Goal: Task Accomplishment & Management: Complete application form

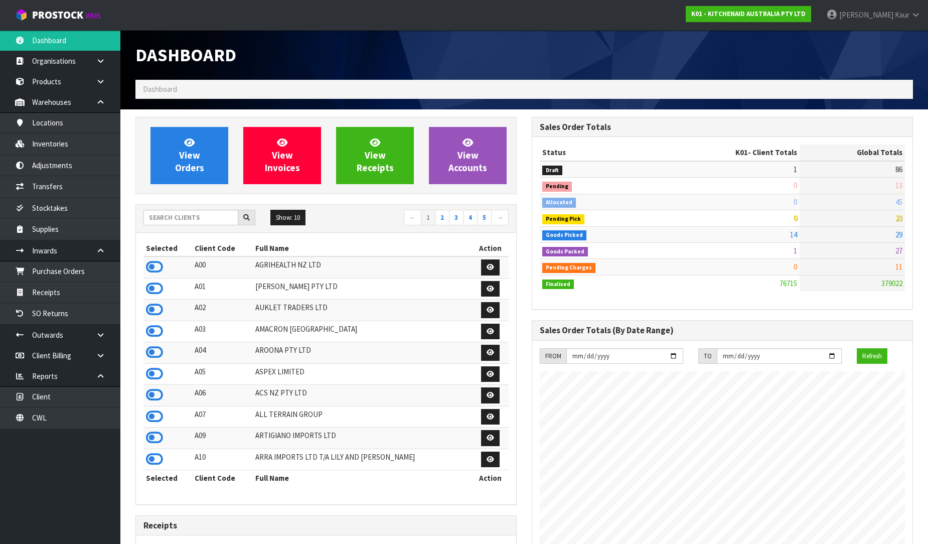
scroll to position [760, 396]
click at [141, 220] on div at bounding box center [199, 218] width 127 height 16
click at [152, 219] on input "text" at bounding box center [190, 218] width 95 height 16
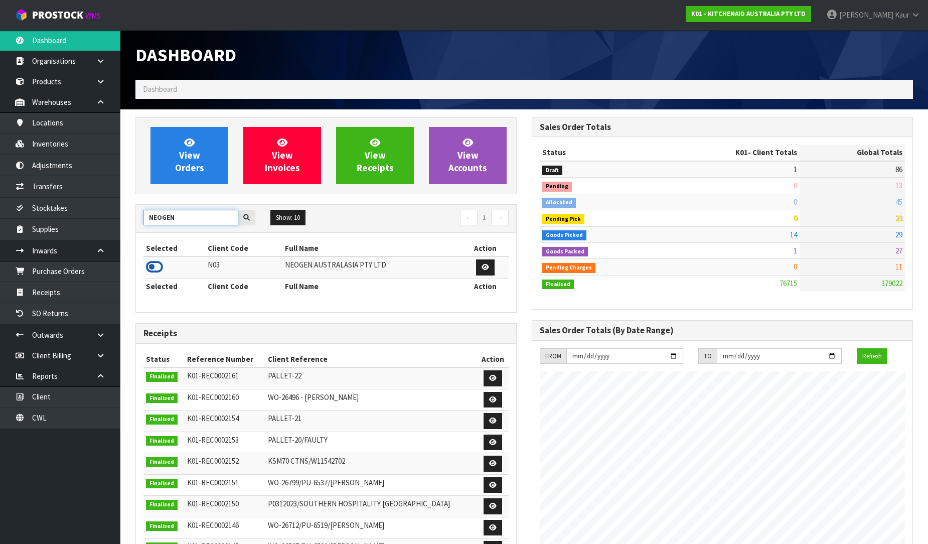
type input "NEOGEN"
click at [156, 265] on icon at bounding box center [154, 266] width 17 height 15
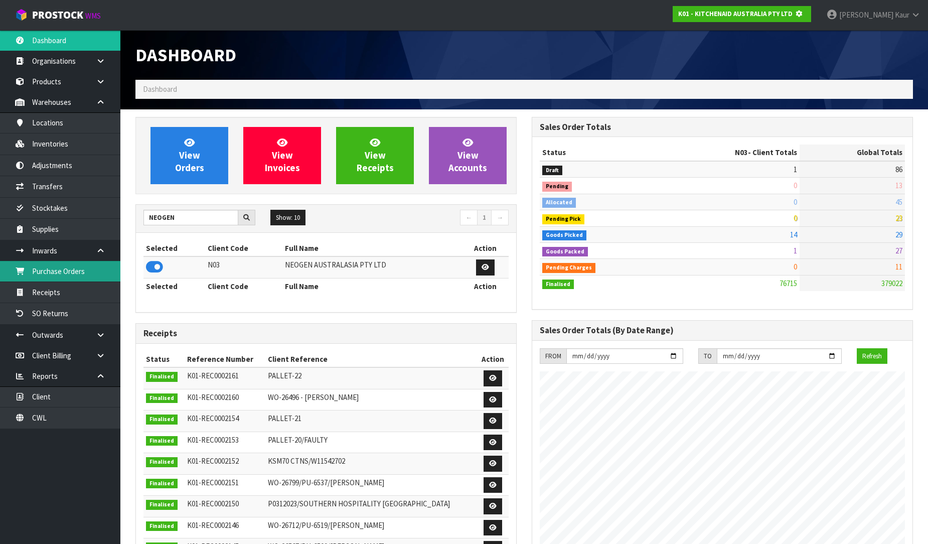
scroll to position [500807, 501036]
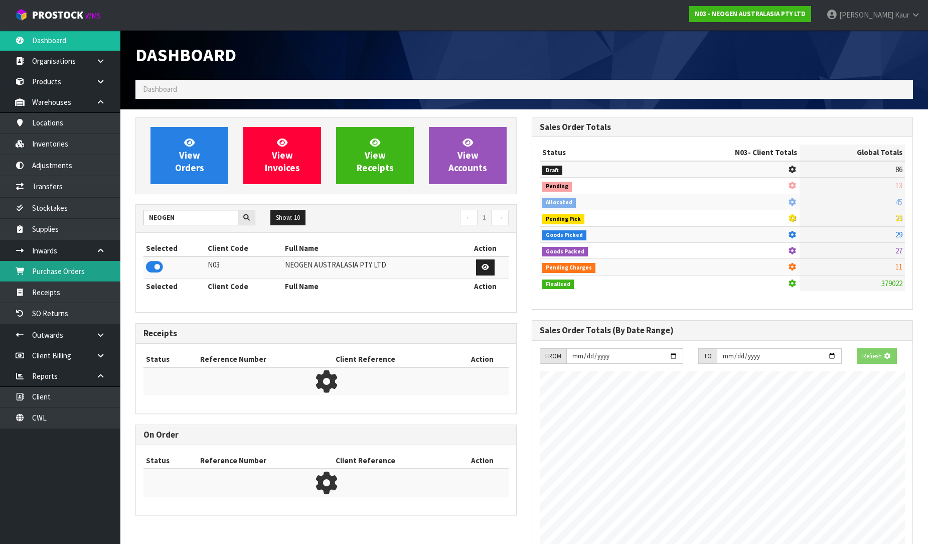
click at [101, 276] on link "Purchase Orders" at bounding box center [60, 271] width 120 height 21
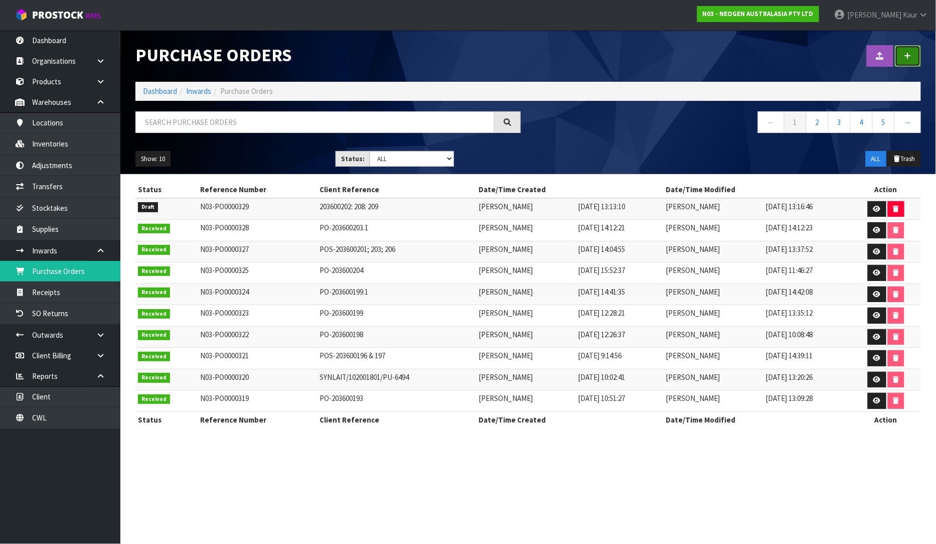
click at [909, 50] on link at bounding box center [908, 56] width 26 height 22
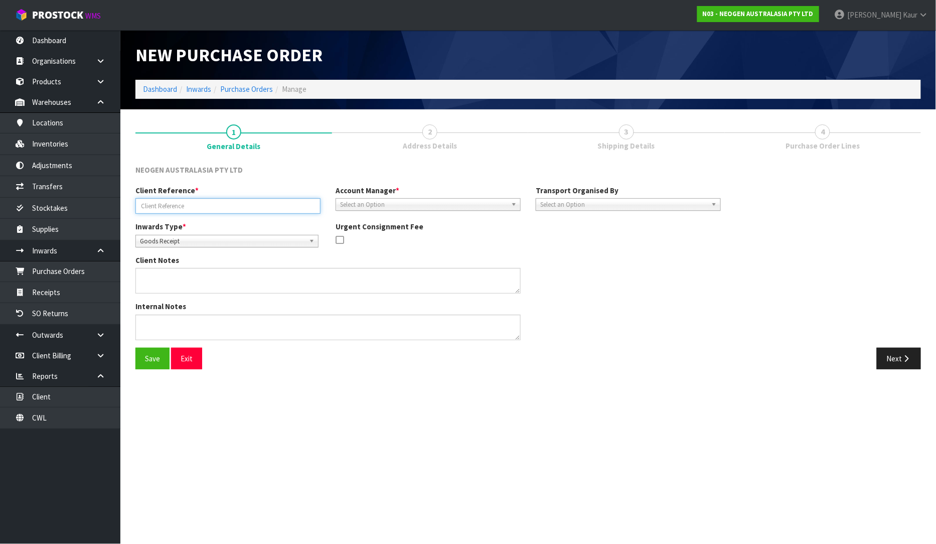
click at [177, 208] on input "text" at bounding box center [227, 206] width 185 height 16
paste input "PO-203600210"
type input "PO-203600210"
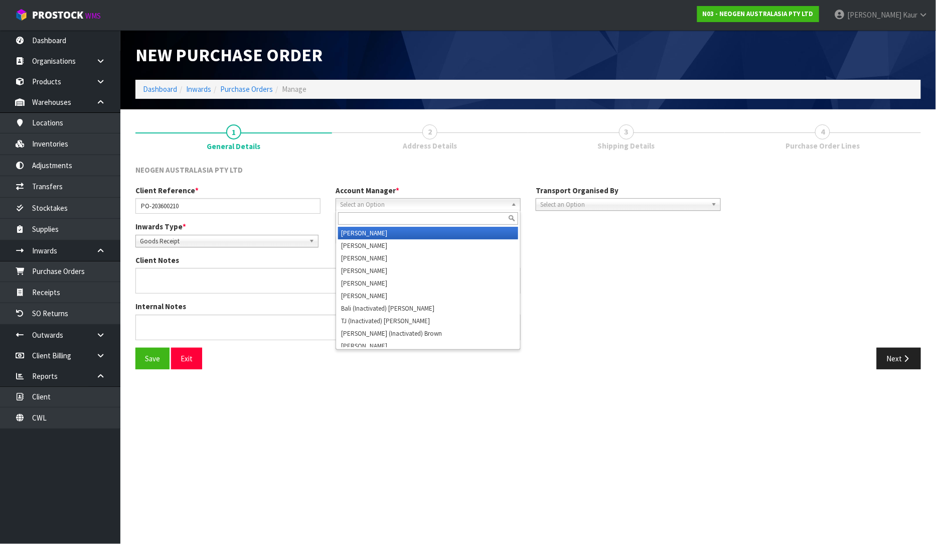
click at [395, 208] on span "Select an Option" at bounding box center [423, 205] width 167 height 12
type input "v"
click at [396, 231] on li "V [PERSON_NAME]" at bounding box center [428, 233] width 180 height 13
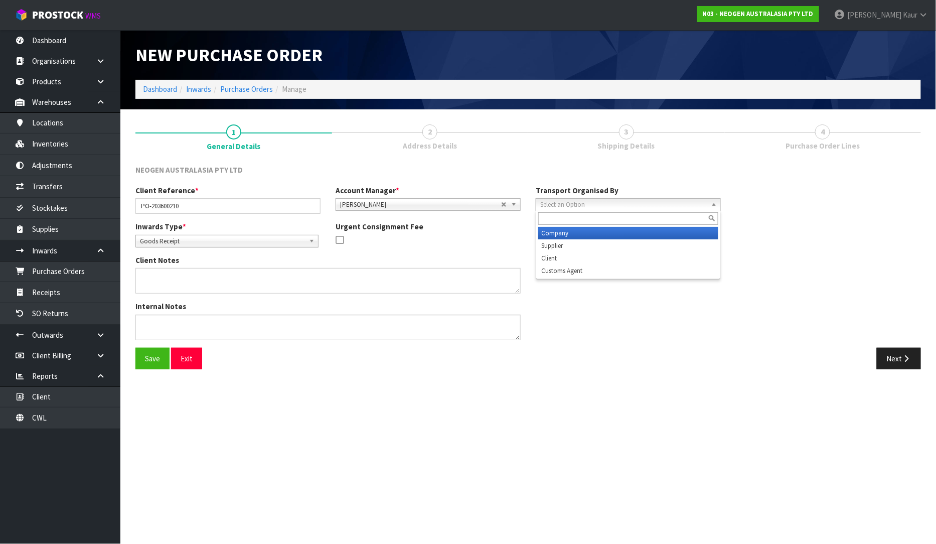
click at [545, 204] on span "Select an Option" at bounding box center [623, 205] width 167 height 12
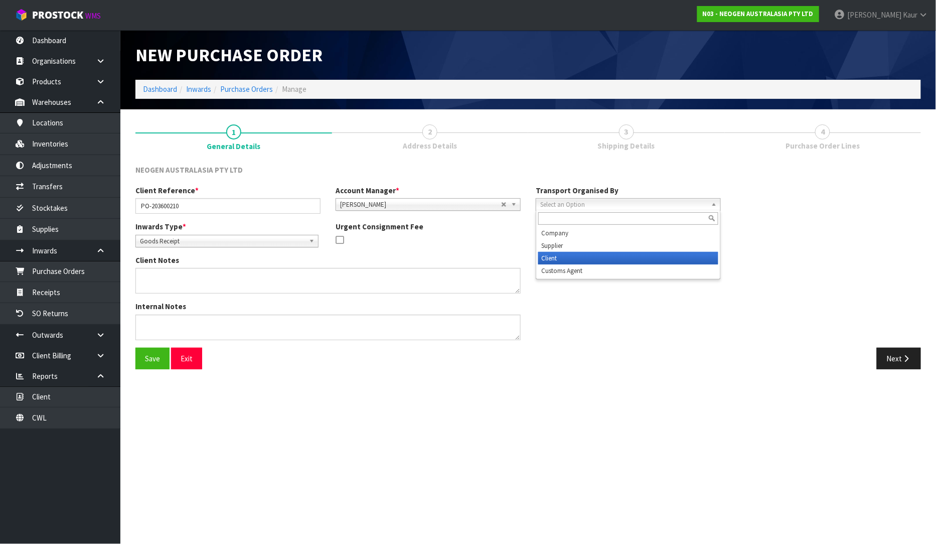
click at [557, 260] on li "Client" at bounding box center [628, 258] width 180 height 13
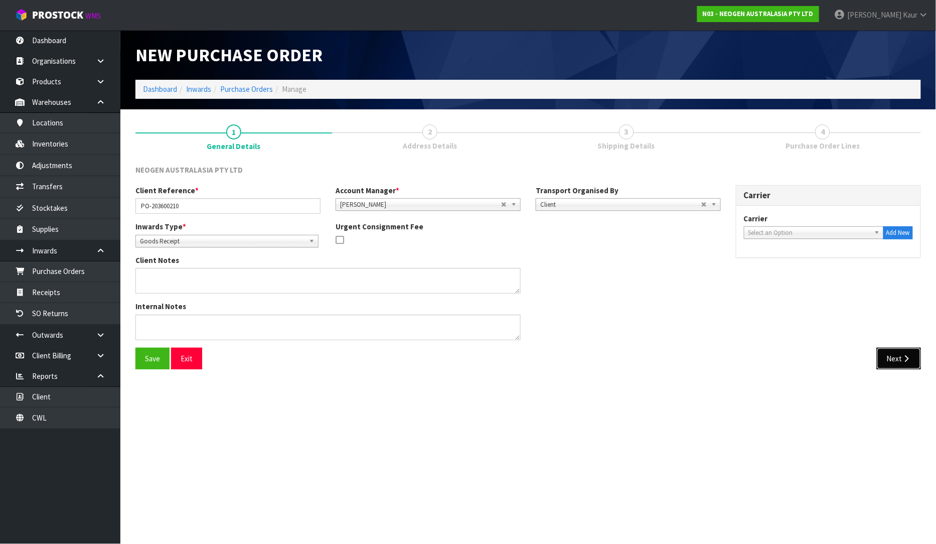
click at [893, 366] on button "Next" at bounding box center [899, 358] width 44 height 22
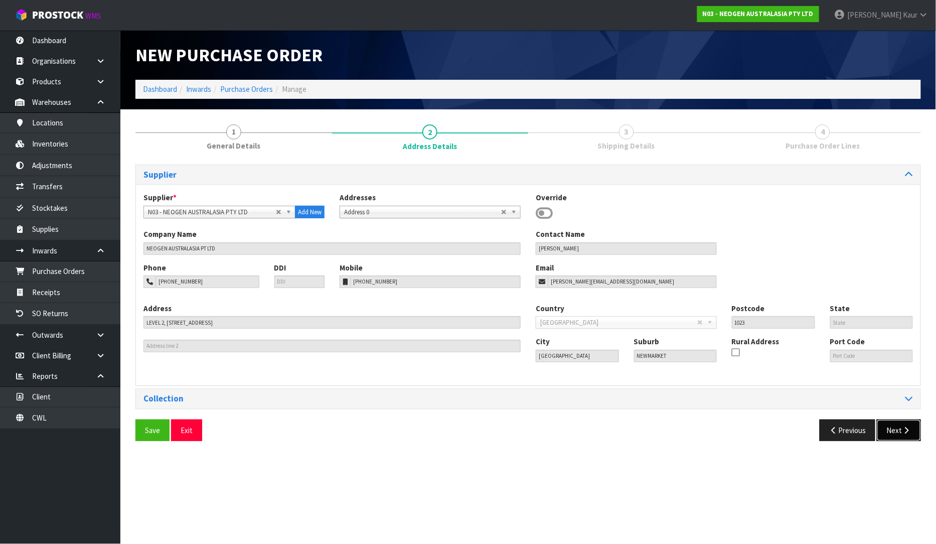
click at [891, 428] on button "Next" at bounding box center [899, 430] width 44 height 22
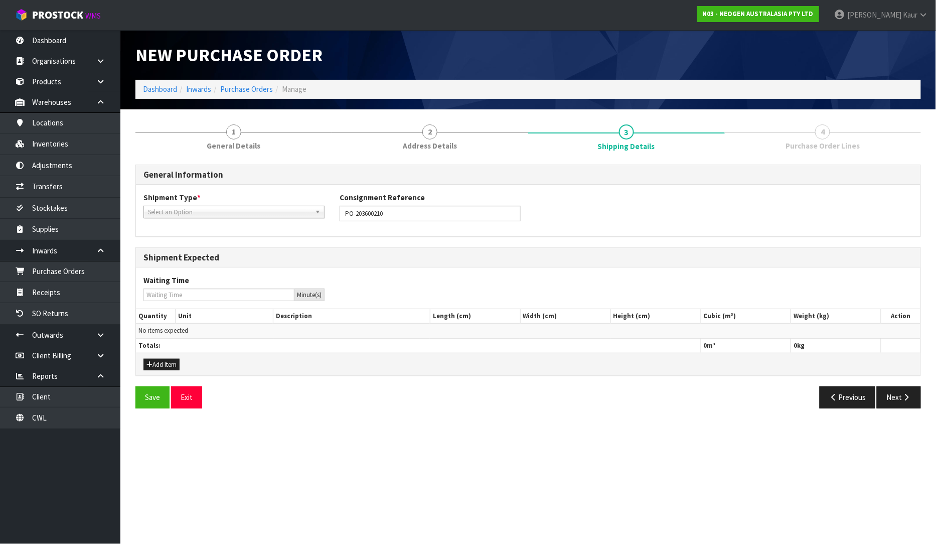
click at [176, 214] on span "Select an Option" at bounding box center [229, 212] width 163 height 12
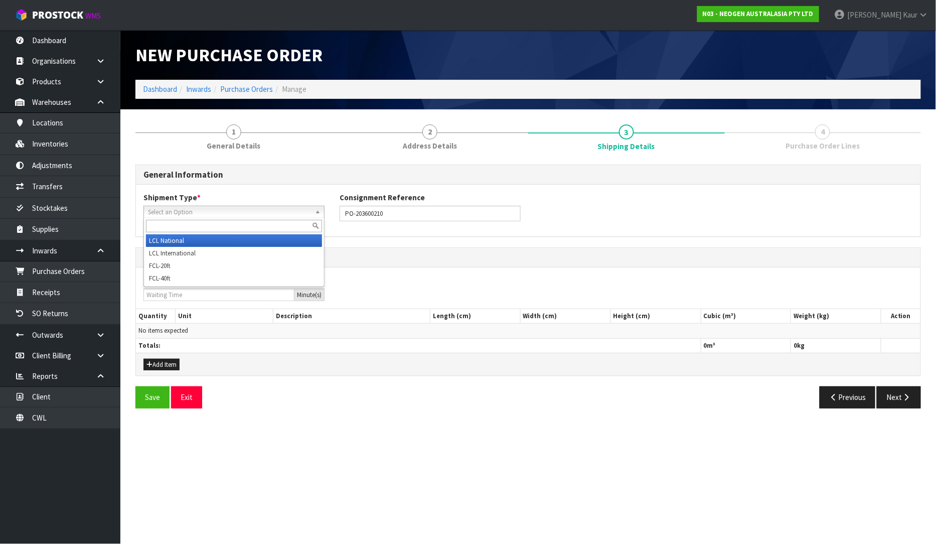
click at [178, 245] on li "LCL National" at bounding box center [234, 240] width 176 height 13
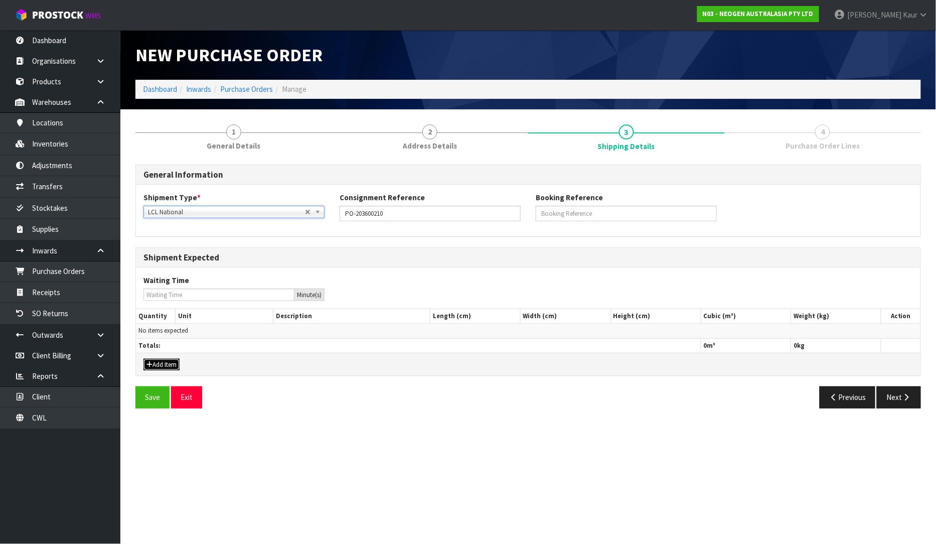
click at [166, 364] on button "Add Item" at bounding box center [161, 365] width 36 height 12
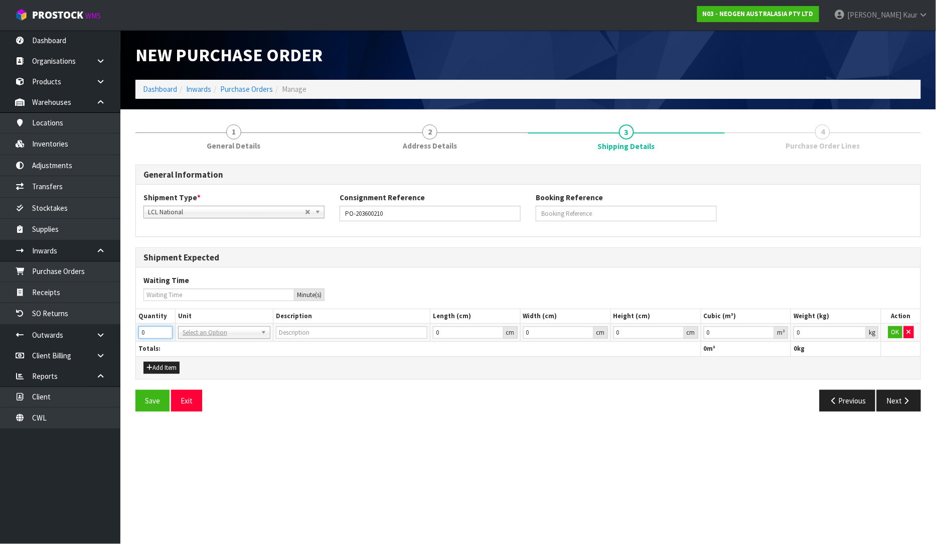
drag, startPoint x: 144, startPoint y: 332, endPoint x: 129, endPoint y: 334, distance: 14.6
click at [129, 334] on div "1 General Details 2 Address Details 3 Shipping Details 4 Purchase Order Lines G…" at bounding box center [528, 268] width 800 height 302
type input "4"
click at [189, 341] on input "text" at bounding box center [224, 346] width 87 height 13
type input "plt"
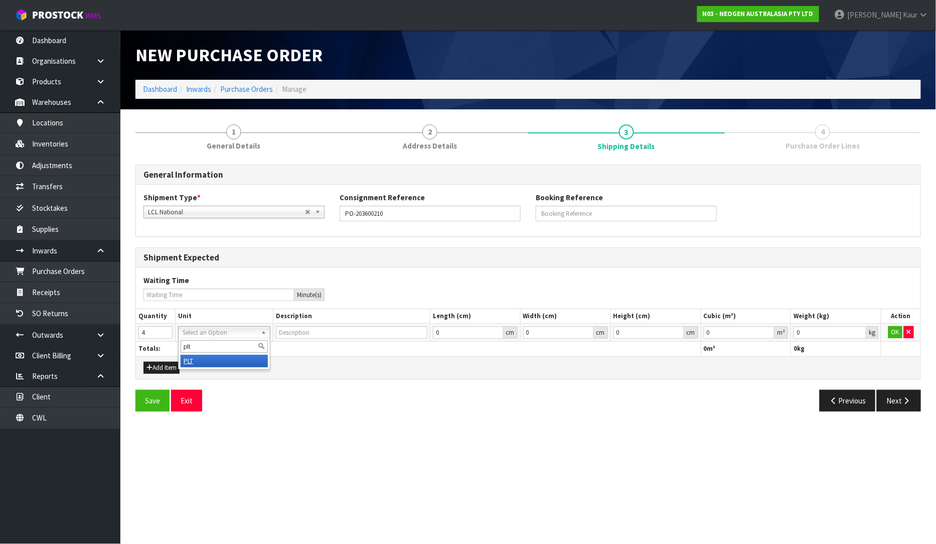
drag, startPoint x: 201, startPoint y: 357, endPoint x: 735, endPoint y: 370, distance: 533.7
type input "PALLET"
drag, startPoint x: 769, startPoint y: 328, endPoint x: 914, endPoint y: 328, distance: 144.4
type input "0.000001"
click at [770, 328] on input "0.000001" at bounding box center [739, 332] width 71 height 13
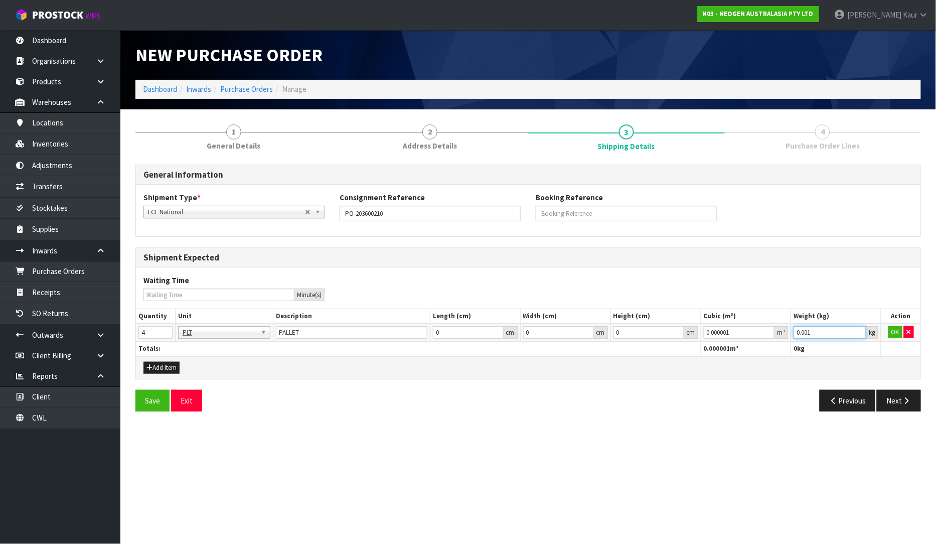
type input "0.001"
click at [861, 328] on input "0.001" at bounding box center [829, 332] width 73 height 13
click at [899, 329] on button "OK" at bounding box center [895, 332] width 14 height 12
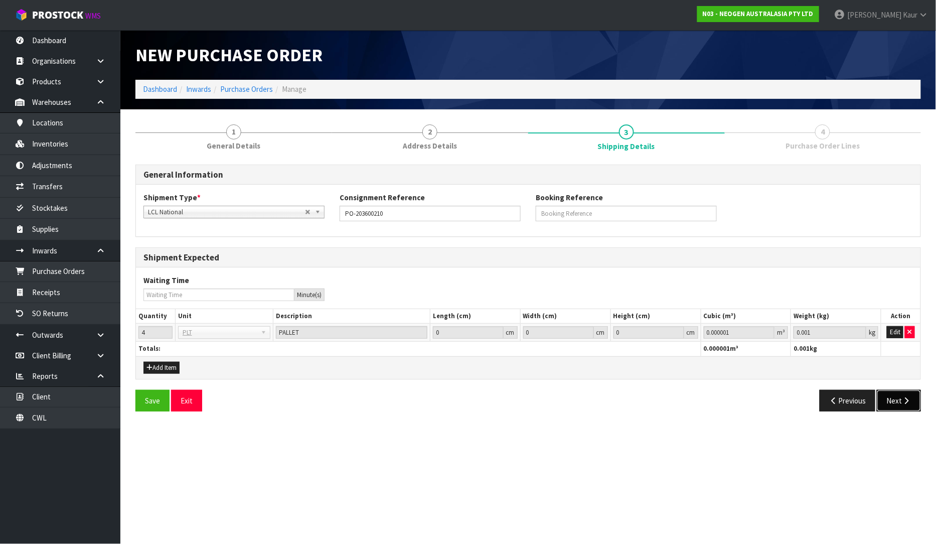
click at [889, 393] on button "Next" at bounding box center [899, 401] width 44 height 22
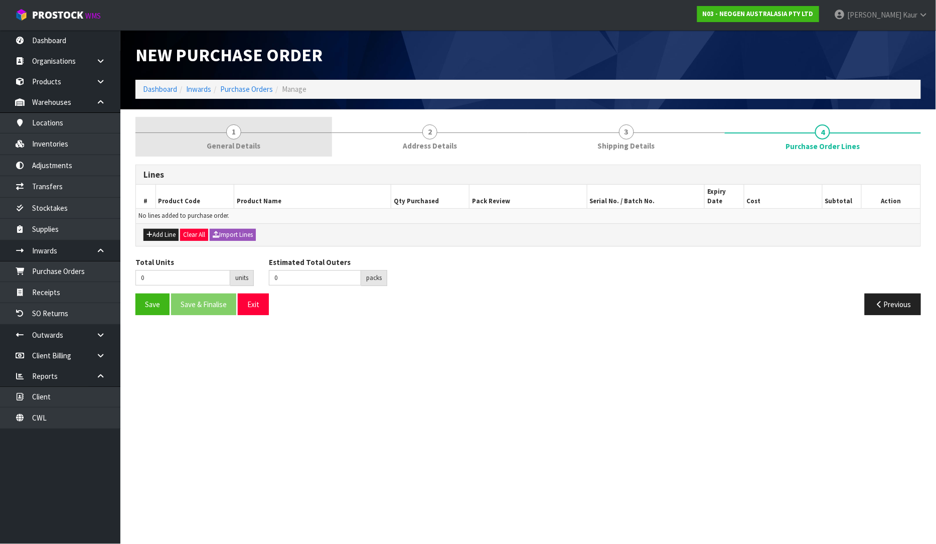
click at [232, 128] on span "1" at bounding box center [233, 131] width 15 height 15
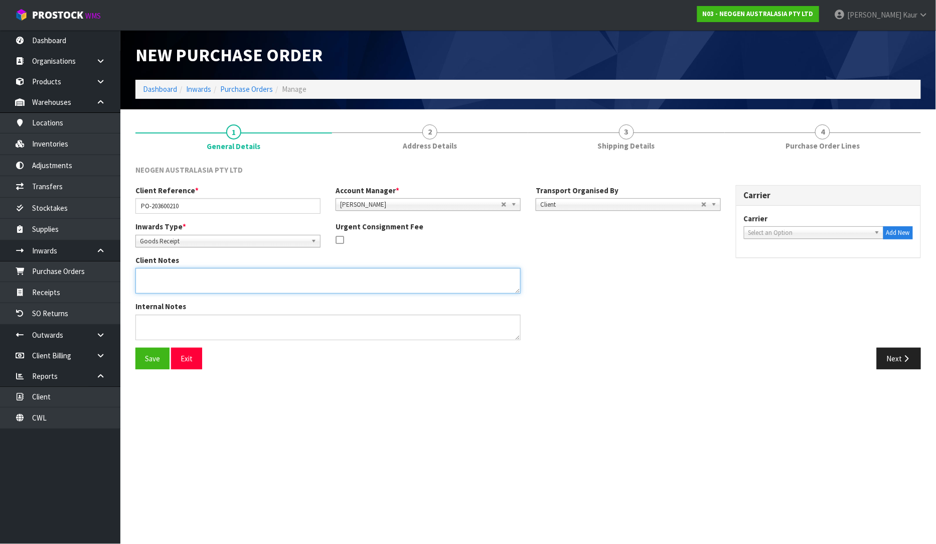
click at [148, 277] on textarea at bounding box center [327, 281] width 385 height 26
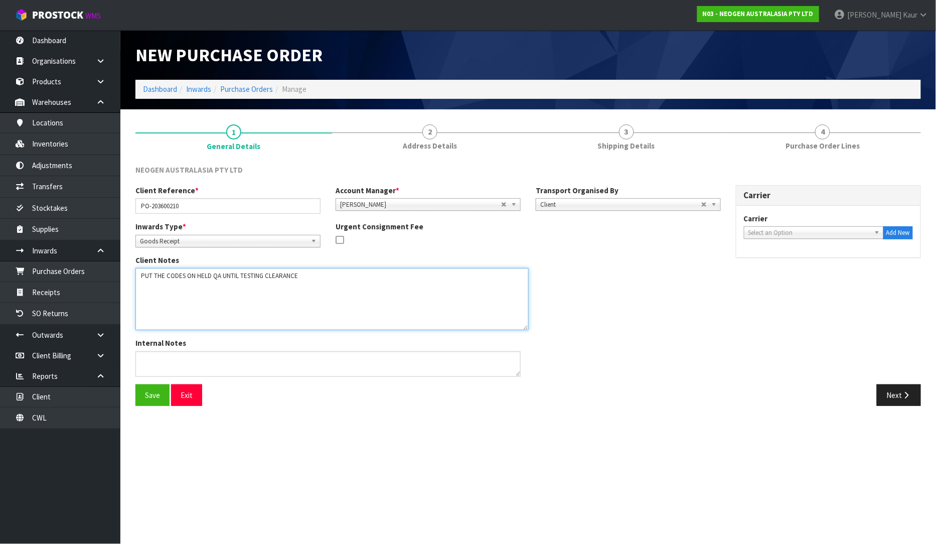
drag, startPoint x: 519, startPoint y: 289, endPoint x: 527, endPoint y: 326, distance: 38.0
click at [527, 326] on textarea at bounding box center [331, 299] width 393 height 62
paste textarea "700002273"
click at [171, 291] on textarea at bounding box center [331, 299] width 393 height 62
paste textarea "700002230"
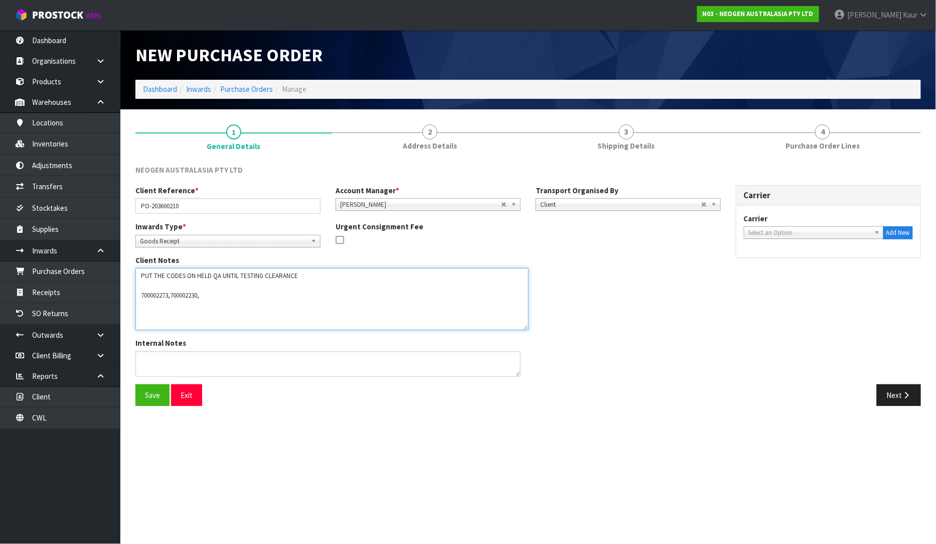
click at [230, 294] on textarea at bounding box center [331, 299] width 393 height 62
paste textarea "700002275"
click at [241, 293] on textarea at bounding box center [331, 299] width 393 height 62
paste textarea "700002231"
click at [278, 300] on textarea at bounding box center [331, 299] width 393 height 62
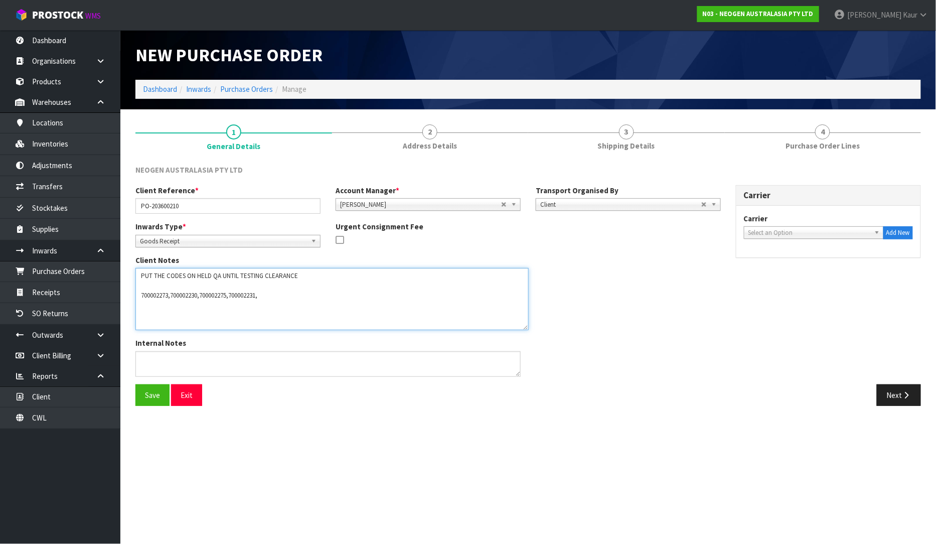
paste textarea "700002277"
type textarea "PUT THE CODES ON HELD QA UNTIL TESTING CLEARANCE 700002273,700002230,700002275,…"
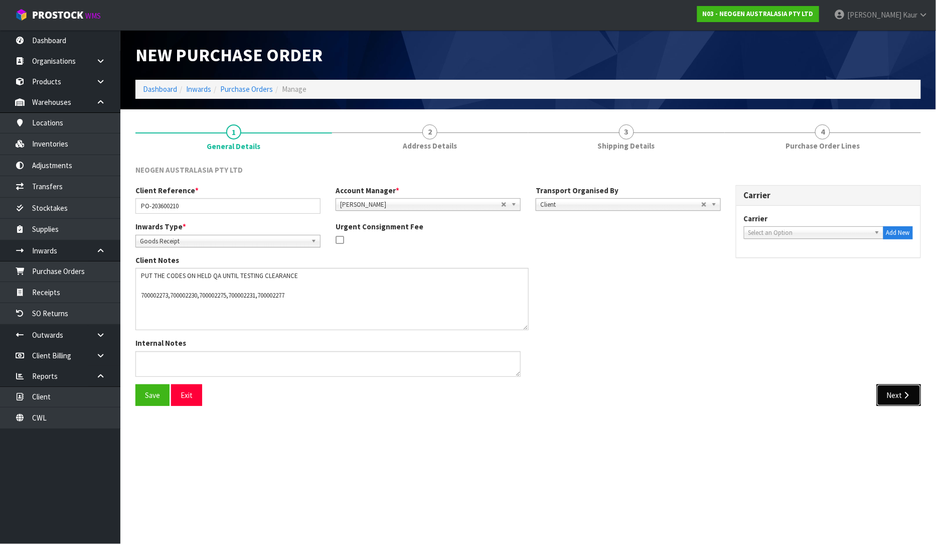
drag, startPoint x: 896, startPoint y: 395, endPoint x: 904, endPoint y: 407, distance: 14.0
click at [896, 395] on button "Next" at bounding box center [899, 395] width 44 height 22
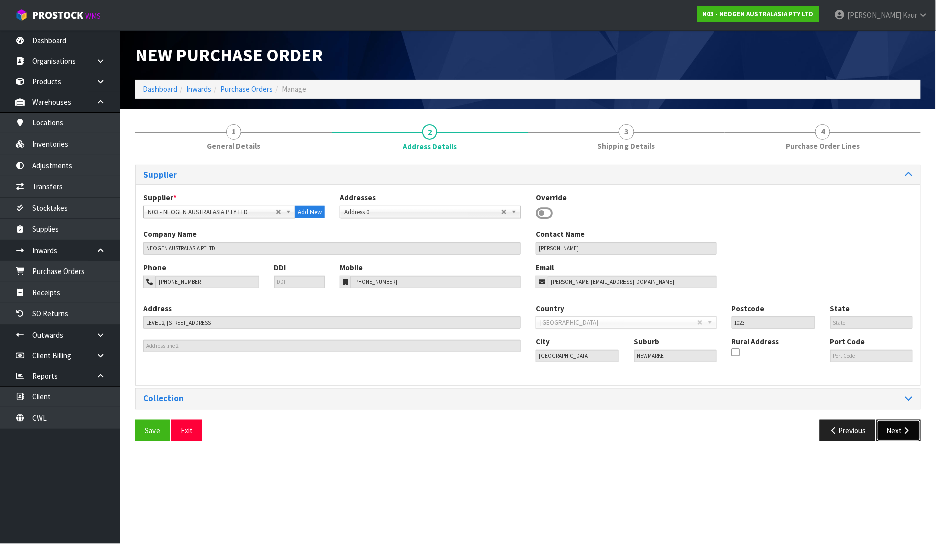
click at [909, 429] on icon "button" at bounding box center [907, 430] width 10 height 8
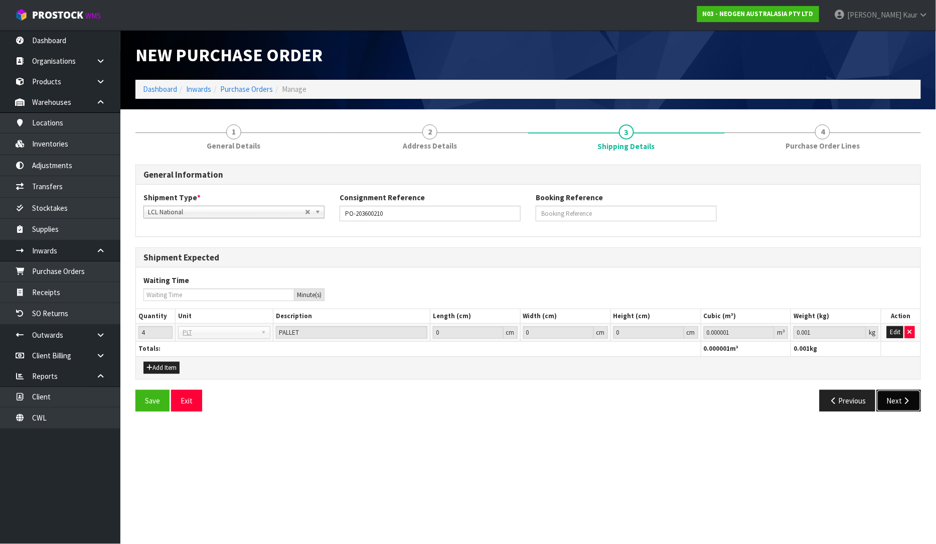
click at [910, 406] on button "Next" at bounding box center [899, 401] width 44 height 22
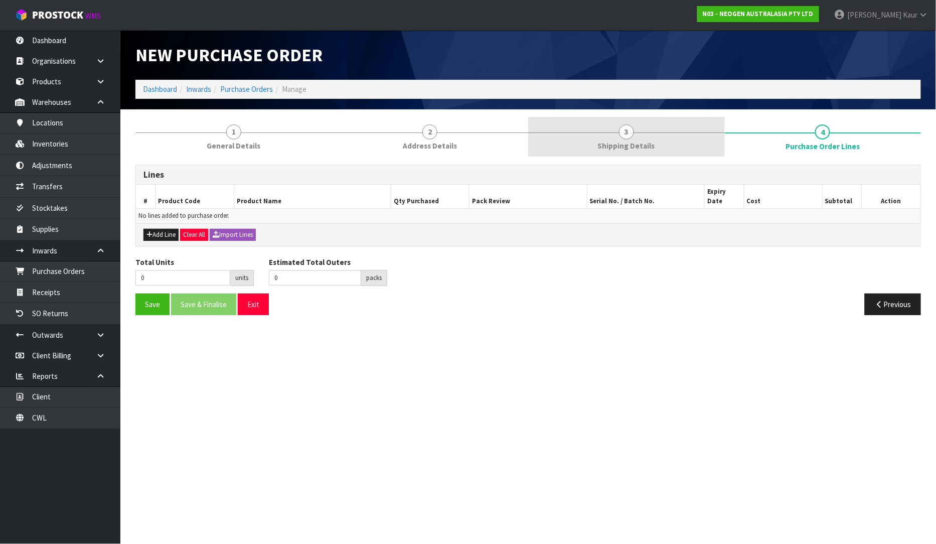
click at [614, 128] on link "3 Shipping Details" at bounding box center [626, 137] width 197 height 40
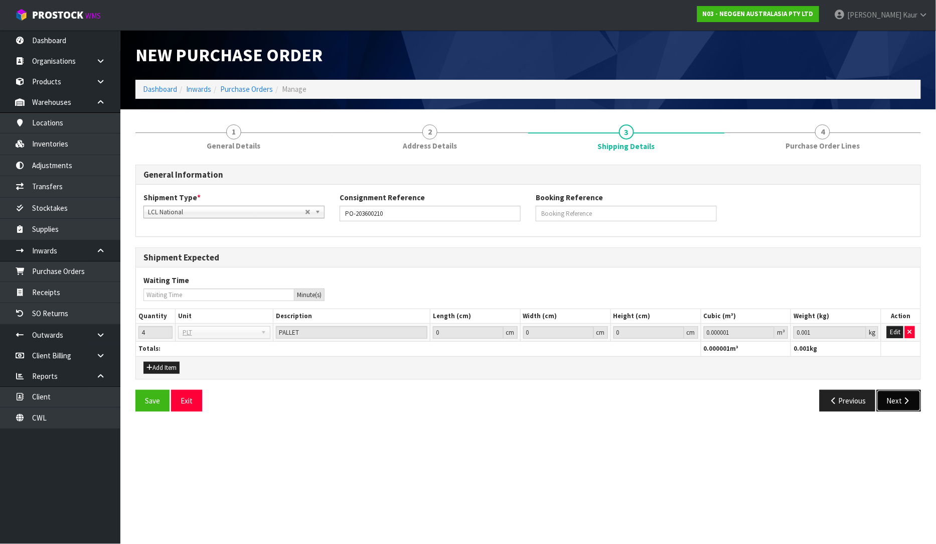
click at [896, 404] on button "Next" at bounding box center [899, 401] width 44 height 22
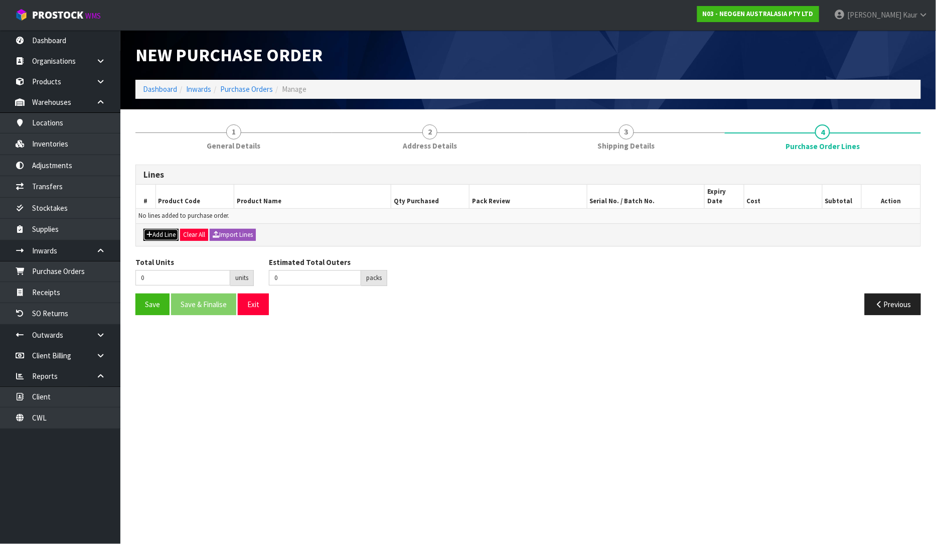
click at [153, 229] on button "Add Line" at bounding box center [160, 235] width 35 height 12
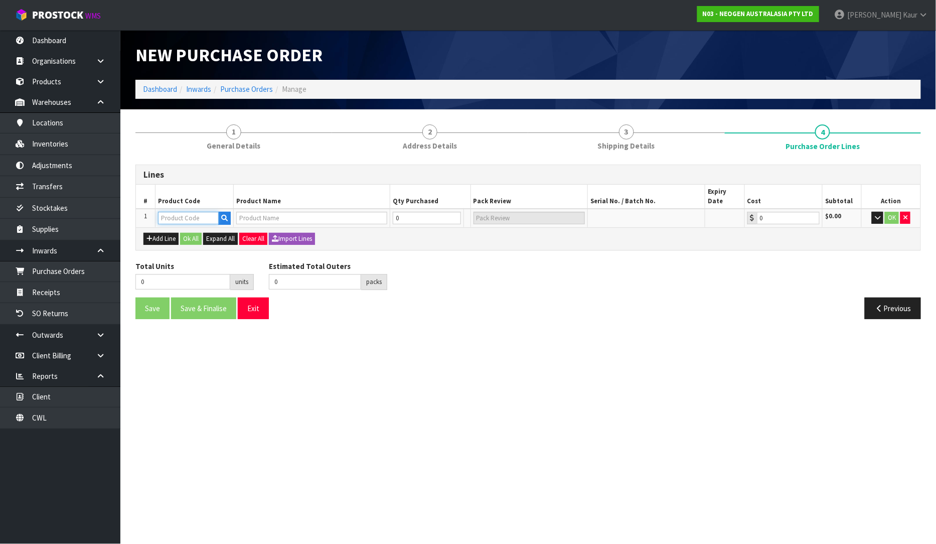
click at [193, 212] on input "text" at bounding box center [188, 218] width 61 height 13
paste input "700002207"
type input "700002207"
type input "7100067519 - UXL100 CLEAN-TRACE SURF ATP 100EA/PK"
type input "0.00"
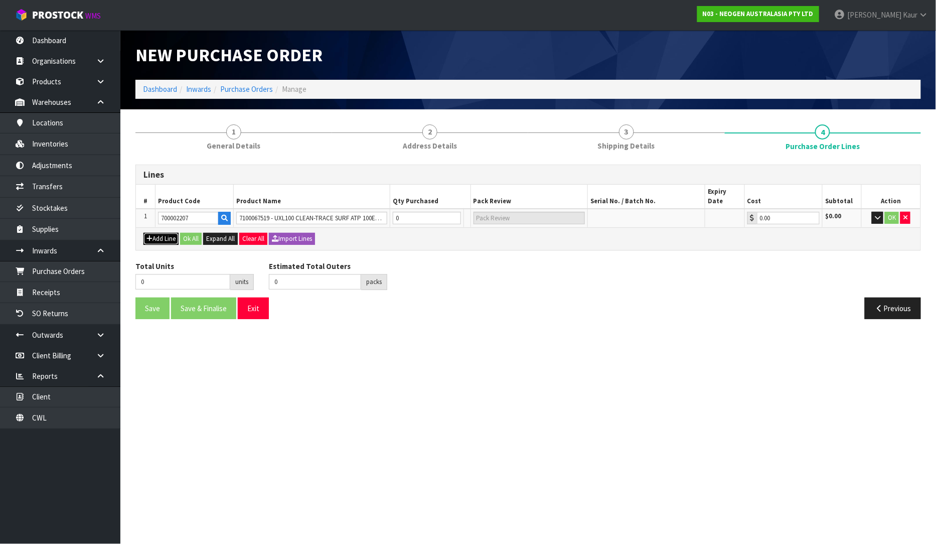
click at [166, 233] on button "Add Line" at bounding box center [160, 239] width 35 height 12
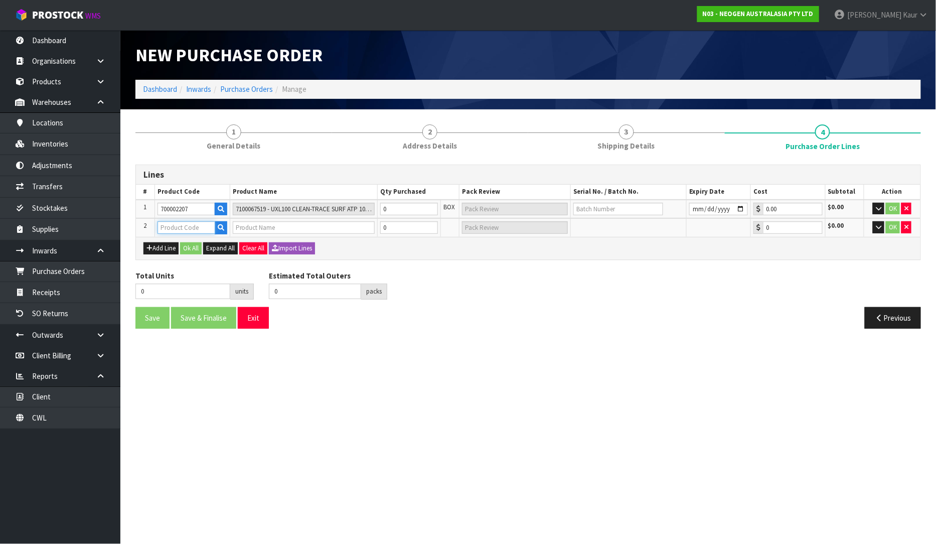
click at [167, 229] on input "text" at bounding box center [186, 227] width 58 height 13
paste input "700002207"
type input "700002207"
type input "7100067519 - UXL100 CLEAN-TRACE SURF ATP 100EA/PK"
type input "0.00"
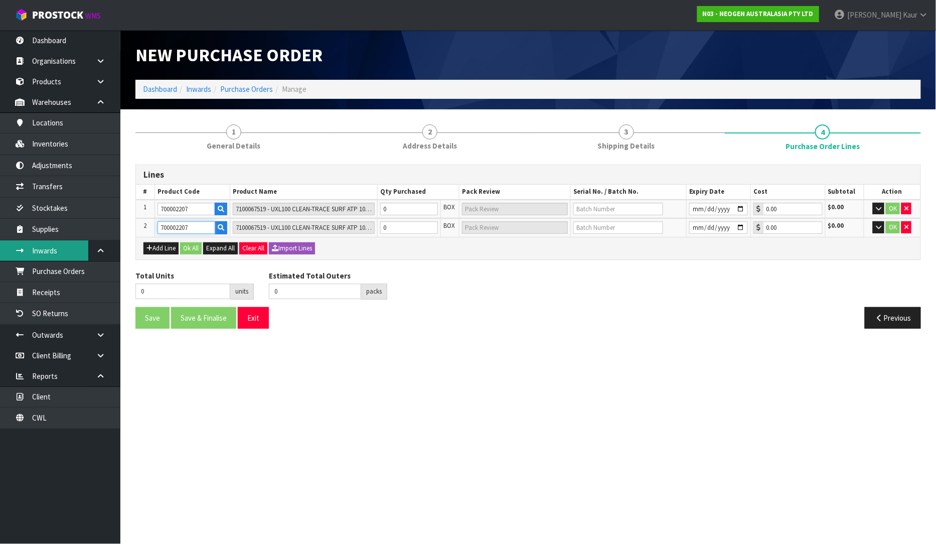
type input "700002207"
click at [166, 249] on button "Add Line" at bounding box center [160, 248] width 35 height 12
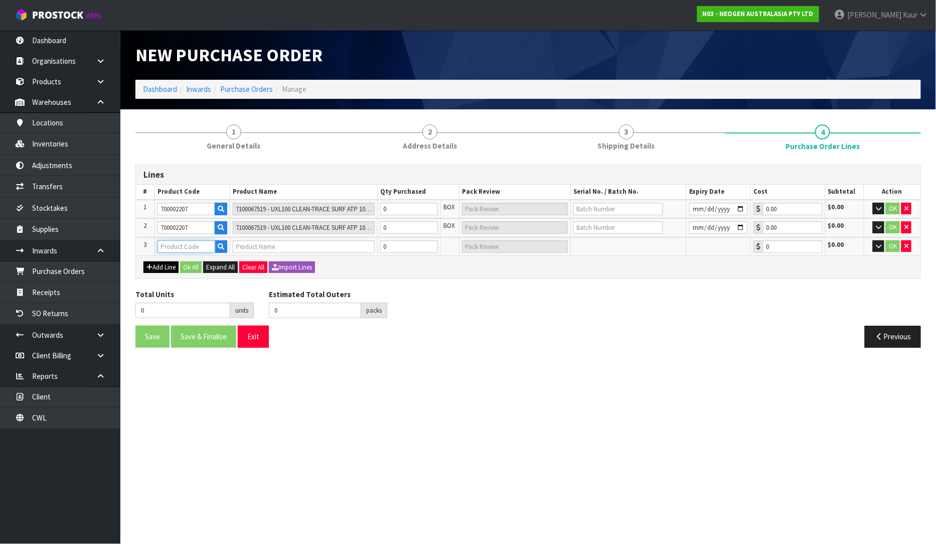
click at [173, 244] on input "text" at bounding box center [186, 246] width 58 height 13
paste input "700002226"
type input "700002226"
type input "7100084525 - BEV600 MLS UHT BEVERAGE KIT 600 EA/CS"
type input "0.00"
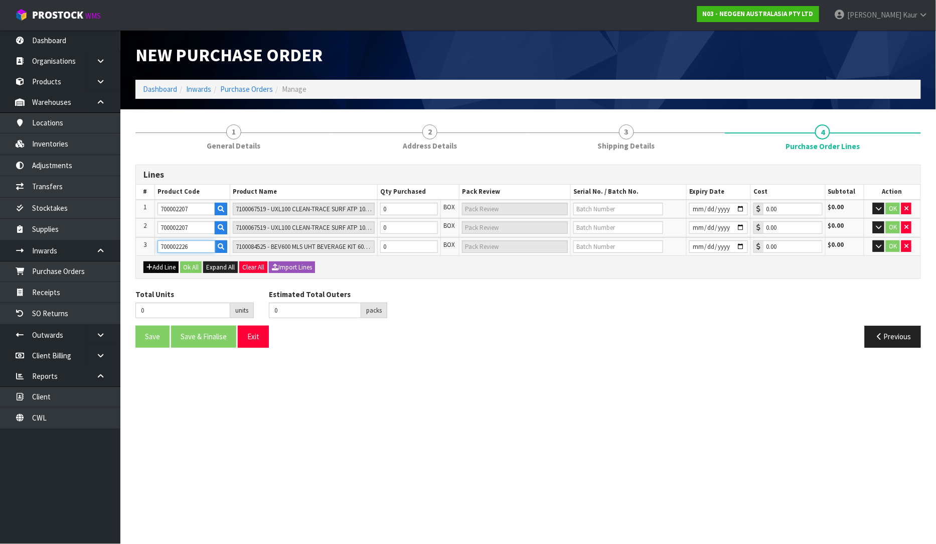
type input "700002226"
click at [171, 264] on button "Add Line" at bounding box center [160, 267] width 35 height 12
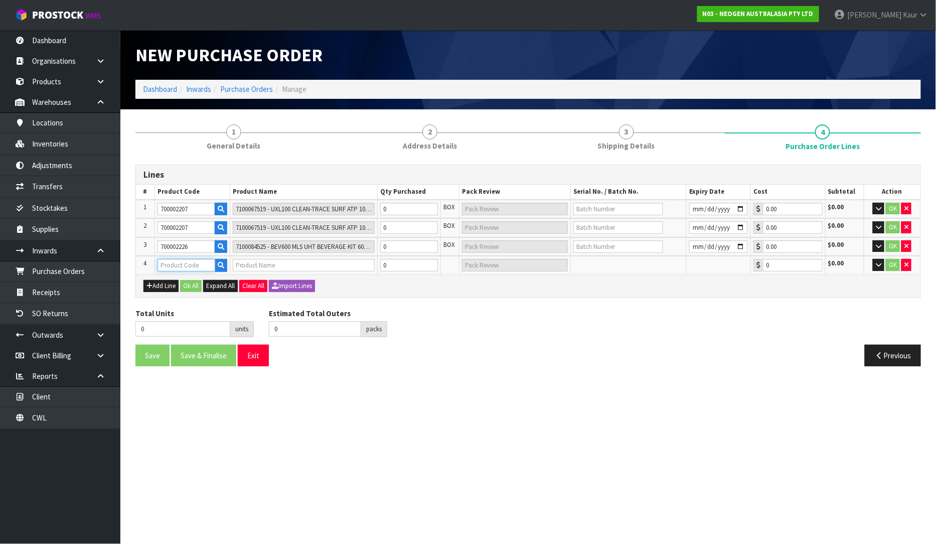
click at [163, 259] on input "text" at bounding box center [186, 265] width 58 height 13
paste input "700002273"
type input "700002273"
type input "7100126807 - 6421 PETRIFILM ENTROBCT PLT 1000/CS PL"
type input "0.00"
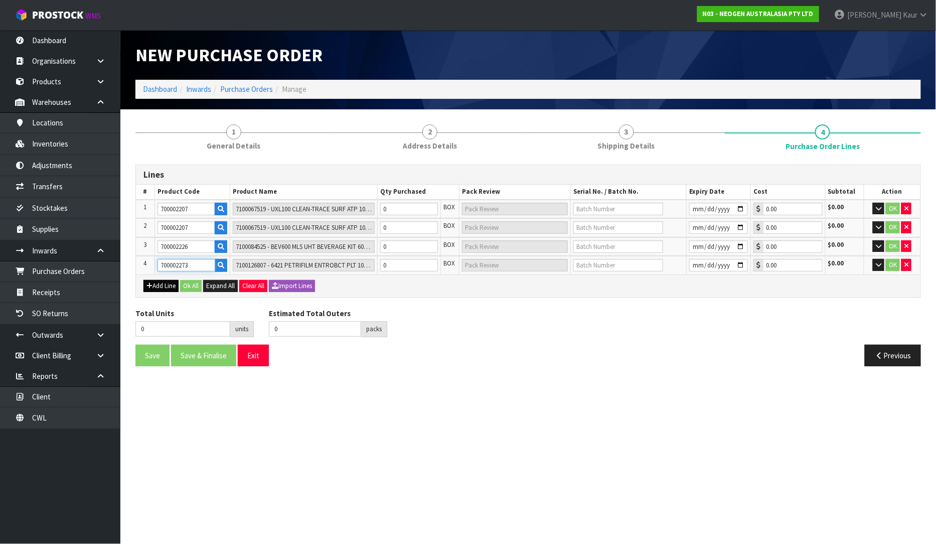
type input "700002273"
click at [162, 281] on button "Add Line" at bounding box center [160, 286] width 35 height 12
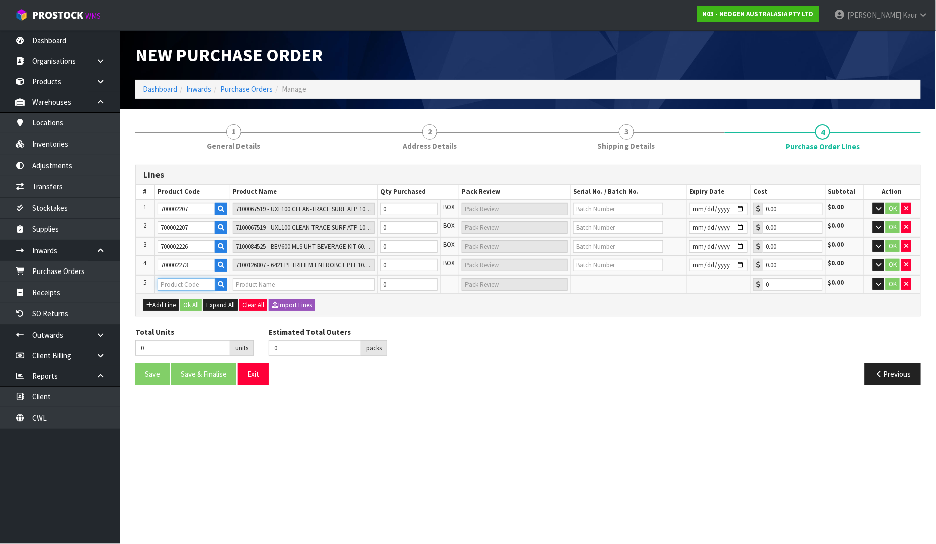
click at [164, 280] on input "text" at bounding box center [186, 284] width 58 height 13
paste input "700002273"
type input "700002273"
type input "7100126807 - 6421 PETRIFILM ENTROBCT PLT 1000/CS PL"
type input "0.00"
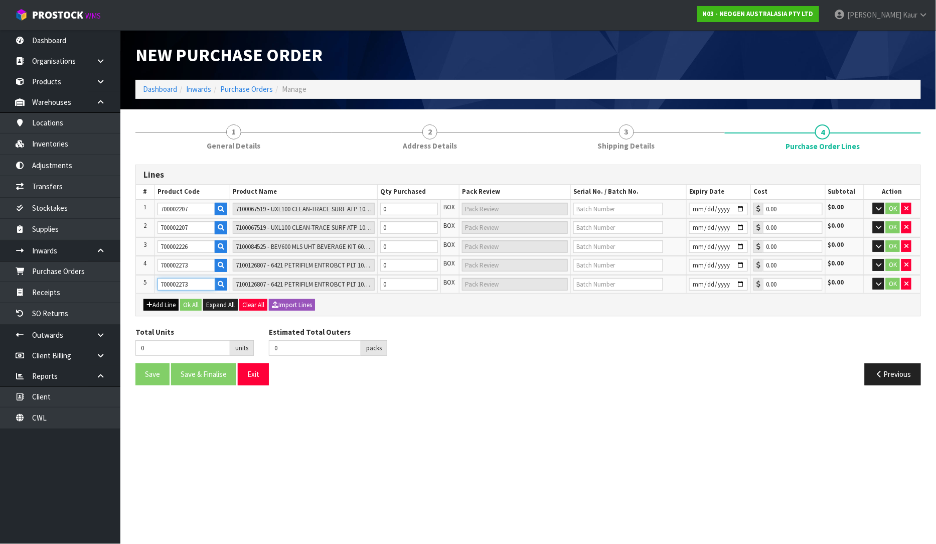
type input "700002273"
click at [160, 305] on button "Add Line" at bounding box center [160, 305] width 35 height 12
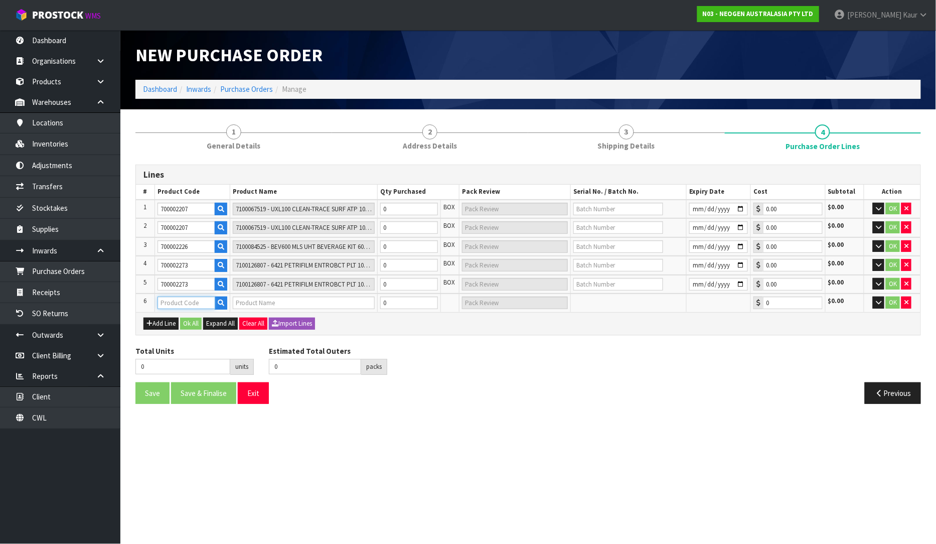
click at [164, 299] on input "text" at bounding box center [186, 302] width 58 height 13
paste input "700002230"
type input "700002230"
type input "7100090291 - 6490 PETRIFILM STAPH EXPRS CT 50/CS"
type input "0.00"
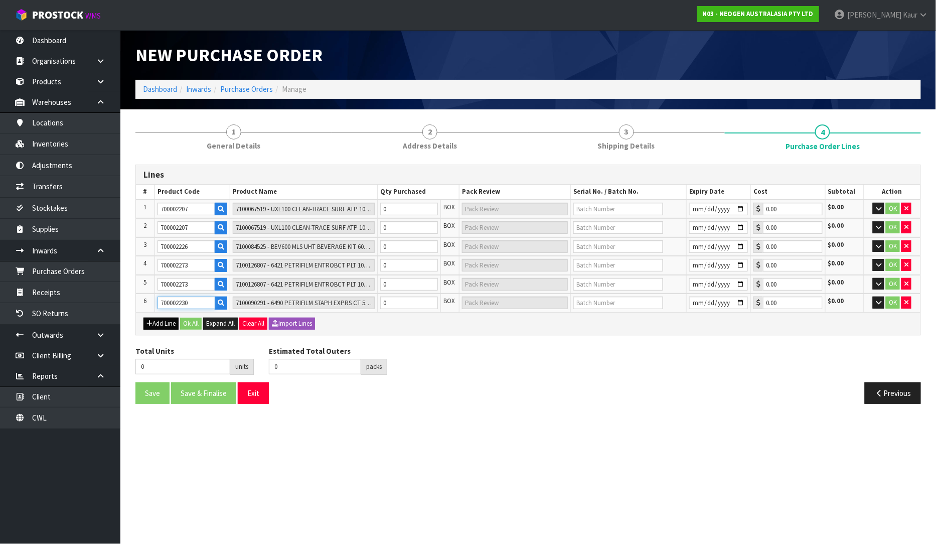
type input "700002230"
click at [164, 324] on button "Add Line" at bounding box center [160, 323] width 35 height 12
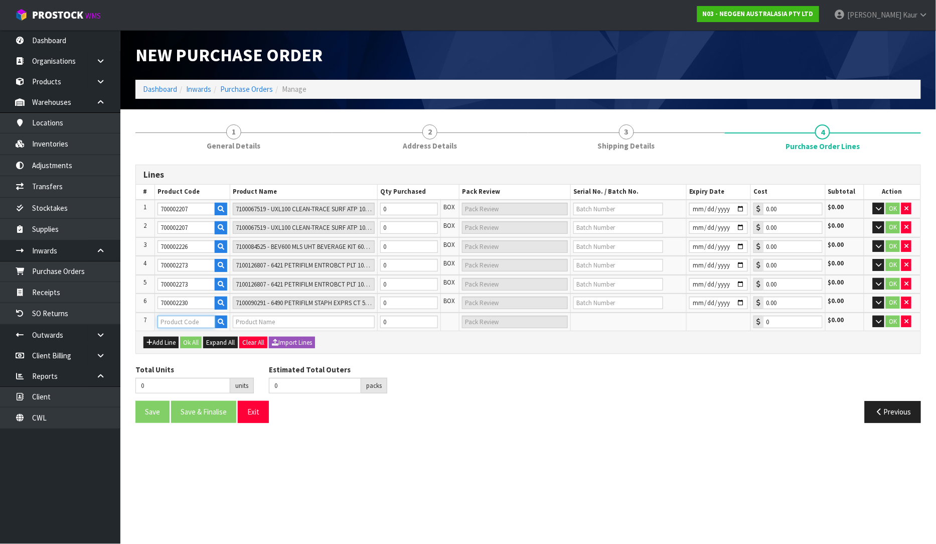
click at [164, 318] on input "text" at bounding box center [186, 321] width 58 height 13
paste input "700002275"
type input "700002275"
type input "7100126818 - 6420 PETRIFILM ENTEROBCT PLT 50/CS PL"
type input "0.00"
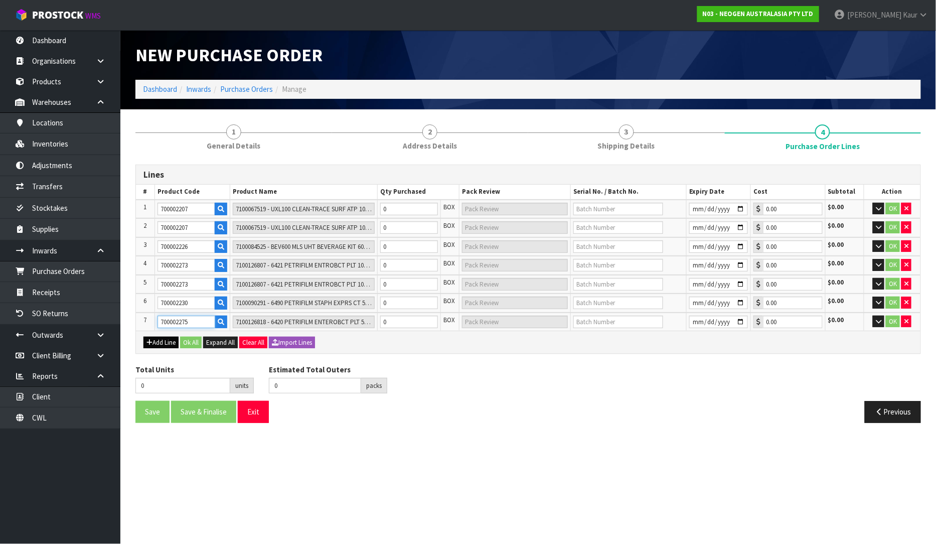
type input "700002275"
click at [152, 342] on button "Add Line" at bounding box center [160, 342] width 35 height 12
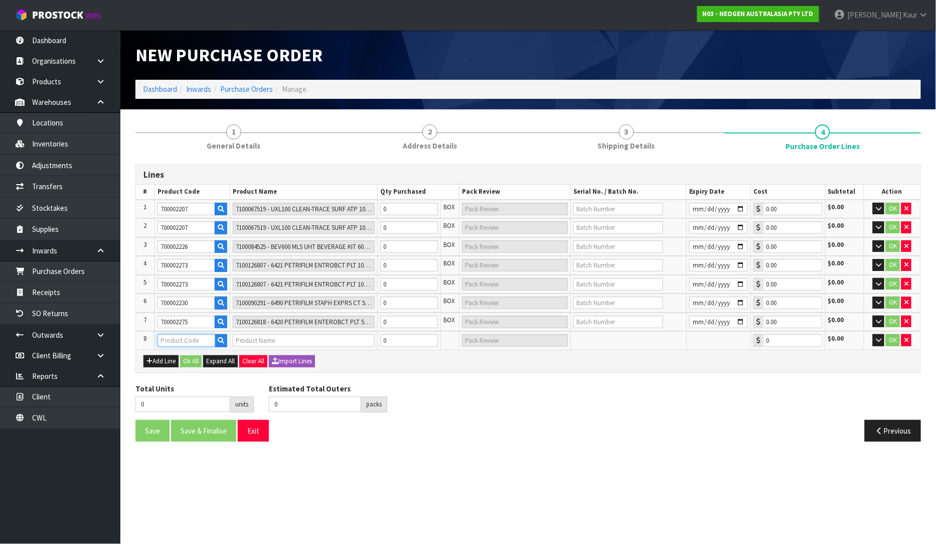
click at [163, 339] on input "text" at bounding box center [186, 340] width 58 height 13
paste input "700002231"
type input "700002231"
type input "7100090292 - 6491 PETRIFILM STAPH EXPRS CT PLT 500/CS"
type input "0.00"
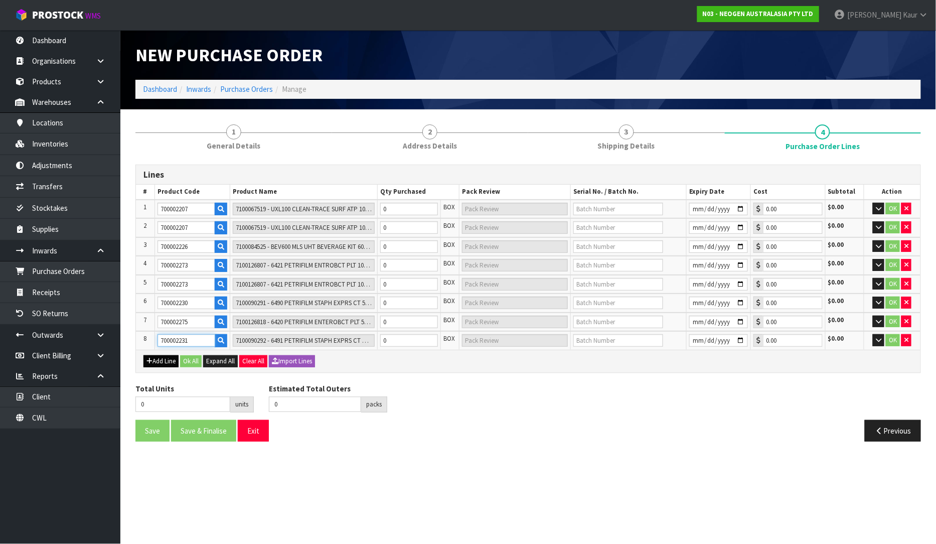
type input "700002231"
click at [150, 360] on icon "button" at bounding box center [149, 361] width 6 height 7
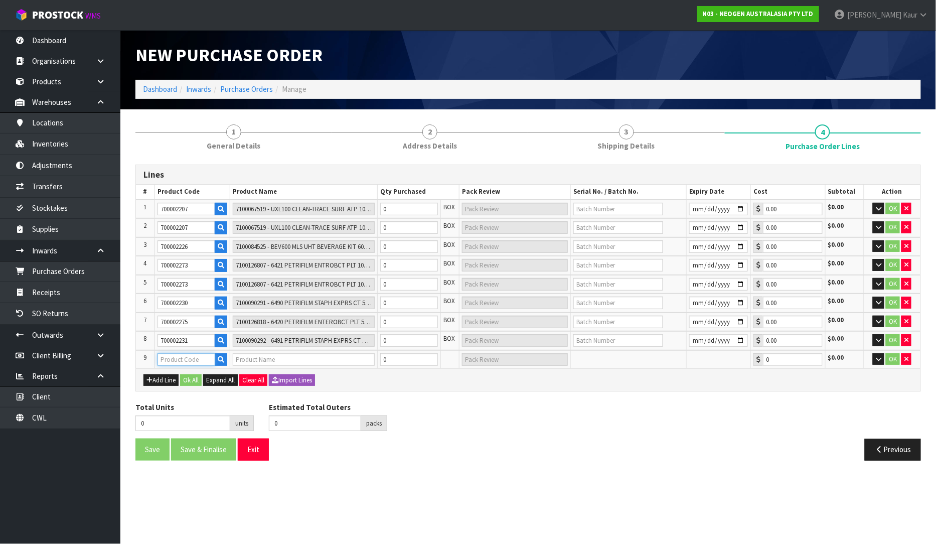
click at [177, 354] on input "text" at bounding box center [186, 359] width 58 height 13
paste input "700002277"
type input "700002277"
click at [156, 374] on button "Add Line" at bounding box center [160, 380] width 35 height 12
type input "7100126845 - 6414 PETRIFILM ECOLI/COLI CT PLT 500C PL"
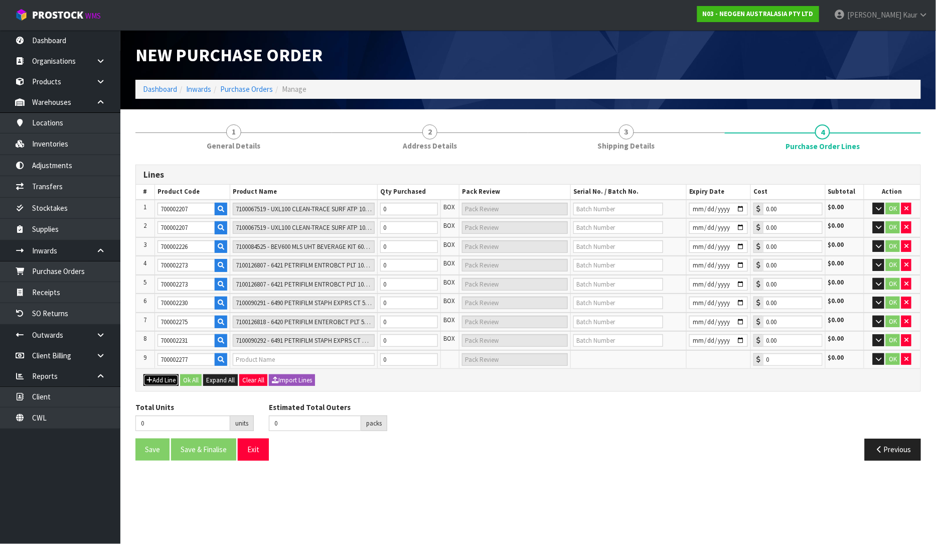
type input "0.00"
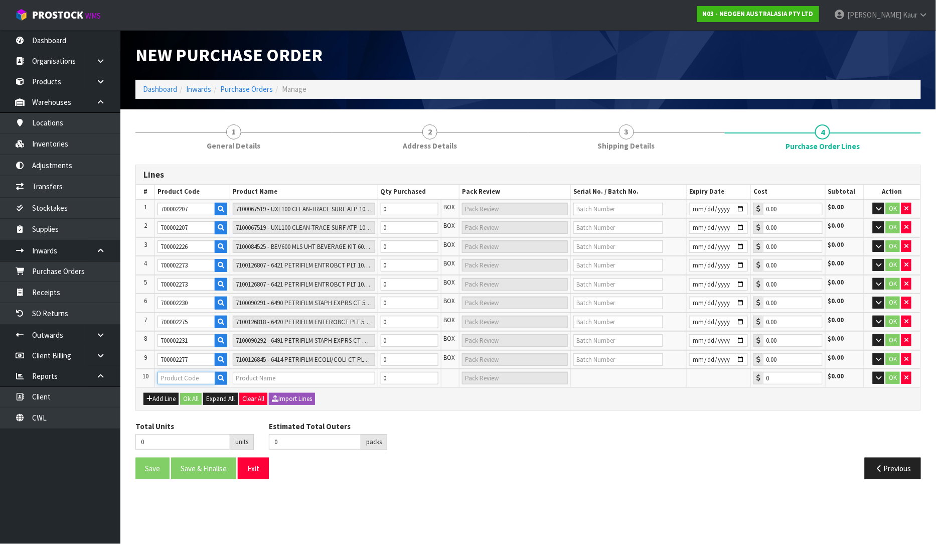
click at [174, 375] on input "text" at bounding box center [186, 378] width 58 height 13
paste input "700002209"
type input "700002209"
type input "7100067521 - PRO100 SURFACE PROTEIN PLUS 100/CS"
type input "0.00"
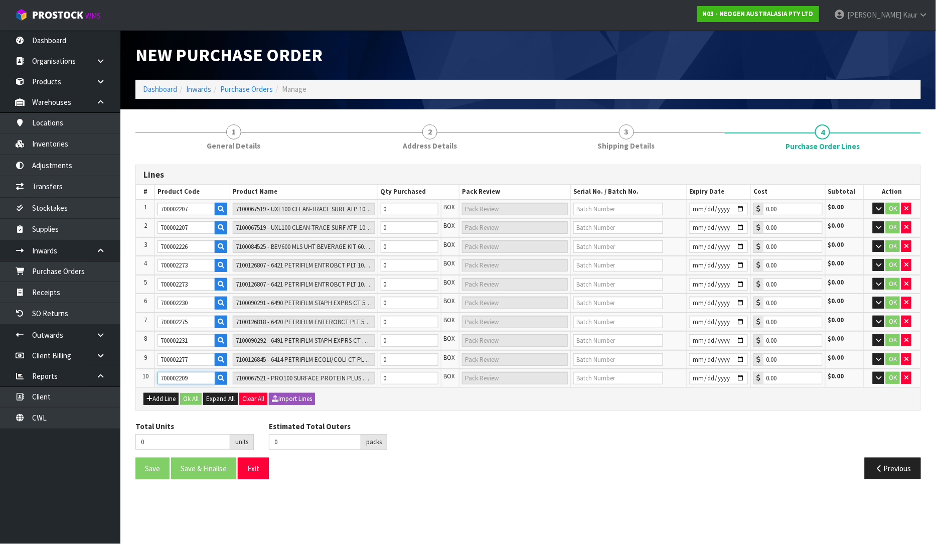
type input "700002209"
click at [398, 206] on input "0" at bounding box center [410, 209] width 58 height 13
type input "1"
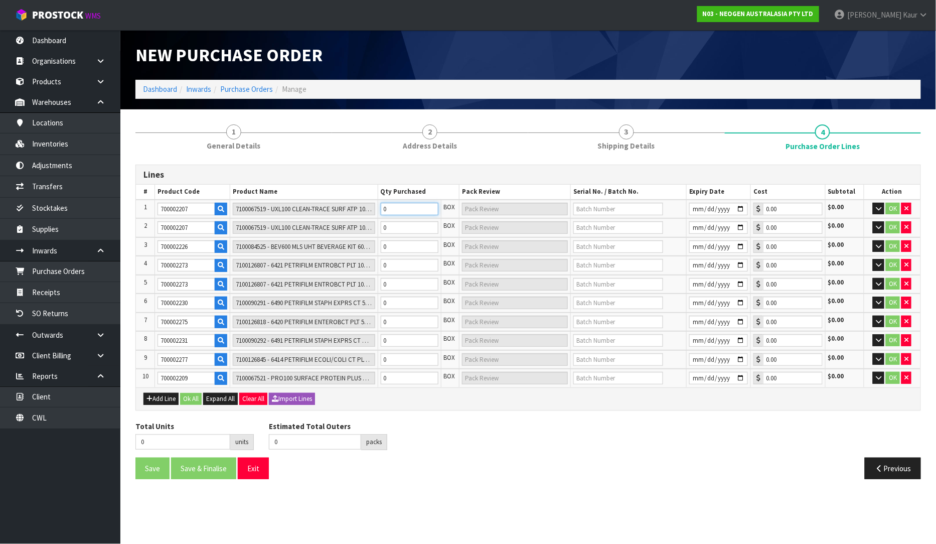
type input "1 CTN"
type input "11"
type input "11 CTN"
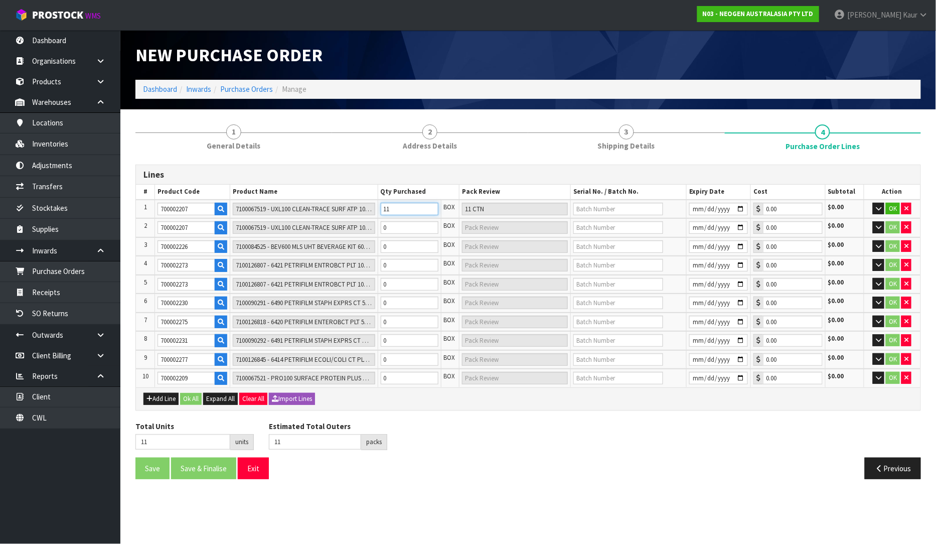
type input "112"
type input "112 CTN"
type input "112"
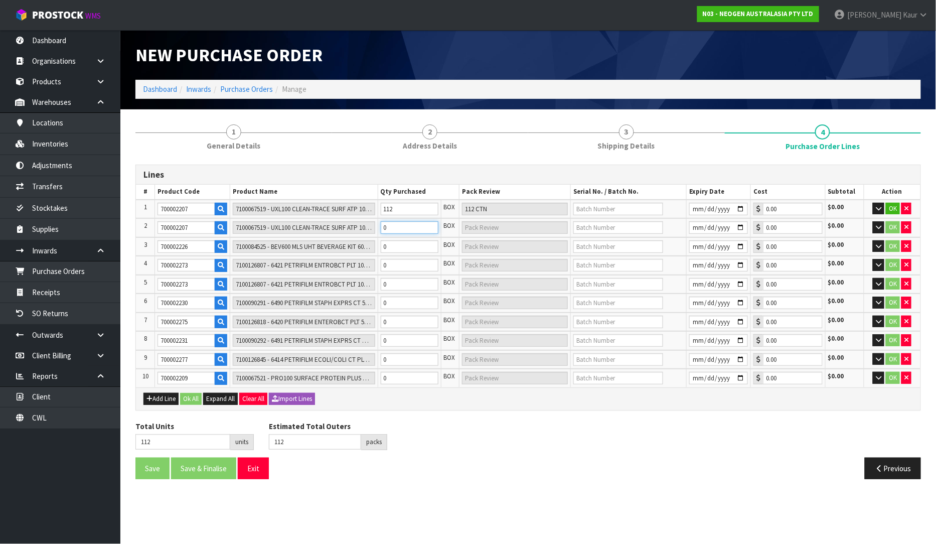
click at [388, 225] on input "0" at bounding box center [410, 227] width 58 height 13
type input "114"
type input "2"
type input "2 CTN"
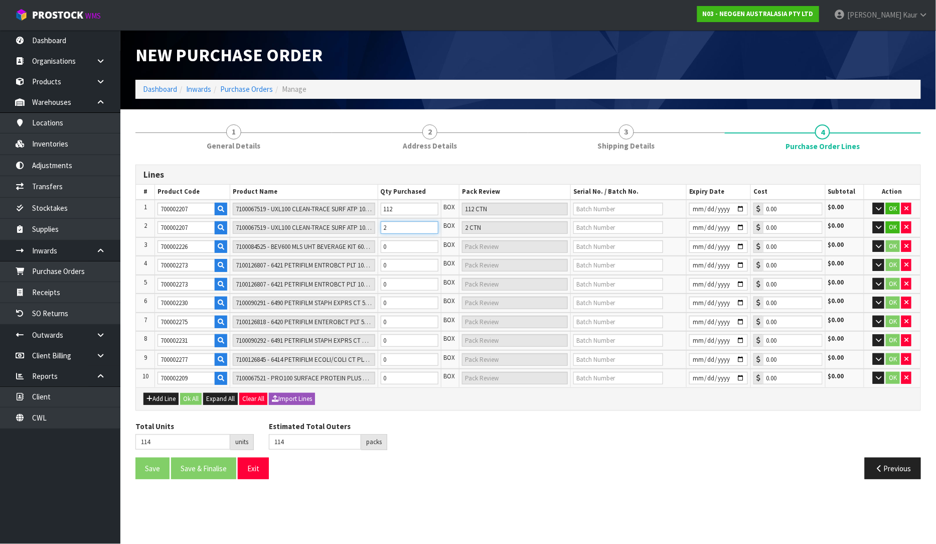
type input "135"
type input "23"
type input "23 CTN"
type input "23"
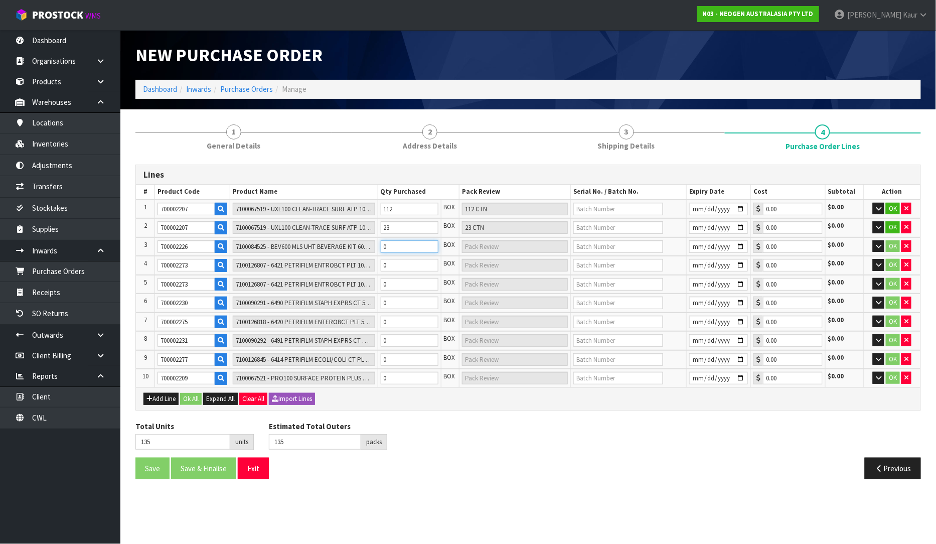
click at [390, 243] on input "0" at bounding box center [410, 246] width 58 height 13
type input "138"
type input "3"
type input "3 CTN"
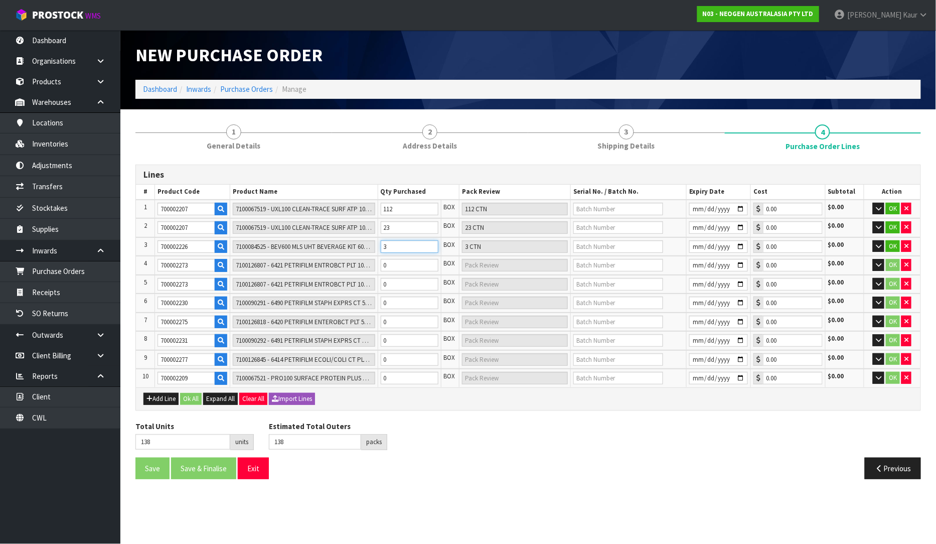
type input "3"
click at [395, 266] on input "0" at bounding box center [410, 265] width 58 height 13
type input "145"
type input "7"
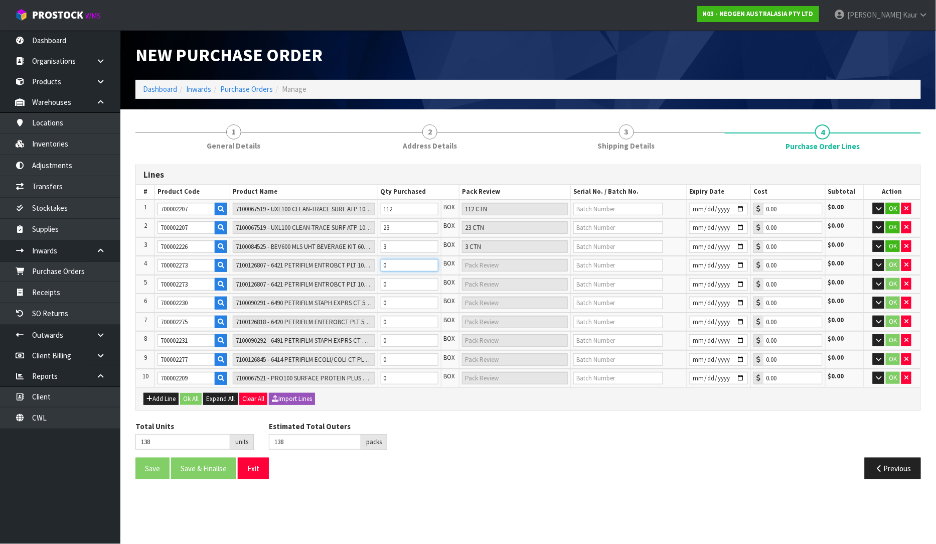
type input "7 CTN"
type input "215"
type input "77"
type input "77 CTN"
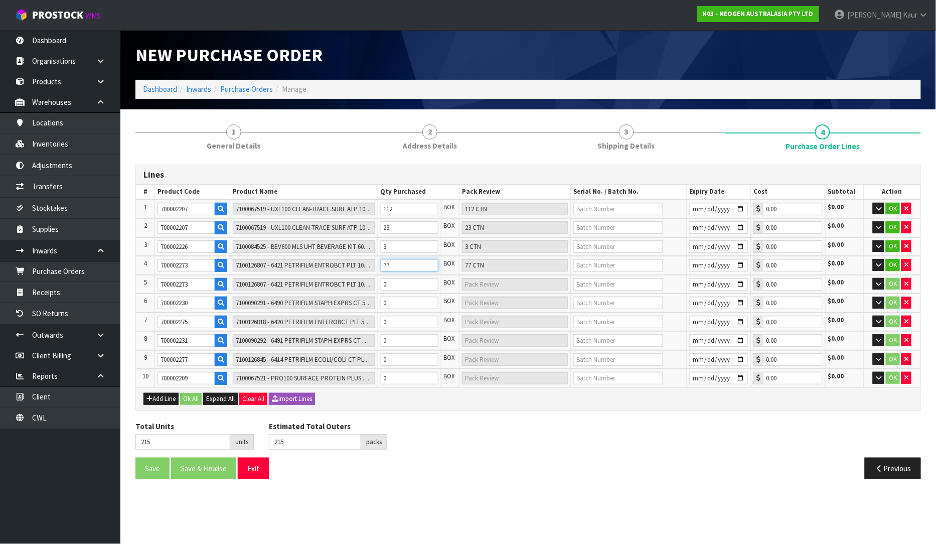
type input "77"
click at [392, 281] on input "0" at bounding box center [410, 284] width 58 height 13
type input "217"
type input "2"
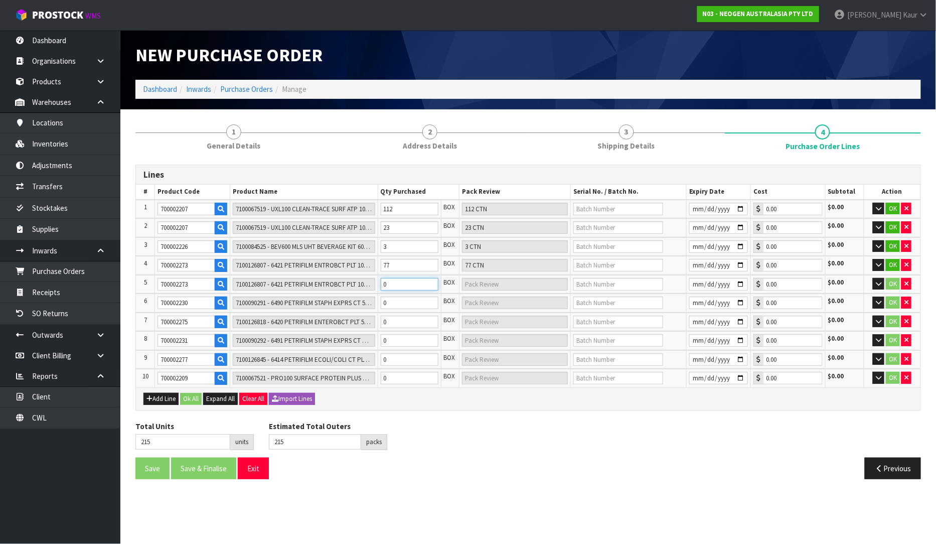
type input "2 CTN"
type input "238"
type input "23"
type input "23 CTN"
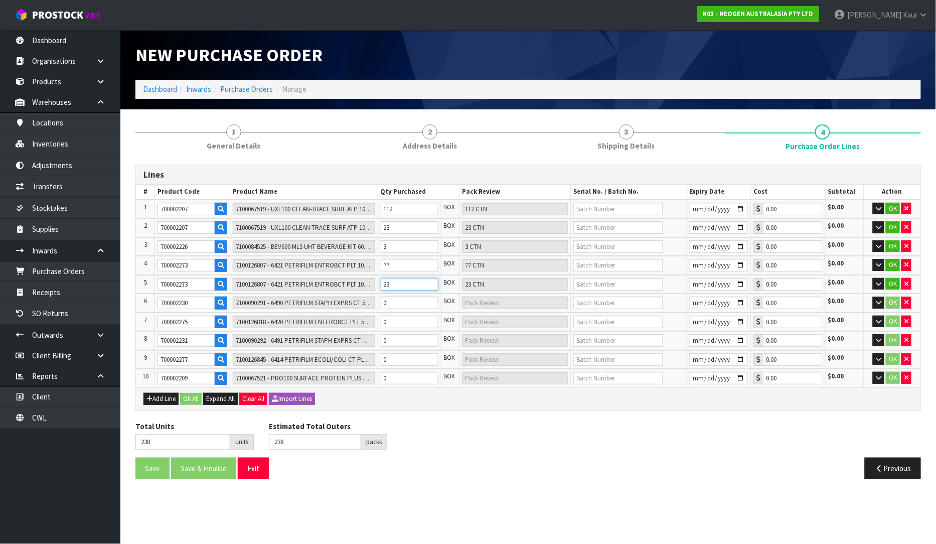
type input "23"
click at [393, 300] on input "0" at bounding box center [410, 302] width 58 height 13
type input "243"
type input "5"
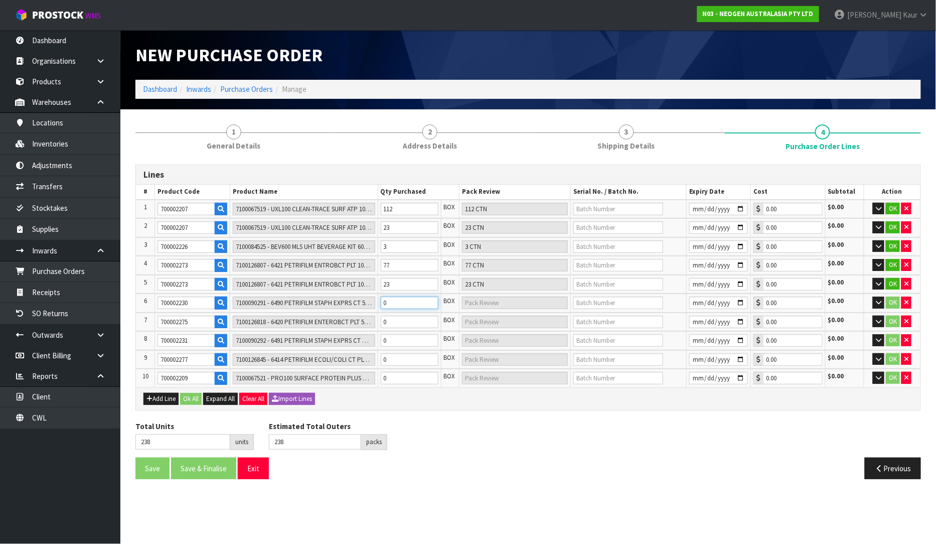
type input "5 CTN"
type input "5"
click at [394, 318] on input "0" at bounding box center [410, 321] width 58 height 13
type input "248"
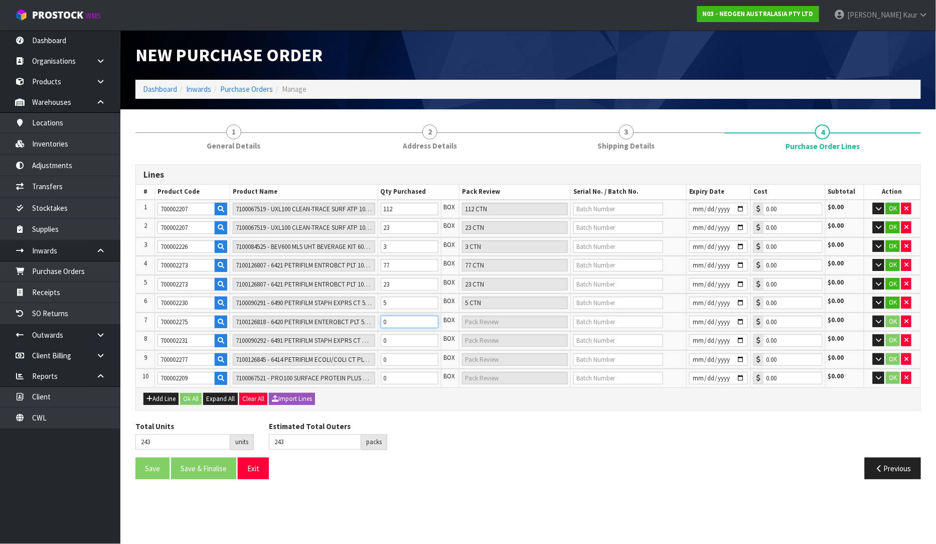
type input "5"
type input "5 CTN"
type input "5"
click at [390, 336] on input "0" at bounding box center [410, 340] width 58 height 13
type input "249"
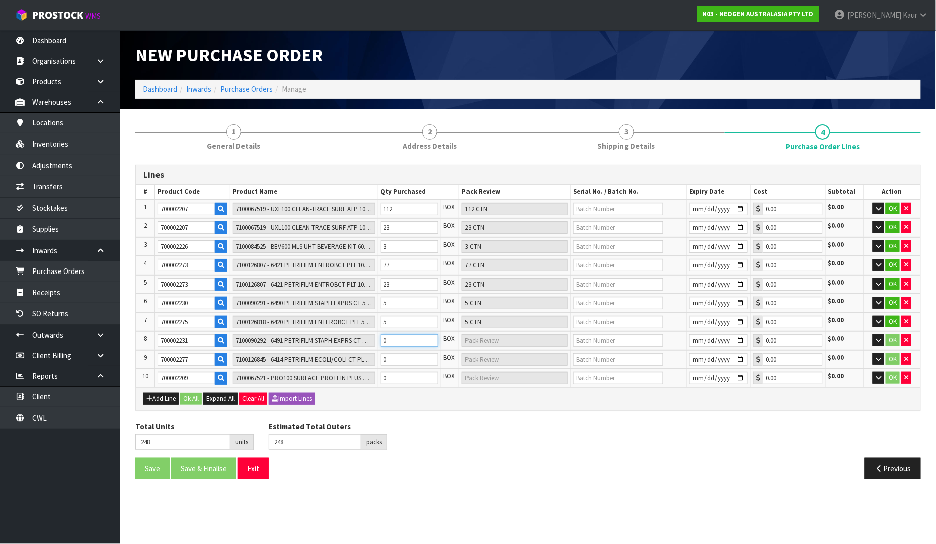
type input "249"
type input "1"
type input "1 CTN"
type input "261"
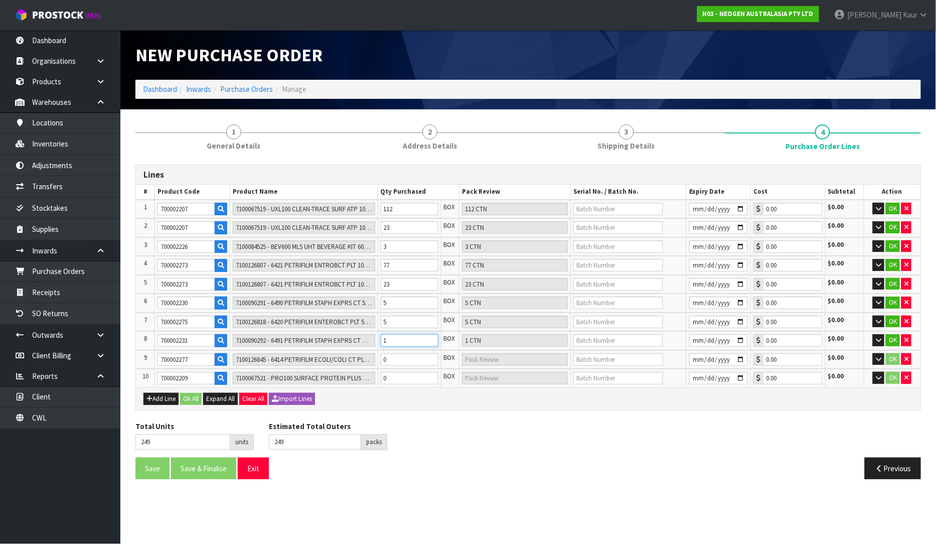
type input "13"
type input "13 CTN"
type input "13"
click at [395, 355] on input "0" at bounding box center [410, 359] width 58 height 13
type input "268"
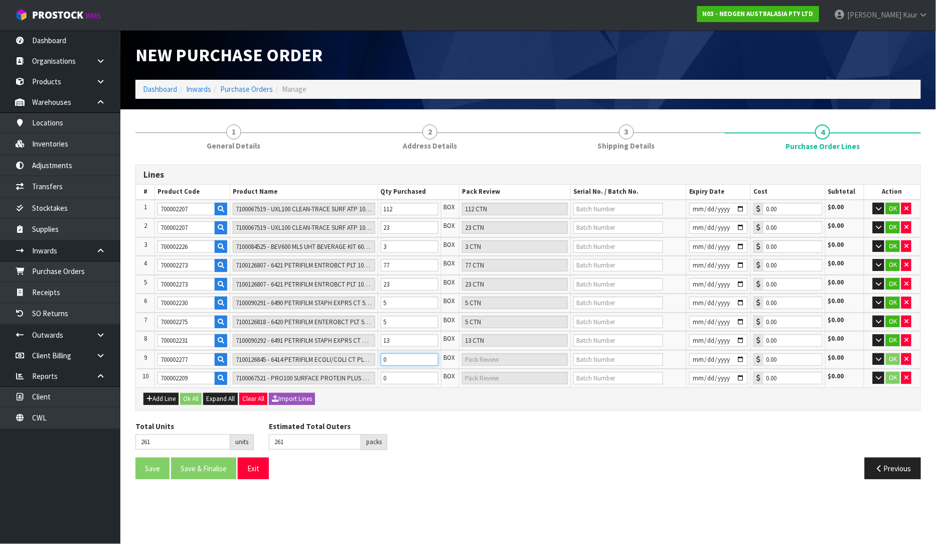
type input "268"
type input "7"
type input "7 CTN"
type input "331"
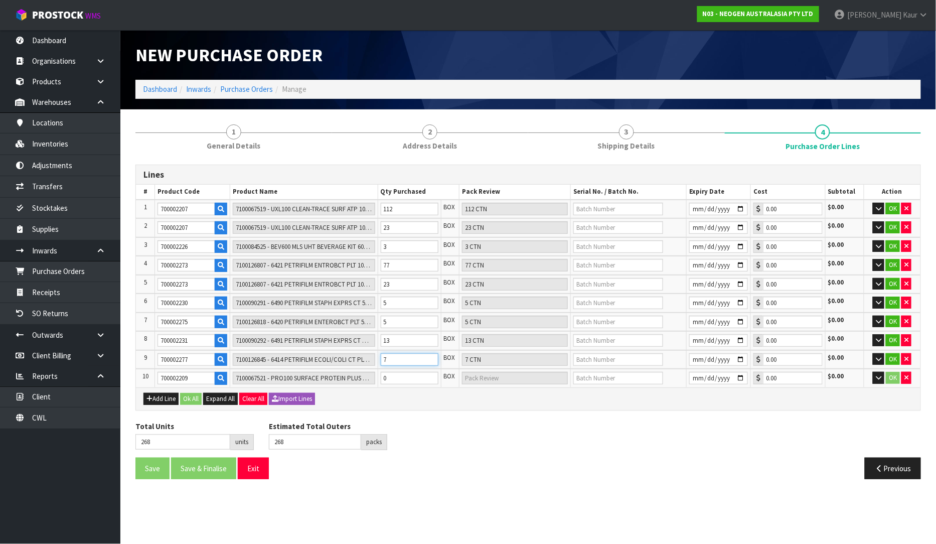
type input "70"
type input "70 CTN"
type input "70"
click at [393, 372] on input "0" at bounding box center [410, 378] width 58 height 13
type input "333"
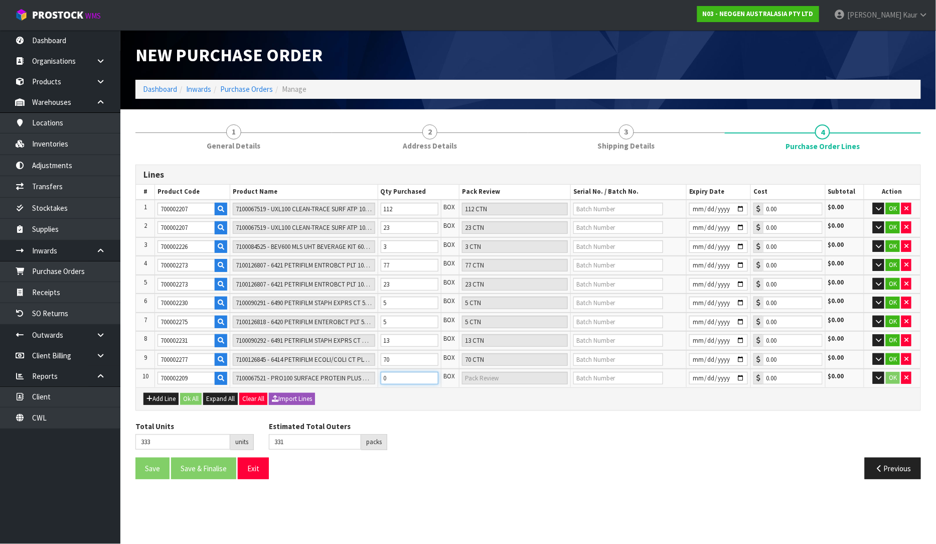
type input "333"
type input "2"
type input "2 CTN"
type input "351"
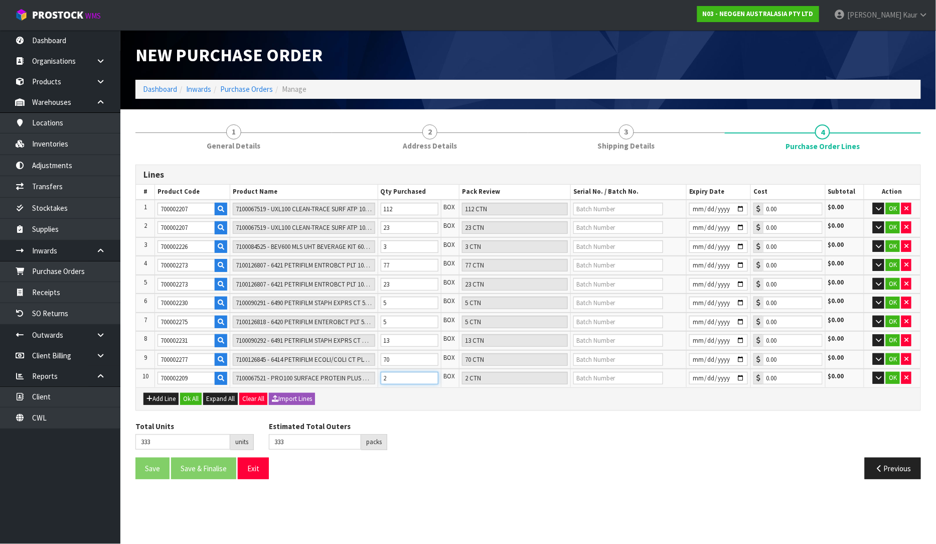
type input "20"
type input "20 CTN"
type input "20"
click at [593, 209] on input "text" at bounding box center [618, 209] width 90 height 13
paste input "3000034574"
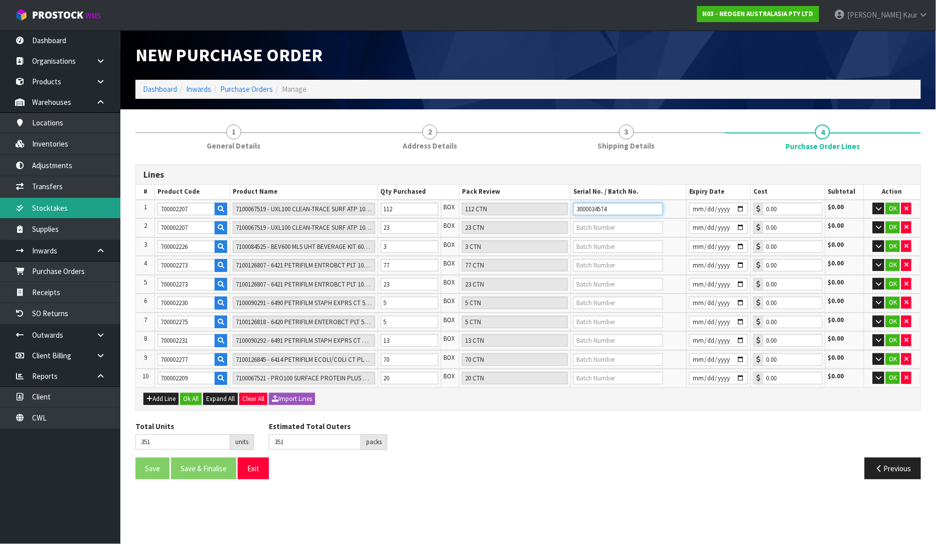
type input "3000034574"
click at [611, 224] on input "text" at bounding box center [618, 227] width 90 height 13
paste input "3000034282"
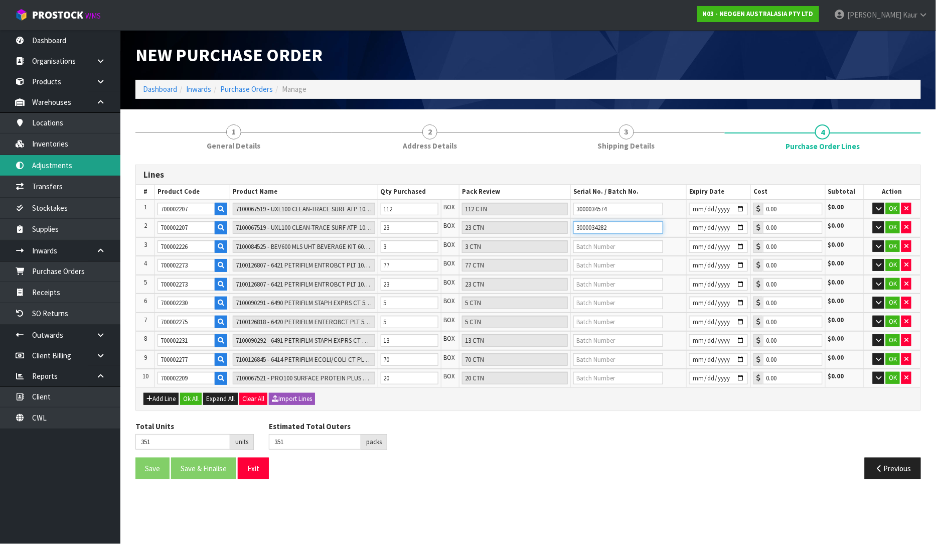
type input "3000034282"
click at [594, 248] on input "text" at bounding box center [618, 246] width 90 height 13
paste input "3000034826"
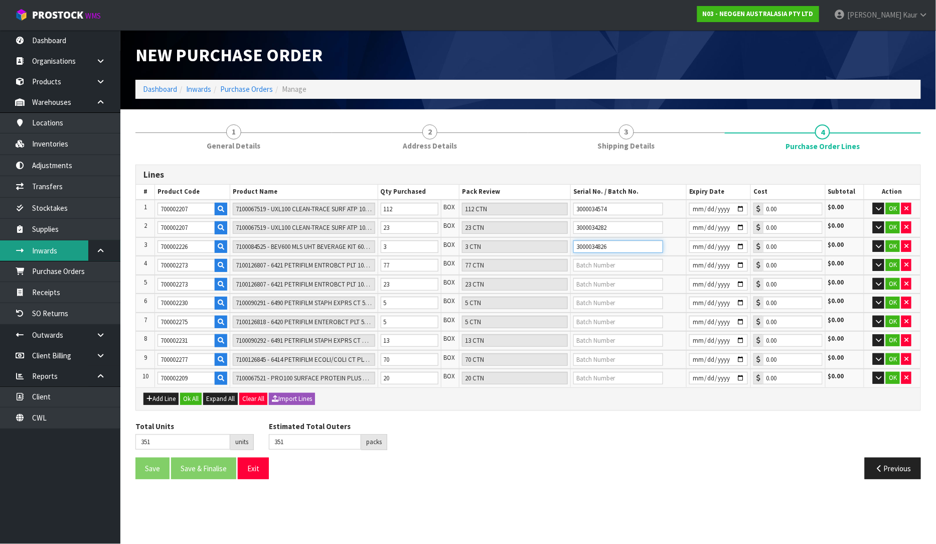
type input "3000034826"
click at [585, 262] on input "text" at bounding box center [618, 265] width 90 height 13
paste input "418325099D"
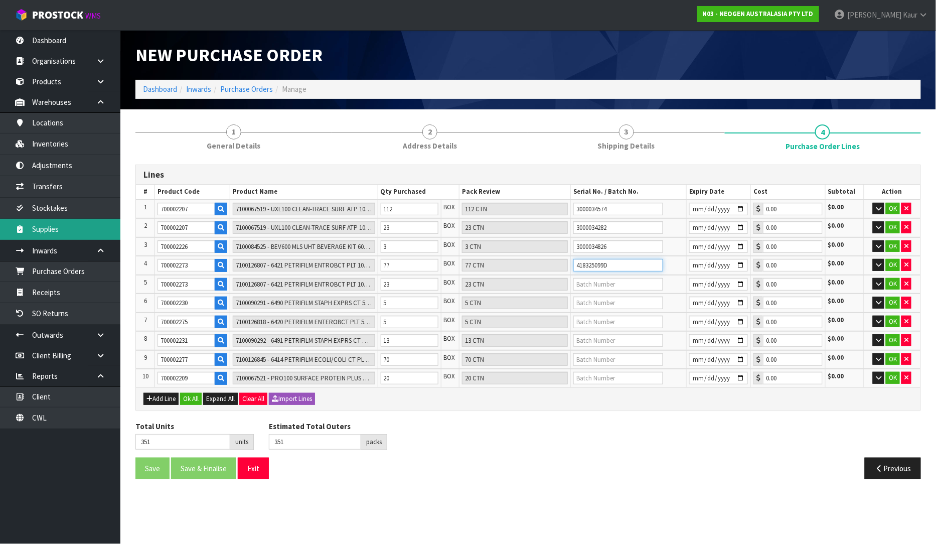
type input "418325099D"
click at [580, 285] on input "text" at bounding box center [618, 284] width 90 height 13
paste input "418325130A"
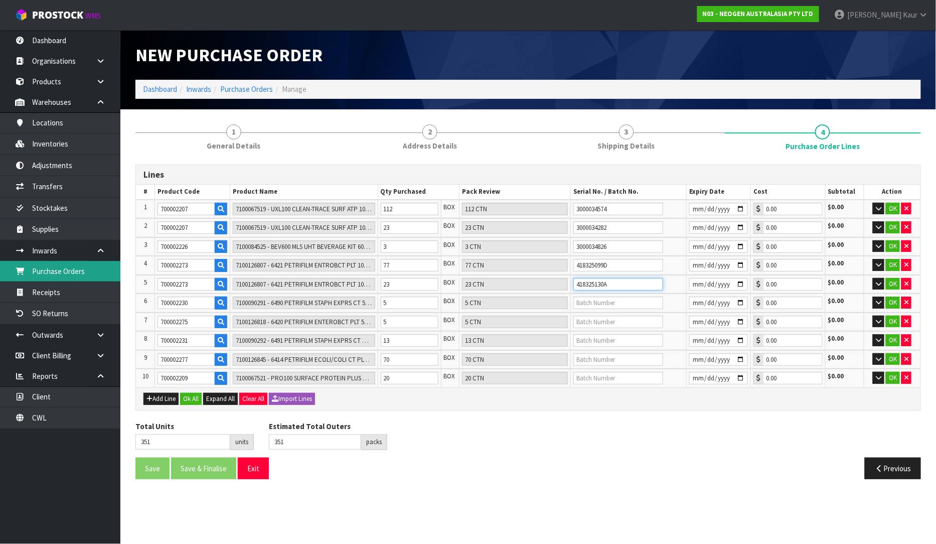
type input "418325130A"
click at [584, 302] on input "text" at bounding box center [618, 302] width 90 height 13
paste input "418325043F"
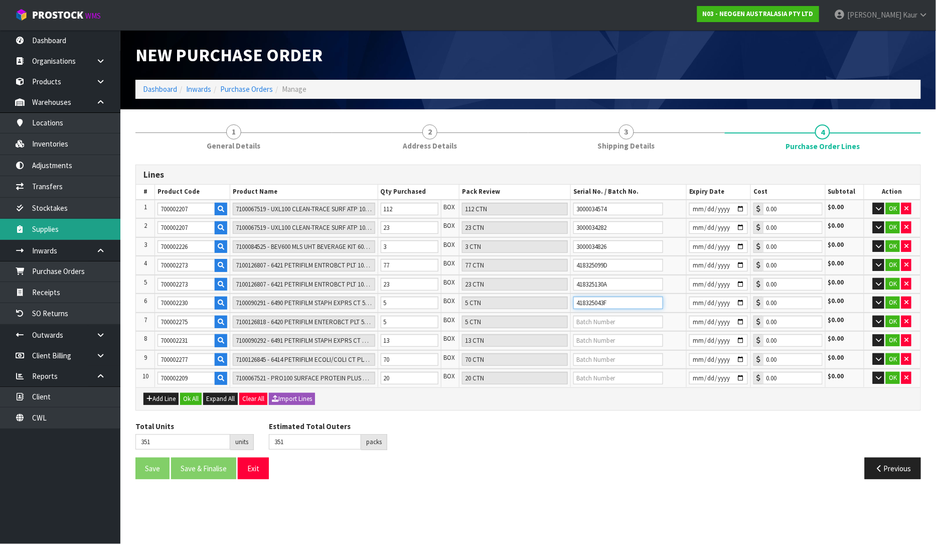
type input "418325043F"
click at [600, 315] on input "text" at bounding box center [618, 321] width 90 height 13
paste input "418325048A"
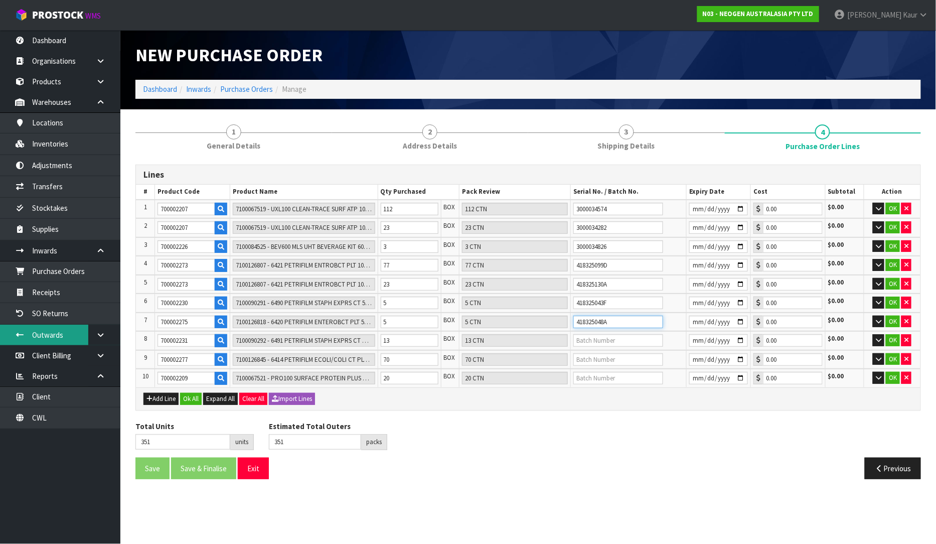
type input "418325048A"
click at [590, 338] on input "text" at bounding box center [618, 340] width 90 height 13
paste input "418325095A"
type input "418325095A"
click at [612, 353] on input "text" at bounding box center [618, 359] width 90 height 13
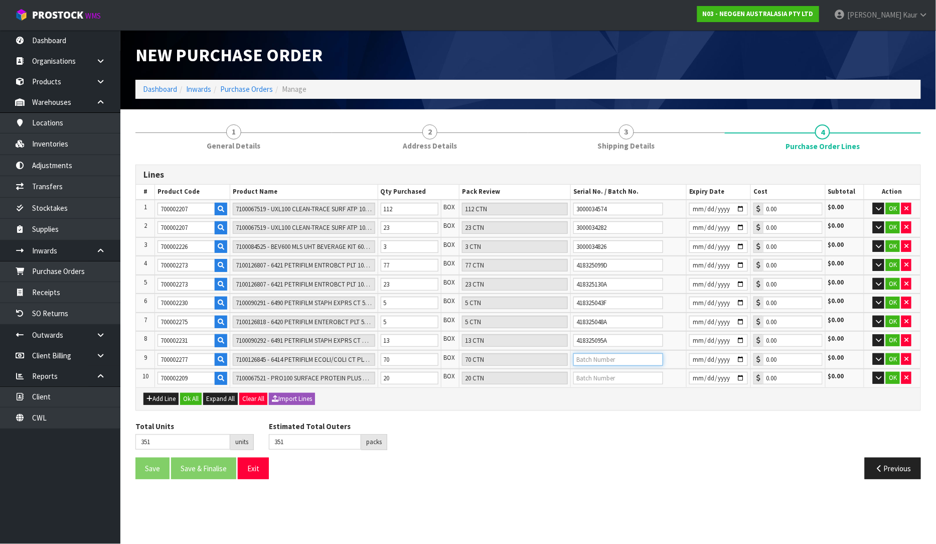
paste input "418325200C"
type input "418325200C"
click at [594, 377] on input "text" at bounding box center [618, 378] width 90 height 13
paste input "3000033296"
type input "3000033296"
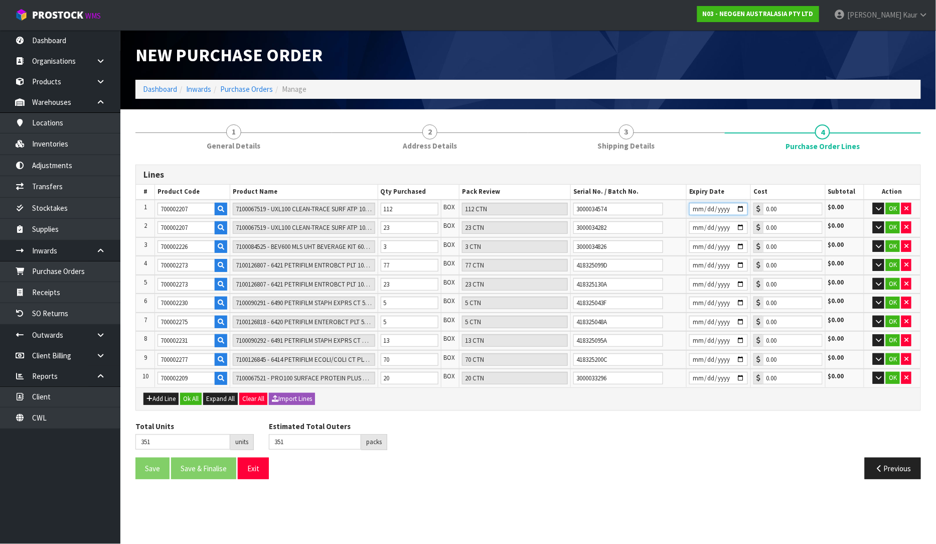
click at [693, 211] on input "date" at bounding box center [718, 209] width 59 height 13
type input "[DATE]"
click at [695, 228] on input "date" at bounding box center [718, 227] width 59 height 13
type input "[DATE]"
click at [699, 246] on input "date" at bounding box center [718, 246] width 59 height 13
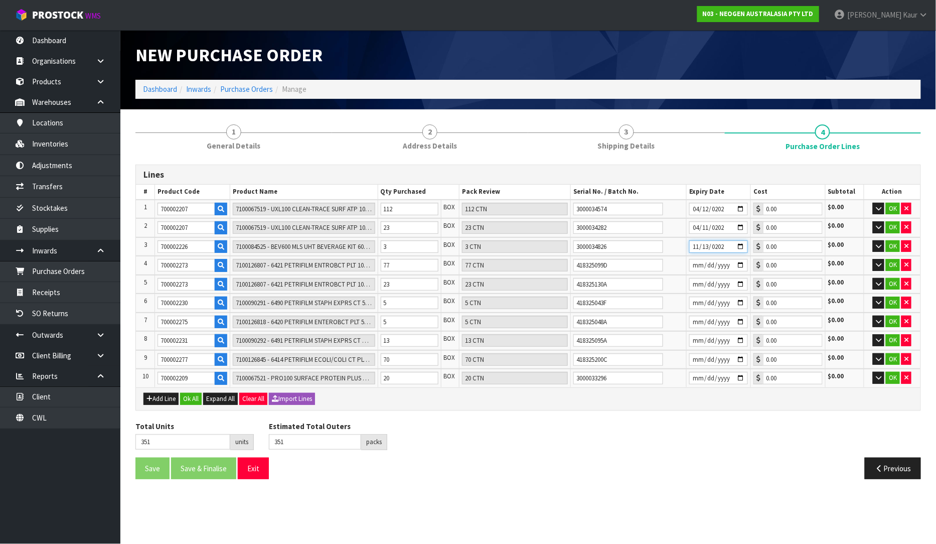
type input "[DATE]"
click at [697, 264] on input "date" at bounding box center [718, 265] width 59 height 13
type input "[DATE]"
click at [692, 281] on input "date" at bounding box center [718, 284] width 59 height 13
type input "[DATE]"
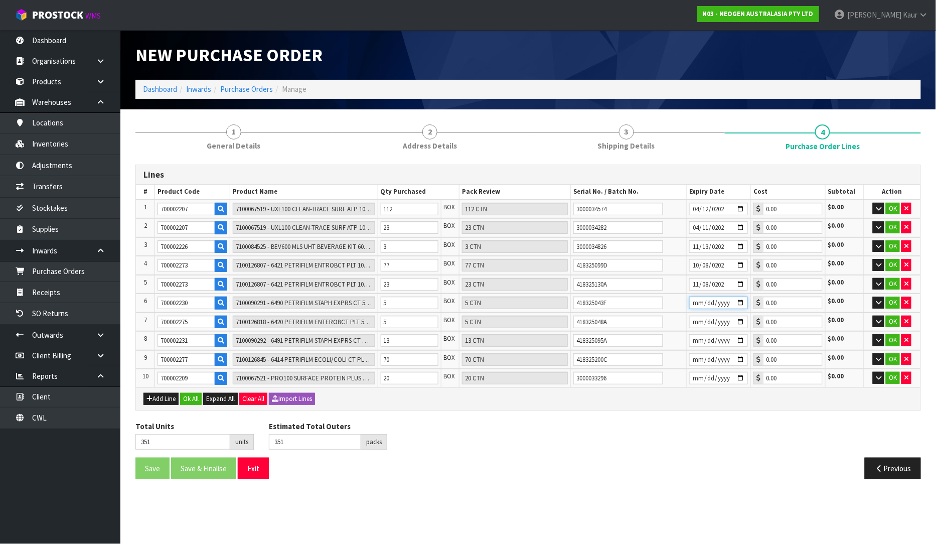
click at [692, 299] on input "date" at bounding box center [718, 302] width 59 height 13
type input "[DATE]"
click at [697, 316] on input "date" at bounding box center [718, 321] width 59 height 13
type input "[DATE]"
click at [690, 334] on input "date" at bounding box center [718, 340] width 59 height 13
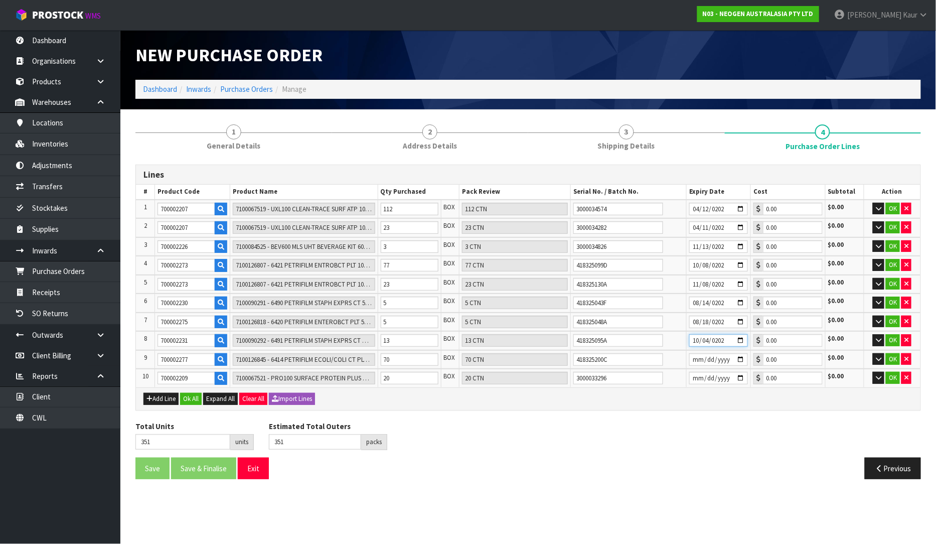
type input "[DATE]"
click at [689, 353] on input "date" at bounding box center [718, 359] width 59 height 13
type input "[DATE]"
click at [697, 378] on input "date" at bounding box center [718, 378] width 59 height 13
type input "[DATE]"
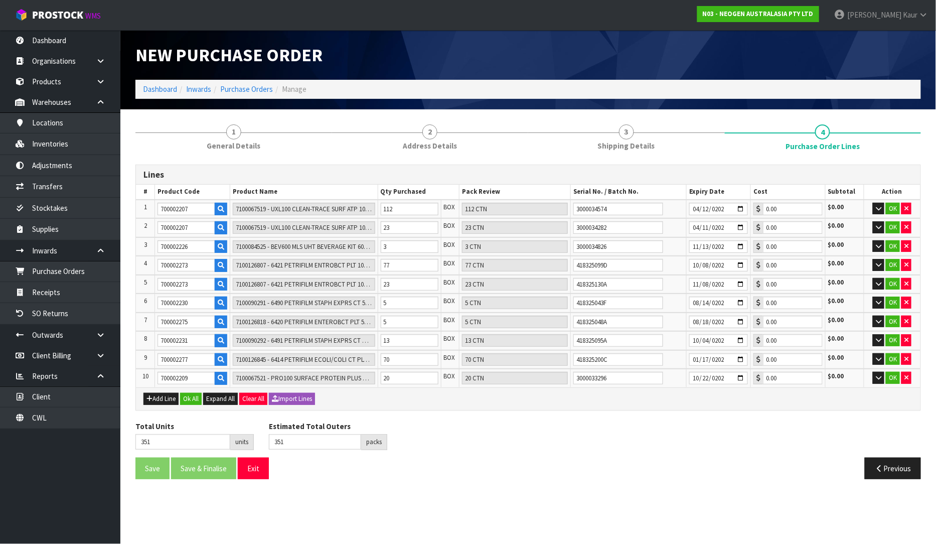
click at [582, 494] on section "New Purchase Order Dashboard Inwards Purchase Orders Manage 1 General Details 2…" at bounding box center [468, 272] width 936 height 544
click at [186, 397] on button "Ok All" at bounding box center [191, 399] width 22 height 12
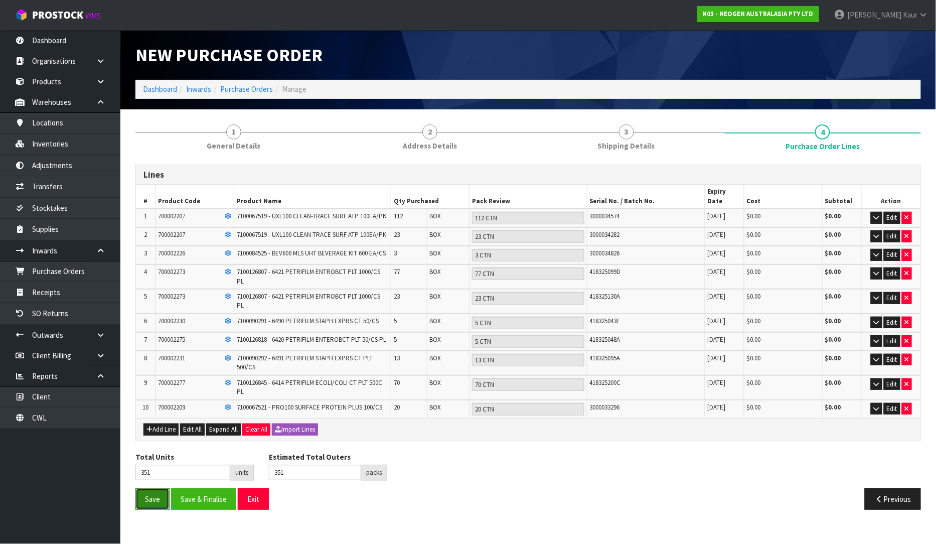
click at [138, 492] on button "Save" at bounding box center [152, 499] width 34 height 22
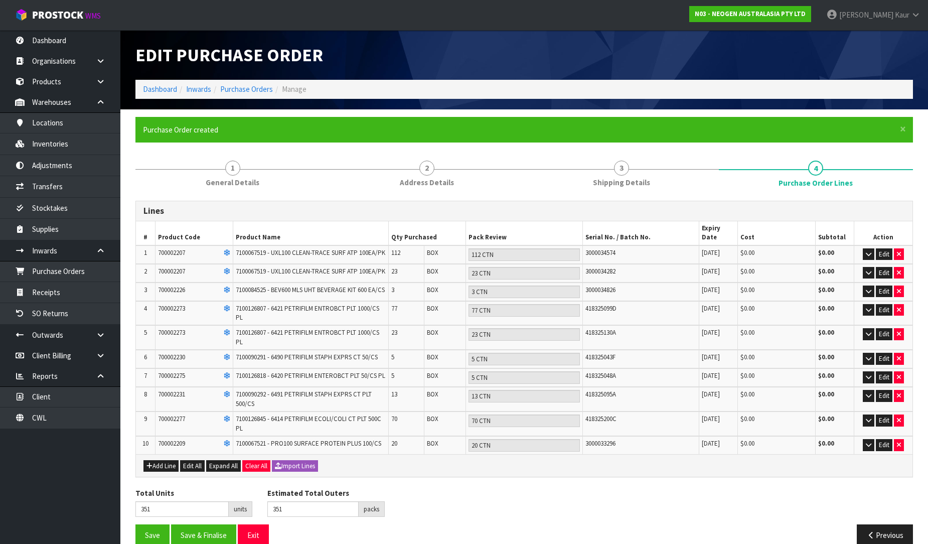
type input "0"
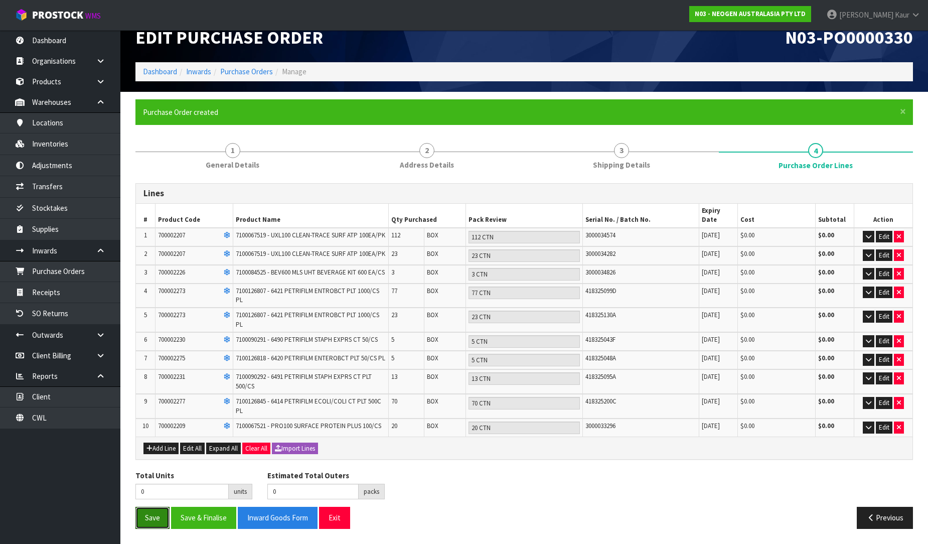
drag, startPoint x: 152, startPoint y: 516, endPoint x: 151, endPoint y: 492, distance: 24.1
click at [152, 516] on button "Save" at bounding box center [152, 517] width 34 height 22
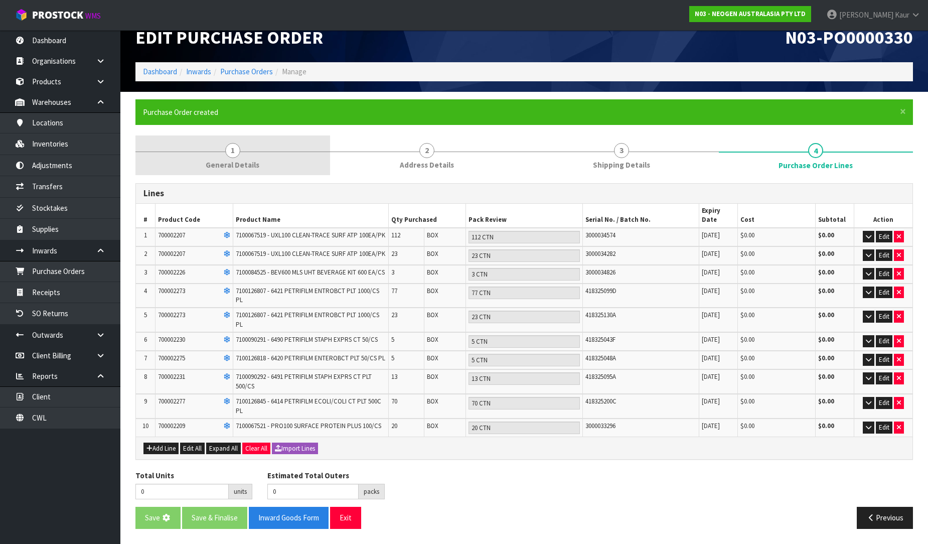
scroll to position [0, 0]
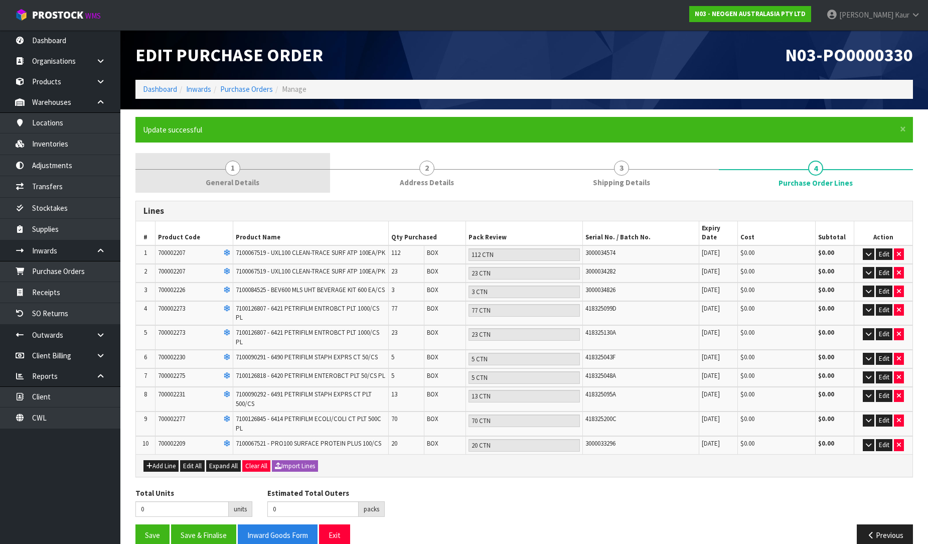
click at [225, 173] on link "1 General Details" at bounding box center [232, 173] width 195 height 40
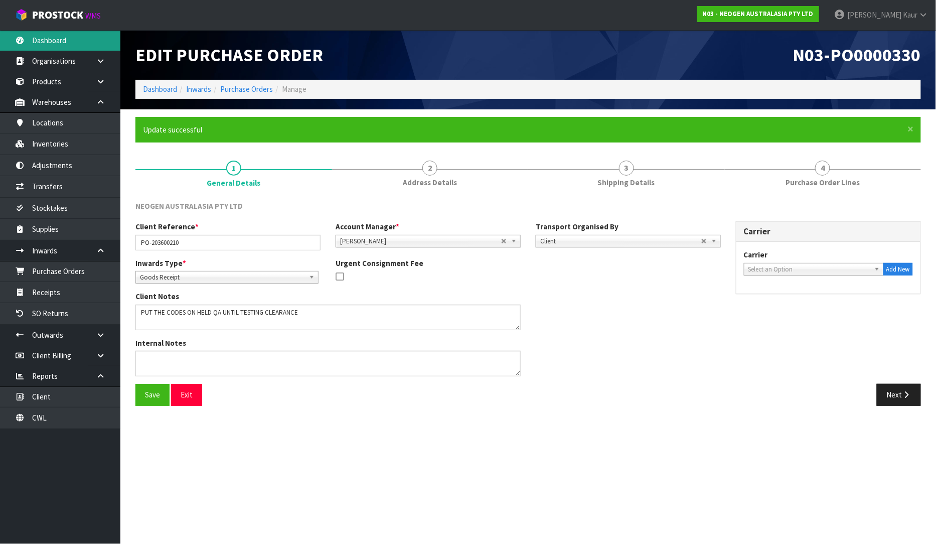
click at [38, 37] on link "Dashboard" at bounding box center [60, 40] width 120 height 21
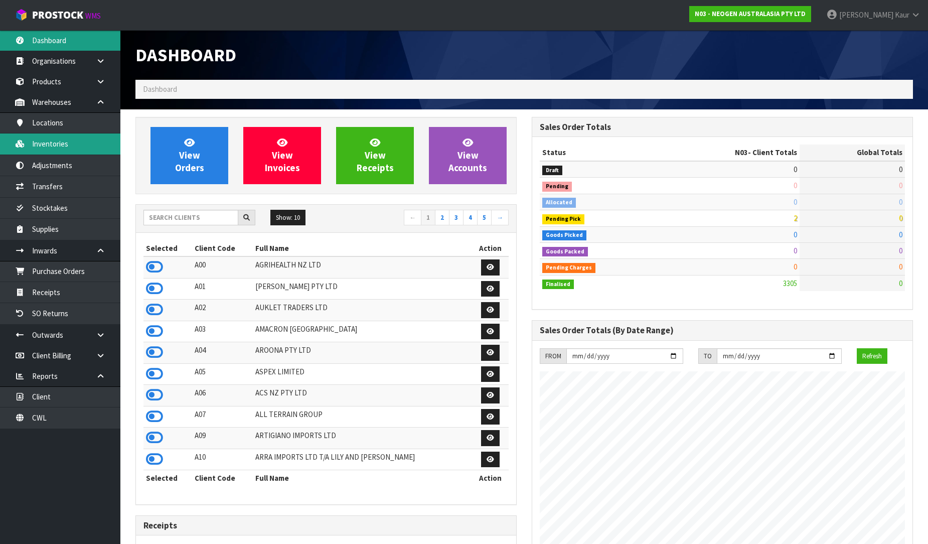
scroll to position [760, 396]
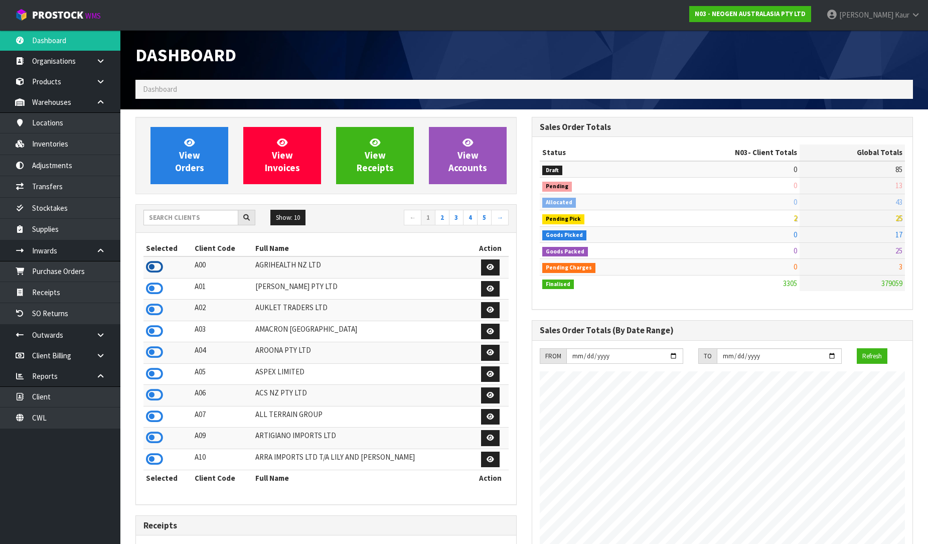
click at [156, 269] on icon at bounding box center [154, 266] width 17 height 15
click at [64, 276] on link "Purchase Orders" at bounding box center [60, 271] width 120 height 21
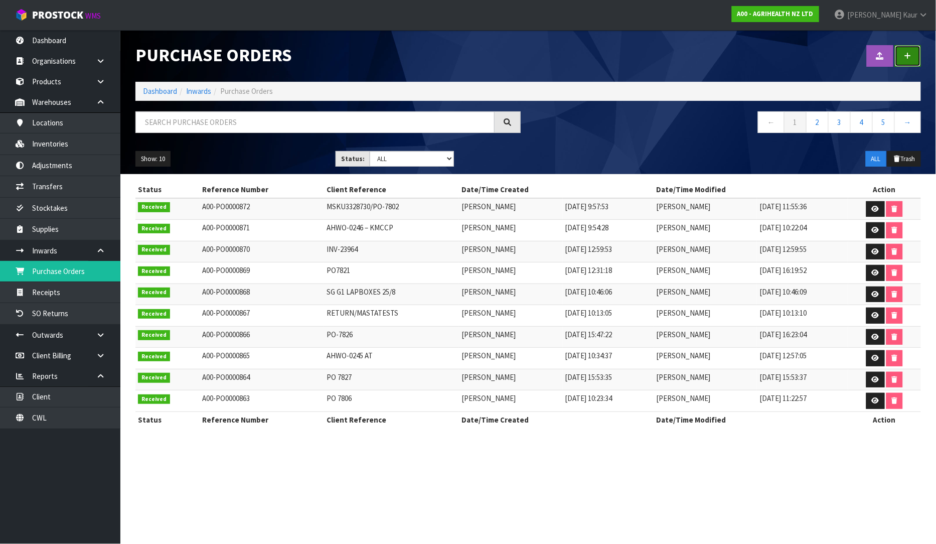
click at [916, 50] on link at bounding box center [908, 56] width 26 height 22
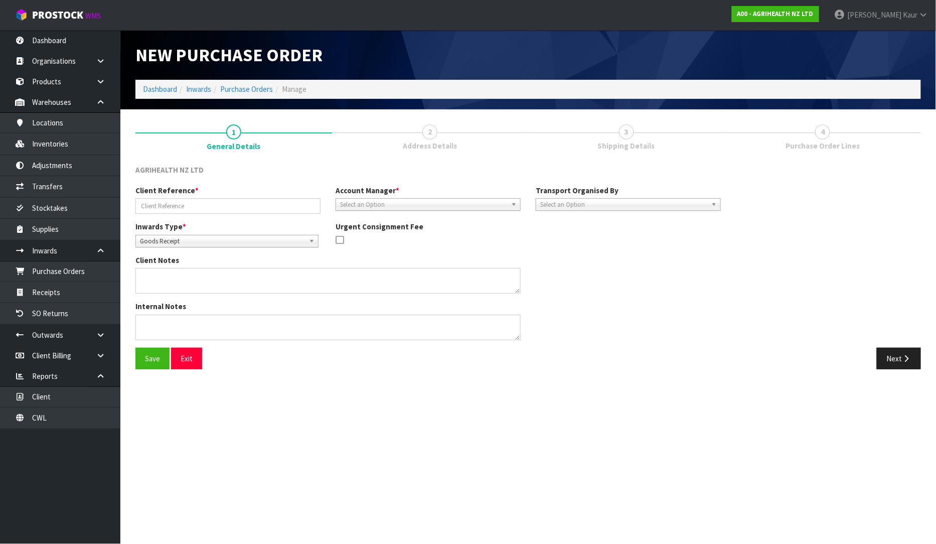
click at [151, 198] on div "Client Reference *" at bounding box center [228, 199] width 200 height 29
click at [151, 207] on input "text" at bounding box center [227, 206] width 185 height 16
paste input "CCLU7635129"
click at [217, 208] on input "CCLU7635129 /" at bounding box center [227, 206] width 185 height 16
paste input "PO-7736"
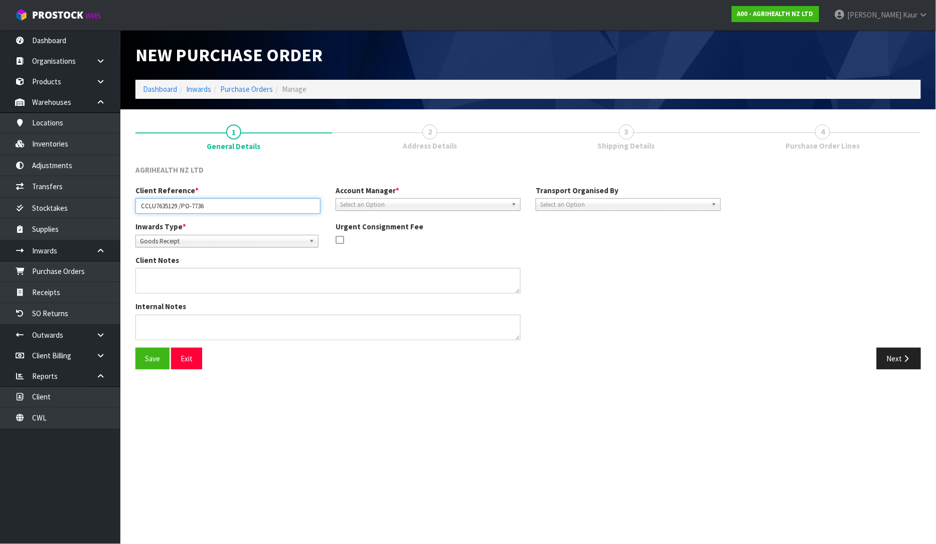
type input "CCLU7635129 /PO-7736"
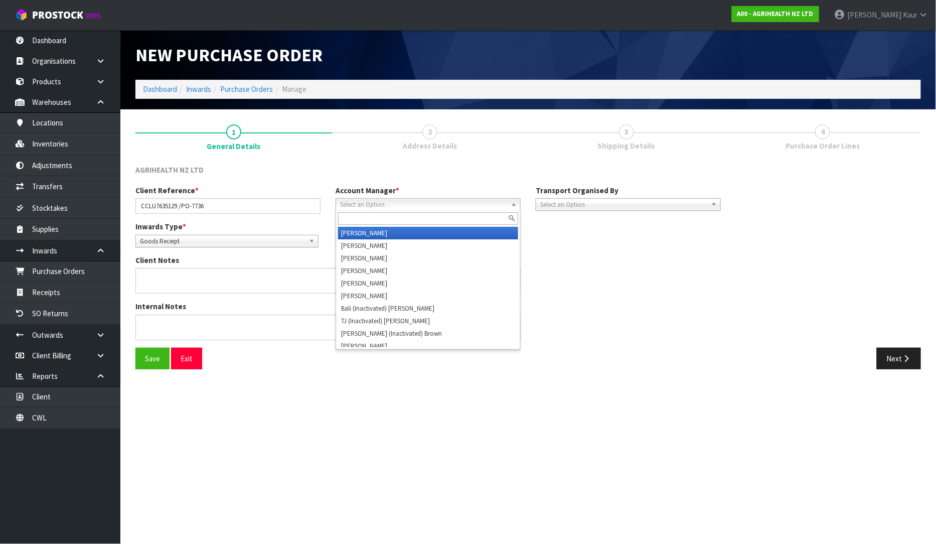
click at [408, 207] on span "Select an Option" at bounding box center [423, 205] width 167 height 12
type input "v"
click at [400, 231] on li "V [PERSON_NAME]" at bounding box center [428, 233] width 180 height 13
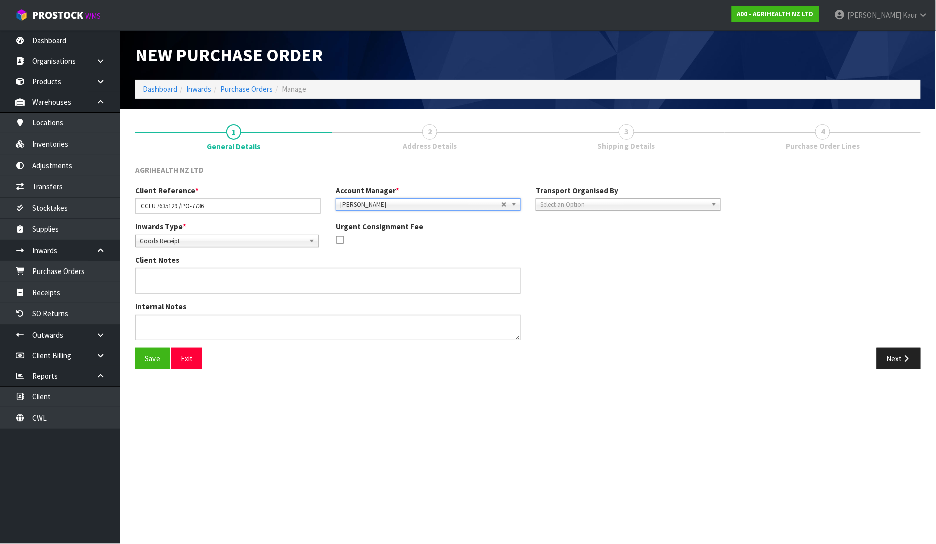
click at [553, 208] on span "Select an Option" at bounding box center [623, 205] width 167 height 12
click at [559, 253] on li "Client" at bounding box center [628, 258] width 180 height 13
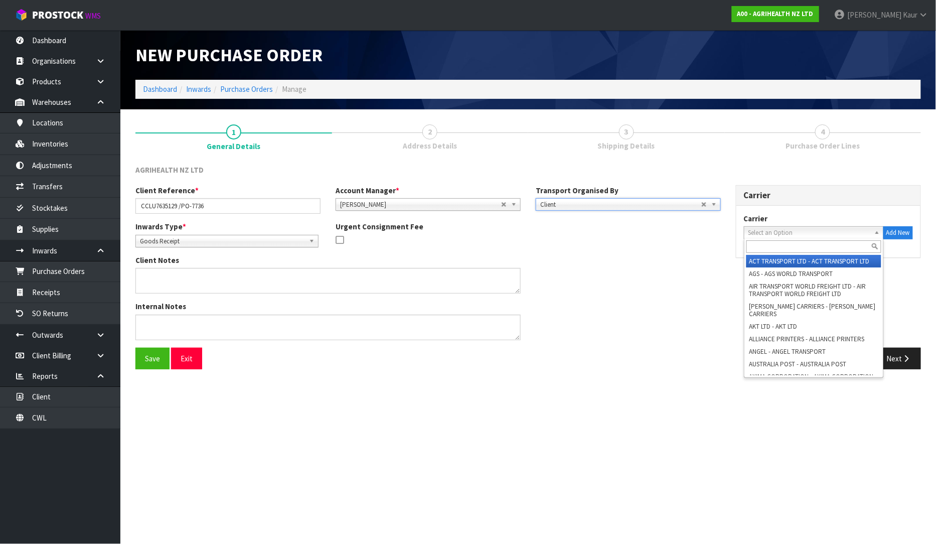
click at [791, 234] on span "Select an Option" at bounding box center [809, 233] width 122 height 12
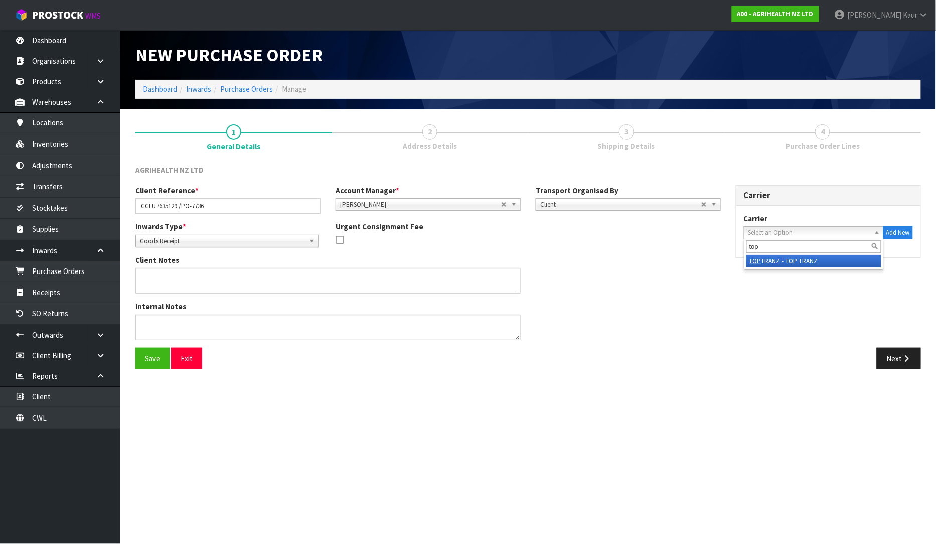
type input "top"
click at [789, 258] on li "TOP TRANZ - TOP TRANZ" at bounding box center [813, 261] width 135 height 13
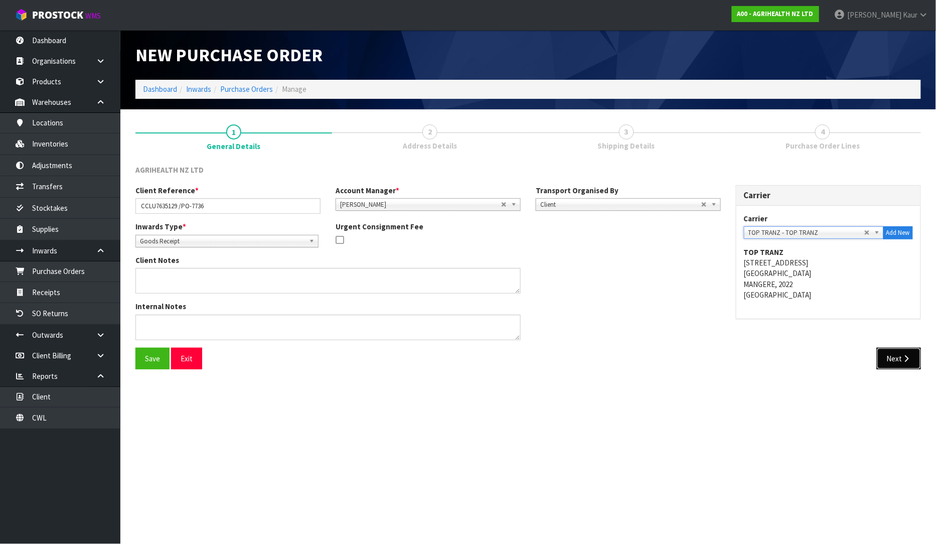
click at [885, 356] on button "Next" at bounding box center [899, 358] width 44 height 22
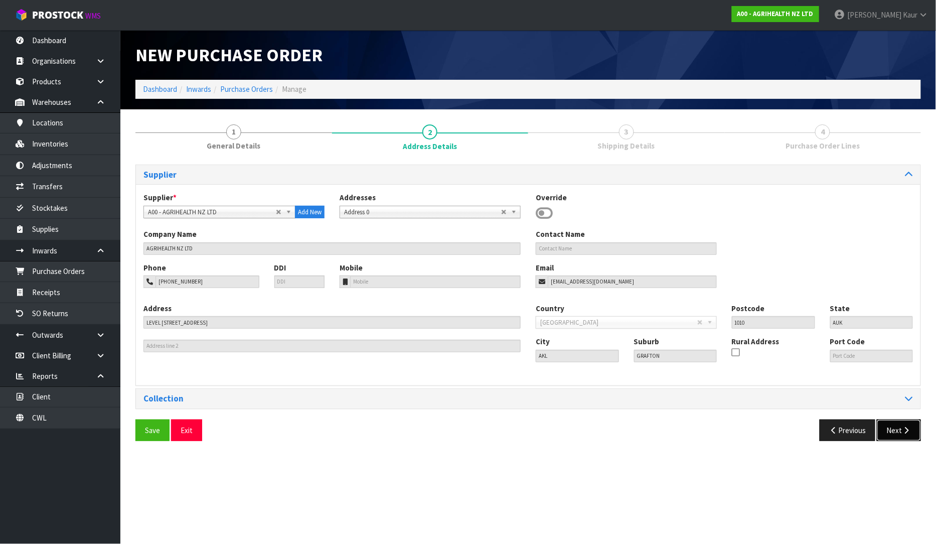
click at [891, 428] on button "Next" at bounding box center [899, 430] width 44 height 22
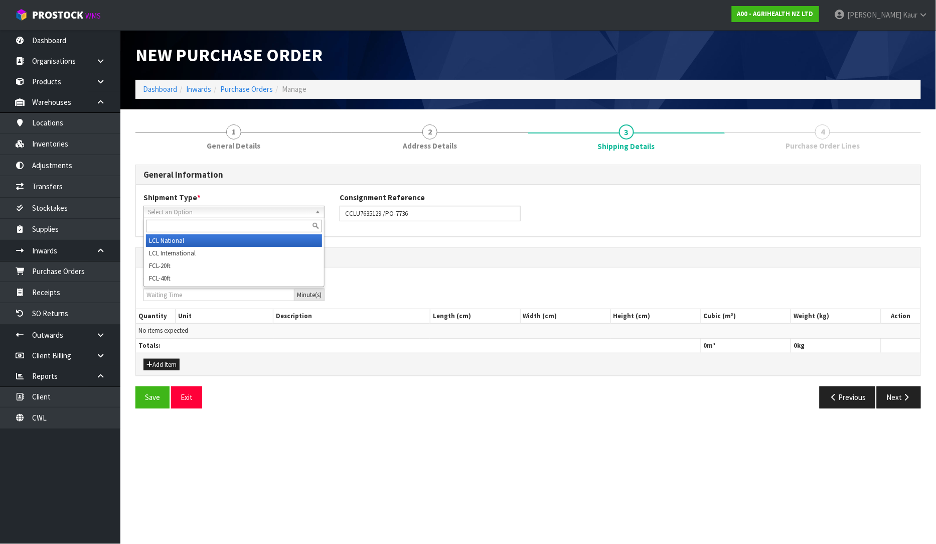
click at [226, 214] on span "Select an Option" at bounding box center [229, 212] width 163 height 12
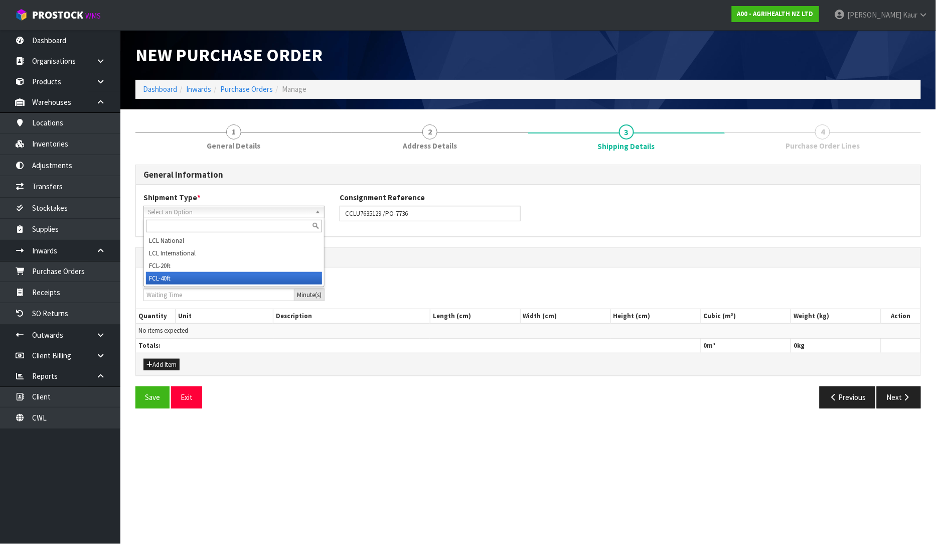
click at [207, 273] on li "FCL-40ft" at bounding box center [234, 278] width 176 height 13
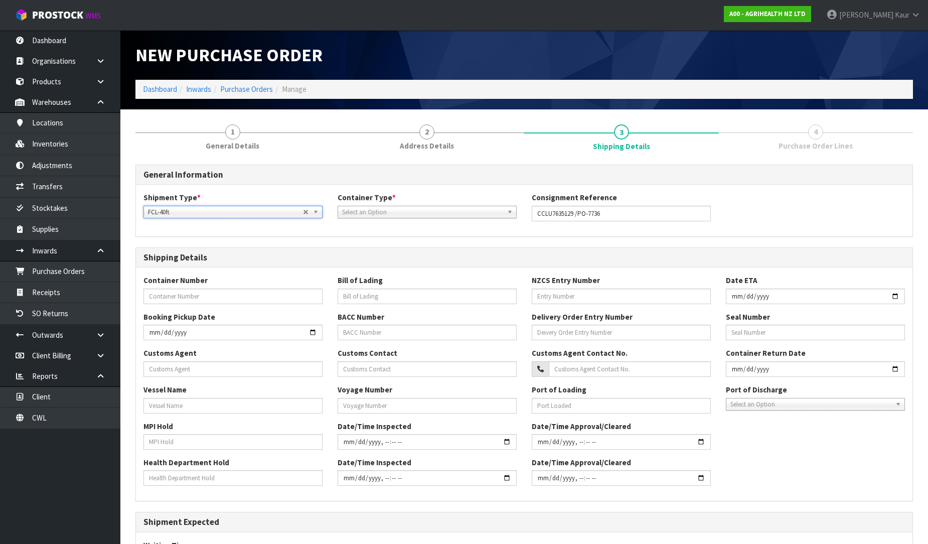
click at [399, 213] on span "Select an Option" at bounding box center [422, 212] width 161 height 12
click at [387, 255] on li "Pallet" at bounding box center [427, 253] width 174 height 13
click at [186, 293] on input "text" at bounding box center [232, 296] width 179 height 16
paste input "PO-7736"
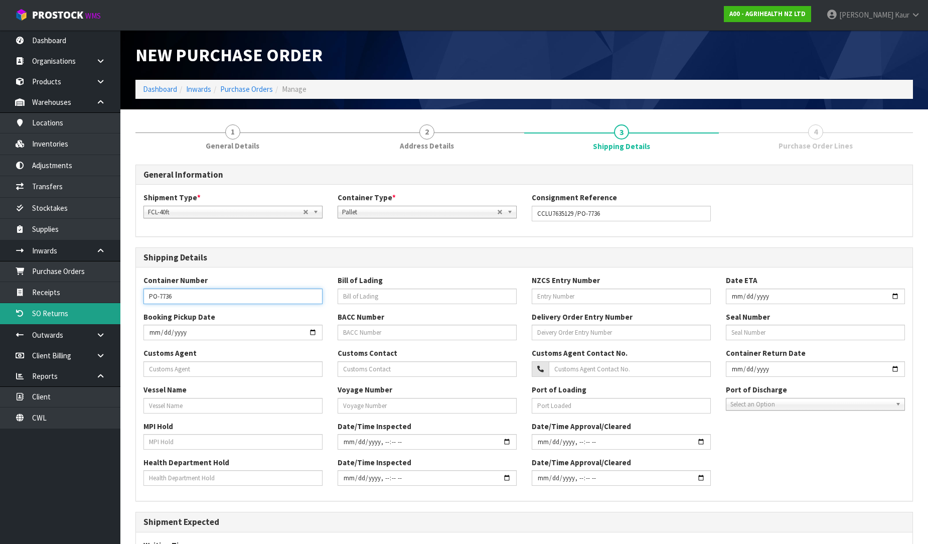
type input "PO-7736"
drag, startPoint x: 177, startPoint y: 298, endPoint x: 127, endPoint y: 296, distance: 49.7
click at [128, 296] on div "1 General Details 2 Address Details 3 Shipping Details 4 Purchase Order Lines G…" at bounding box center [524, 399] width 792 height 564
click at [222, 292] on input "text" at bounding box center [232, 296] width 179 height 16
paste input "CCLU7635129"
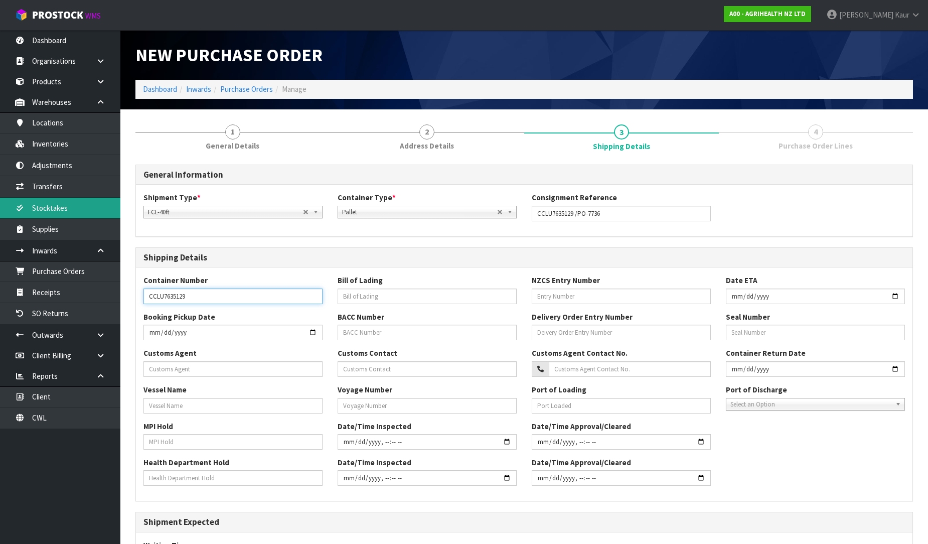
type input "CCLU7635129"
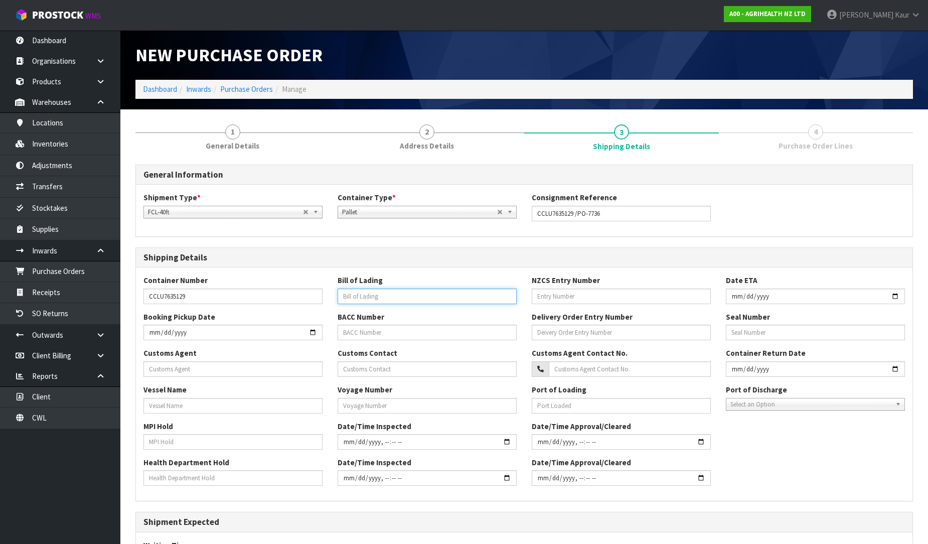
click at [357, 299] on input "text" at bounding box center [426, 296] width 179 height 16
paste input "COSU6420724040"
type input "COSU6420724040"
click at [437, 429] on div "Date/Time Inspected" at bounding box center [427, 435] width 194 height 29
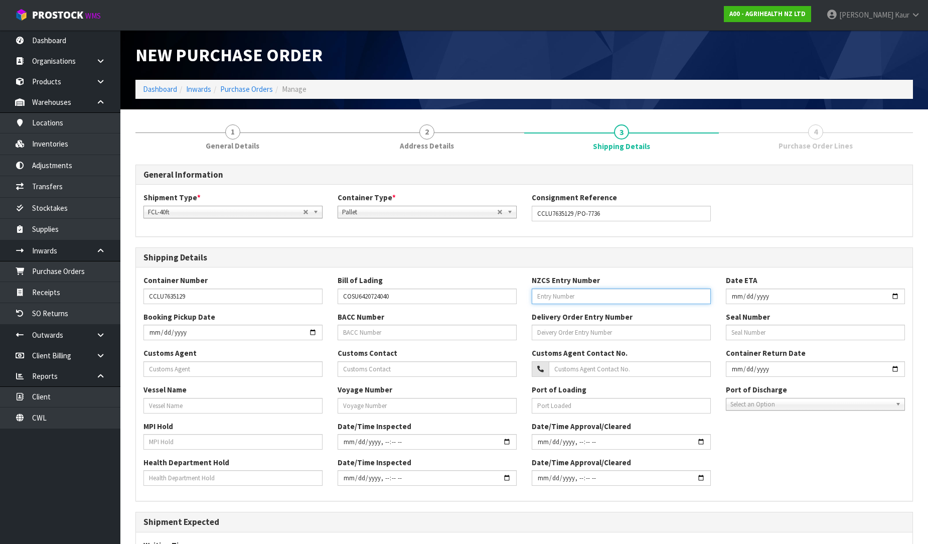
click at [538, 296] on input "text" at bounding box center [621, 296] width 179 height 16
paste input "16695367"
type input "16695367"
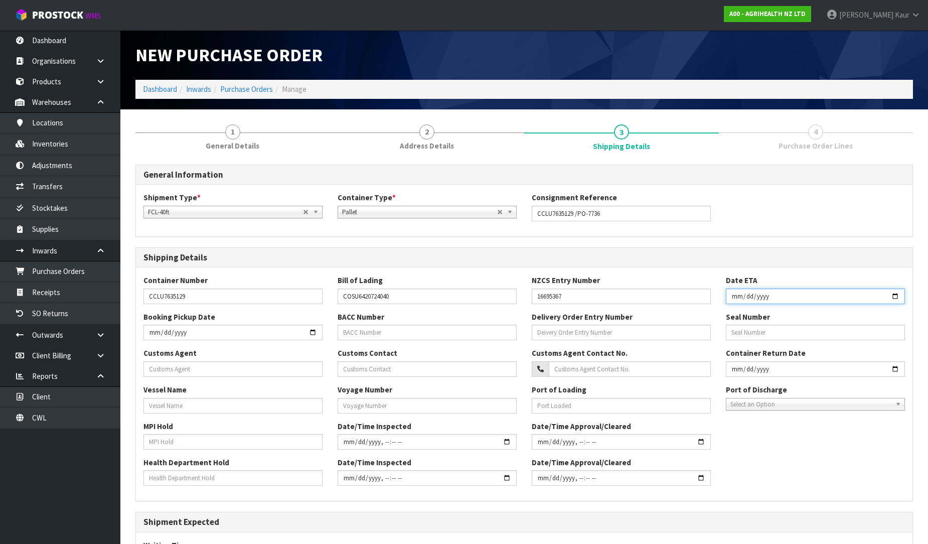
click at [738, 295] on input "date" at bounding box center [815, 296] width 179 height 16
type input "[DATE]"
click at [159, 365] on input "text" at bounding box center [232, 369] width 179 height 16
paste input "[PERSON_NAME] WORLDWIDE (NZ) LIMITED"
type input "[PERSON_NAME] WORLDWIDE (NZ) LIMITED"
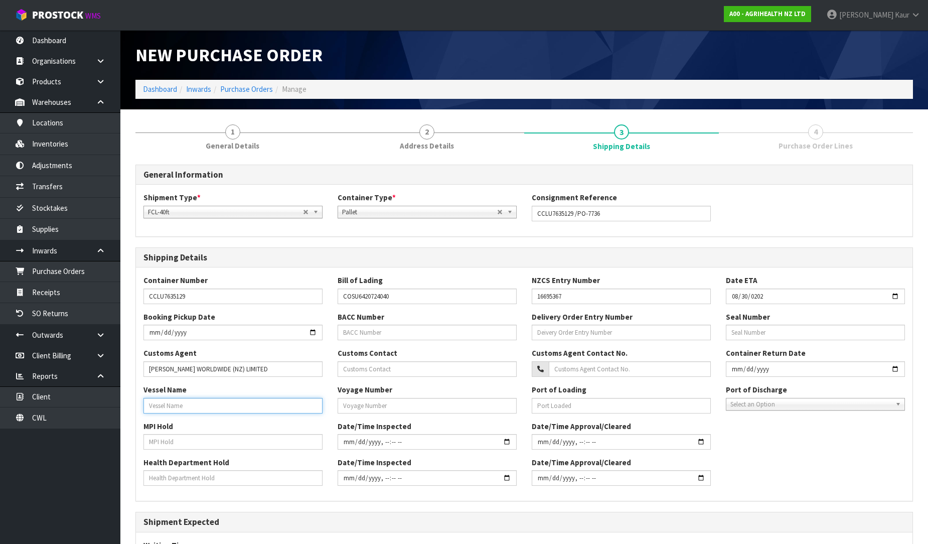
click at [156, 398] on input "text" at bounding box center [232, 406] width 179 height 16
type input "COSCO [GEOGRAPHIC_DATA]"
click at [164, 447] on input "text" at bounding box center [232, 442] width 179 height 16
type input "NO"
click at [173, 479] on input "text" at bounding box center [232, 478] width 179 height 16
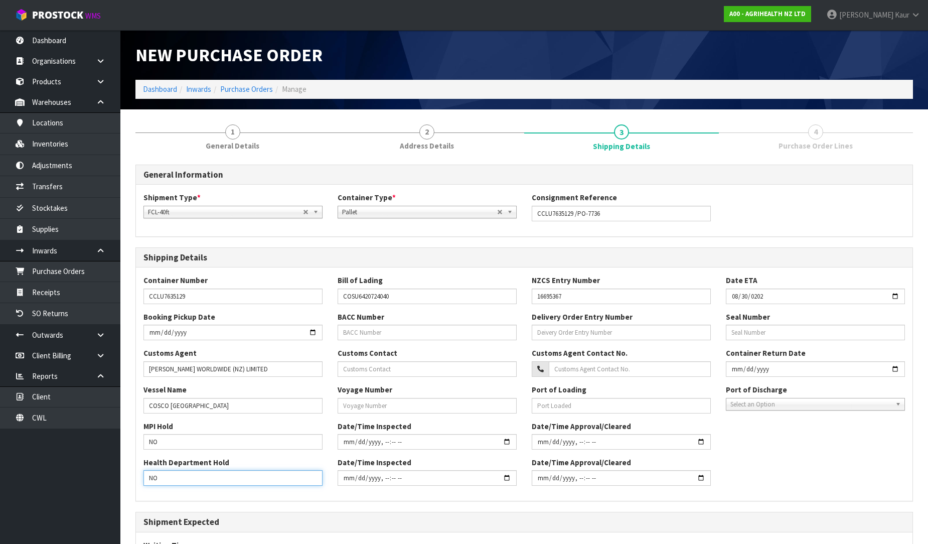
type input "NO"
click at [388, 411] on input "text" at bounding box center [426, 406] width 179 height 16
type input "288S"
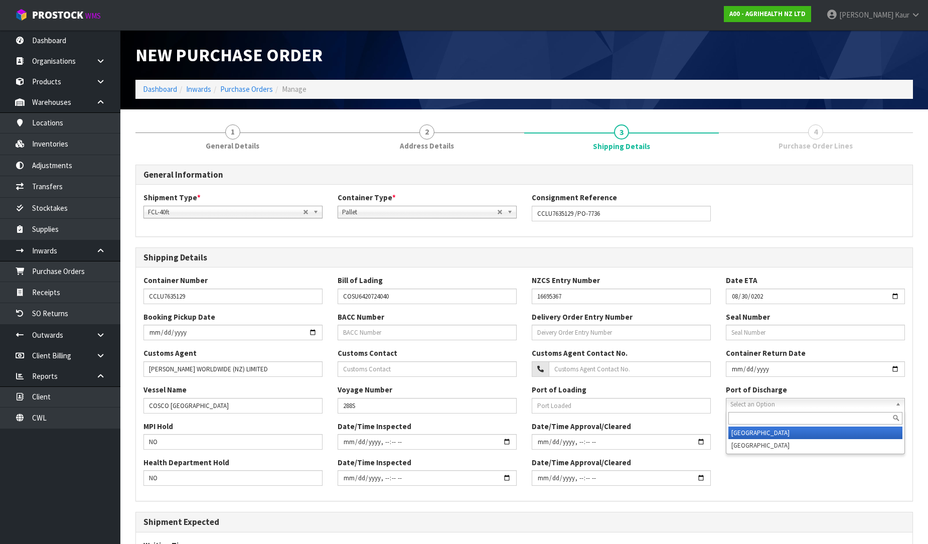
click at [803, 399] on span "Select an Option" at bounding box center [810, 404] width 161 height 12
click at [782, 427] on li "[GEOGRAPHIC_DATA]" at bounding box center [815, 432] width 174 height 13
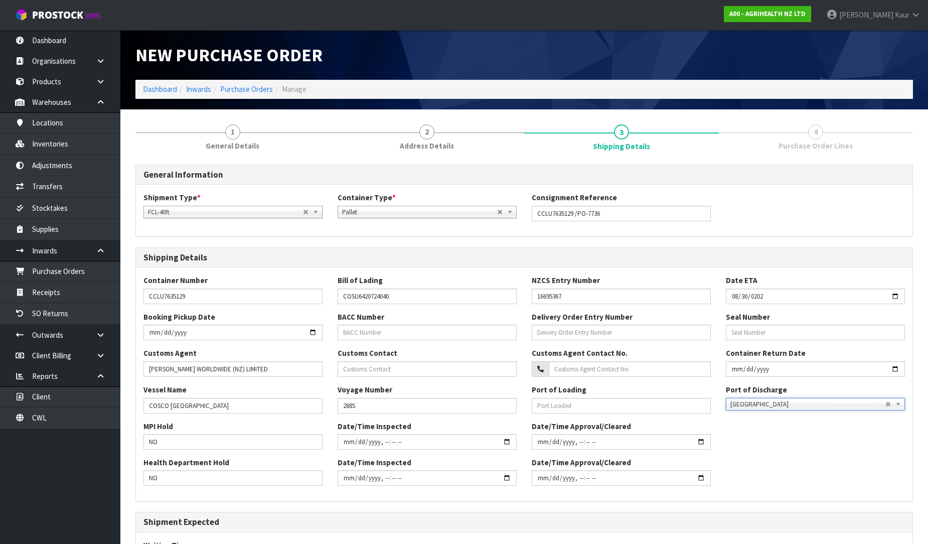
scroll to position [144, 0]
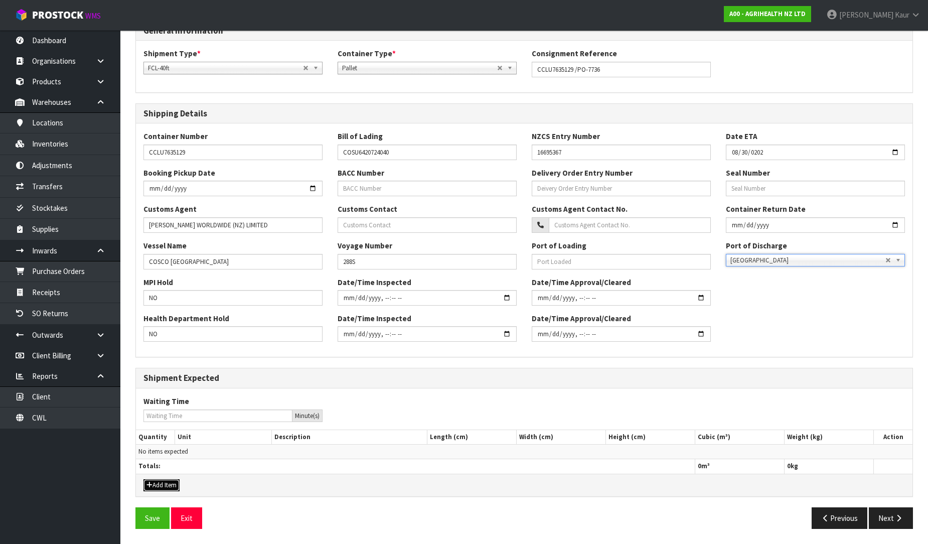
click at [154, 490] on button "Add Item" at bounding box center [161, 485] width 36 height 12
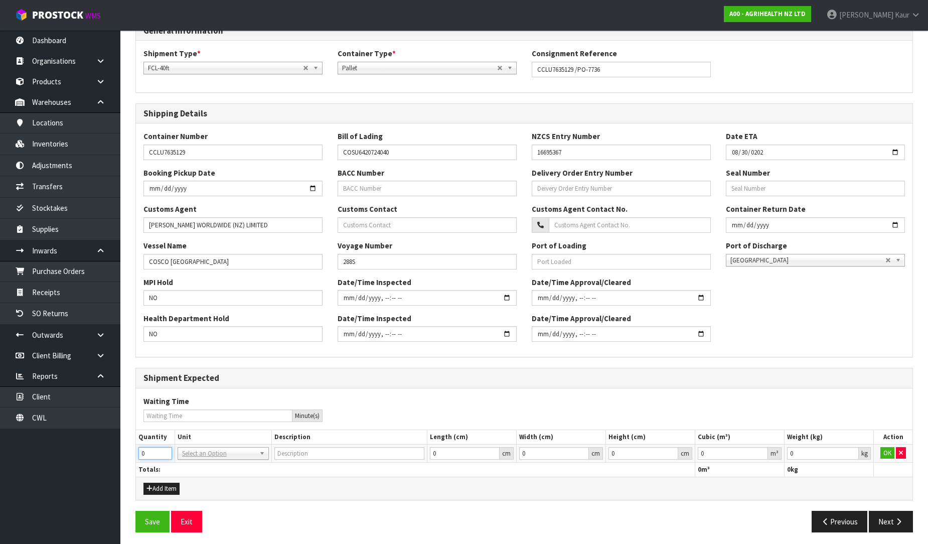
click at [168, 453] on input "0" at bounding box center [155, 453] width 34 height 13
type input "1"
click at [168, 449] on input "1" at bounding box center [155, 453] width 34 height 13
click at [197, 445] on td "40FT Select an Option" at bounding box center [222, 453] width 97 height 18
type input "40FT CONTAINER"
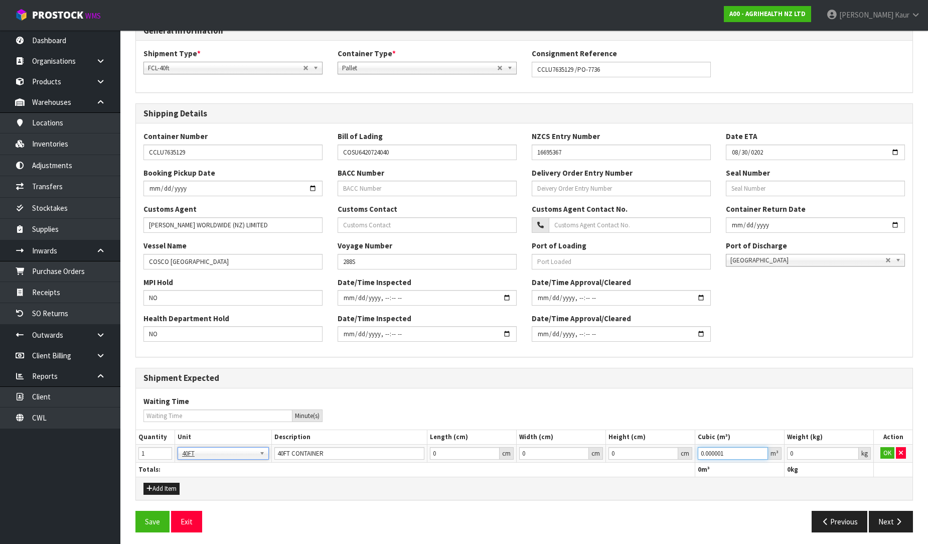
type input "0.000001"
click at [761, 449] on input "0.000001" at bounding box center [732, 453] width 70 height 13
type input "0.001"
click at [853, 450] on input "0.001" at bounding box center [823, 453] width 72 height 13
click at [884, 450] on button "OK" at bounding box center [887, 453] width 14 height 12
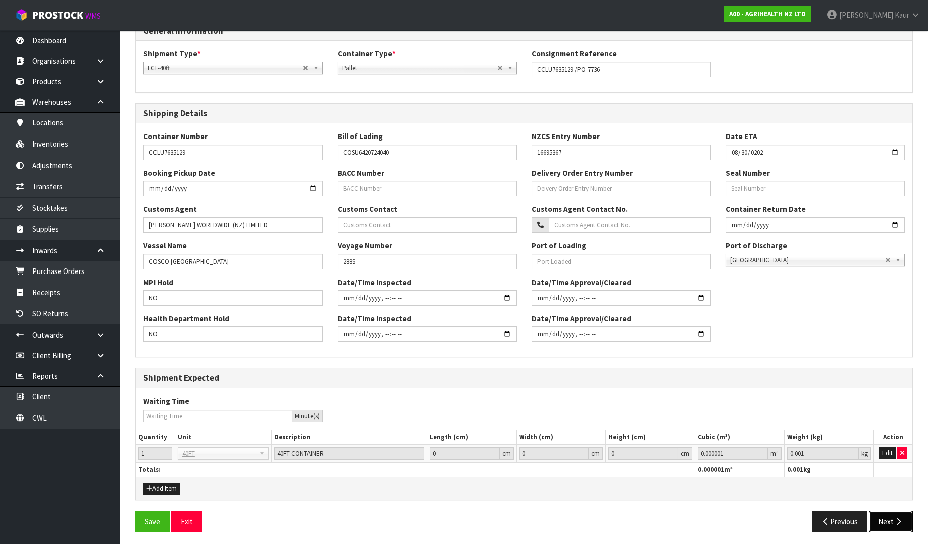
click at [890, 519] on button "Next" at bounding box center [890, 521] width 44 height 22
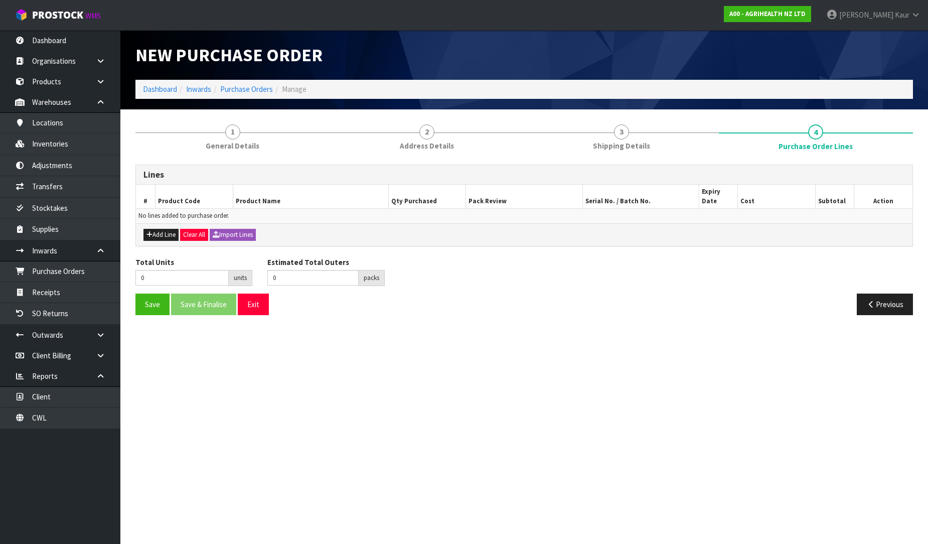
scroll to position [0, 0]
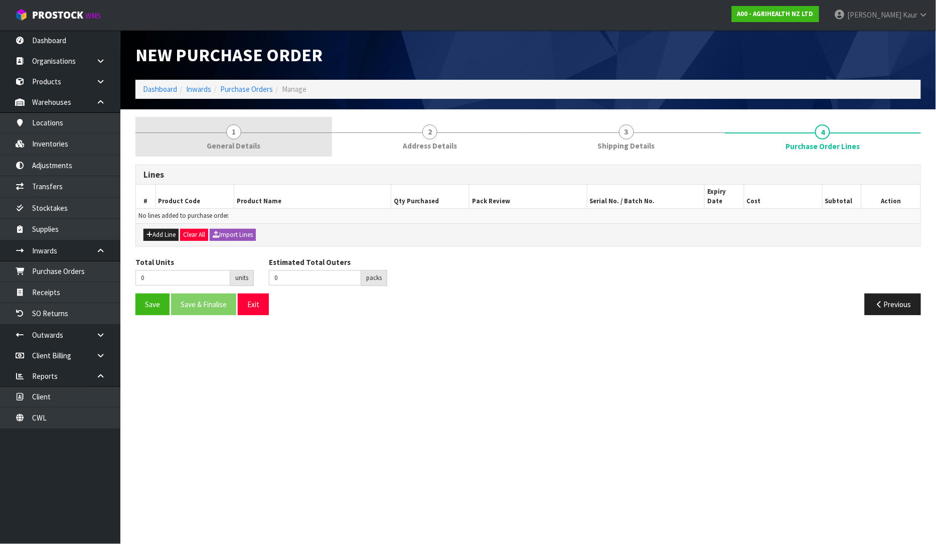
click at [221, 137] on link "1 General Details" at bounding box center [233, 137] width 197 height 40
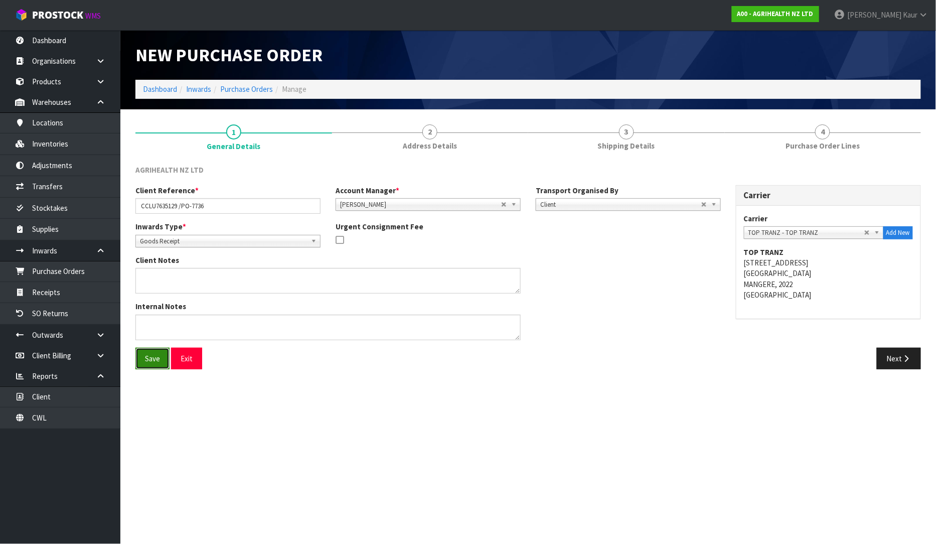
click at [155, 357] on button "Save" at bounding box center [152, 358] width 34 height 22
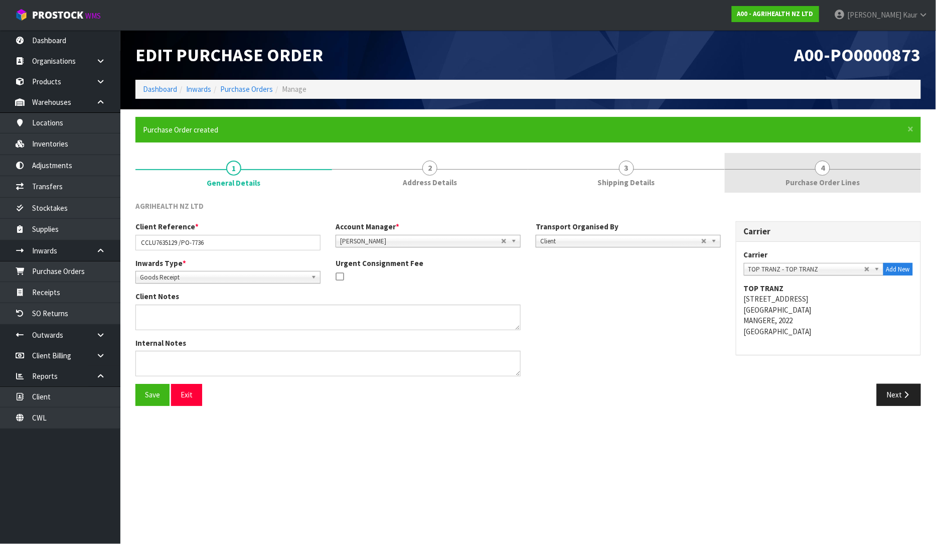
click at [824, 168] on span "4" at bounding box center [822, 167] width 15 height 15
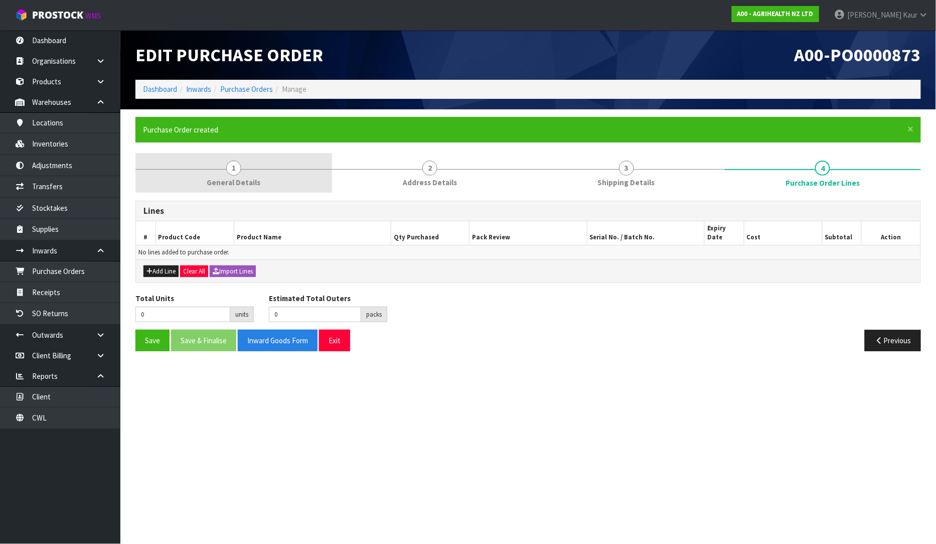
click at [232, 170] on span "1" at bounding box center [233, 167] width 15 height 15
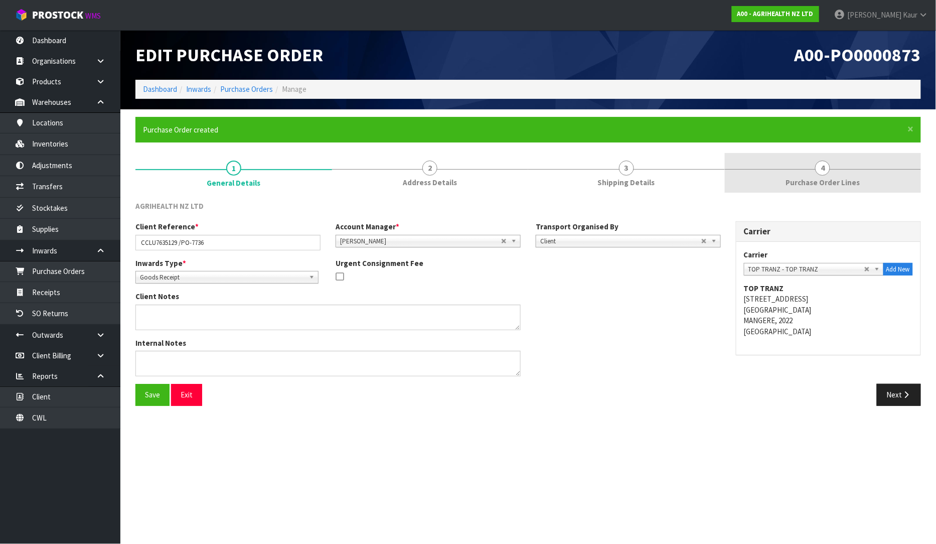
click at [834, 176] on link "4 Purchase Order Lines" at bounding box center [823, 173] width 197 height 40
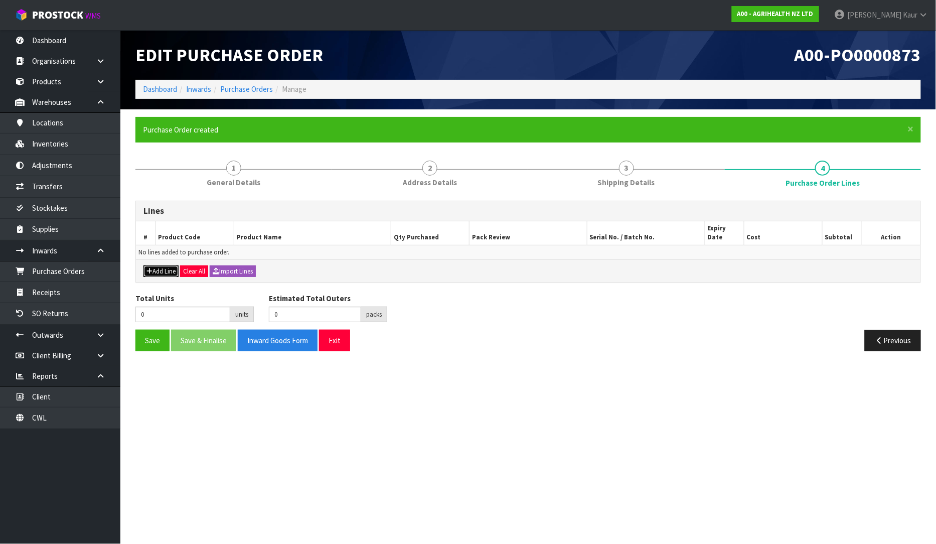
click at [168, 265] on button "Add Line" at bounding box center [160, 271] width 35 height 12
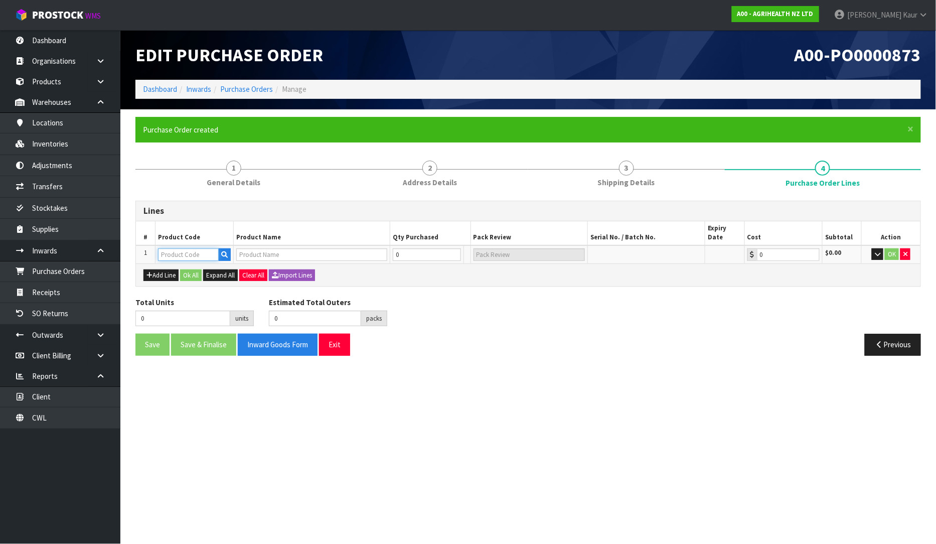
click at [180, 248] on input "text" at bounding box center [188, 254] width 61 height 13
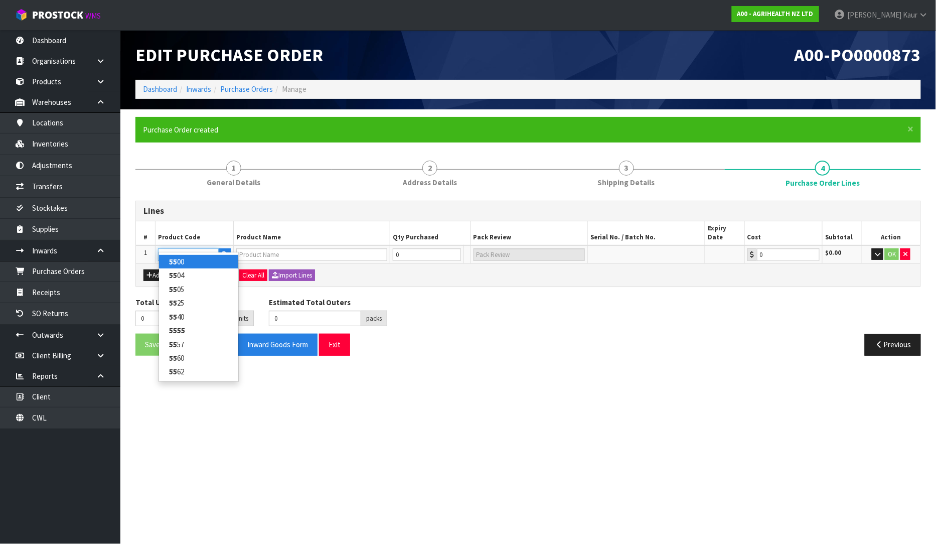
type input "5500"
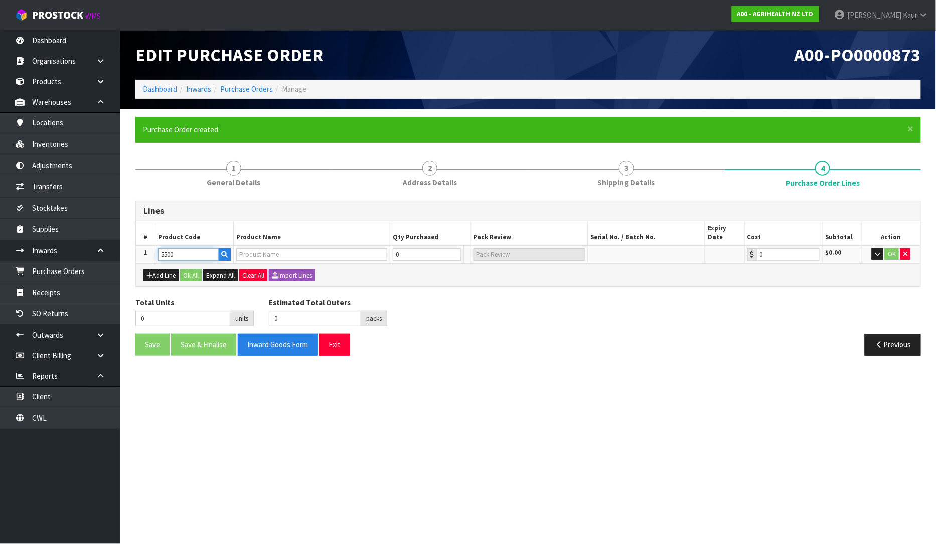
type input "TOLTROX 5% (1 LITRE)"
type input "0.00"
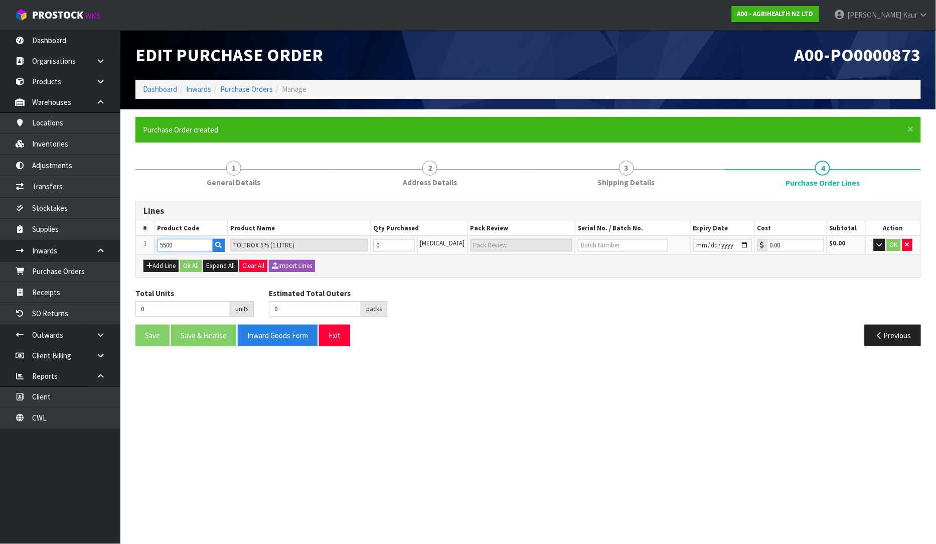
type input "5500"
click at [397, 248] on input "0" at bounding box center [394, 245] width 42 height 13
type input "7"
type input "7 [MEDICAL_DATA]"
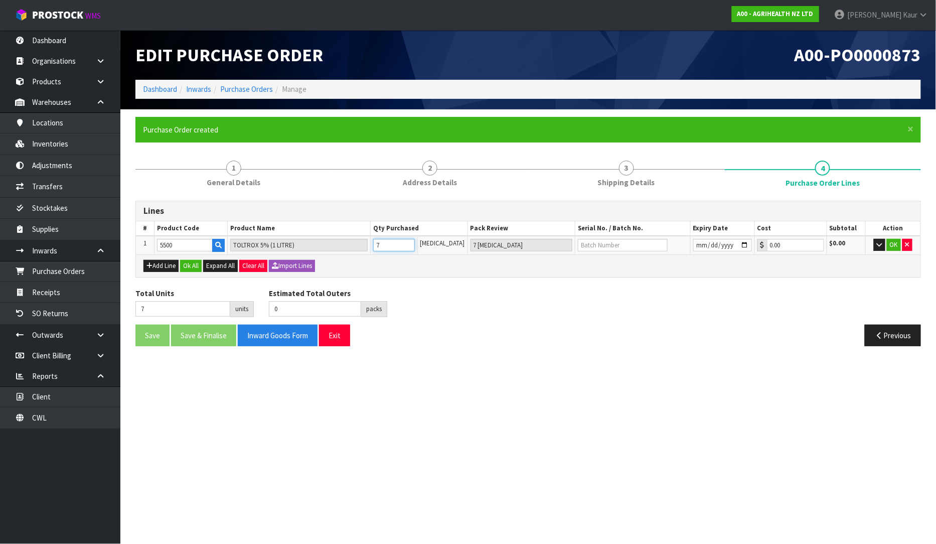
type input "74"
type input "6"
type input "74"
type input "6 CTN + 2 [MEDICAL_DATA]"
type input "744"
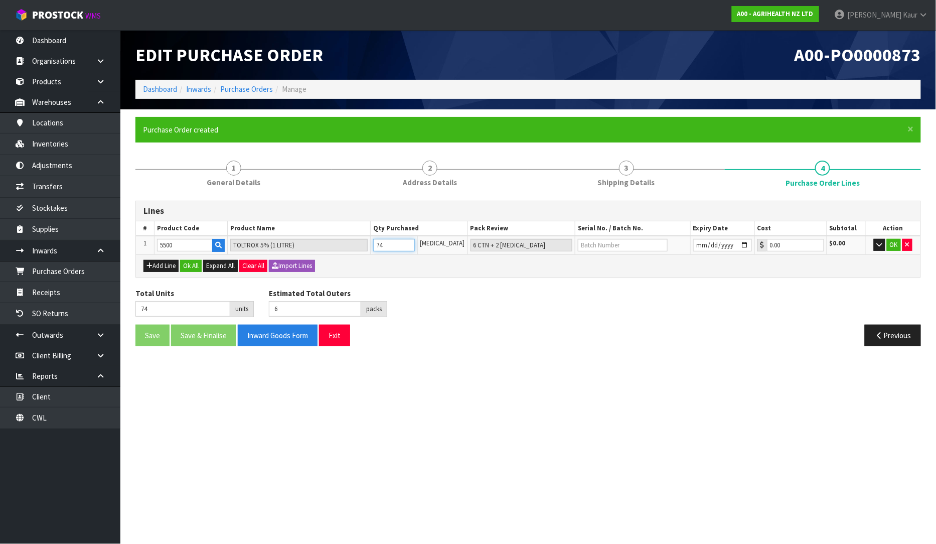
type input "62"
type input "744"
type input "62 CTN"
click at [368, 244] on tr "1 5500 TOLTROX 5% (1 LITRE) 744 [MEDICAL_DATA] 62 CTN 0.00 $0.00 OK" at bounding box center [528, 245] width 784 height 19
type input "0"
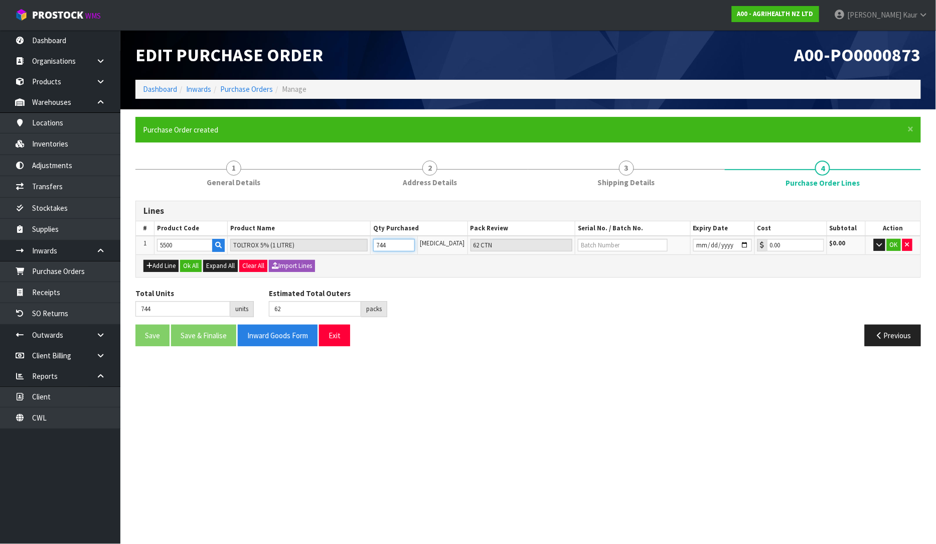
type input "0"
type input "8"
type input "8 [MEDICAL_DATA]"
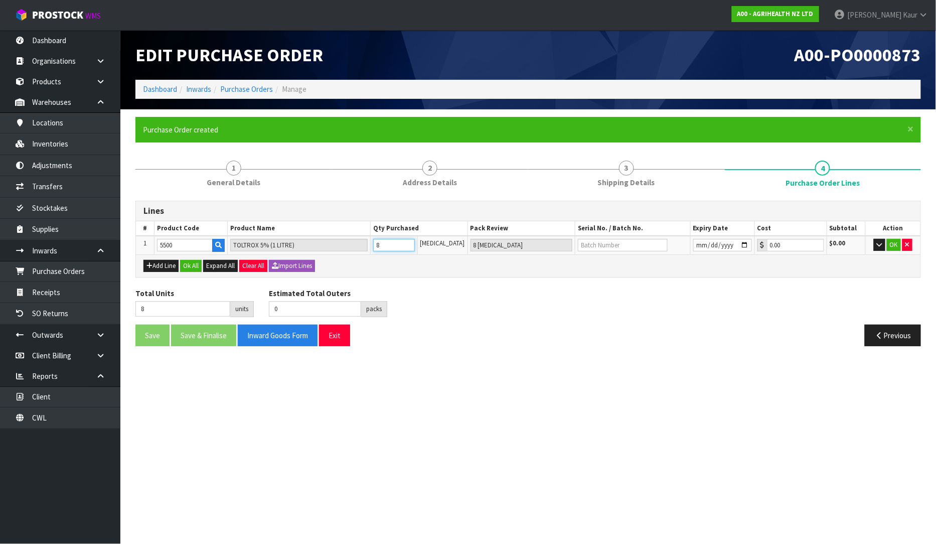
type input "88"
type input "7"
type input "88"
type input "7 CTN + 4 [MEDICAL_DATA]"
type input "888"
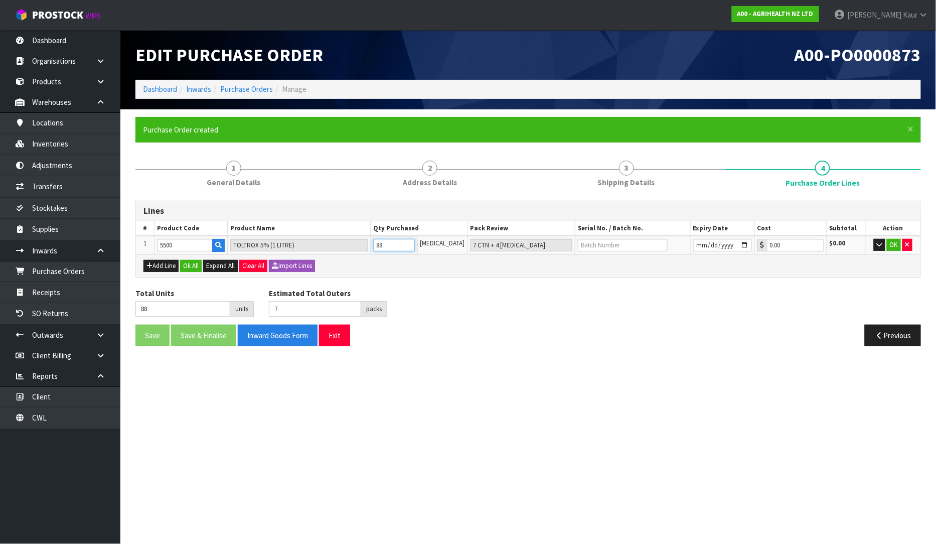
type input "74"
type input "888"
click at [459, 293] on div "Total Units 888 units Estimated Total Outers 74 packs Estimated Total Pallets 0…" at bounding box center [528, 306] width 800 height 37
drag, startPoint x: 905, startPoint y: 244, endPoint x: 750, endPoint y: 299, distance: 164.5
click at [905, 244] on icon "button" at bounding box center [907, 244] width 4 height 7
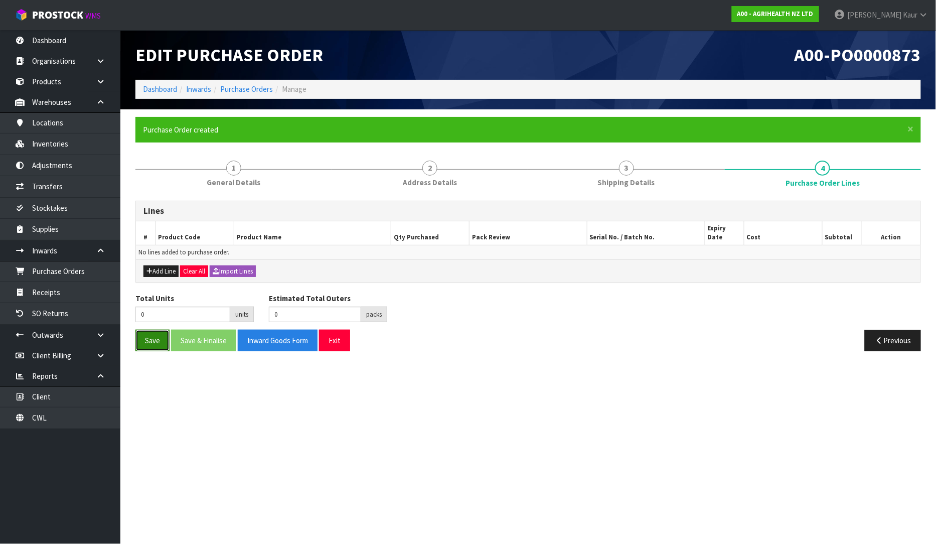
click at [156, 331] on button "Save" at bounding box center [152, 340] width 34 height 22
drag, startPoint x: 168, startPoint y: 261, endPoint x: 173, endPoint y: 259, distance: 5.2
click at [168, 265] on button "Add Line" at bounding box center [160, 271] width 35 height 12
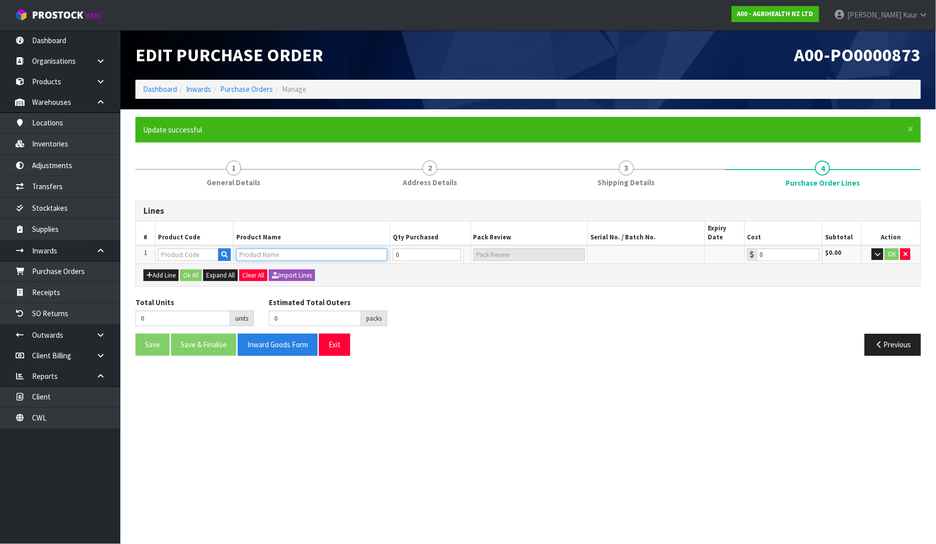
click at [248, 248] on input "text" at bounding box center [311, 254] width 151 height 13
click at [262, 263] on link "[PERSON_NAME] 120 MICROGRANULATE 25KG" at bounding box center [324, 262] width 175 height 14
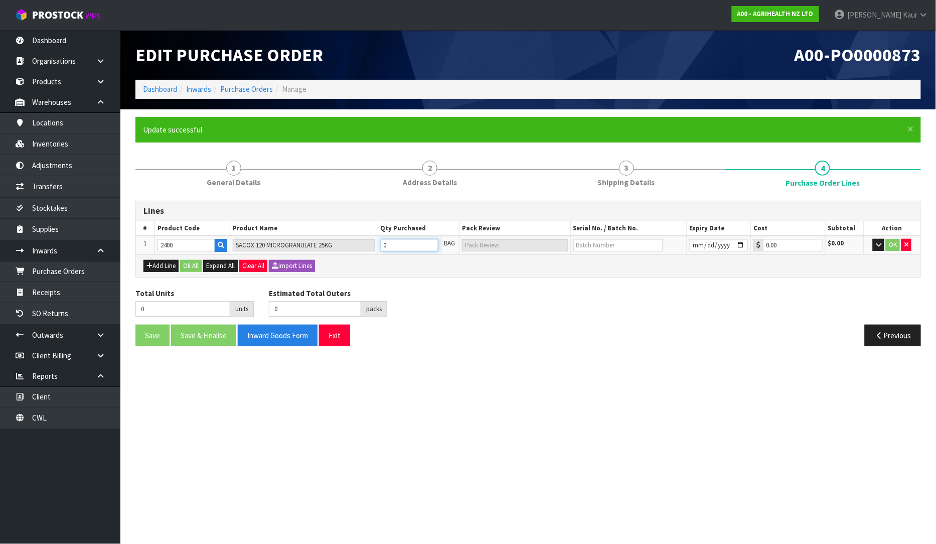
click at [369, 244] on tr "1 2400 SACOX 120 MICROGRANULATE 25KG 0 BAG 0.00 $0.00 OK" at bounding box center [528, 245] width 784 height 19
click at [197, 262] on button "Ok All" at bounding box center [191, 266] width 22 height 12
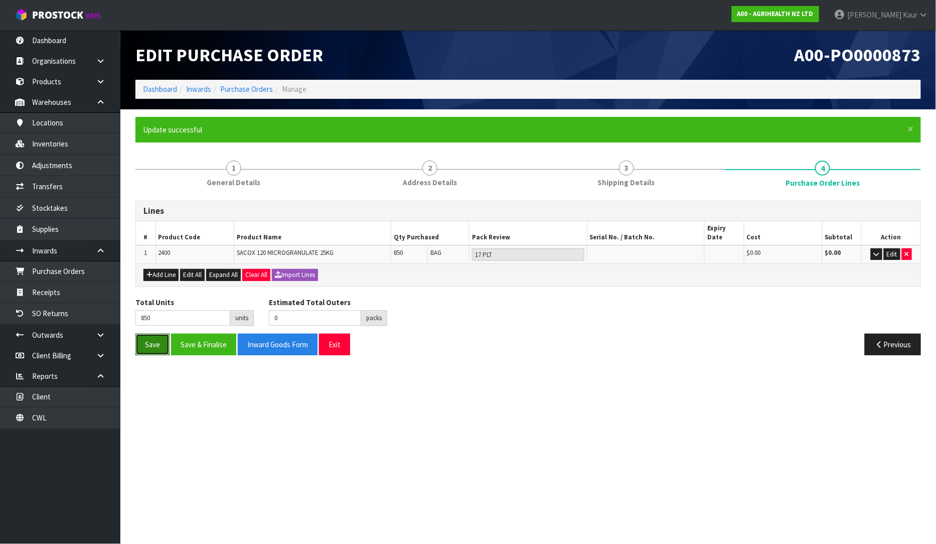
click at [147, 333] on button "Save" at bounding box center [152, 344] width 34 height 22
click at [157, 342] on button "Save" at bounding box center [152, 344] width 34 height 22
click at [69, 36] on link "Dashboard" at bounding box center [60, 40] width 120 height 21
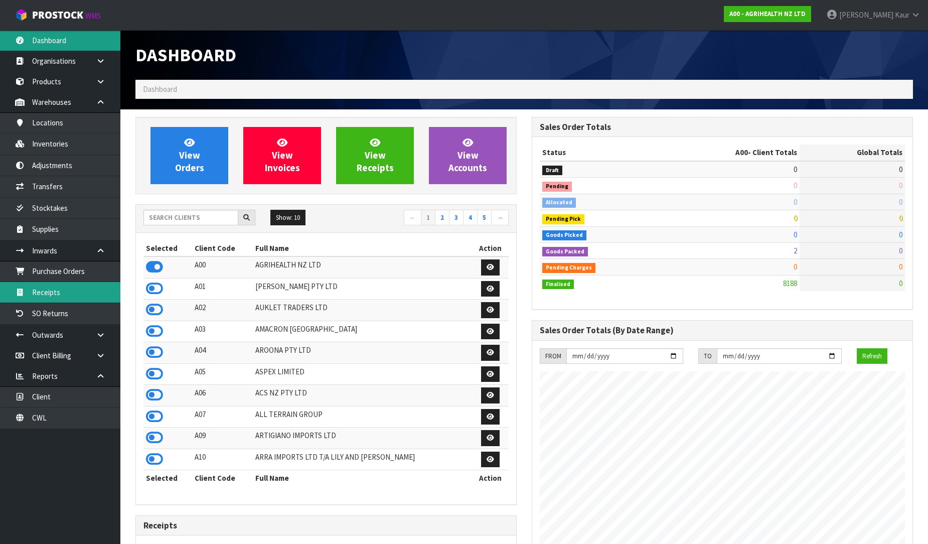
scroll to position [760, 396]
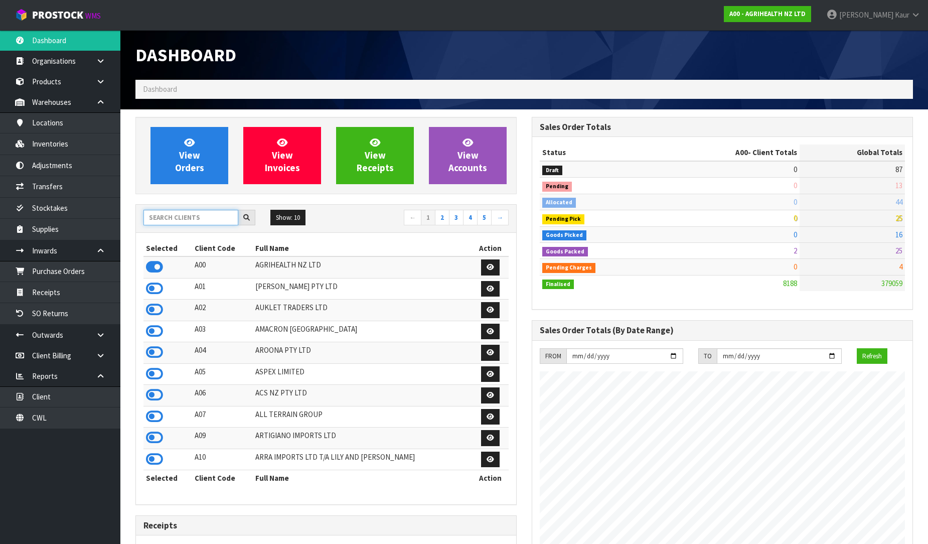
click at [217, 223] on input "text" at bounding box center [190, 218] width 95 height 16
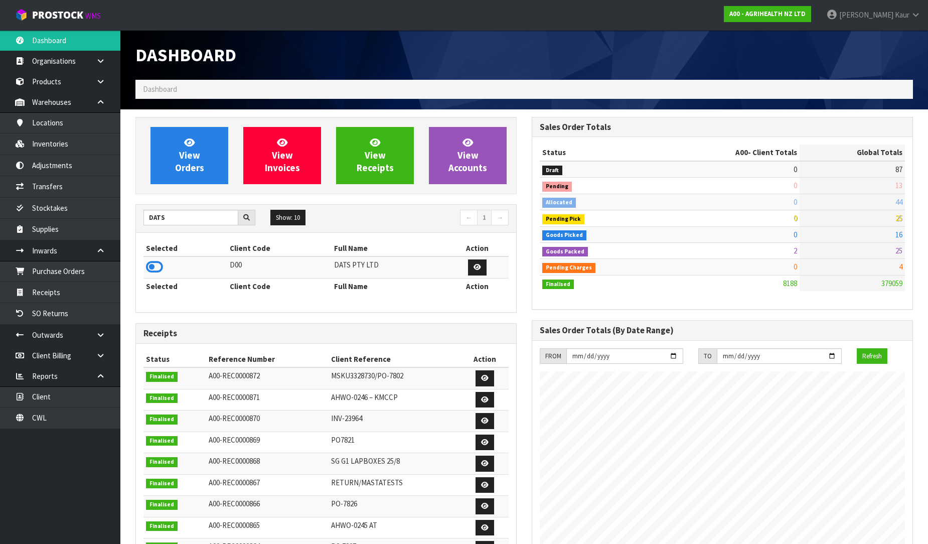
click at [151, 272] on icon at bounding box center [154, 266] width 17 height 15
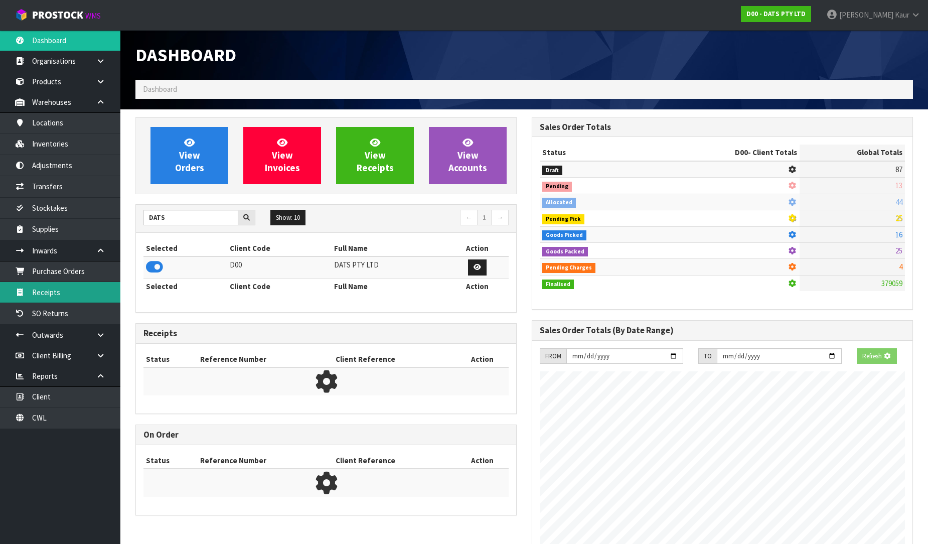
scroll to position [500807, 501036]
click at [73, 293] on link "Receipts" at bounding box center [60, 292] width 120 height 21
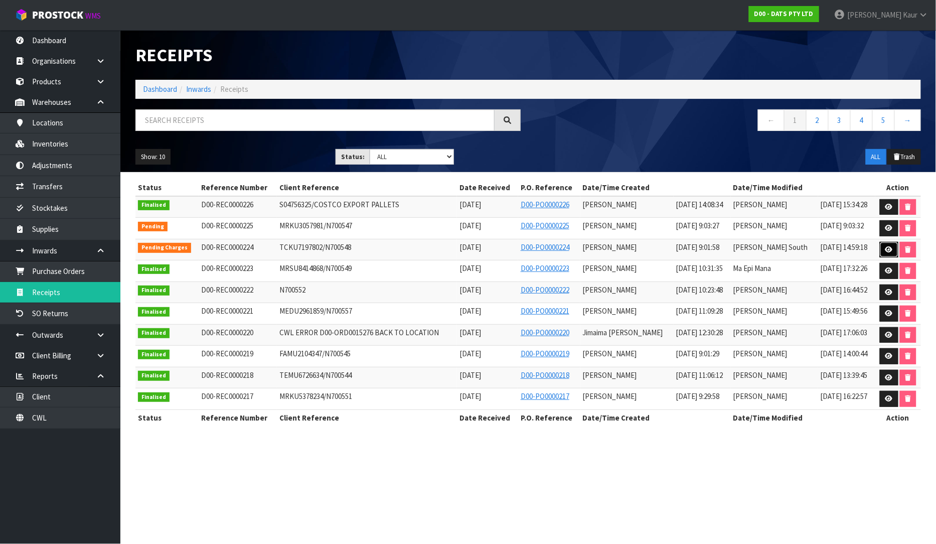
click at [886, 246] on icon at bounding box center [889, 249] width 8 height 7
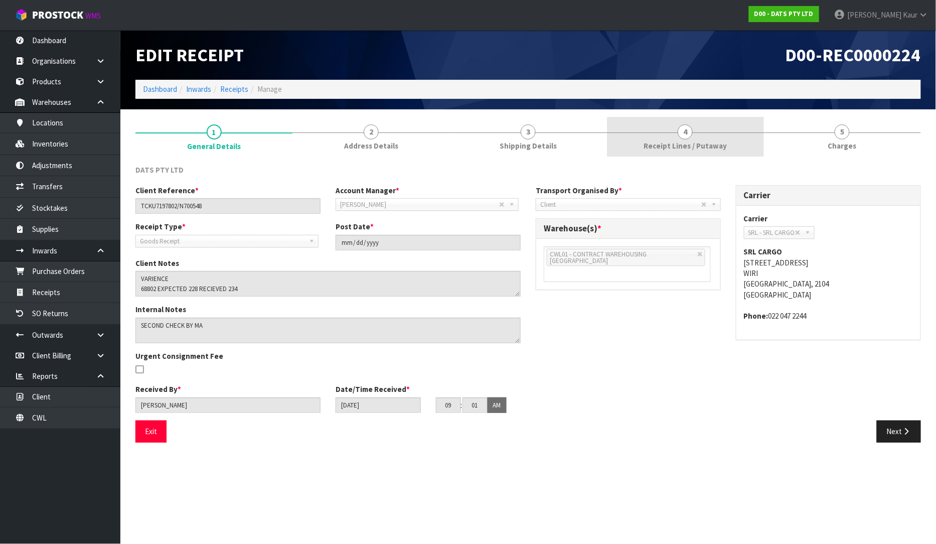
click at [672, 150] on span "Receipt Lines / Putaway" at bounding box center [684, 145] width 83 height 11
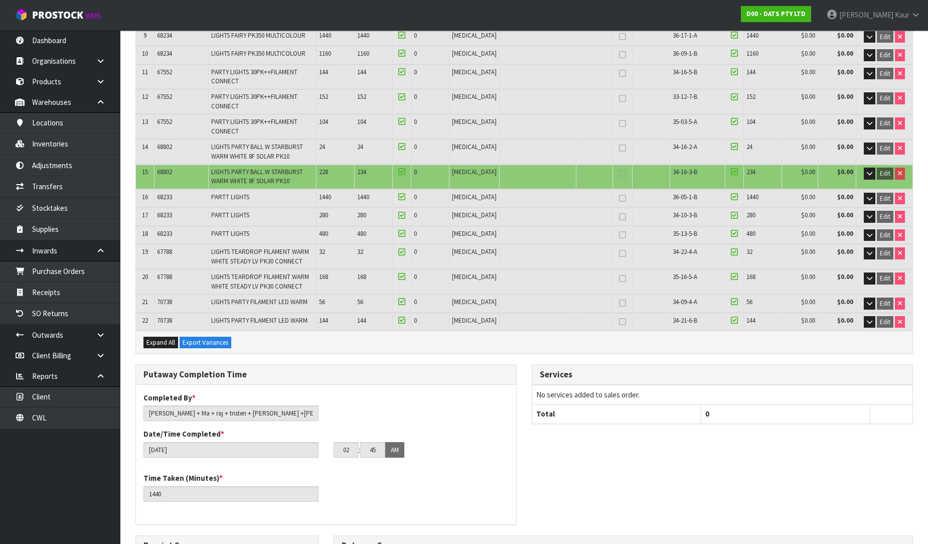
scroll to position [599, 0]
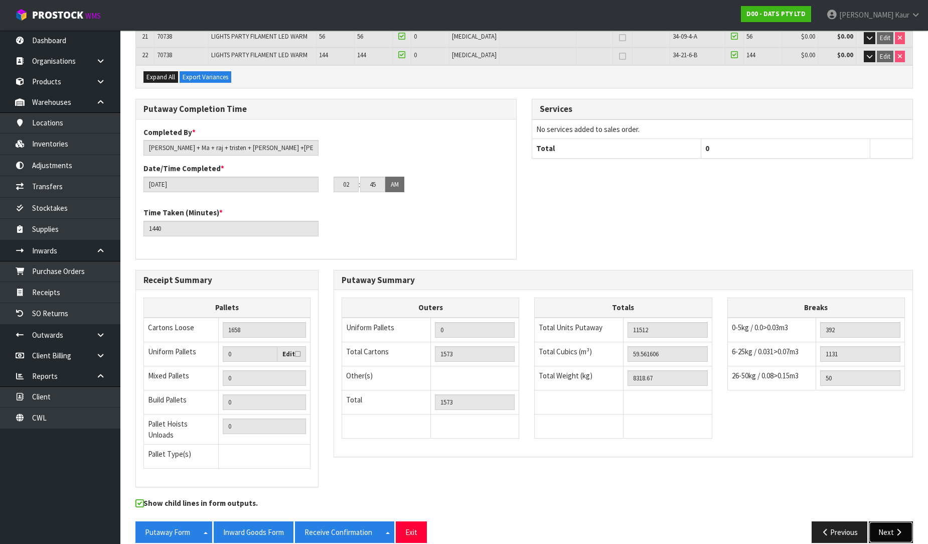
click at [885, 521] on button "Next" at bounding box center [890, 532] width 44 height 22
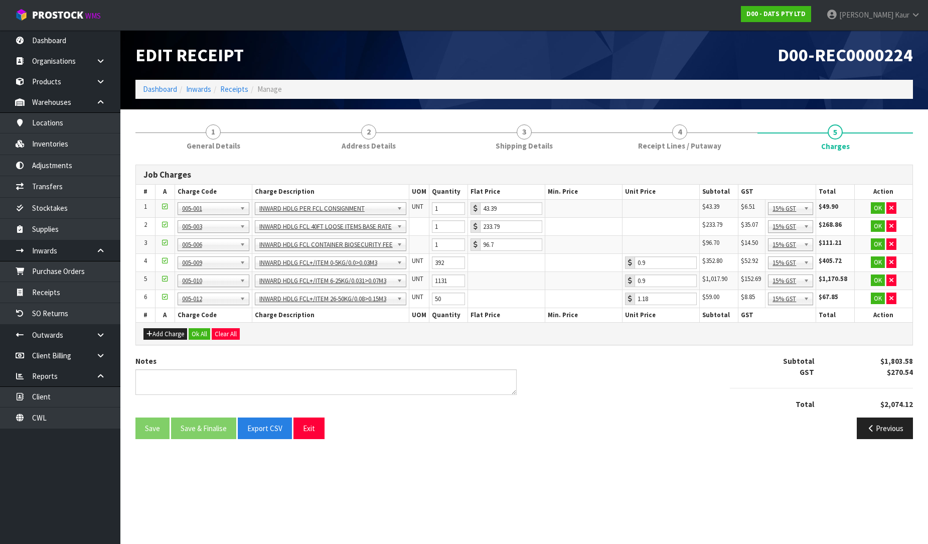
scroll to position [0, 0]
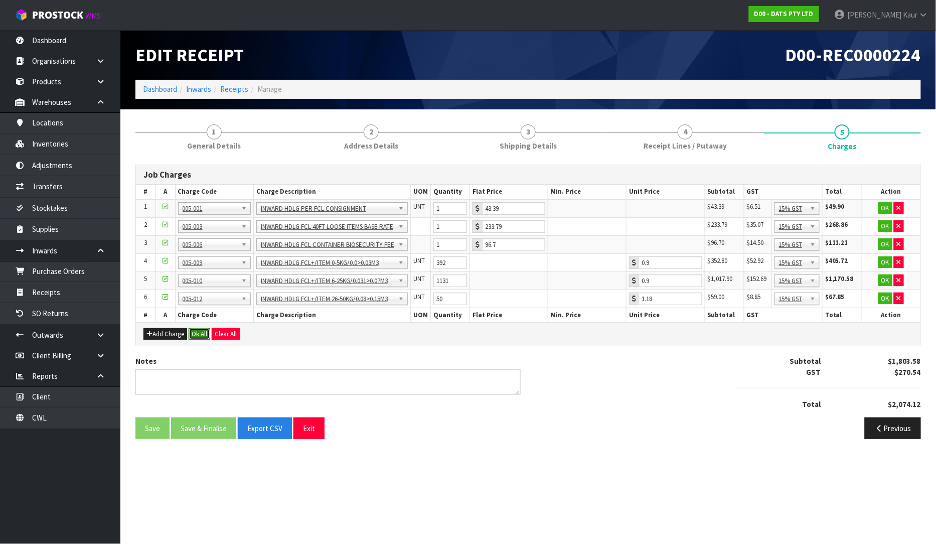
click at [199, 333] on button "Ok All" at bounding box center [200, 334] width 22 height 12
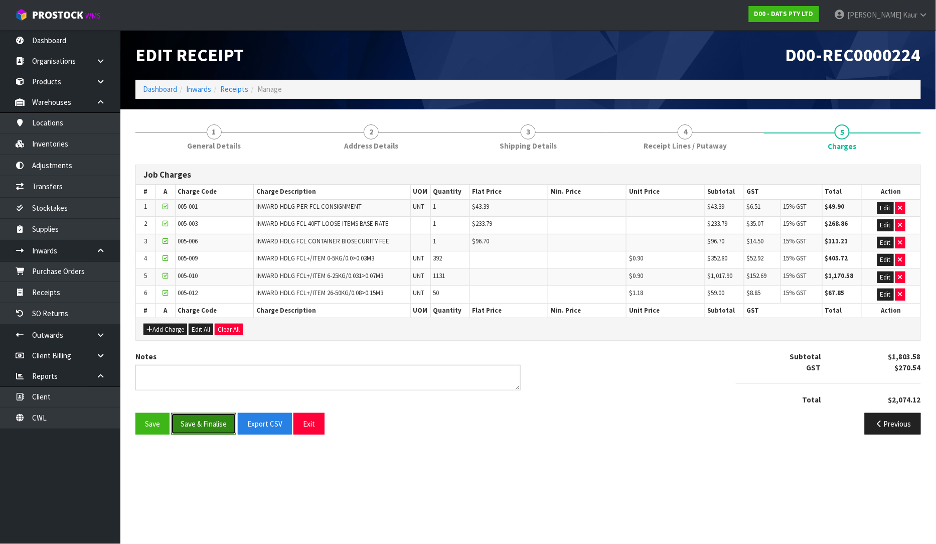
click at [196, 418] on button "Save & Finalise" at bounding box center [203, 424] width 65 height 22
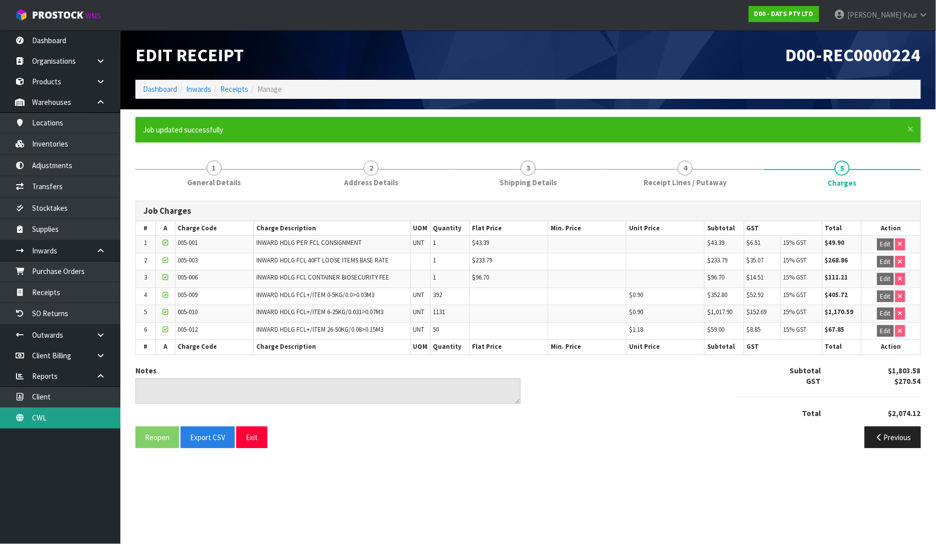
click at [89, 415] on link "CWL" at bounding box center [60, 417] width 120 height 21
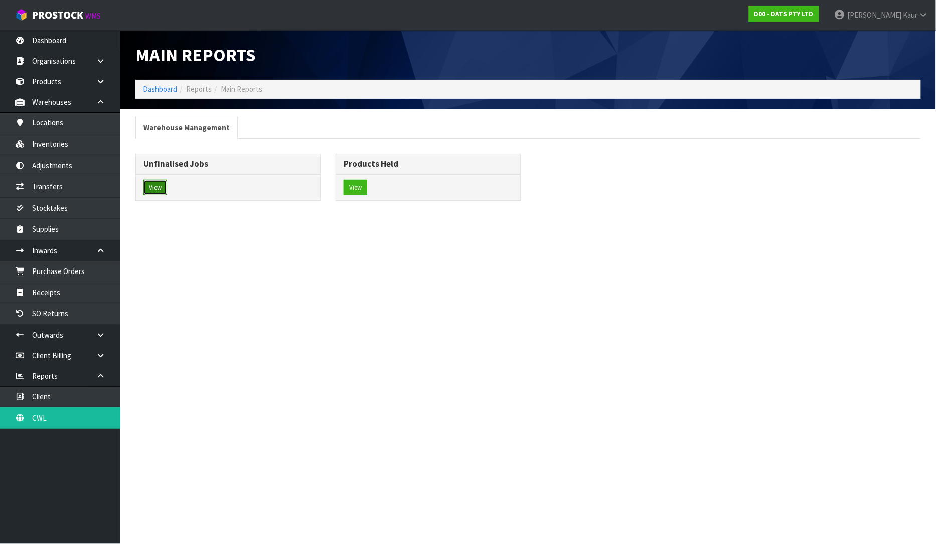
click at [145, 194] on button "View" at bounding box center [155, 188] width 24 height 16
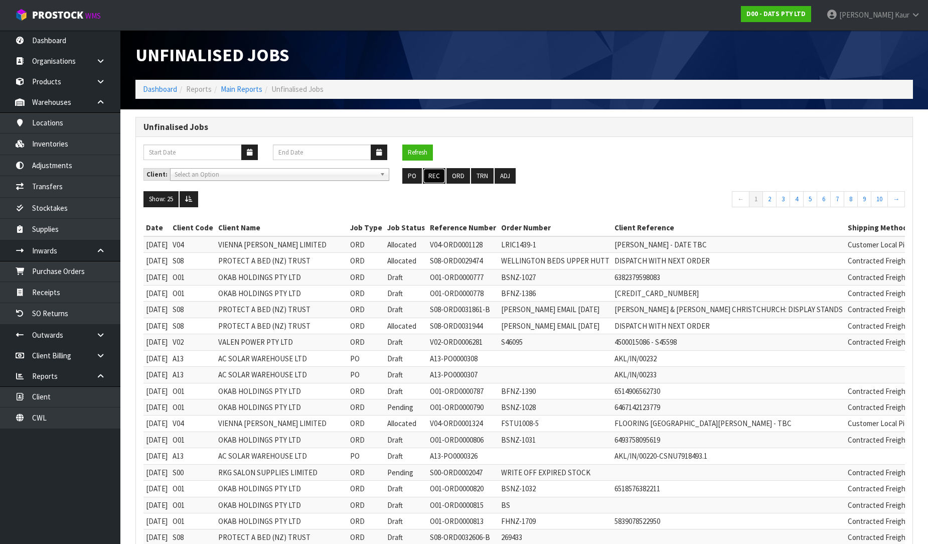
click at [434, 174] on button "REC" at bounding box center [434, 176] width 23 height 16
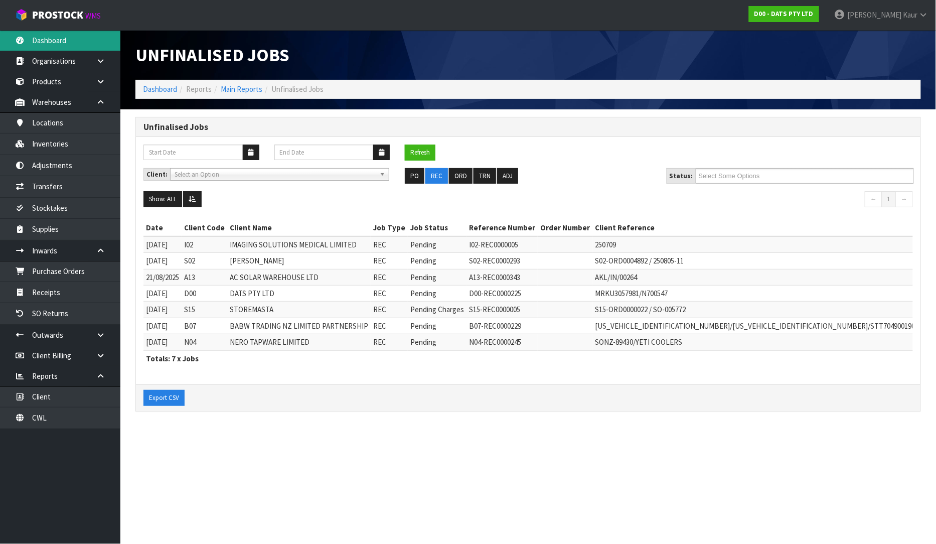
click at [40, 46] on link "Dashboard" at bounding box center [60, 40] width 120 height 21
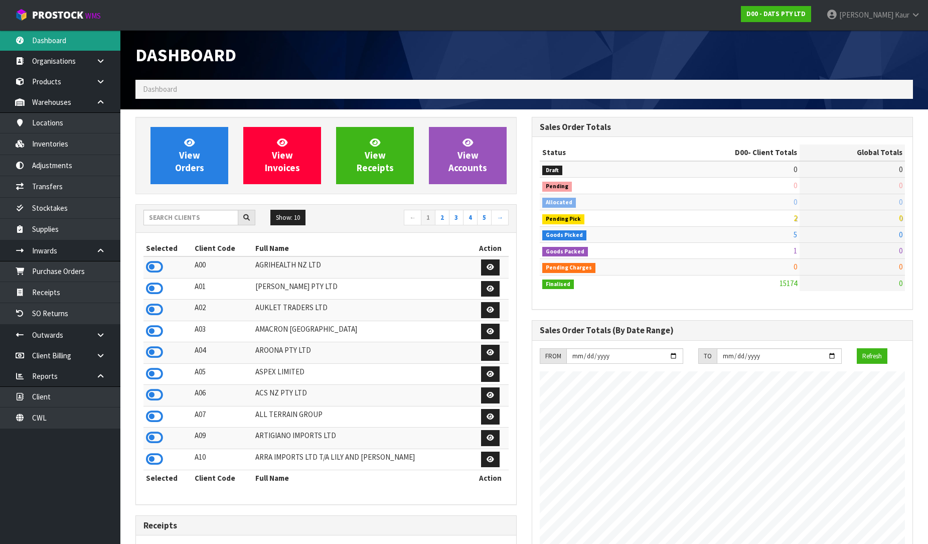
scroll to position [760, 396]
click at [168, 222] on input "text" at bounding box center [190, 218] width 95 height 16
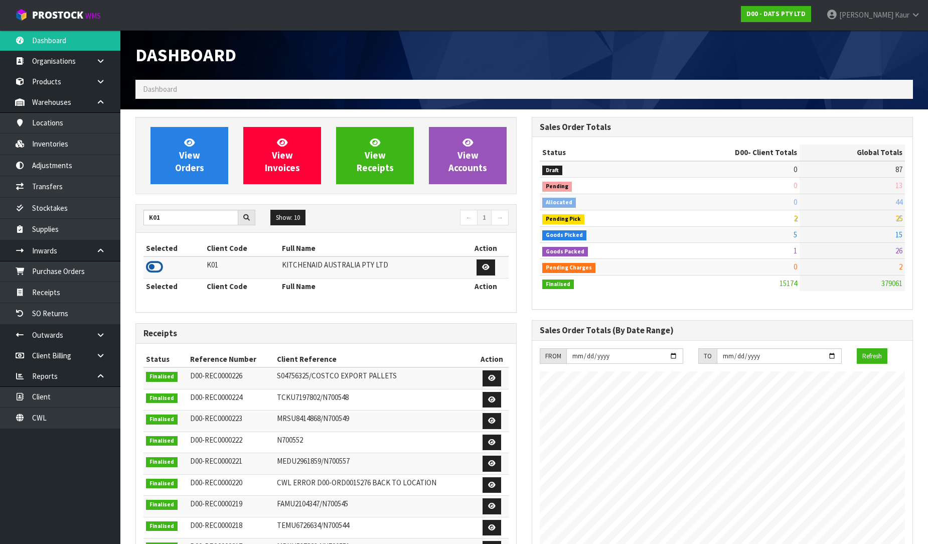
click at [152, 270] on icon at bounding box center [154, 266] width 17 height 15
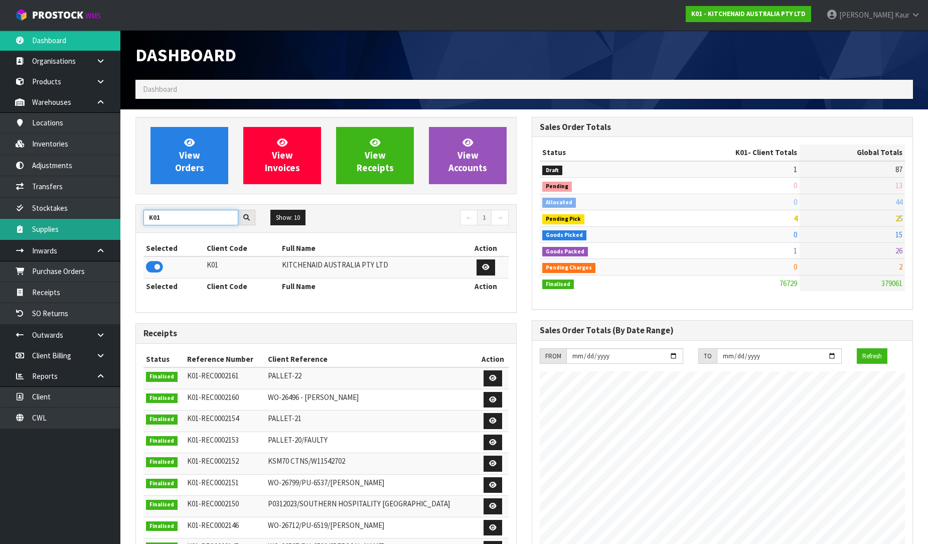
drag, startPoint x: 164, startPoint y: 218, endPoint x: 103, endPoint y: 223, distance: 61.9
click at [103, 223] on body "Toggle navigation ProStock WMS K01 - KITCHENAID AUSTRALIA PTY LTD [PERSON_NAME]…" at bounding box center [464, 272] width 928 height 544
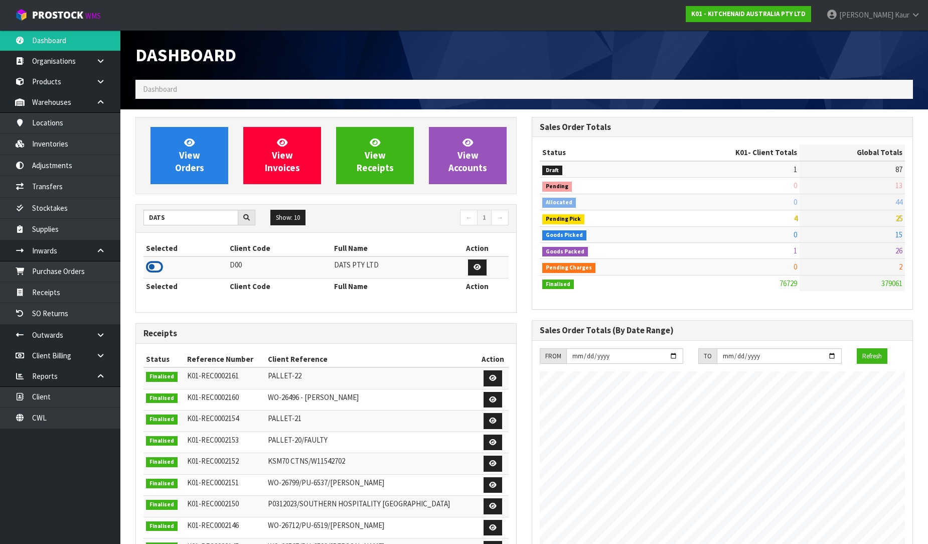
click at [152, 274] on icon at bounding box center [154, 266] width 17 height 15
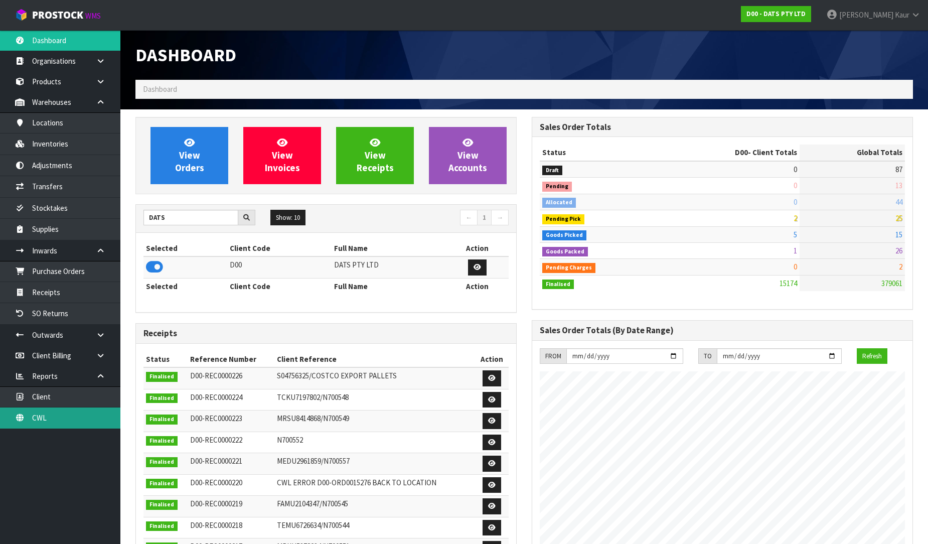
click at [42, 414] on link "CWL" at bounding box center [60, 417] width 120 height 21
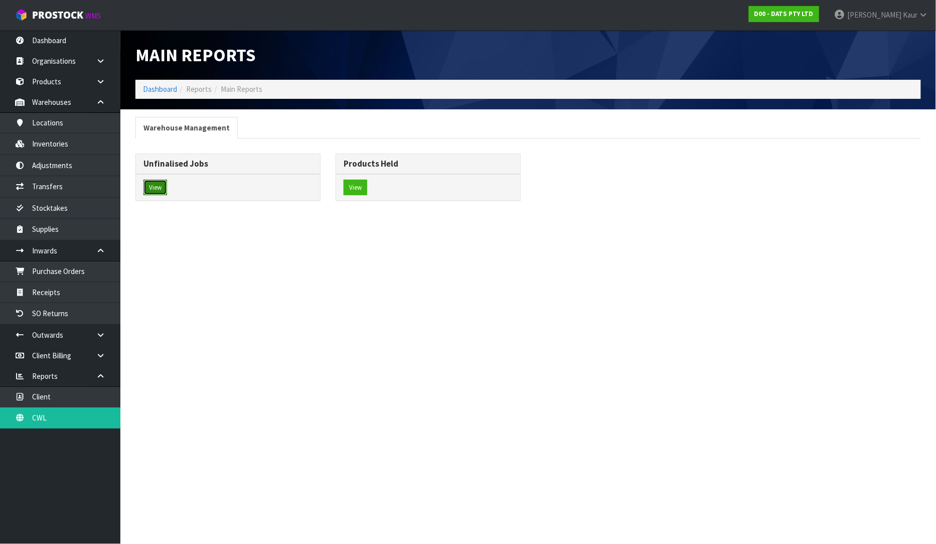
click at [159, 188] on button "View" at bounding box center [155, 188] width 24 height 16
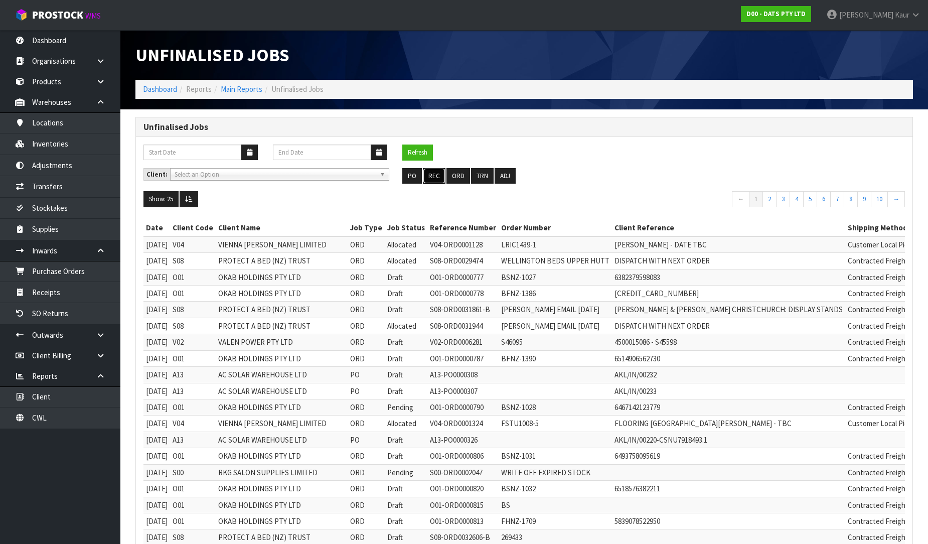
click at [441, 176] on button "REC" at bounding box center [434, 176] width 23 height 16
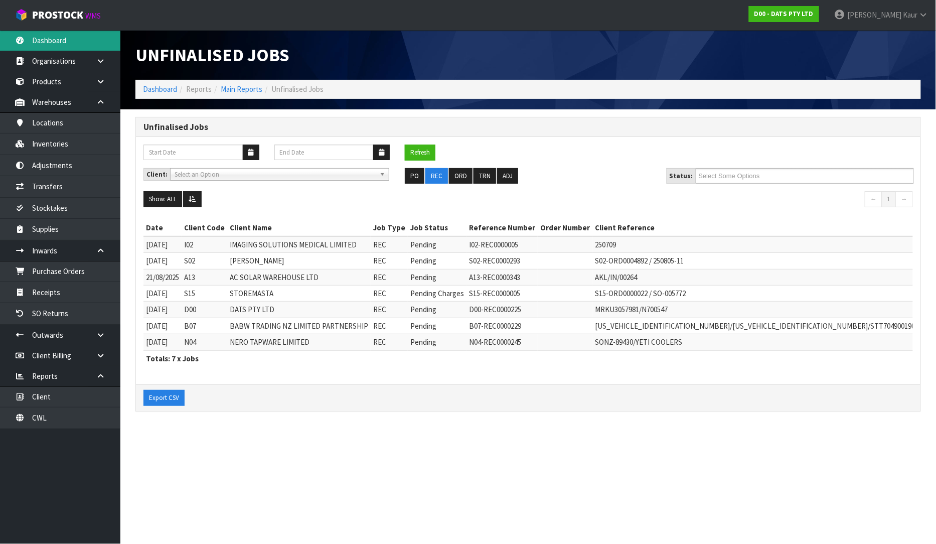
click at [58, 44] on link "Dashboard" at bounding box center [60, 40] width 120 height 21
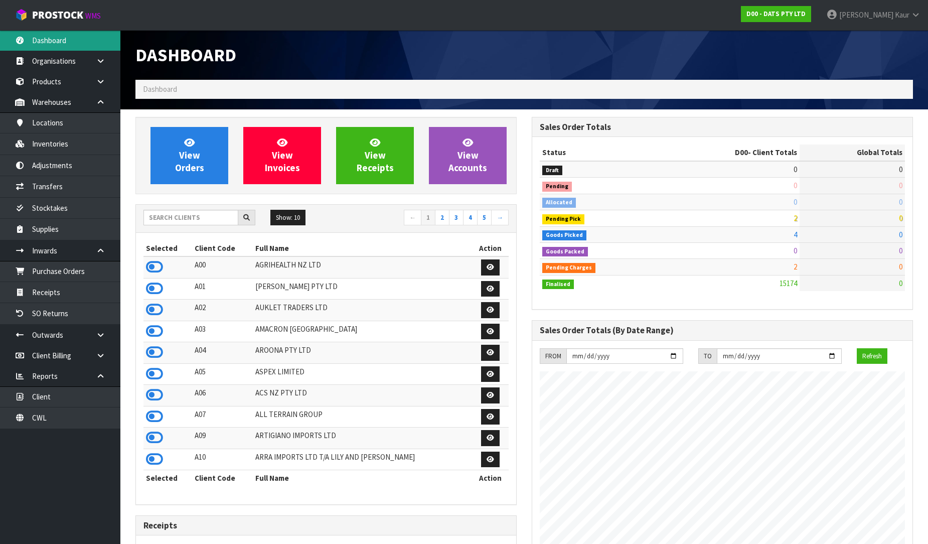
scroll to position [760, 396]
click at [172, 223] on input "text" at bounding box center [190, 218] width 95 height 16
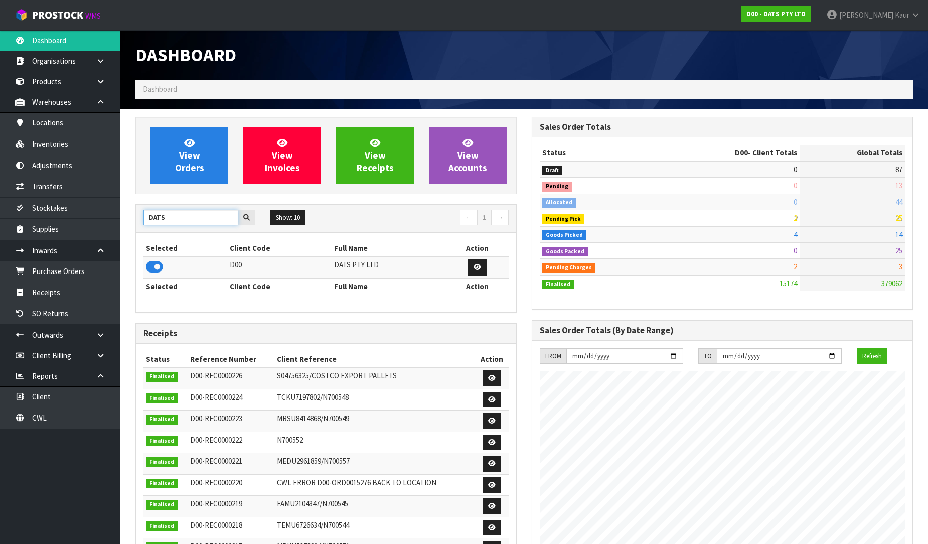
drag, startPoint x: 182, startPoint y: 220, endPoint x: 148, endPoint y: 217, distance: 34.2
click at [148, 217] on input "DATS" at bounding box center [190, 218] width 95 height 16
click at [154, 267] on icon at bounding box center [154, 266] width 17 height 15
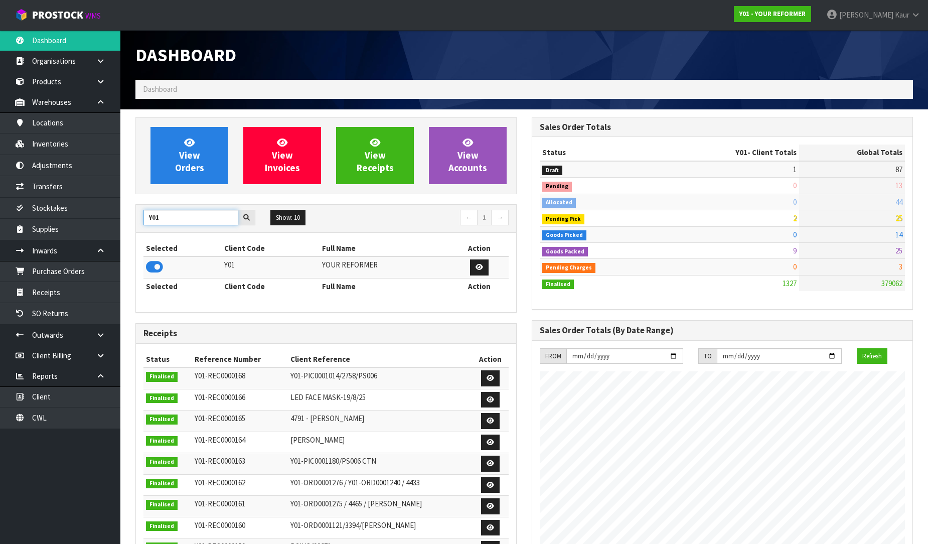
drag, startPoint x: 183, startPoint y: 212, endPoint x: 135, endPoint y: 221, distance: 47.9
click at [135, 221] on div "Y01 Show: 10 5 10 25 50 ← 1 → Selected Client Code Full Name Action Y01 YOUR RE…" at bounding box center [325, 258] width 381 height 109
click at [160, 269] on icon at bounding box center [154, 266] width 17 height 15
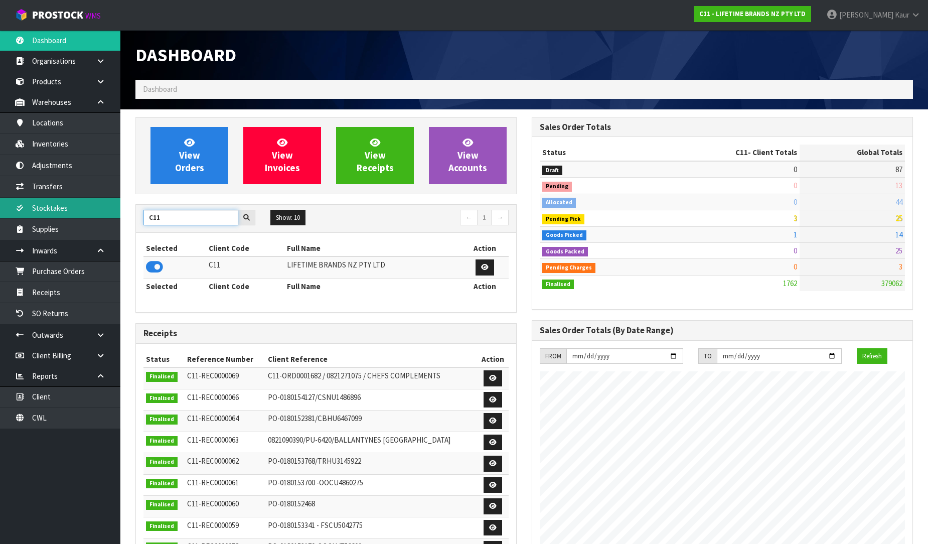
drag, startPoint x: 178, startPoint y: 218, endPoint x: 113, endPoint y: 218, distance: 64.7
click at [113, 218] on body "Toggle navigation ProStock WMS C11 - LIFETIME BRANDS NZ PTY LTD [PERSON_NAME] L…" at bounding box center [464, 272] width 928 height 544
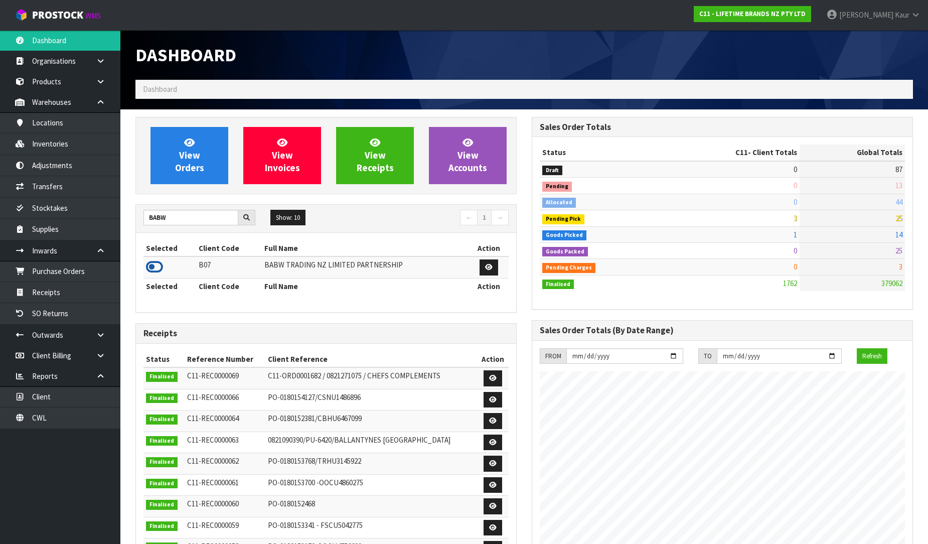
click at [152, 272] on icon at bounding box center [154, 266] width 17 height 15
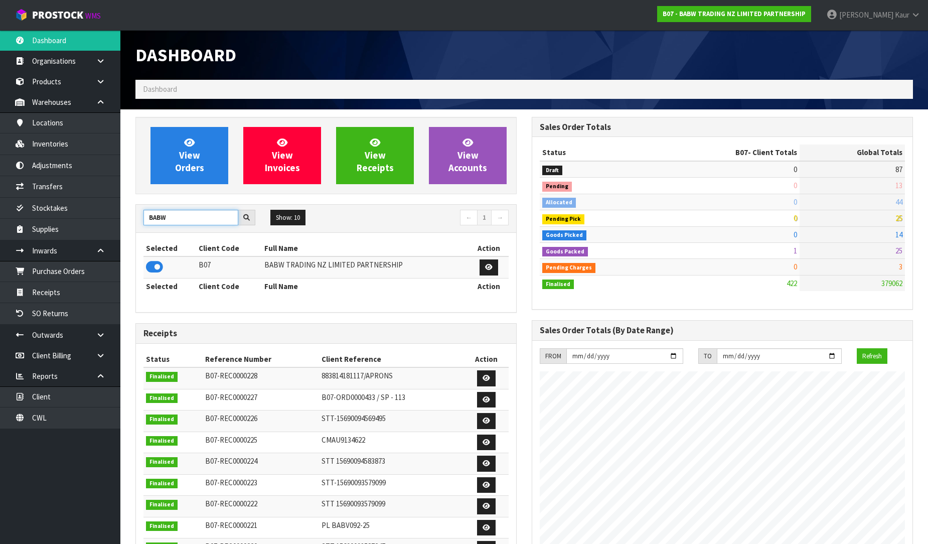
drag, startPoint x: 171, startPoint y: 216, endPoint x: 123, endPoint y: 216, distance: 48.1
click at [123, 216] on section "View Orders View Invoices View Receipts View Accounts BABW Show: 10 5 10 25 50 ←" at bounding box center [523, 496] width 807 height 775
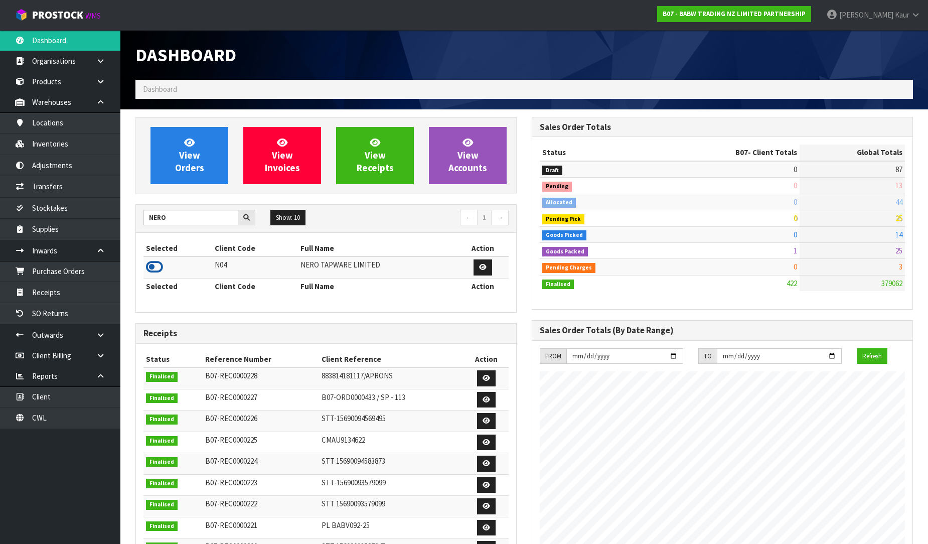
click at [151, 273] on icon at bounding box center [154, 266] width 17 height 15
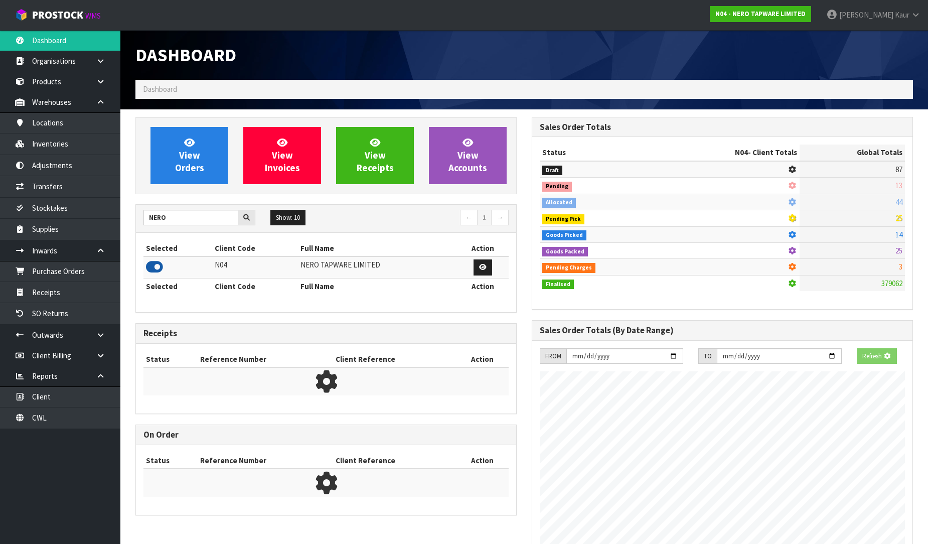
scroll to position [803, 396]
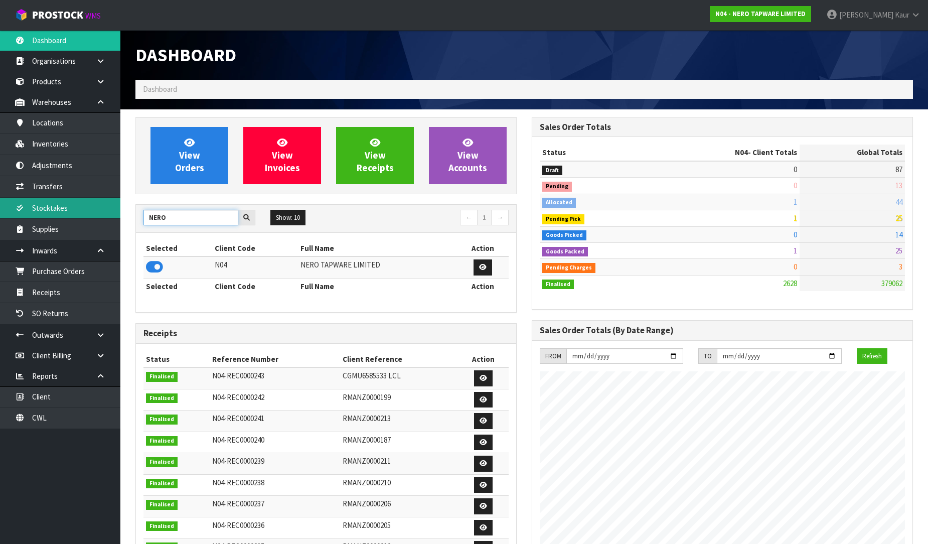
drag, startPoint x: 177, startPoint y: 219, endPoint x: 113, endPoint y: 217, distance: 63.7
click at [113, 217] on body "Toggle navigation ProStock WMS N04 - NERO TAPWARE LIMITED [PERSON_NAME] Logout …" at bounding box center [464, 272] width 928 height 544
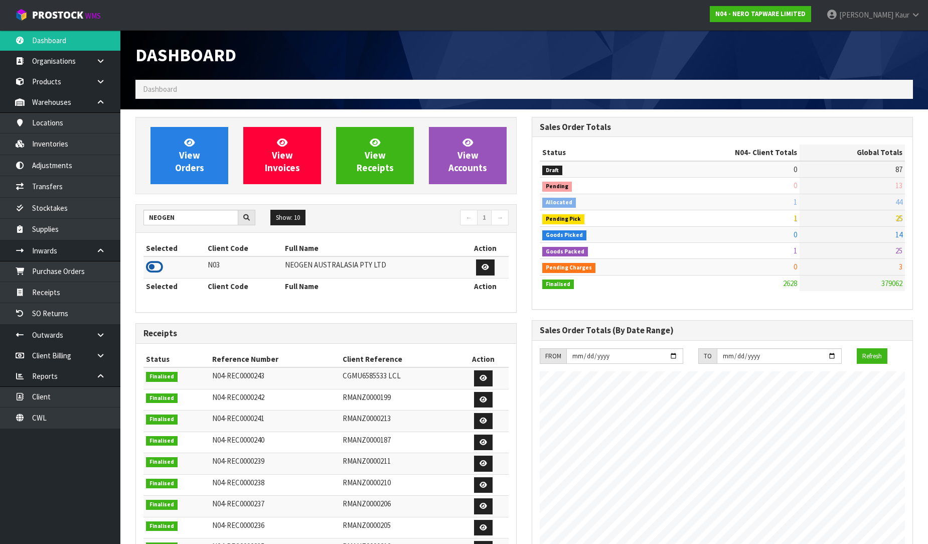
click at [156, 266] on icon at bounding box center [154, 266] width 17 height 15
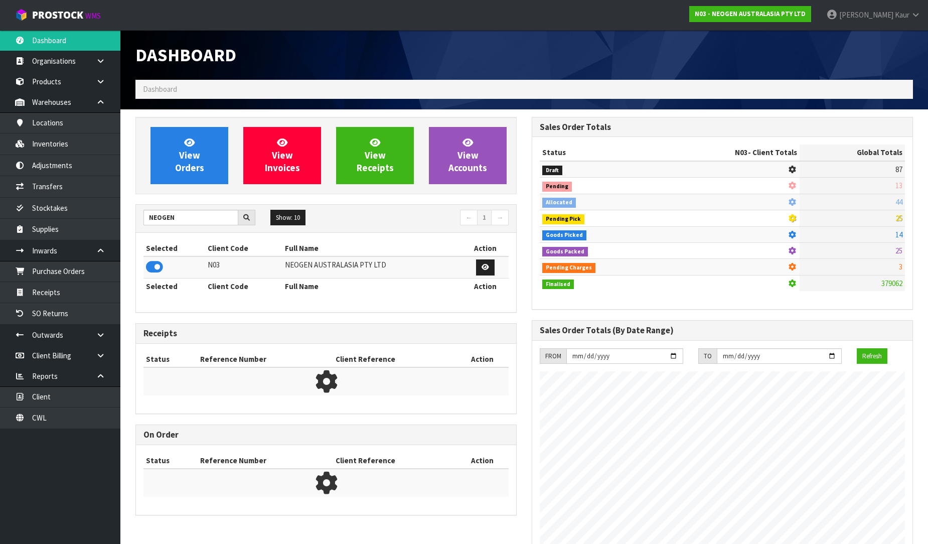
scroll to position [760, 396]
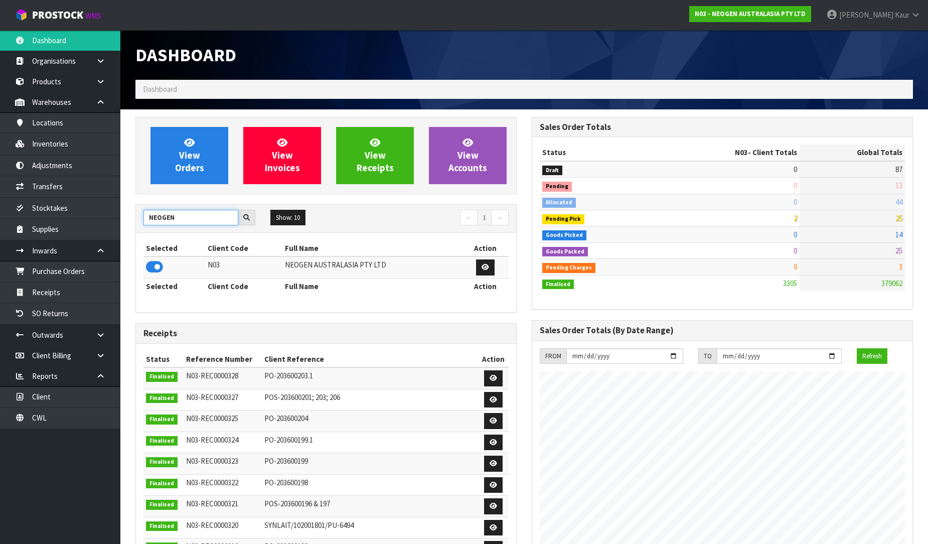
drag, startPoint x: 172, startPoint y: 224, endPoint x: 124, endPoint y: 217, distance: 49.1
click at [124, 217] on section "View Orders View Invoices View Receipts View Accounts NEOGEN Show: 10 5 10 25 5…" at bounding box center [523, 496] width 807 height 775
click at [147, 269] on icon at bounding box center [154, 266] width 17 height 15
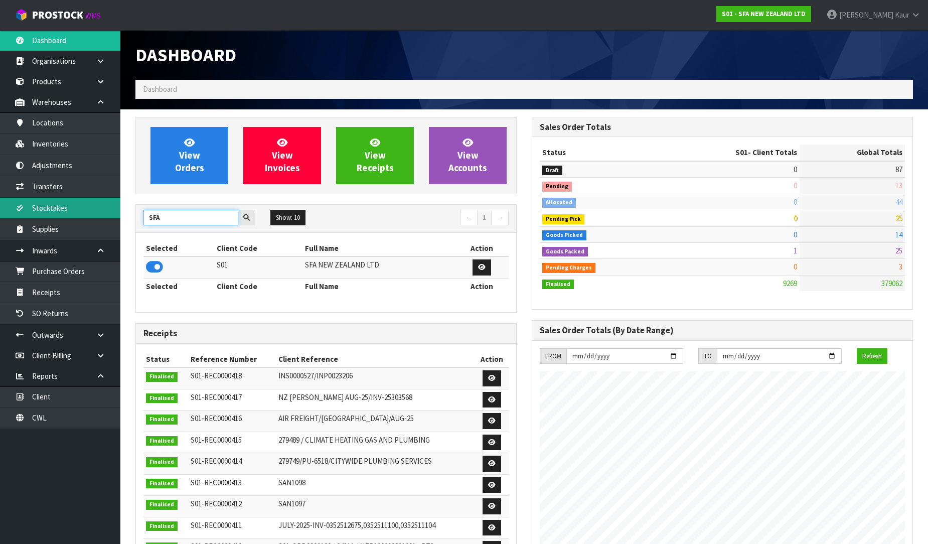
drag, startPoint x: 168, startPoint y: 221, endPoint x: 101, endPoint y: 218, distance: 67.3
click at [101, 218] on body "Toggle navigation ProStock WMS S01 - SFA NEW ZEALAND LTD [PERSON_NAME] Logout D…" at bounding box center [464, 272] width 928 height 544
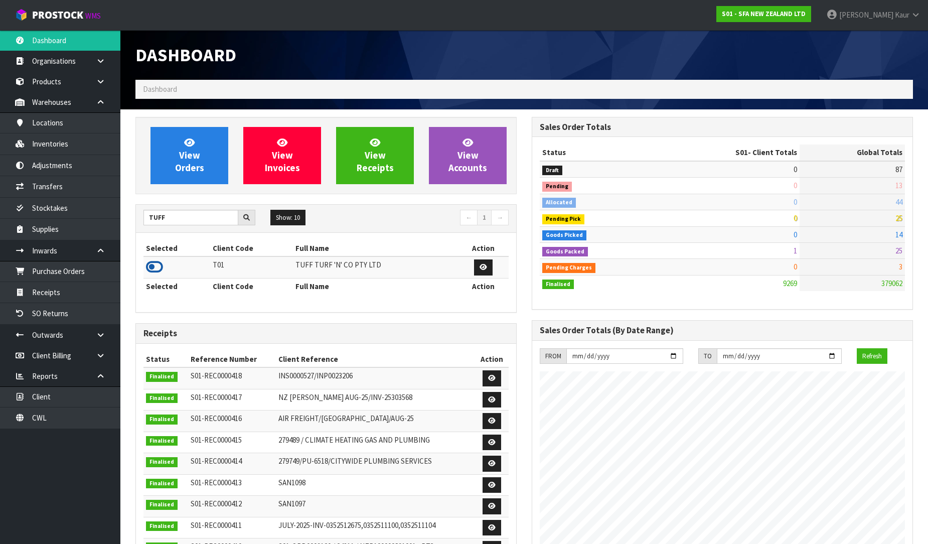
click at [156, 269] on icon at bounding box center [154, 266] width 17 height 15
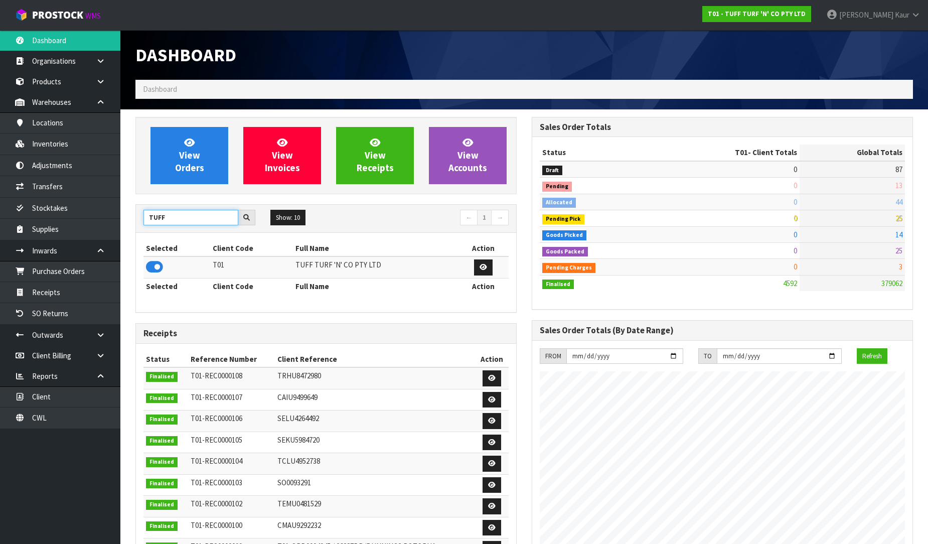
drag, startPoint x: 189, startPoint y: 221, endPoint x: 133, endPoint y: 221, distance: 55.7
click at [133, 221] on div "View Orders View Invoices View Receipts View Accounts TUFF Show: 10 5 10 25 50 ←" at bounding box center [326, 408] width 396 height 582
click at [154, 263] on icon at bounding box center [154, 266] width 17 height 15
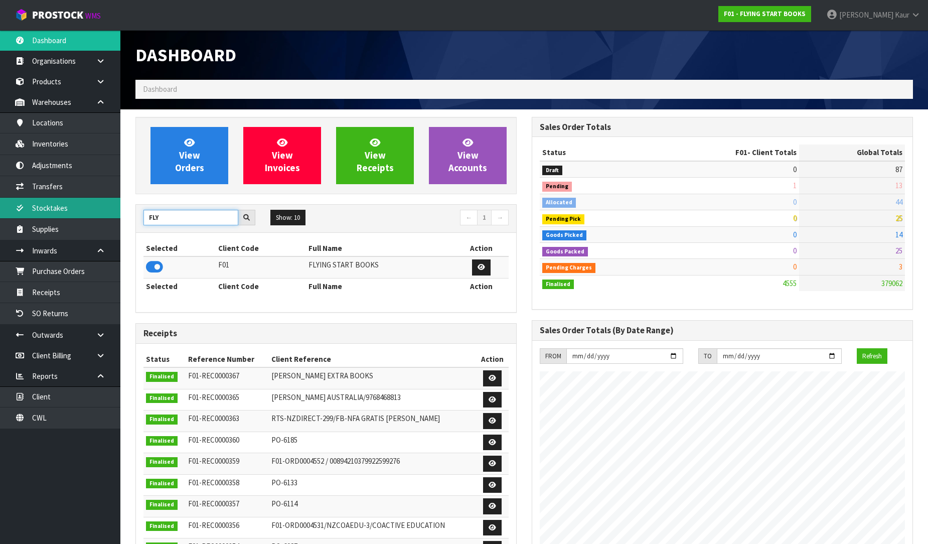
drag, startPoint x: 167, startPoint y: 214, endPoint x: 116, endPoint y: 214, distance: 51.1
click at [116, 214] on body "Toggle navigation ProStock WMS F01 - FLYING START BOOKS [PERSON_NAME] Logout Da…" at bounding box center [464, 272] width 928 height 544
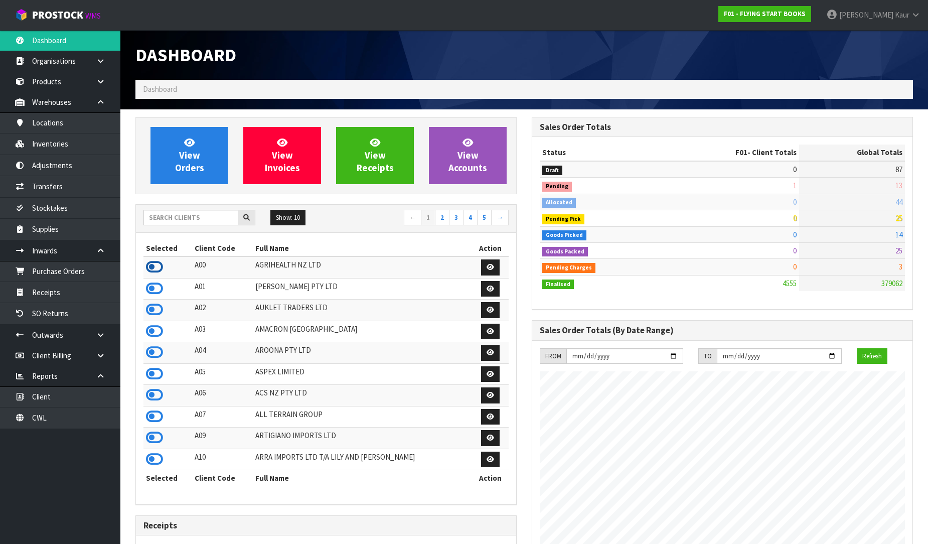
click at [154, 266] on icon at bounding box center [154, 266] width 17 height 15
click at [187, 221] on input "text" at bounding box center [190, 218] width 95 height 16
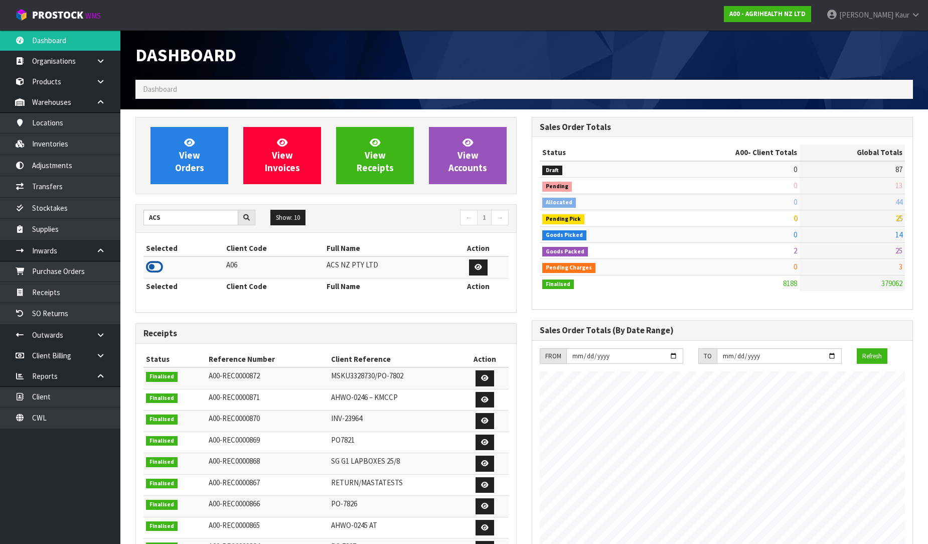
click at [160, 268] on icon at bounding box center [154, 266] width 17 height 15
drag, startPoint x: 179, startPoint y: 220, endPoint x: 122, endPoint y: 214, distance: 57.0
click at [122, 214] on section "View Orders View Invoices View Receipts View Accounts ACS Show: 10 5 10 25 50 ←…" at bounding box center [523, 496] width 807 height 775
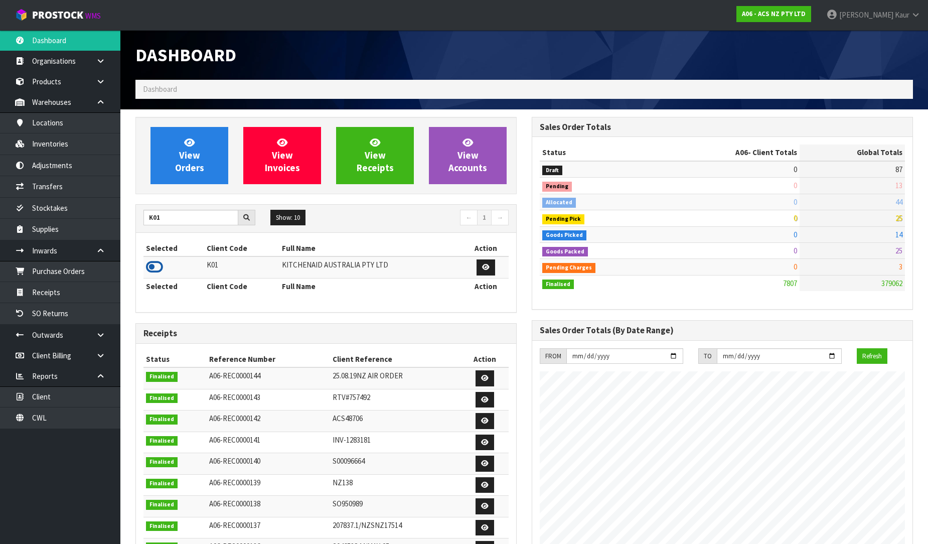
click at [154, 263] on icon at bounding box center [154, 266] width 17 height 15
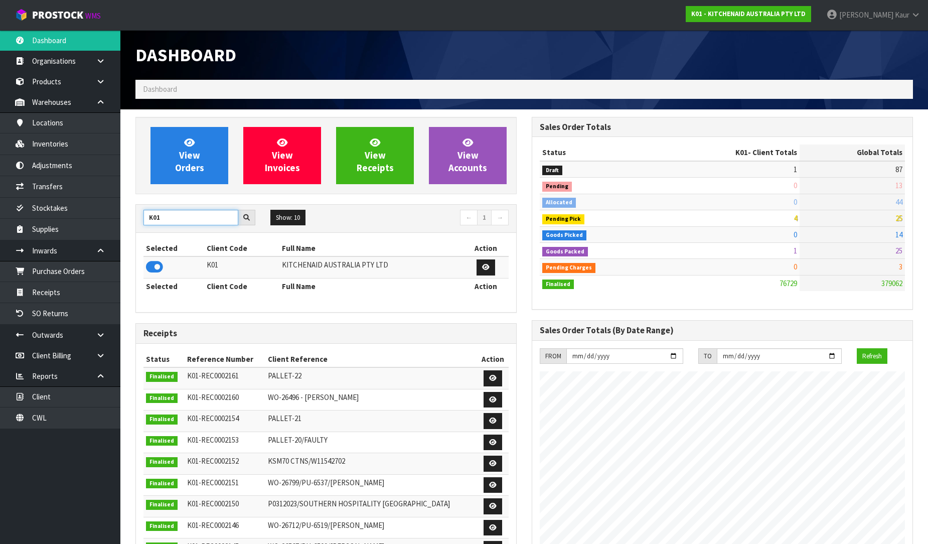
drag, startPoint x: 162, startPoint y: 222, endPoint x: 134, endPoint y: 216, distance: 29.1
click at [134, 216] on div "View Orders View Invoices View Receipts View Accounts K01 Show: 10 5 10 25 50 ←…" at bounding box center [326, 410] width 396 height 587
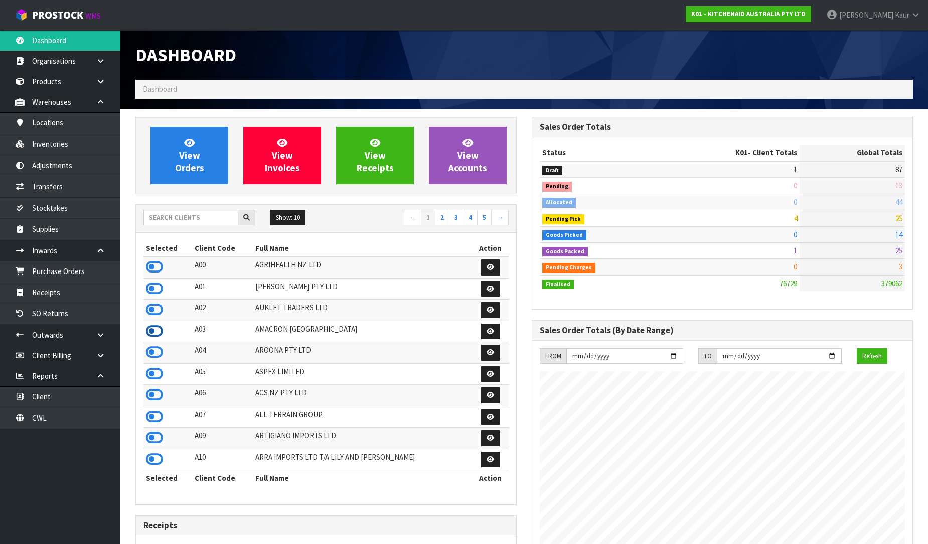
click at [150, 333] on icon at bounding box center [154, 330] width 17 height 15
click at [184, 223] on input "text" at bounding box center [190, 218] width 95 height 16
click at [150, 328] on icon at bounding box center [154, 330] width 17 height 15
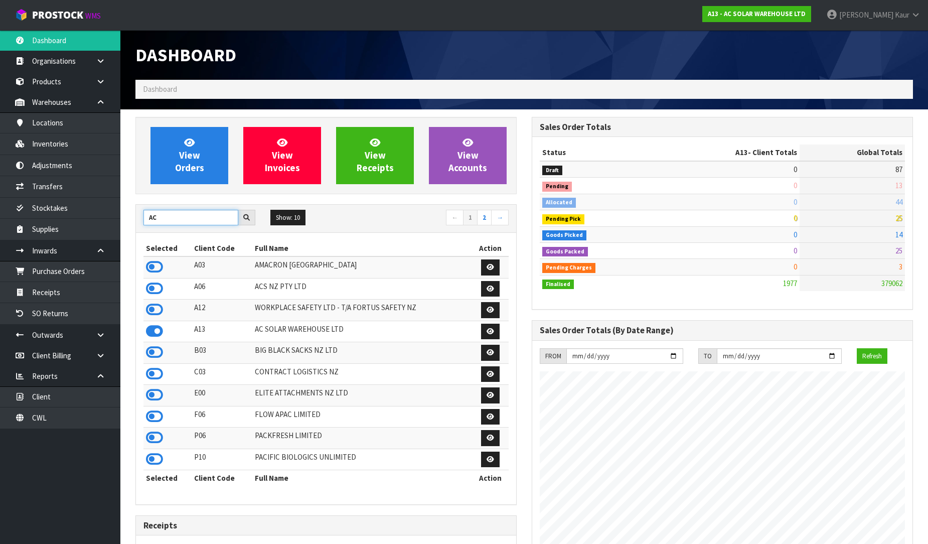
drag, startPoint x: 162, startPoint y: 221, endPoint x: 150, endPoint y: 216, distance: 13.0
click at [150, 216] on input "AC" at bounding box center [190, 218] width 95 height 16
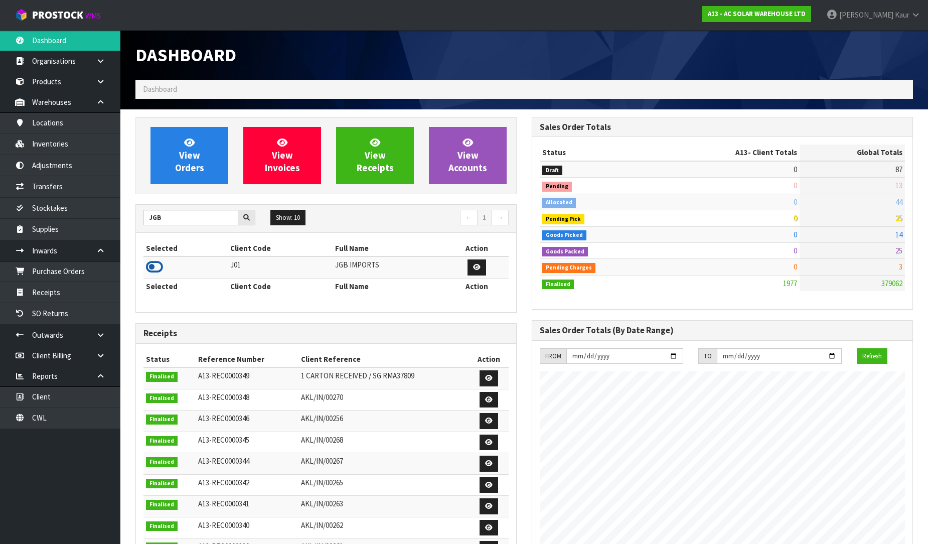
click at [155, 267] on icon at bounding box center [154, 266] width 17 height 15
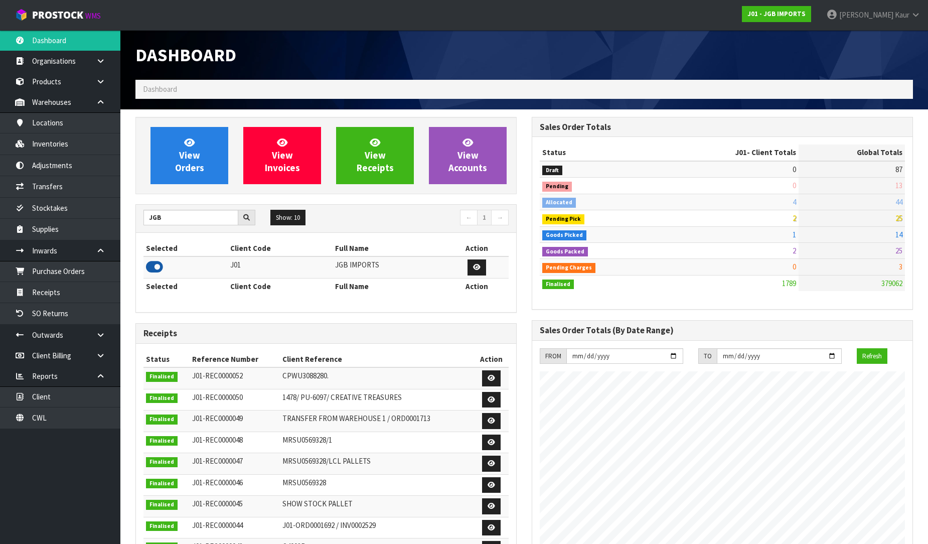
scroll to position [760, 396]
drag, startPoint x: 174, startPoint y: 217, endPoint x: 152, endPoint y: 209, distance: 23.5
click at [152, 209] on div "JGB Show: 10 5 10 25 50 ← 1 →" at bounding box center [326, 219] width 380 height 28
click at [149, 270] on icon at bounding box center [154, 266] width 17 height 15
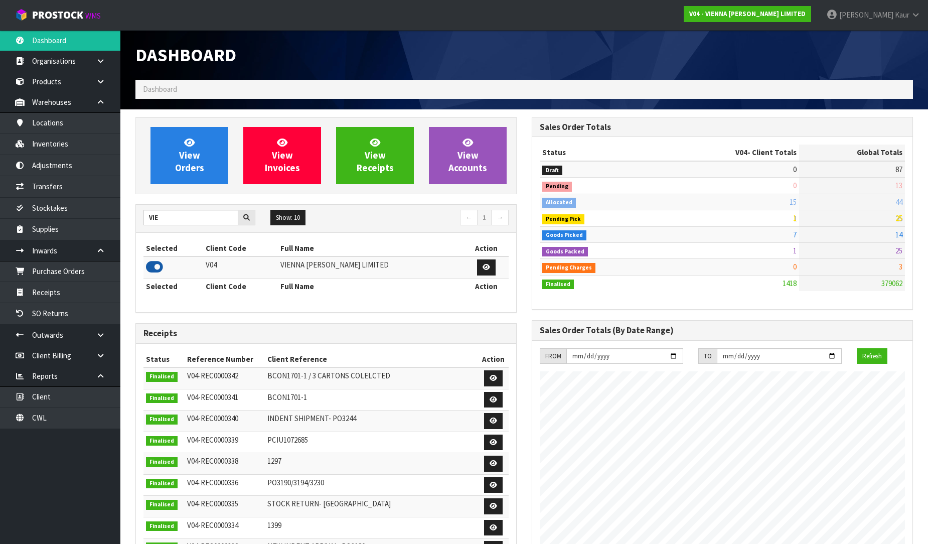
scroll to position [803, 396]
drag, startPoint x: 181, startPoint y: 226, endPoint x: 148, endPoint y: 213, distance: 35.1
click at [148, 213] on div "VIE Show: 10 5 10 25 50 ← 1 →" at bounding box center [326, 219] width 380 height 18
drag, startPoint x: 170, startPoint y: 224, endPoint x: 131, endPoint y: 214, distance: 40.4
click at [131, 214] on div "View Orders View Invoices View Receipts View Accounts VIE Show: 10 5 10 25 50 ←…" at bounding box center [326, 408] width 396 height 582
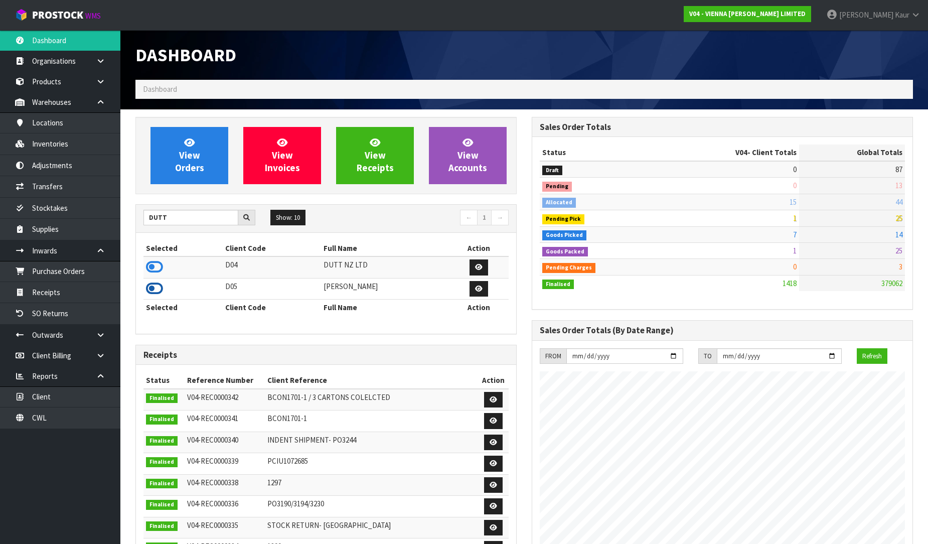
click at [157, 288] on icon at bounding box center [154, 288] width 17 height 15
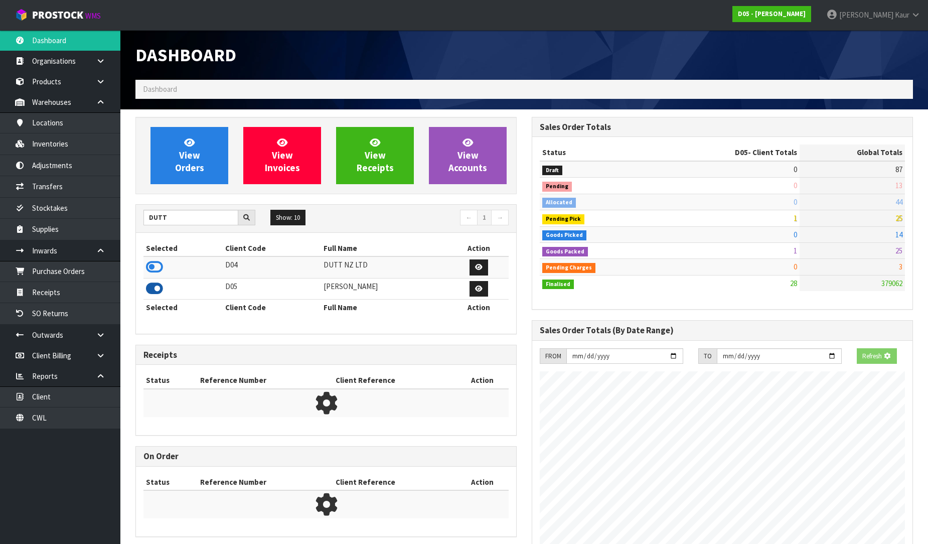
scroll to position [824, 396]
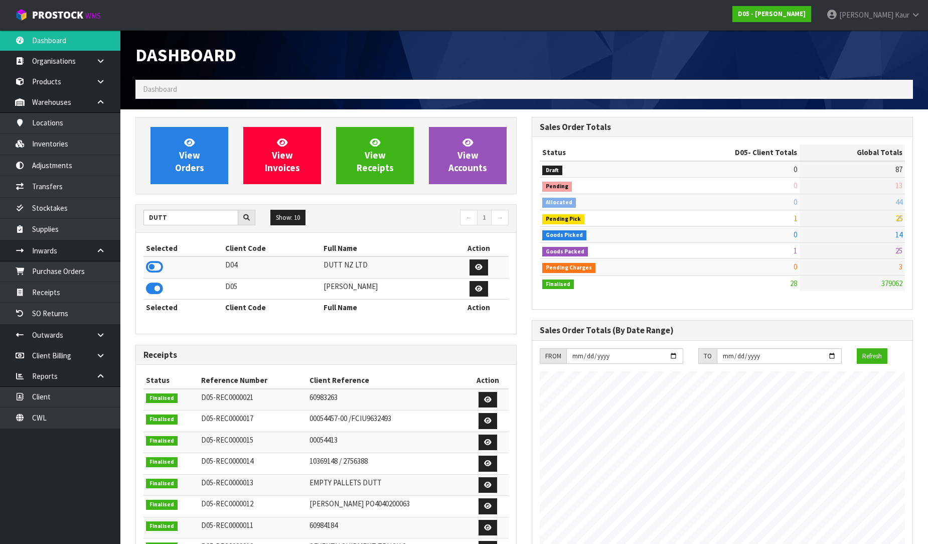
click at [154, 277] on td at bounding box center [182, 267] width 79 height 22
click at [156, 267] on icon at bounding box center [154, 266] width 17 height 15
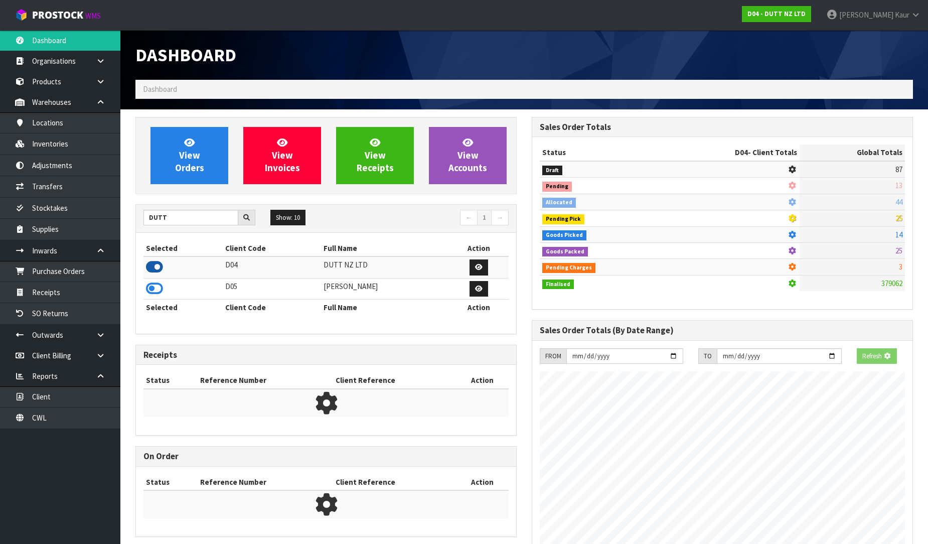
scroll to position [760, 396]
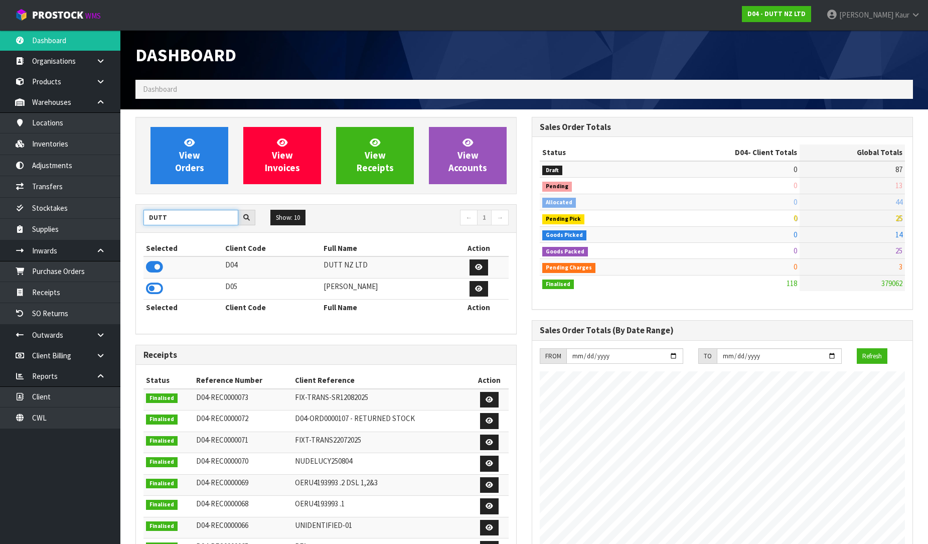
click at [140, 216] on div "DUTT" at bounding box center [199, 218] width 127 height 16
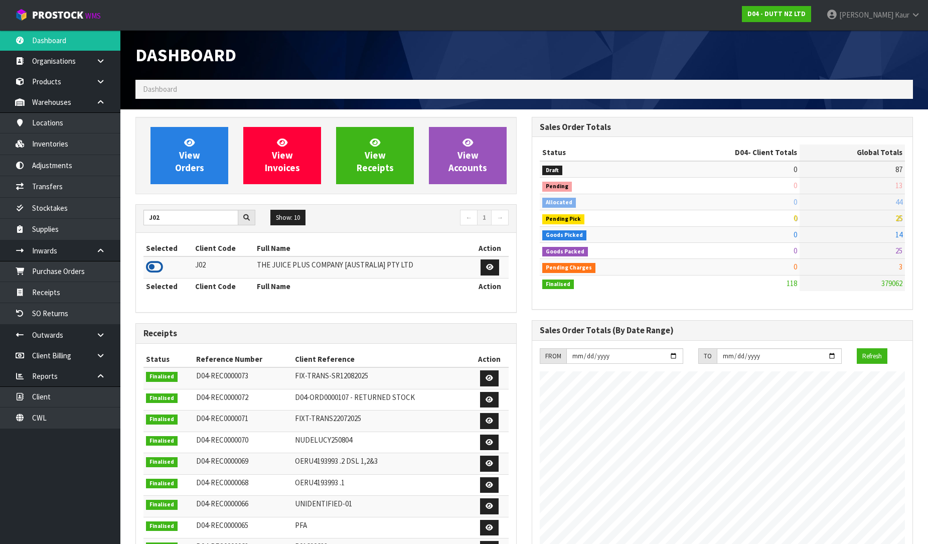
click at [151, 262] on icon at bounding box center [154, 266] width 17 height 15
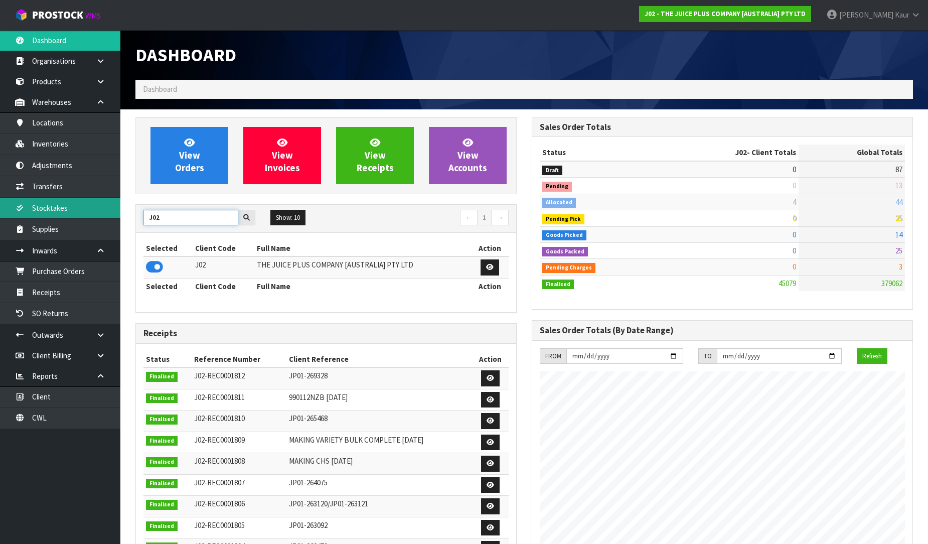
drag, startPoint x: 166, startPoint y: 221, endPoint x: 102, endPoint y: 209, distance: 64.7
click at [102, 209] on body "Toggle navigation ProStock WMS J02 - THE JUICE PLUS COMPANY [AUSTRALIA] PTY LTD…" at bounding box center [464, 272] width 928 height 544
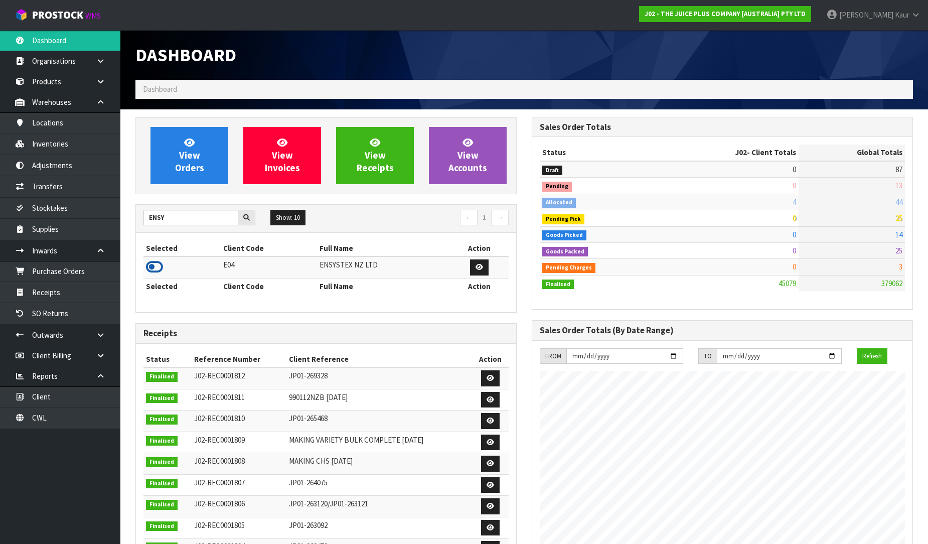
click at [157, 266] on icon at bounding box center [154, 266] width 17 height 15
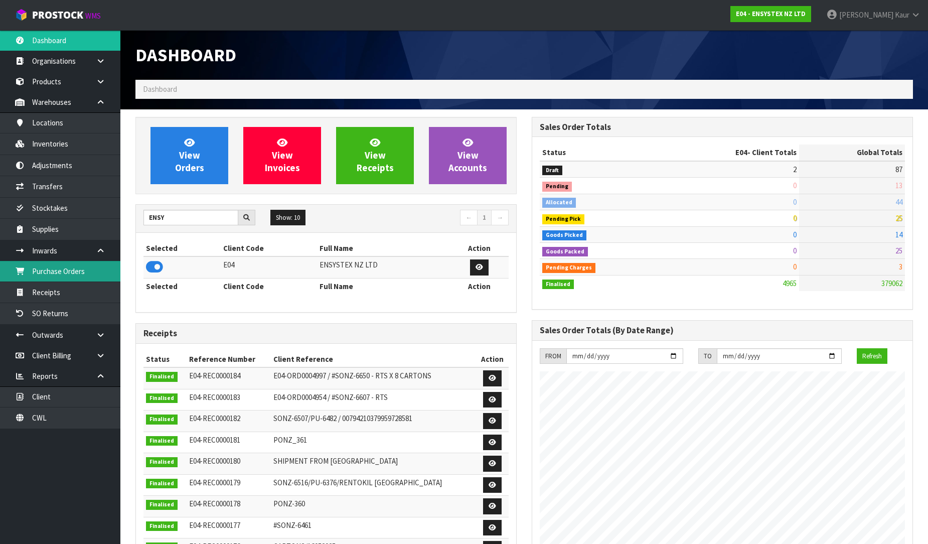
click at [102, 271] on link "Purchase Orders" at bounding box center [60, 271] width 120 height 21
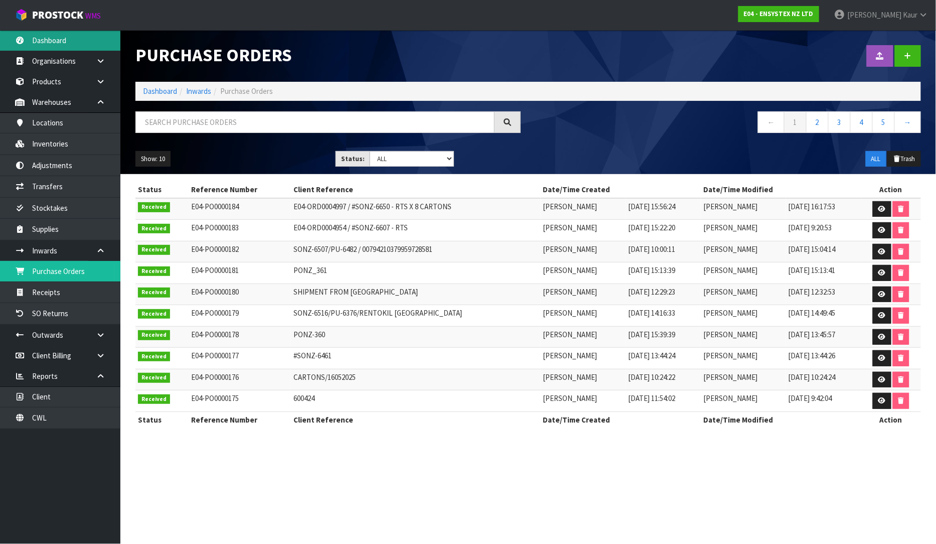
click at [55, 33] on link "Dashboard" at bounding box center [60, 40] width 120 height 21
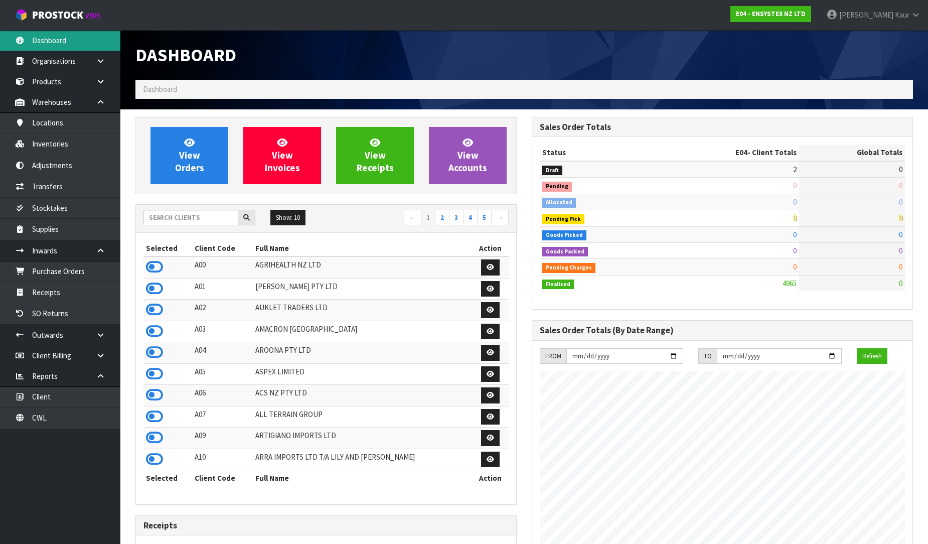
scroll to position [760, 396]
click at [447, 216] on link "2" at bounding box center [442, 218] width 15 height 16
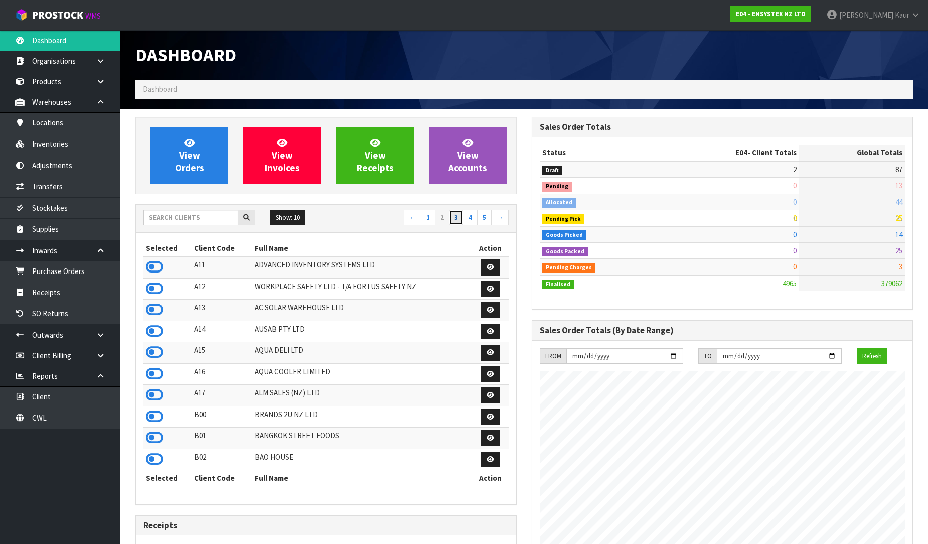
click at [453, 214] on link "3" at bounding box center [456, 218] width 15 height 16
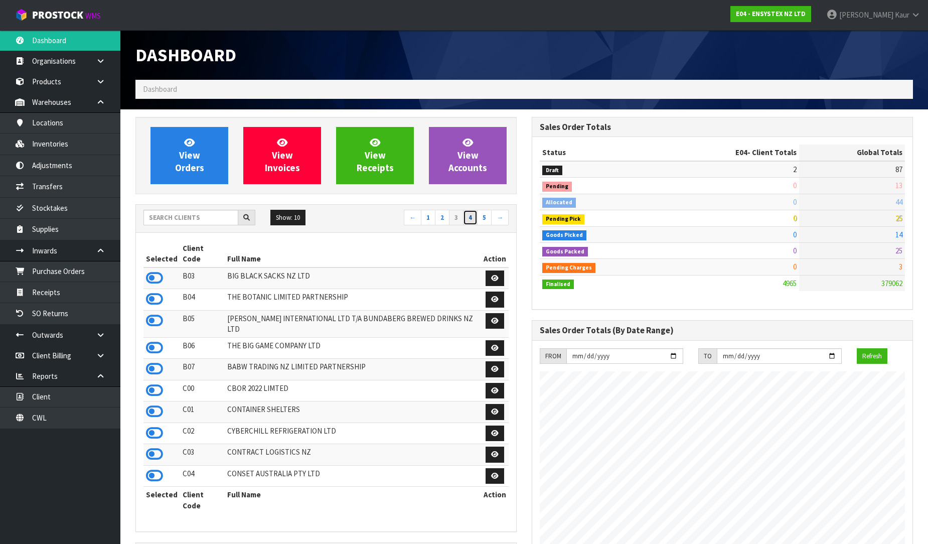
click at [470, 219] on link "4" at bounding box center [470, 218] width 15 height 16
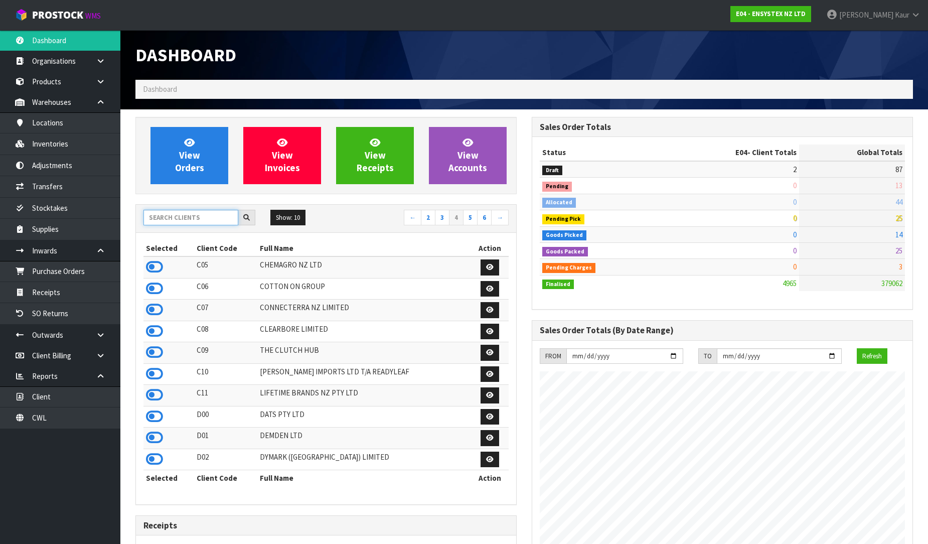
click at [184, 219] on input "text" at bounding box center [190, 218] width 95 height 16
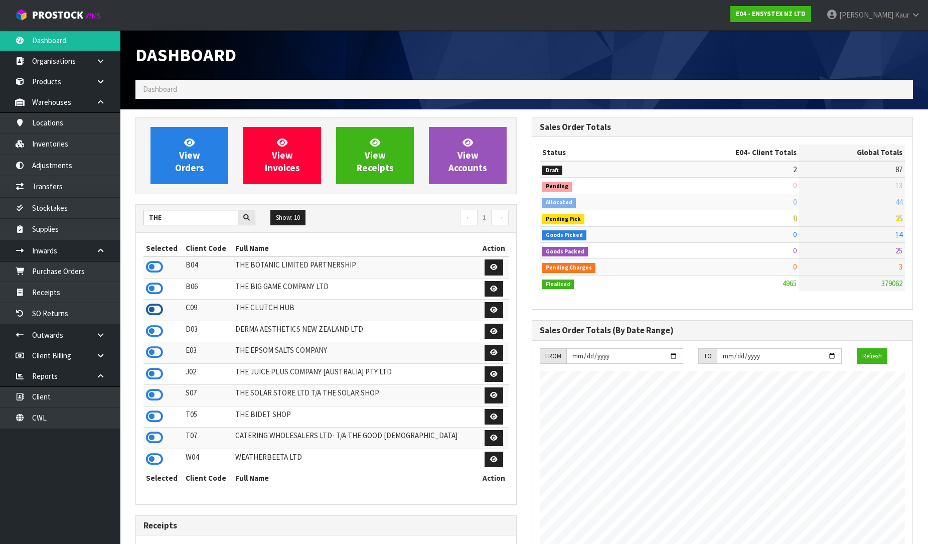
click at [154, 309] on icon at bounding box center [154, 309] width 17 height 15
drag, startPoint x: 168, startPoint y: 217, endPoint x: 102, endPoint y: 225, distance: 66.7
click at [102, 225] on body "Toggle navigation ProStock WMS C09 - THE CLUTCH HUB [PERSON_NAME] Logout Dashbo…" at bounding box center [464, 272] width 928 height 544
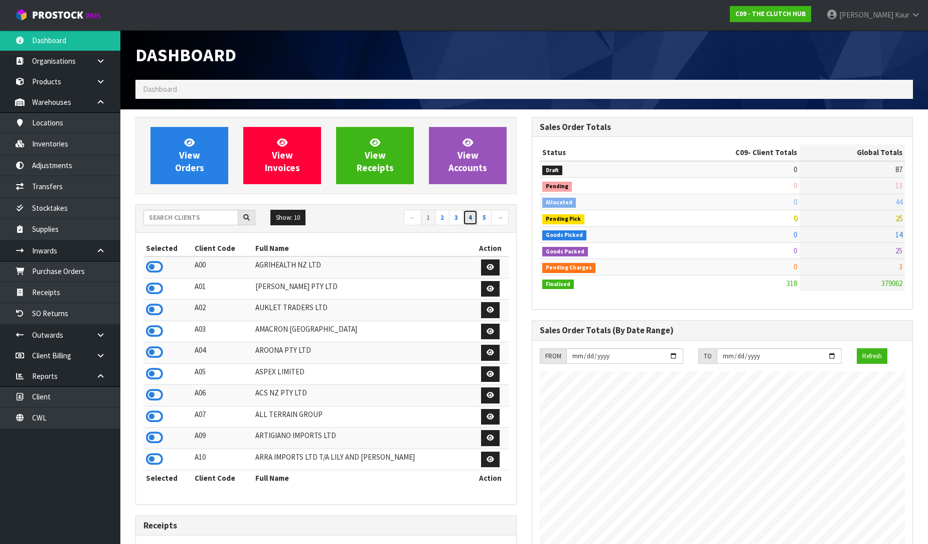
click at [467, 218] on link "4" at bounding box center [470, 218] width 15 height 16
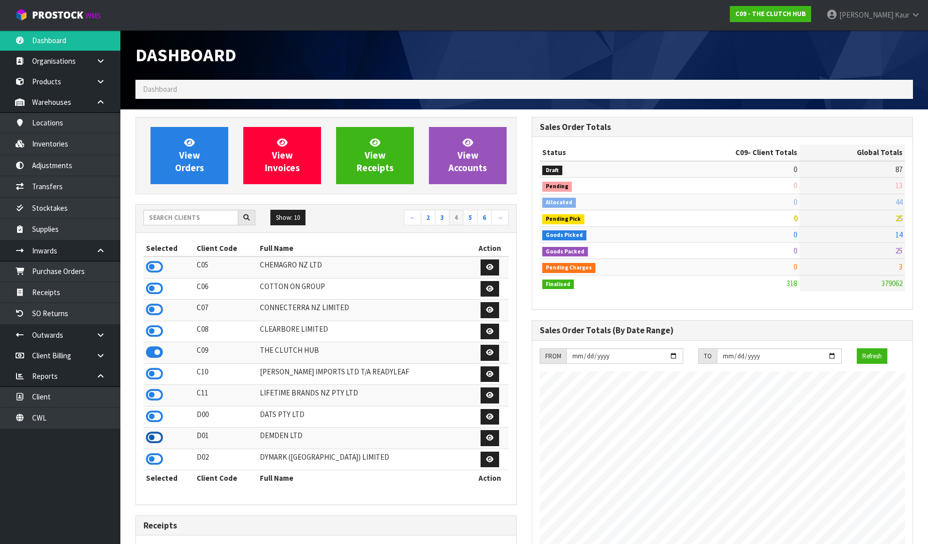
click at [156, 442] on icon at bounding box center [154, 437] width 17 height 15
click at [158, 420] on icon at bounding box center [154, 416] width 17 height 15
click at [159, 398] on icon at bounding box center [154, 394] width 17 height 15
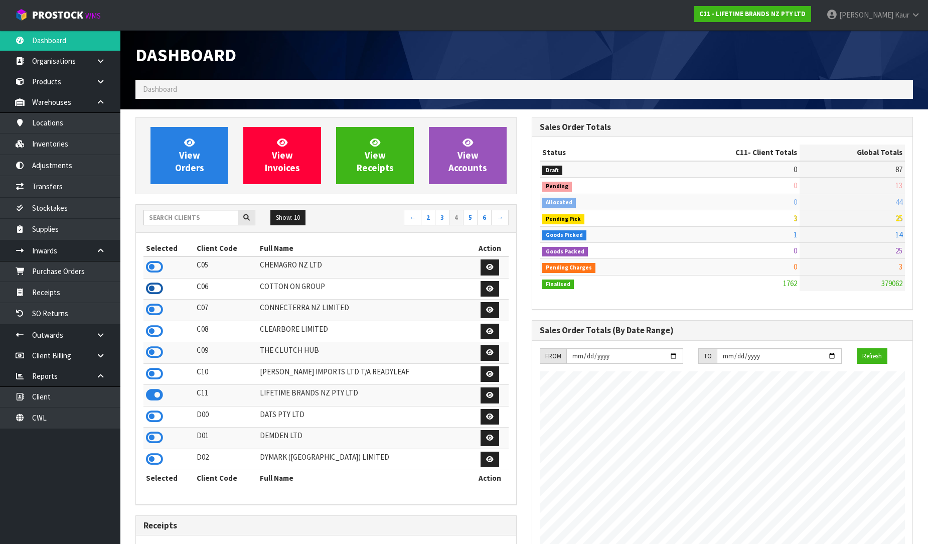
click at [149, 286] on icon at bounding box center [154, 288] width 17 height 15
click at [472, 219] on link "5" at bounding box center [470, 218] width 15 height 16
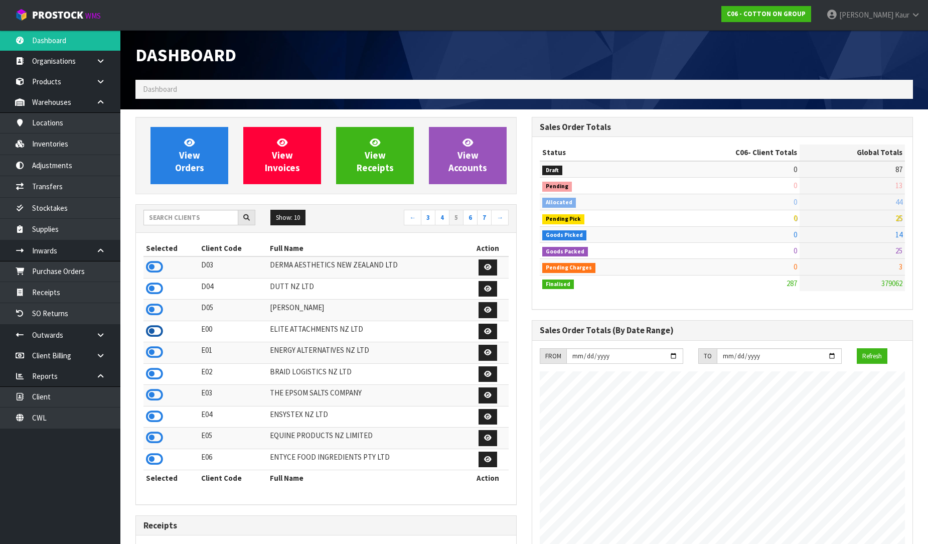
click at [156, 333] on icon at bounding box center [154, 330] width 17 height 15
click at [469, 219] on link "6" at bounding box center [470, 218] width 15 height 16
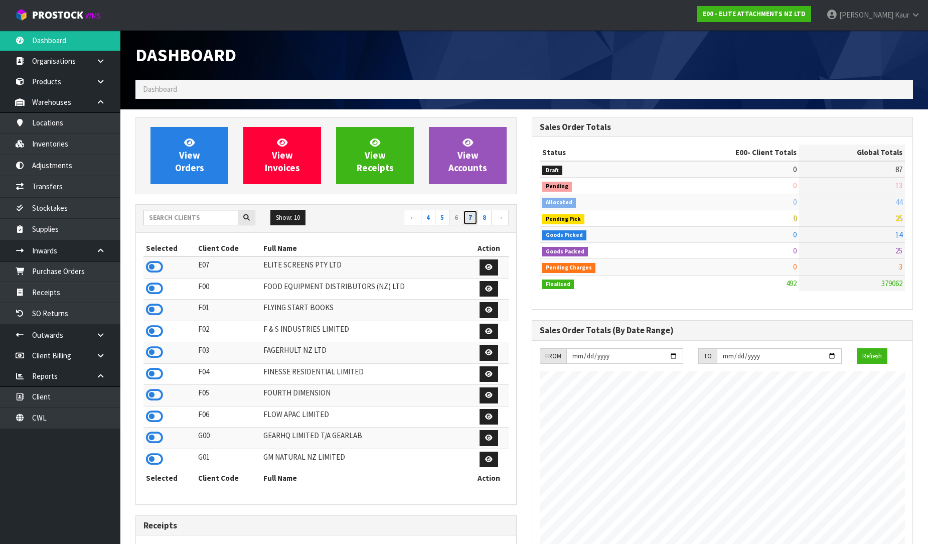
click at [473, 221] on link "7" at bounding box center [470, 218] width 15 height 16
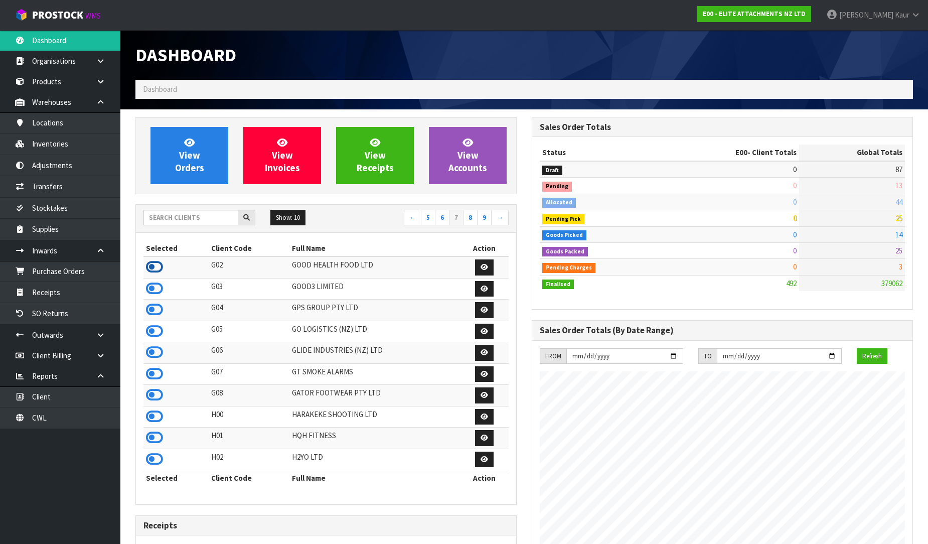
click at [149, 265] on icon at bounding box center [154, 266] width 17 height 15
click at [469, 218] on link "8" at bounding box center [470, 218] width 15 height 16
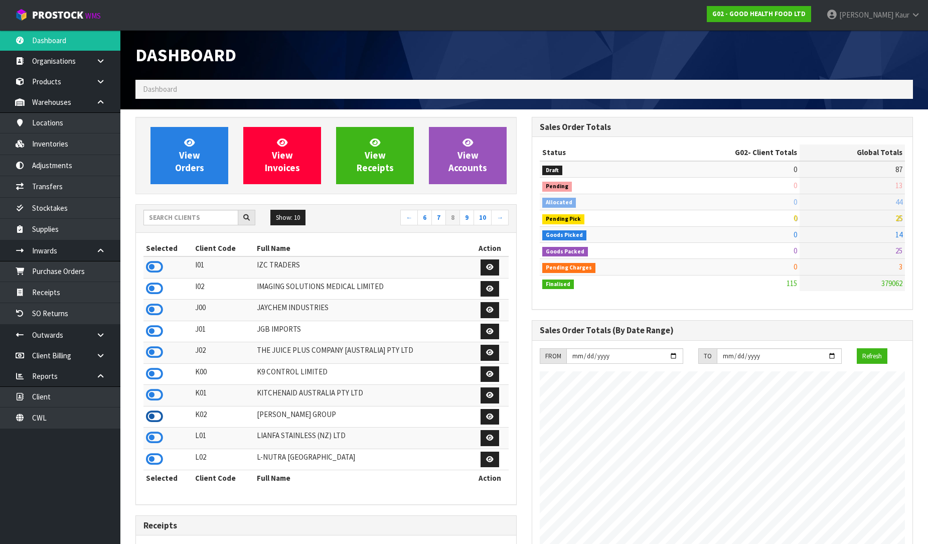
click at [156, 420] on icon at bounding box center [154, 416] width 17 height 15
click at [465, 217] on link "9" at bounding box center [466, 218] width 15 height 16
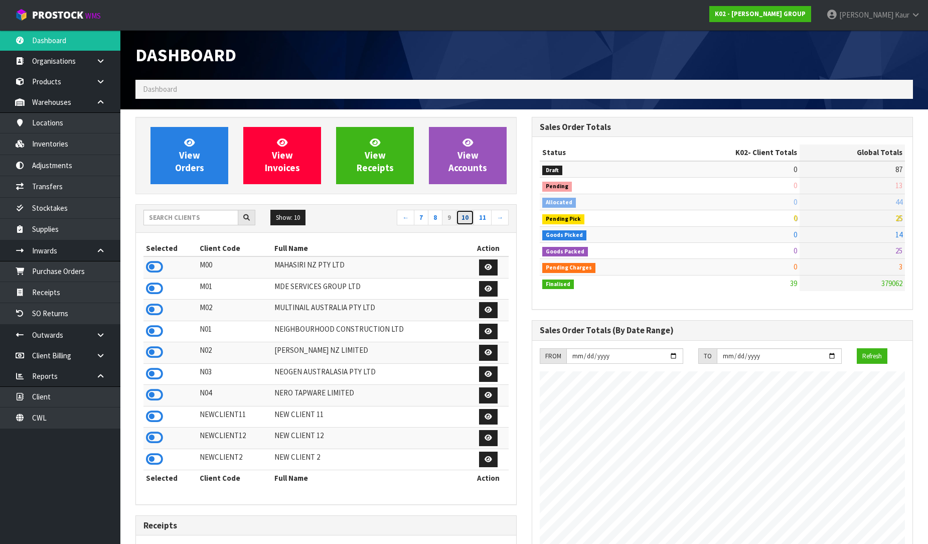
click at [466, 219] on link "10" at bounding box center [465, 218] width 18 height 16
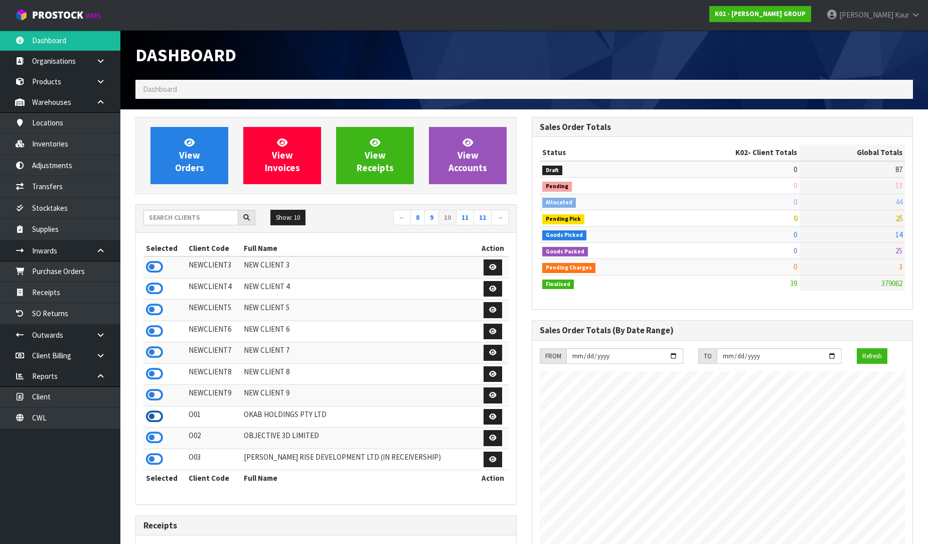
click at [151, 424] on icon at bounding box center [154, 416] width 17 height 15
click at [149, 443] on icon at bounding box center [154, 437] width 17 height 15
click at [463, 214] on link "11" at bounding box center [465, 218] width 18 height 16
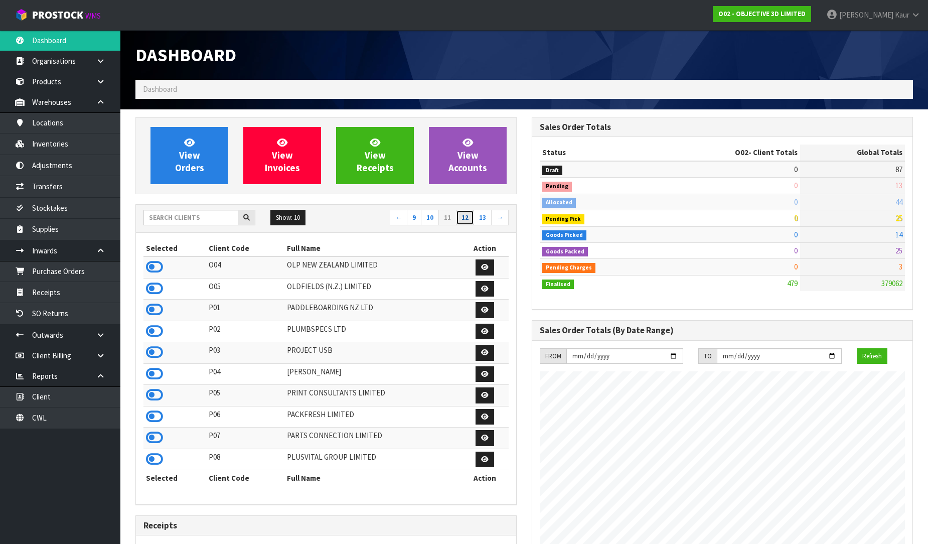
click at [466, 212] on link "12" at bounding box center [465, 218] width 18 height 16
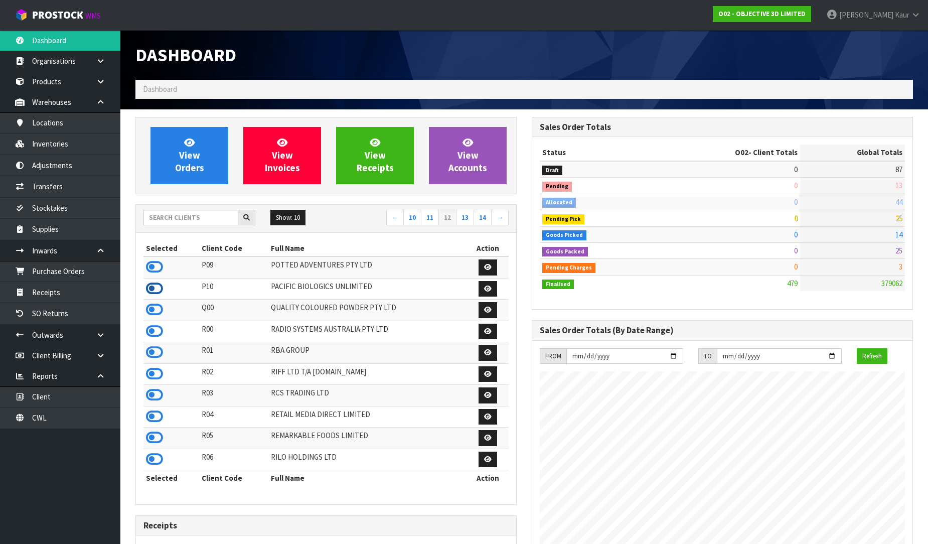
click at [153, 292] on icon at bounding box center [154, 288] width 17 height 15
click at [159, 271] on icon at bounding box center [154, 266] width 17 height 15
click at [155, 354] on icon at bounding box center [154, 351] width 17 height 15
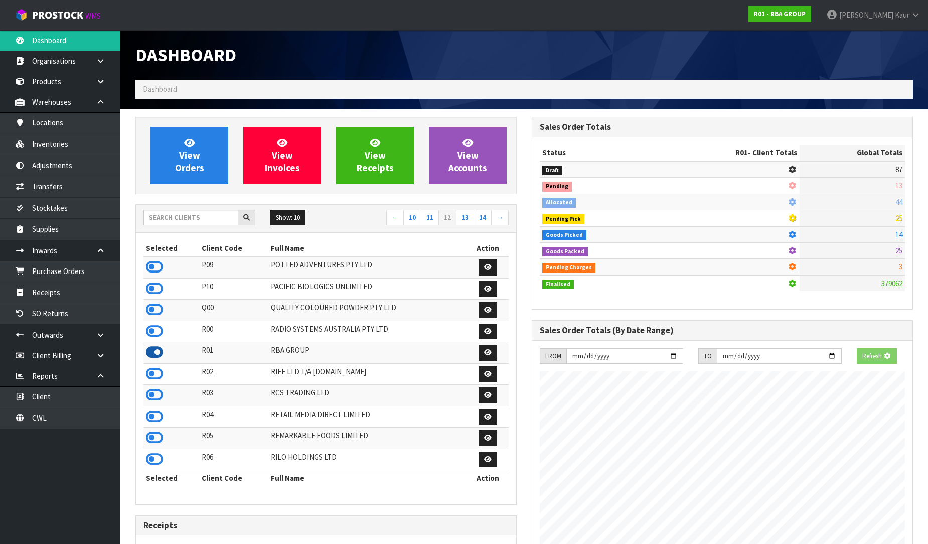
scroll to position [500818, 501036]
click at [461, 218] on link "13" at bounding box center [465, 218] width 18 height 16
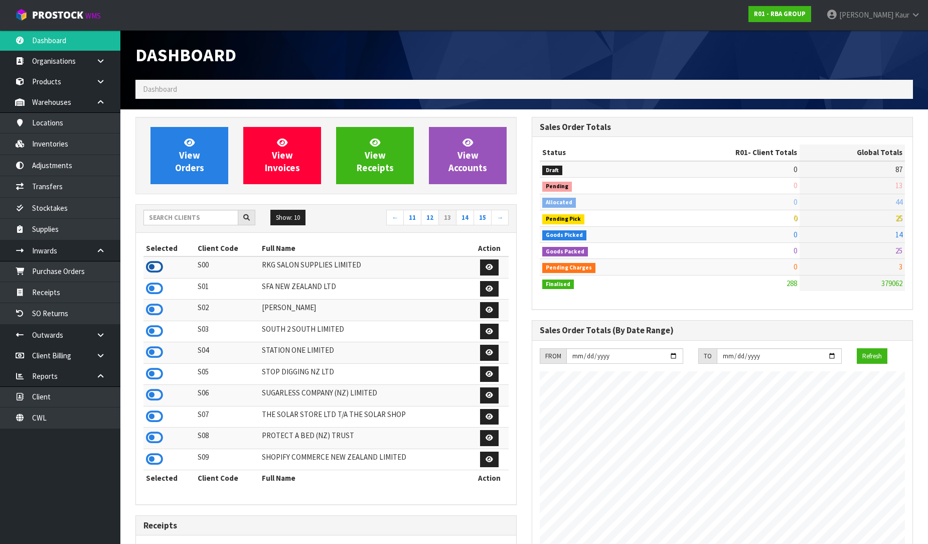
click at [154, 267] on icon at bounding box center [154, 266] width 17 height 15
click at [156, 286] on icon at bounding box center [154, 288] width 17 height 15
click at [156, 305] on icon at bounding box center [154, 309] width 17 height 15
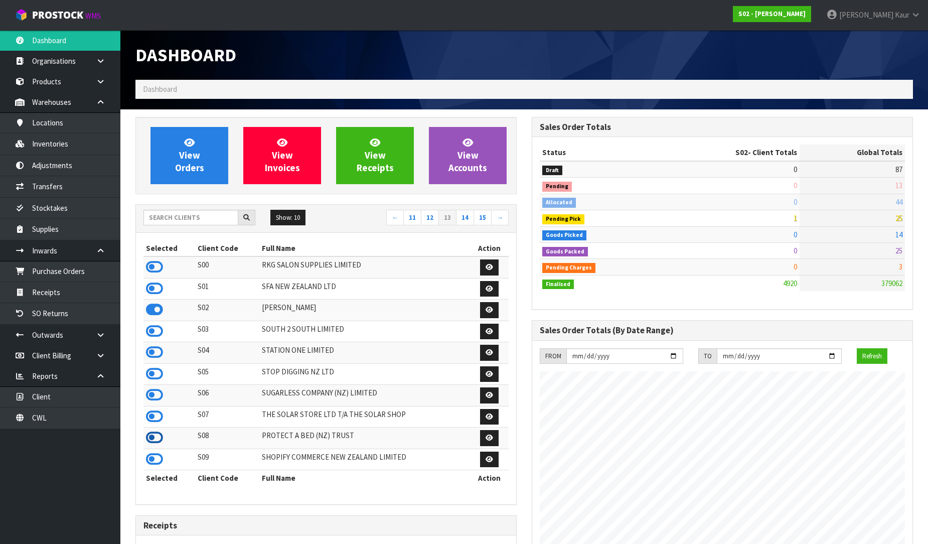
click at [157, 437] on icon at bounding box center [154, 437] width 17 height 15
click at [465, 218] on link "14" at bounding box center [465, 218] width 18 height 16
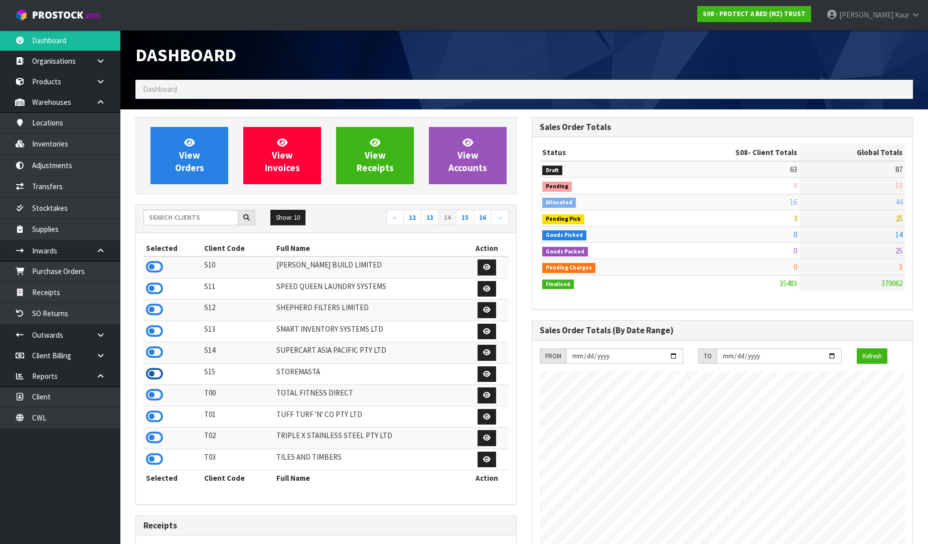
click at [152, 373] on icon at bounding box center [154, 373] width 17 height 15
click at [152, 360] on icon at bounding box center [154, 351] width 17 height 15
click at [153, 421] on icon at bounding box center [154, 416] width 17 height 15
click at [463, 216] on link "15" at bounding box center [465, 218] width 18 height 16
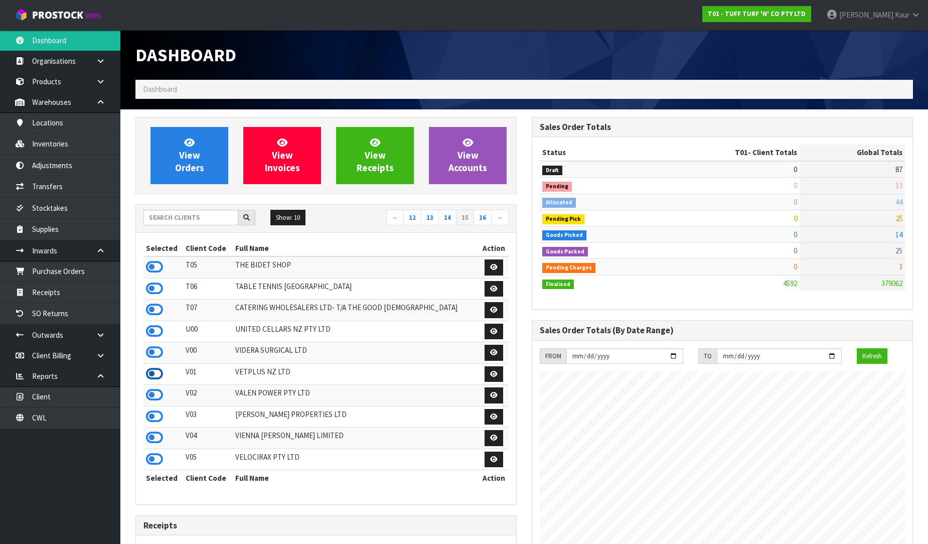
click at [161, 376] on icon at bounding box center [154, 373] width 17 height 15
click at [151, 397] on icon at bounding box center [154, 394] width 17 height 15
click at [153, 441] on icon at bounding box center [154, 437] width 17 height 15
click at [153, 466] on link at bounding box center [154, 462] width 17 height 10
click at [487, 217] on link "16" at bounding box center [482, 218] width 18 height 16
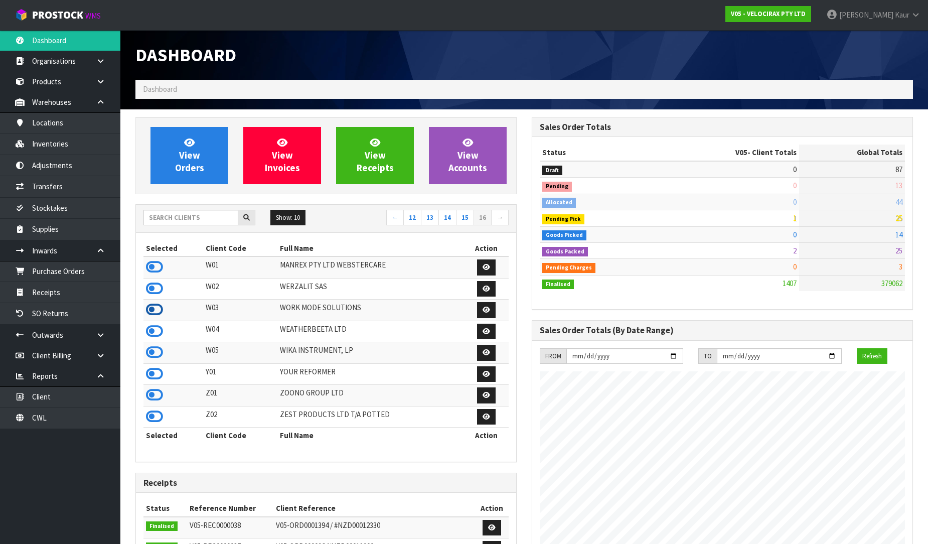
click at [158, 313] on icon at bounding box center [154, 309] width 17 height 15
click at [162, 331] on icon at bounding box center [154, 330] width 17 height 15
click at [153, 374] on icon at bounding box center [154, 373] width 17 height 15
click at [399, 218] on link "←" at bounding box center [395, 218] width 18 height 16
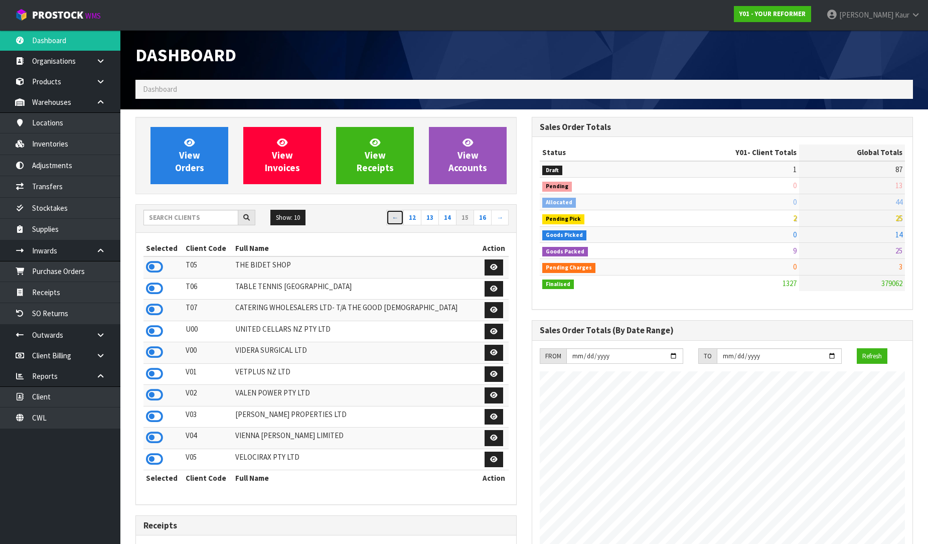
click at [399, 218] on link "←" at bounding box center [395, 218] width 18 height 16
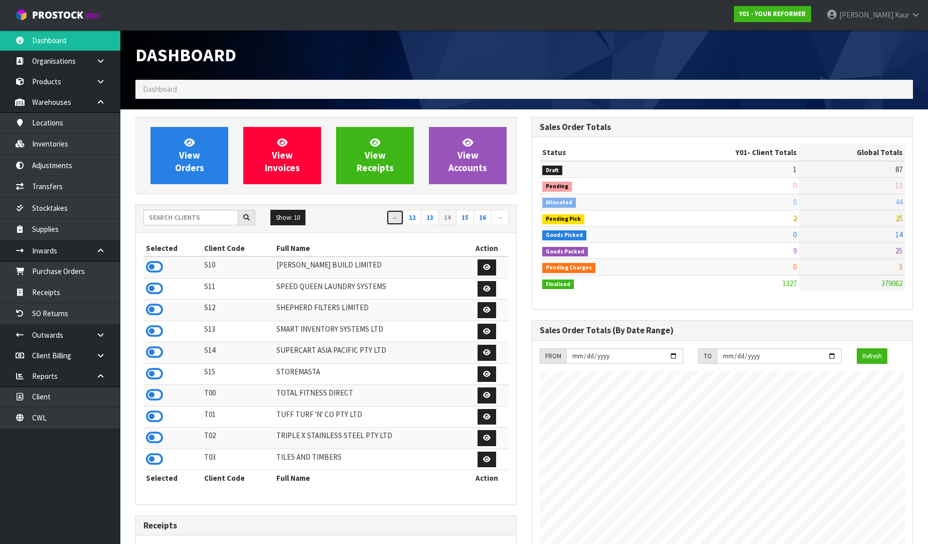
click at [399, 218] on link "←" at bounding box center [395, 218] width 18 height 16
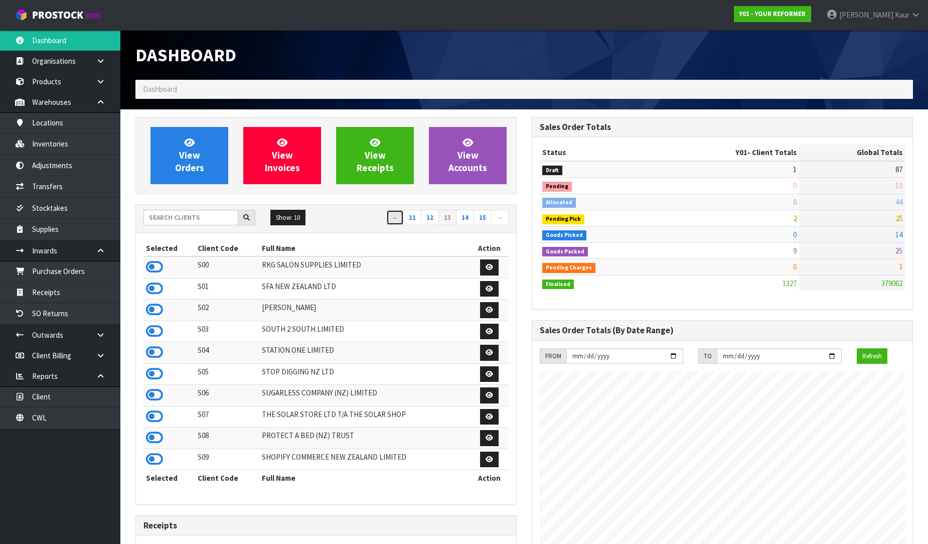
click at [399, 218] on link "←" at bounding box center [395, 218] width 18 height 16
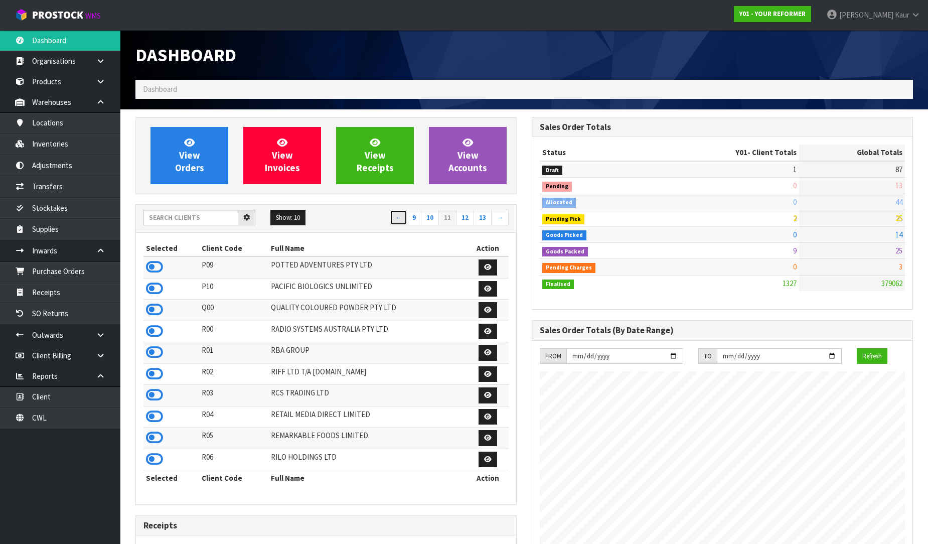
click at [399, 218] on link "←" at bounding box center [399, 218] width 18 height 16
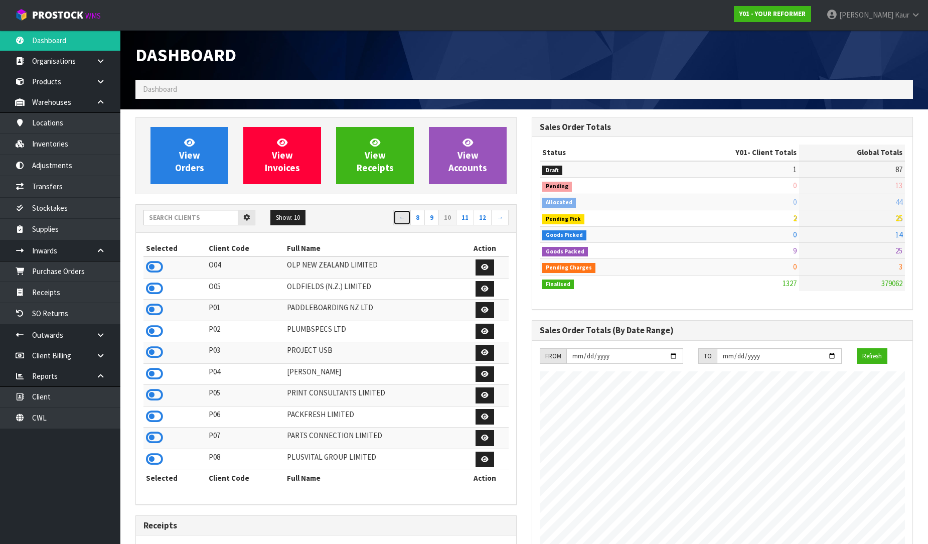
click at [399, 218] on link "←" at bounding box center [402, 218] width 18 height 16
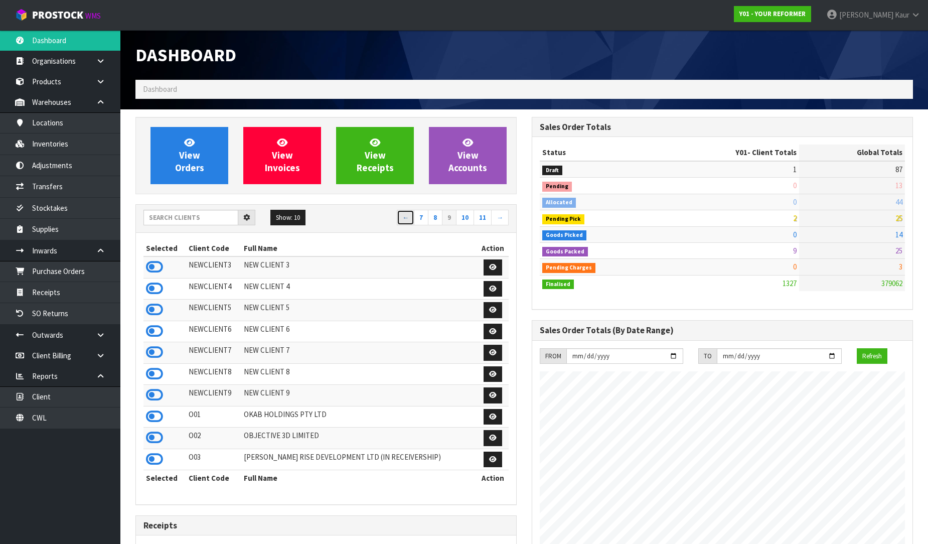
click at [399, 218] on link "←" at bounding box center [406, 218] width 18 height 16
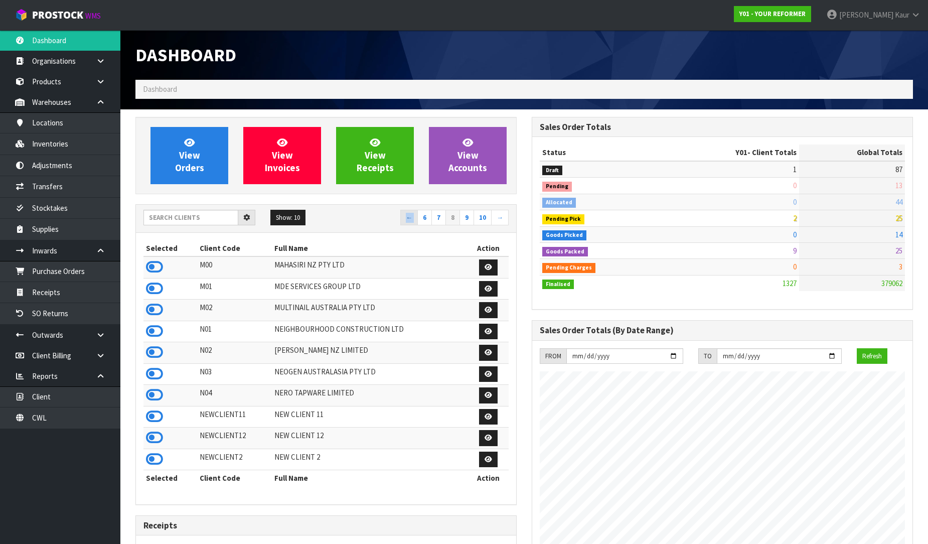
click at [399, 218] on nav "← 6 7 8 9 10 →" at bounding box center [420, 219] width 175 height 18
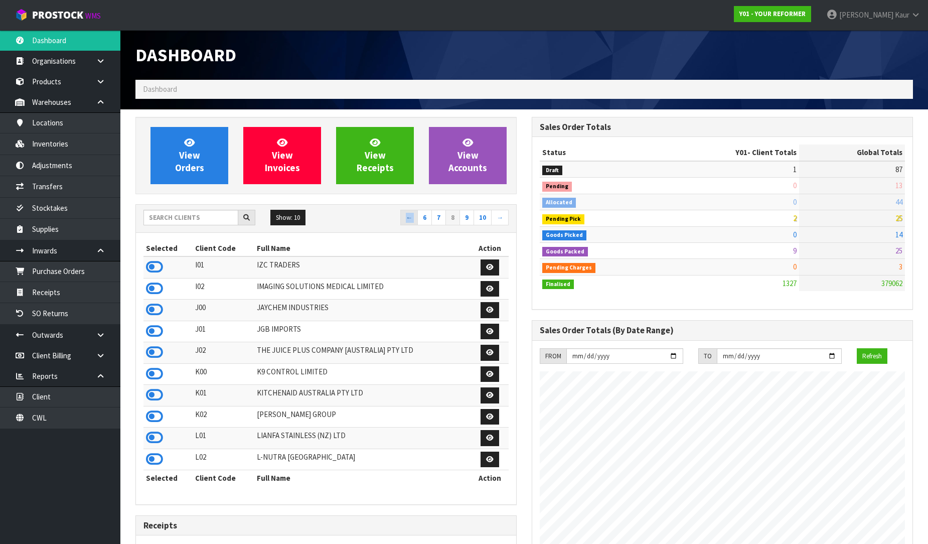
click at [399, 218] on nav "← 6 7 8 9 10 →" at bounding box center [420, 219] width 175 height 18
click at [407, 218] on link "←" at bounding box center [409, 218] width 18 height 16
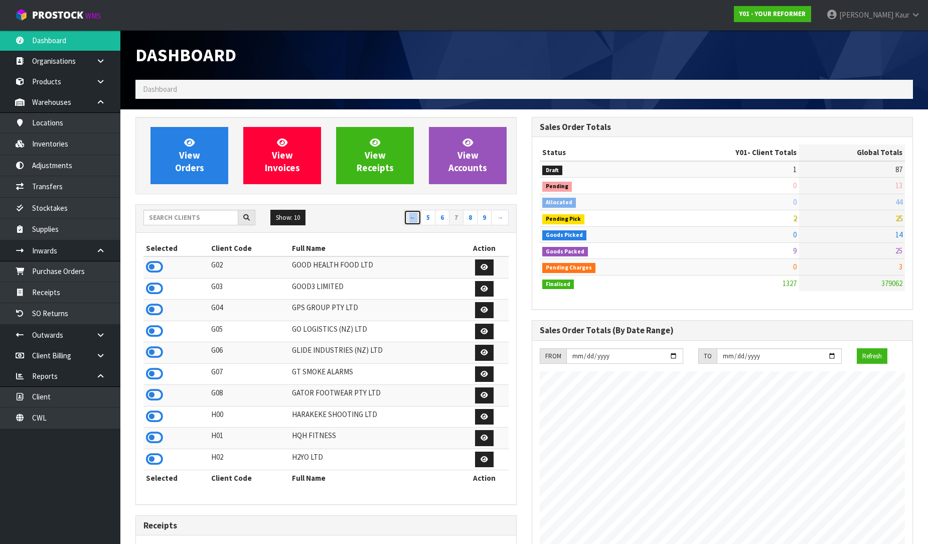
click at [408, 218] on link "←" at bounding box center [413, 218] width 18 height 16
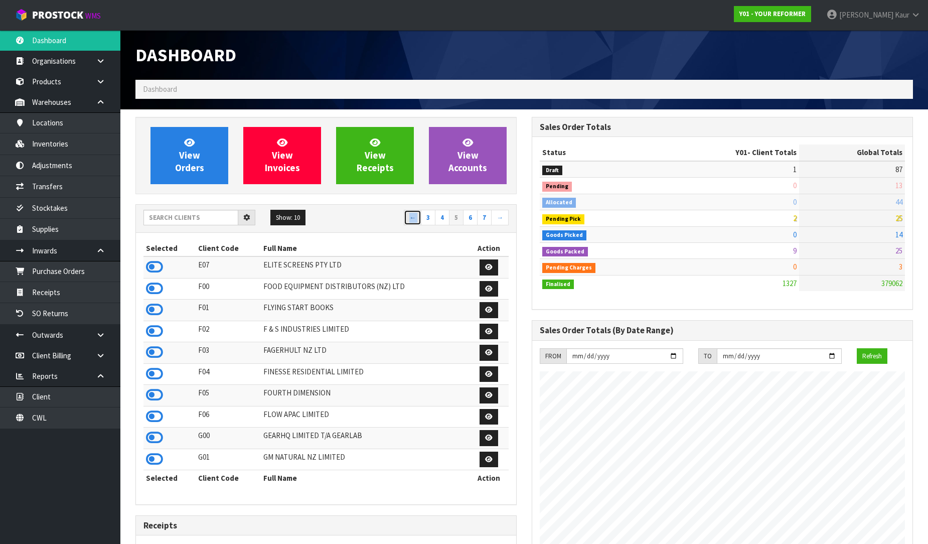
click at [408, 218] on link "←" at bounding box center [413, 218] width 18 height 16
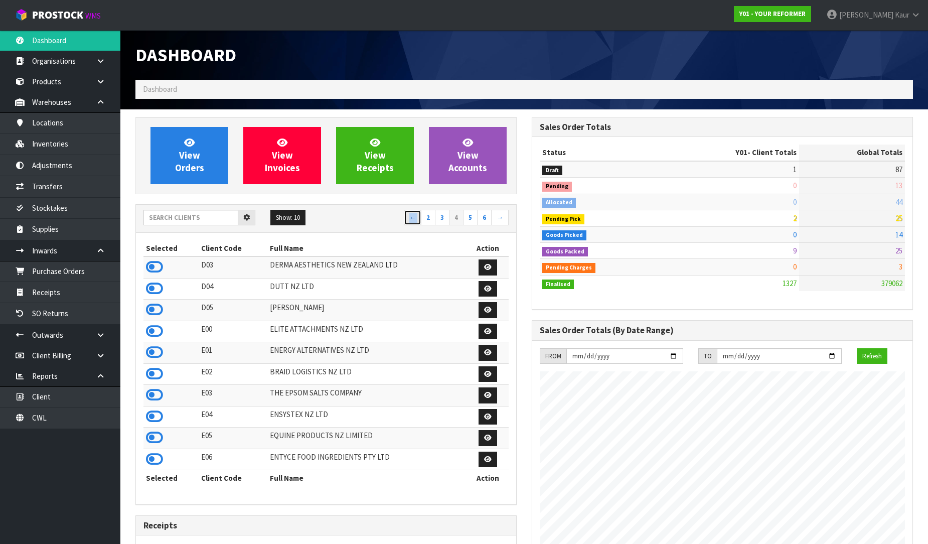
click at [408, 218] on link "←" at bounding box center [413, 218] width 18 height 16
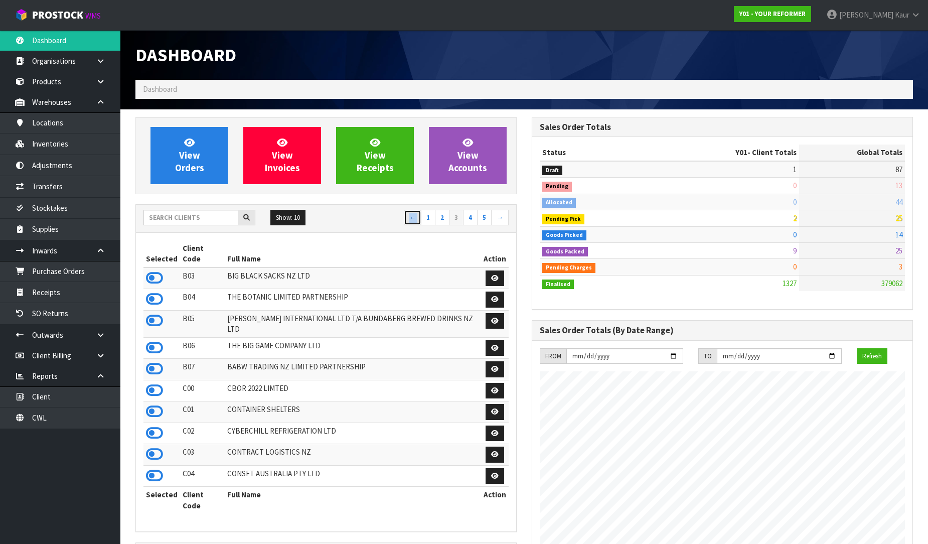
click at [408, 218] on link "←" at bounding box center [413, 218] width 18 height 16
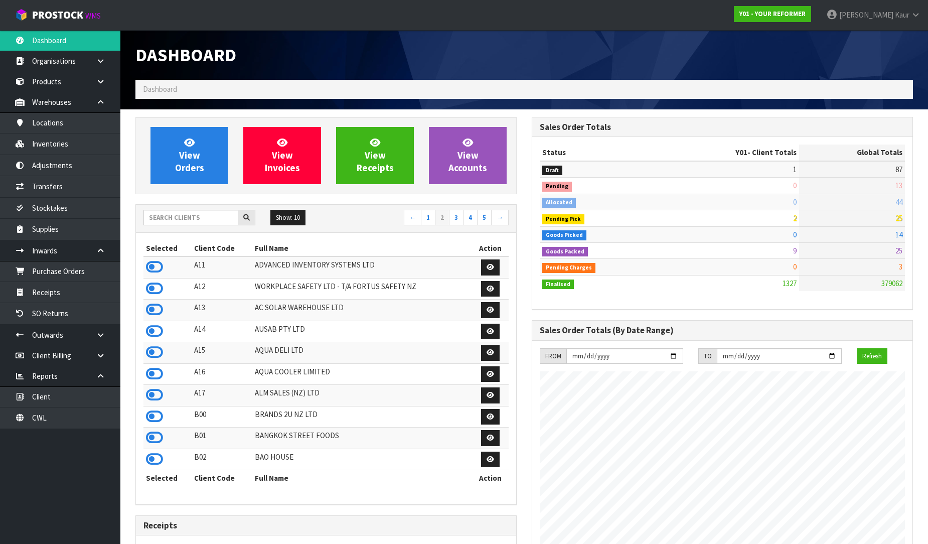
click at [400, 236] on div "Selected Client Code Full Name Action A11 ADVANCED INVENTORY SYSTEMS LTD A12 WO…" at bounding box center [326, 368] width 380 height 271
click at [211, 213] on input "text" at bounding box center [190, 218] width 95 height 16
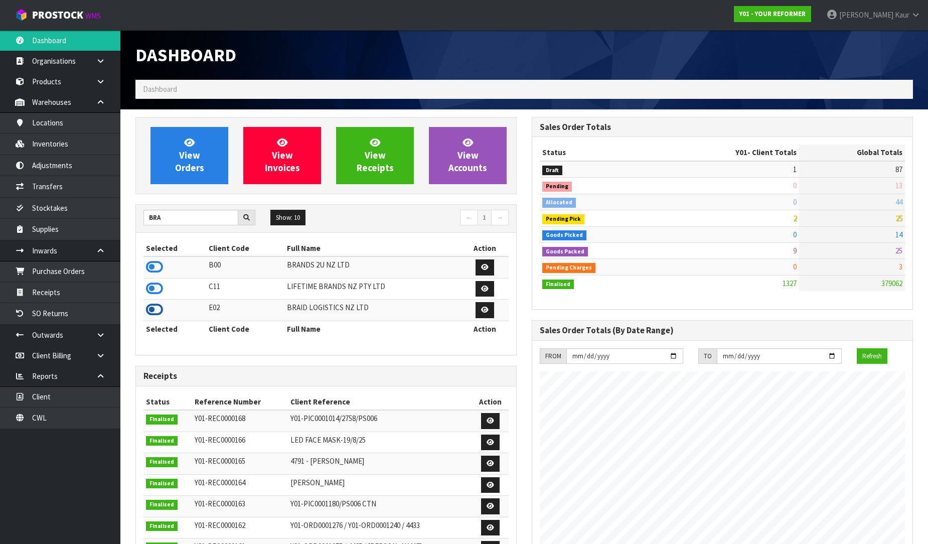
click at [152, 313] on icon at bounding box center [154, 309] width 17 height 15
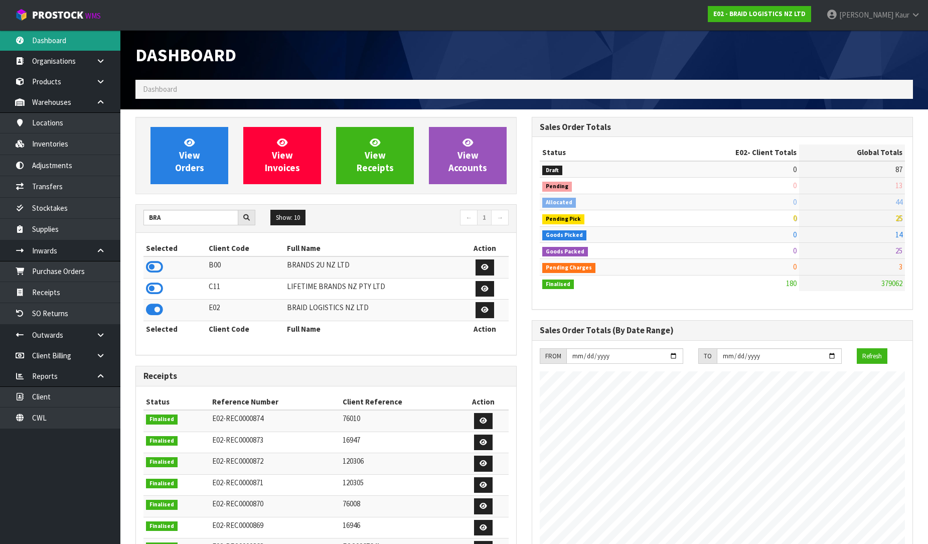
click at [82, 41] on link "Dashboard" at bounding box center [60, 40] width 120 height 21
click at [72, 82] on link "Products" at bounding box center [60, 81] width 120 height 21
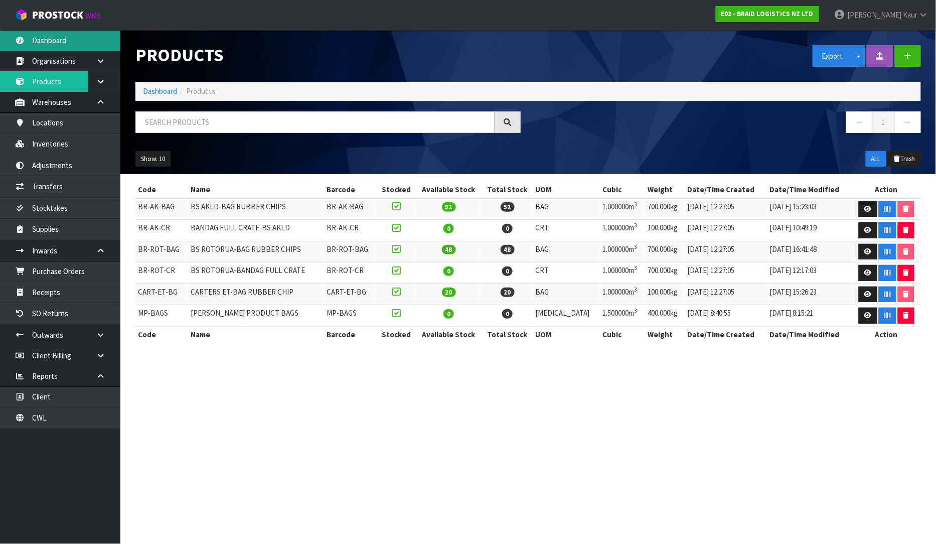
click at [50, 43] on link "Dashboard" at bounding box center [60, 40] width 120 height 21
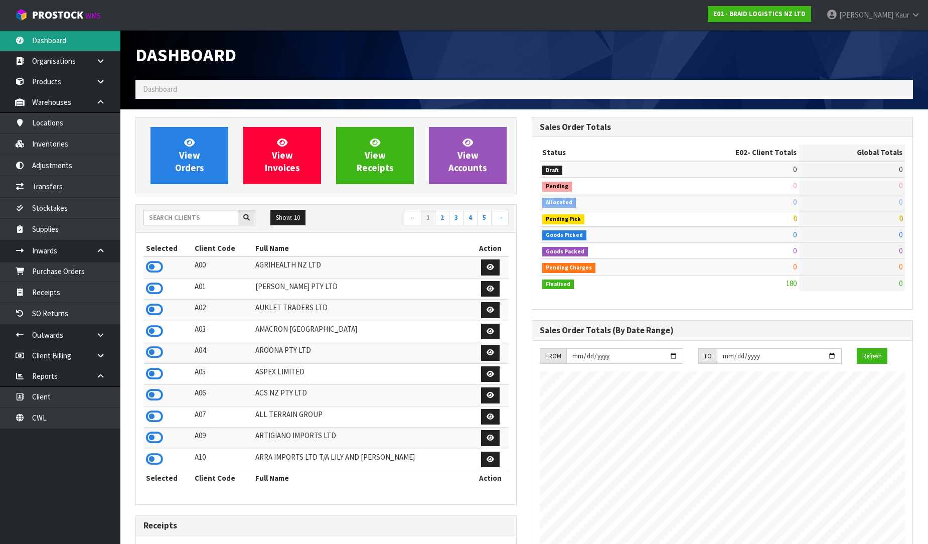
scroll to position [613, 396]
click at [152, 218] on input "text" at bounding box center [190, 218] width 95 height 16
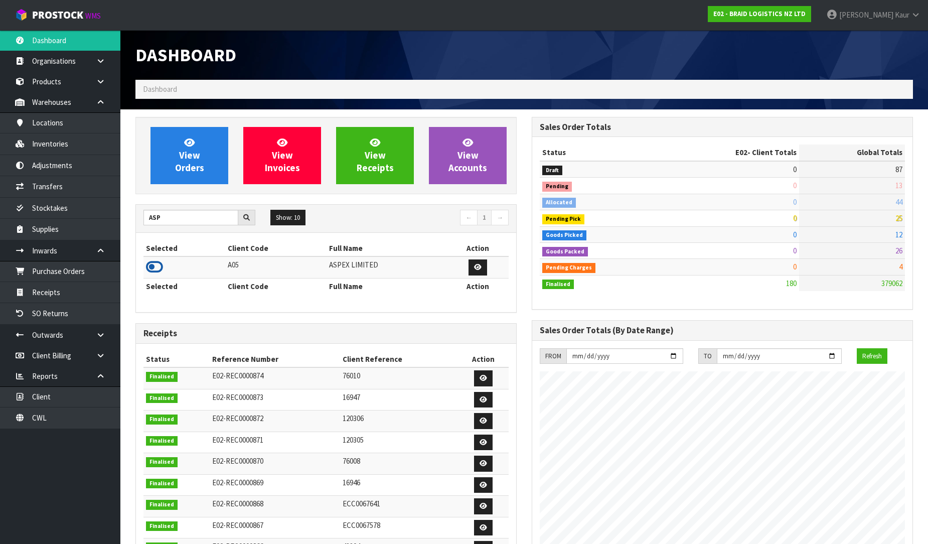
click at [146, 263] on icon at bounding box center [154, 266] width 17 height 15
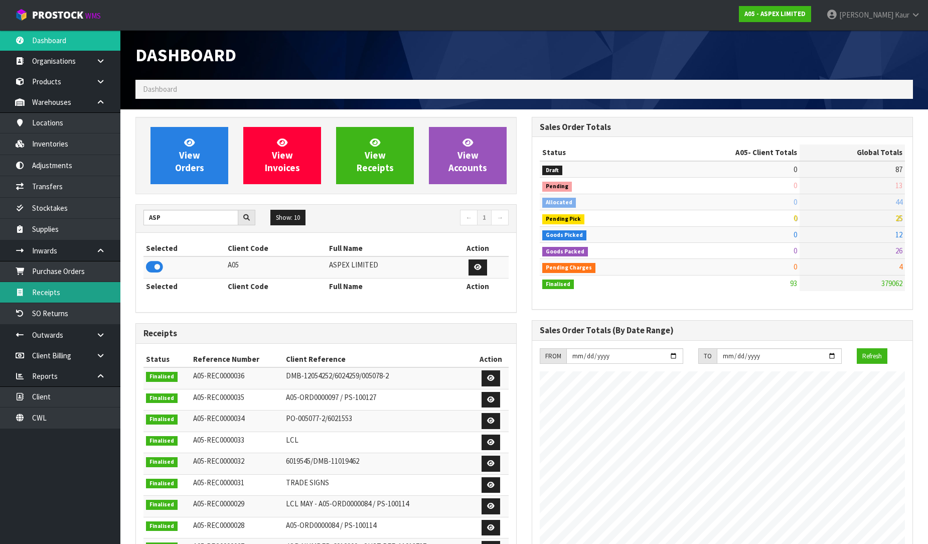
click at [82, 283] on link "Receipts" at bounding box center [60, 292] width 120 height 21
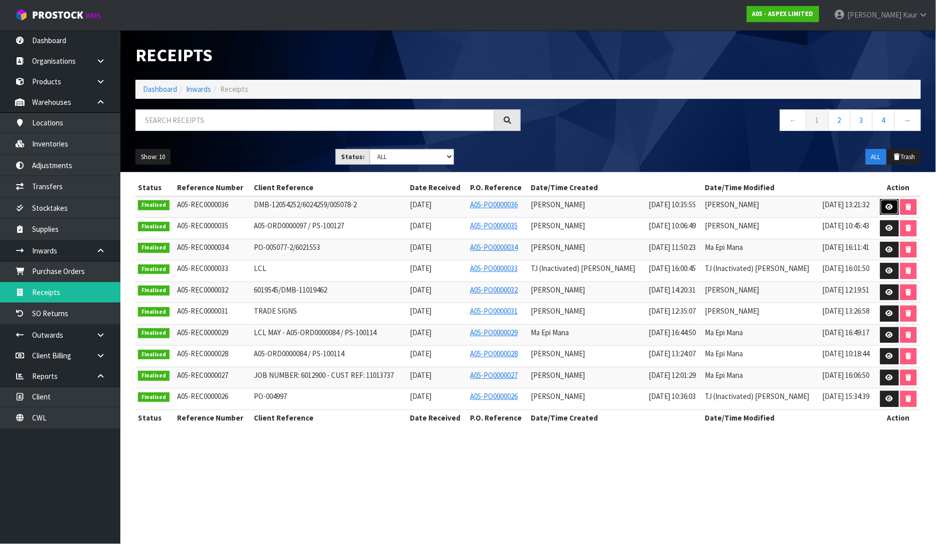
click at [894, 209] on link at bounding box center [889, 207] width 19 height 16
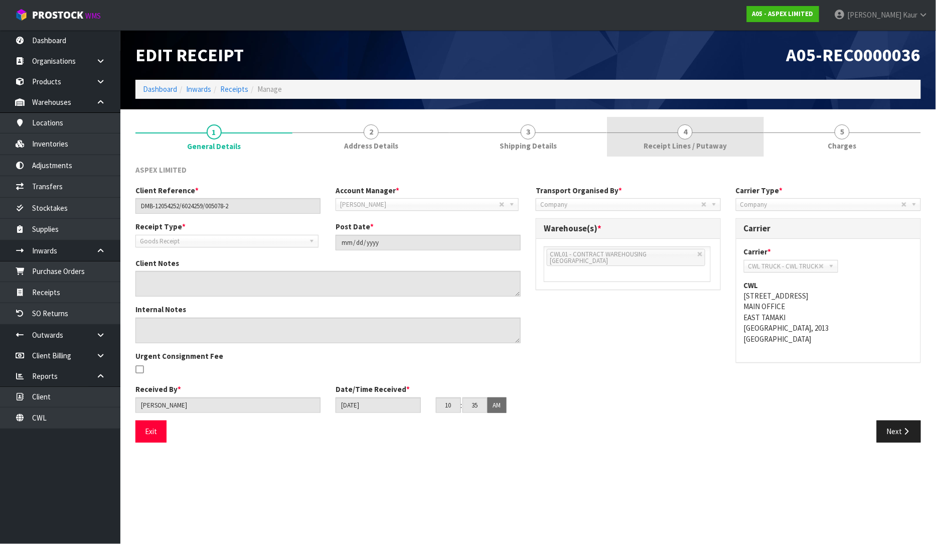
click at [854, 148] on span "Charges" at bounding box center [842, 145] width 29 height 11
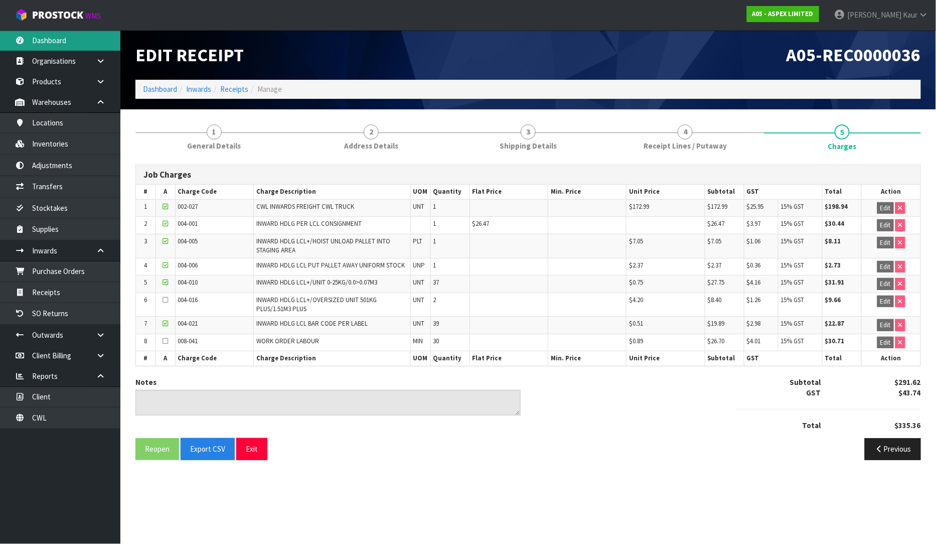
click at [60, 48] on link "Dashboard" at bounding box center [60, 40] width 120 height 21
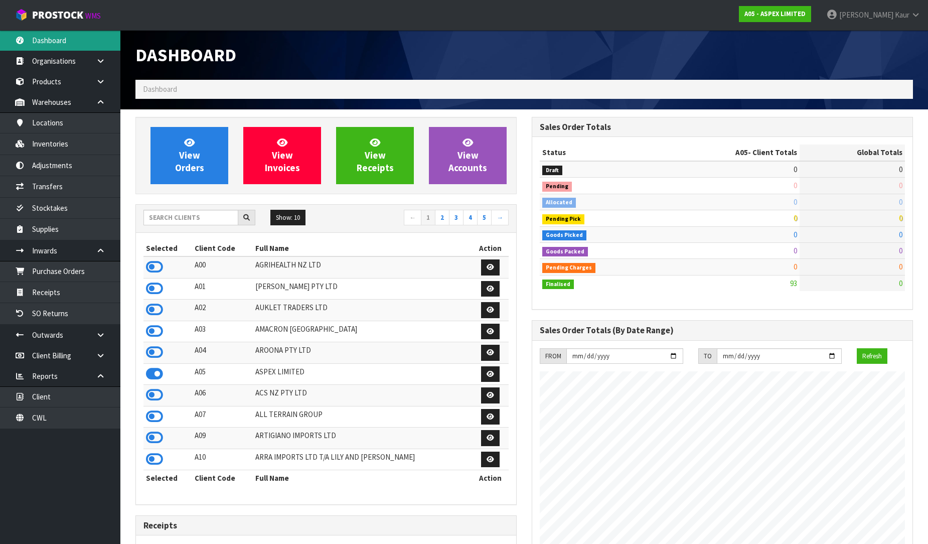
scroll to position [613, 396]
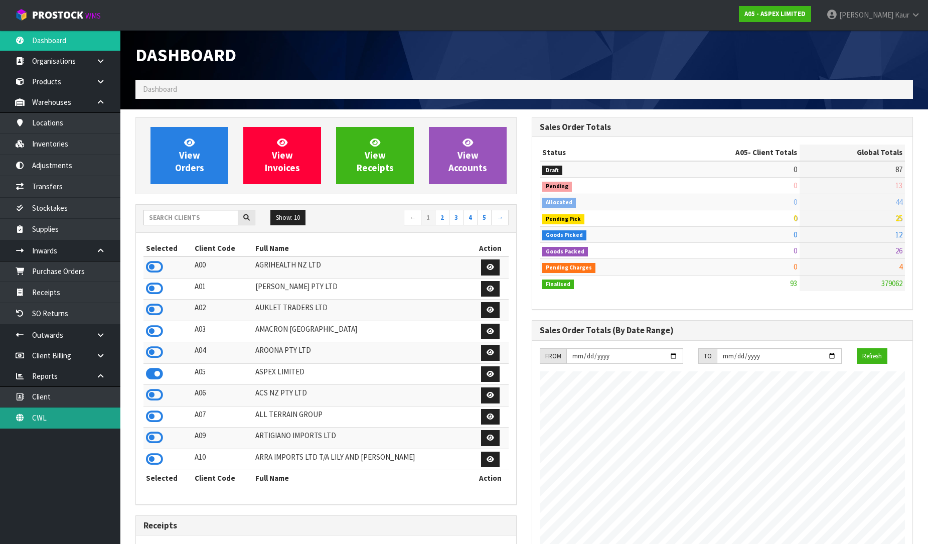
click at [78, 423] on link "CWL" at bounding box center [60, 417] width 120 height 21
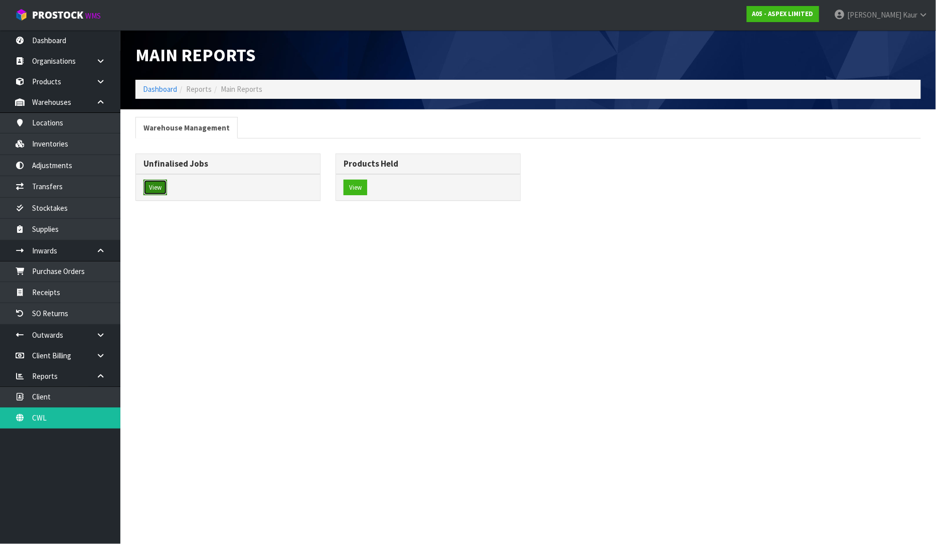
click at [153, 192] on button "View" at bounding box center [155, 188] width 24 height 16
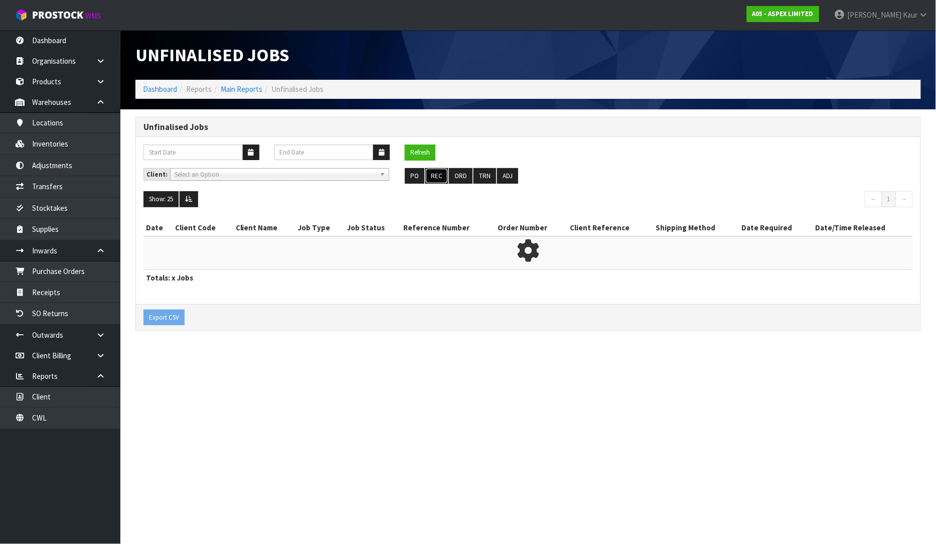
click at [429, 178] on button "REC" at bounding box center [436, 176] width 23 height 16
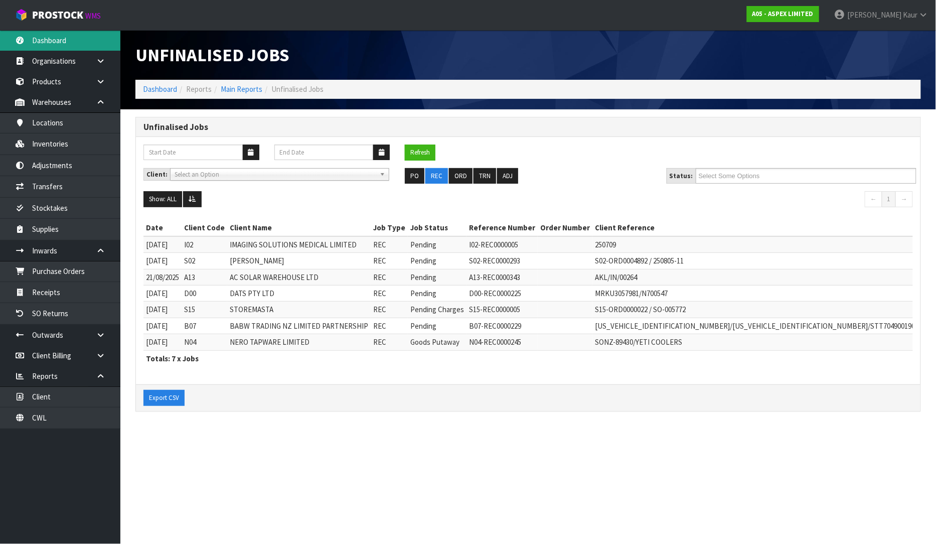
click at [36, 43] on link "Dashboard" at bounding box center [60, 40] width 120 height 21
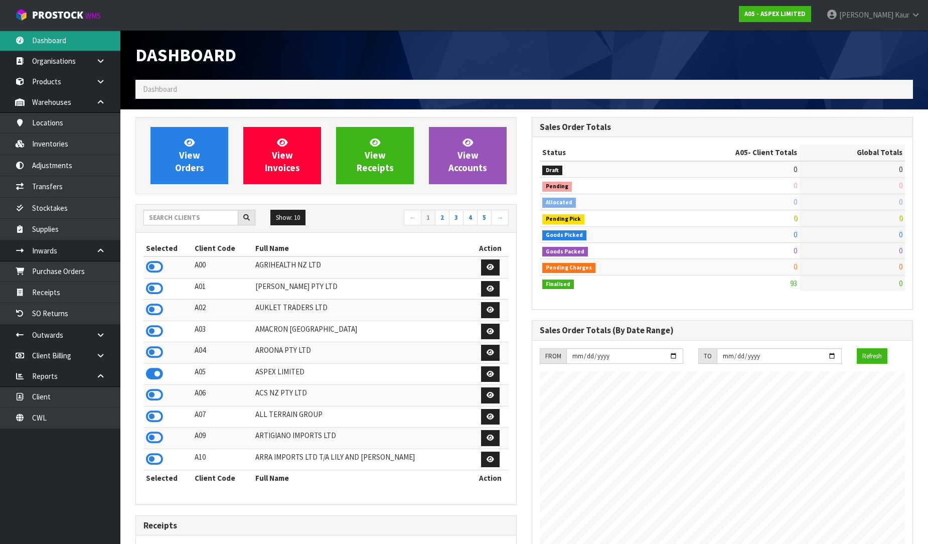
scroll to position [613, 396]
click at [186, 224] on input "text" at bounding box center [190, 218] width 95 height 16
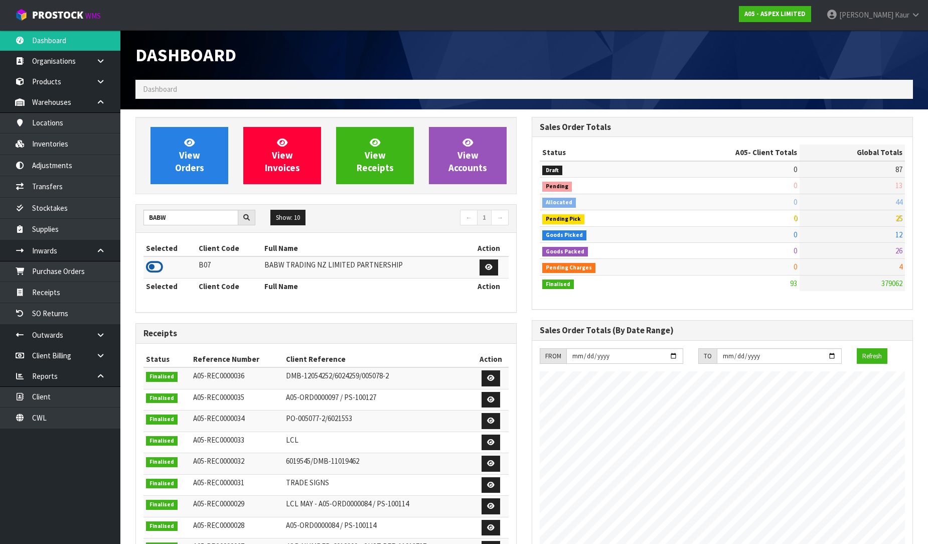
click at [159, 268] on icon at bounding box center [154, 266] width 17 height 15
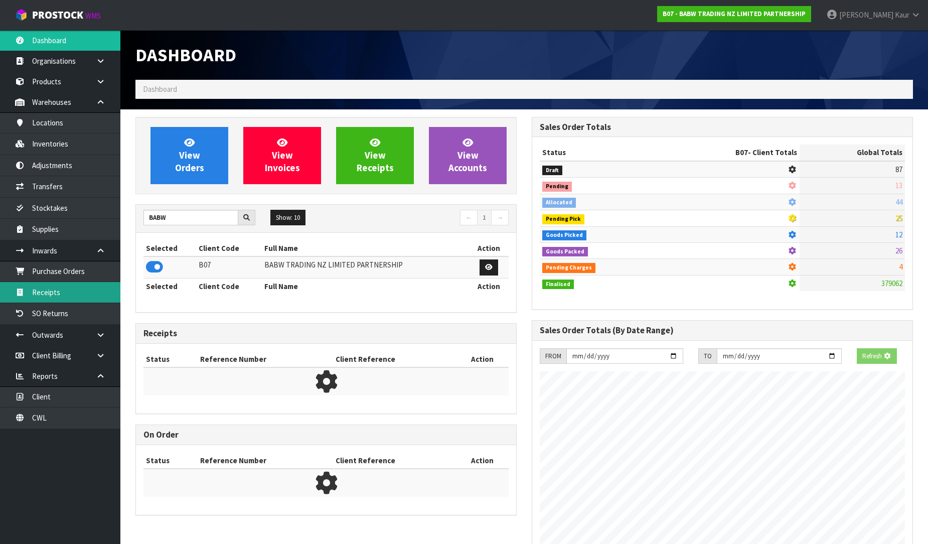
click at [101, 292] on link "Receipts" at bounding box center [60, 292] width 120 height 21
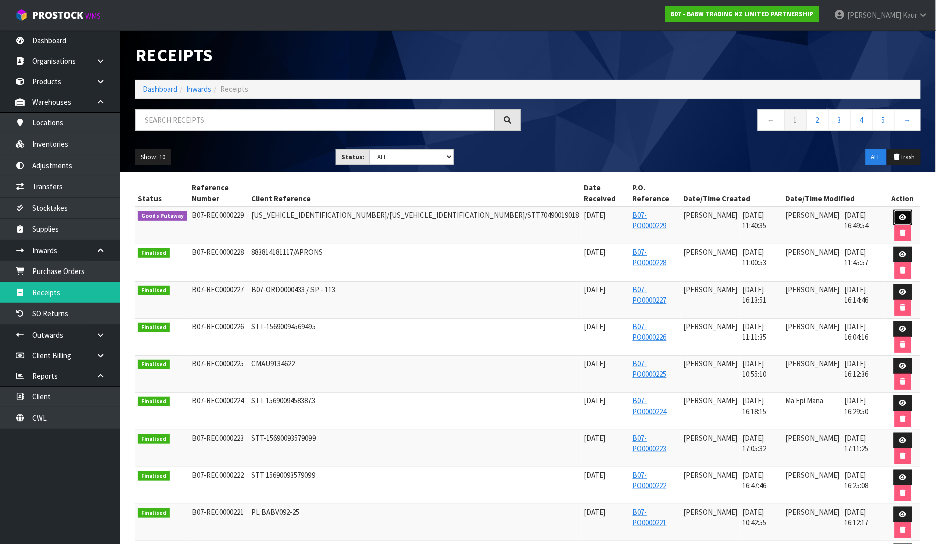
click at [894, 210] on link at bounding box center [903, 218] width 19 height 16
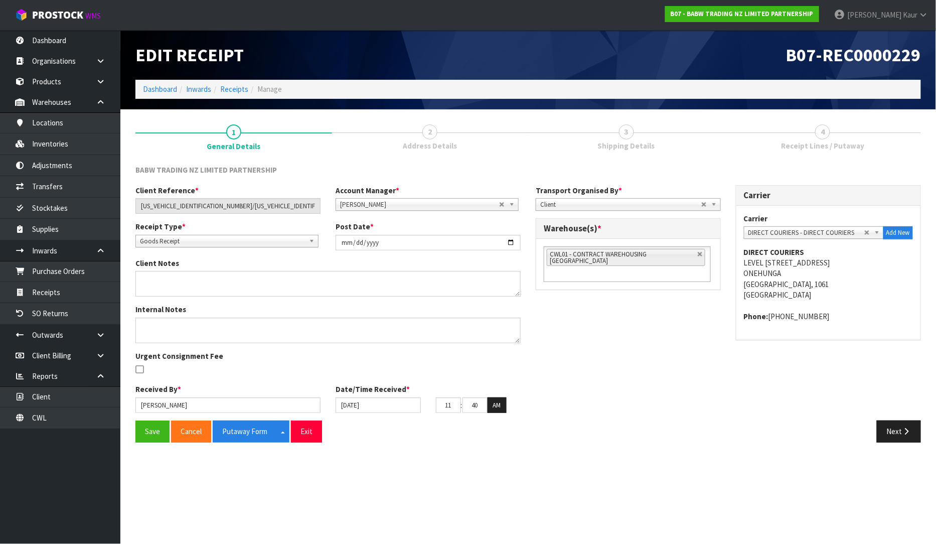
click at [844, 146] on span "Receipt Lines / Putaway" at bounding box center [822, 145] width 83 height 11
click at [897, 434] on button "Next" at bounding box center [899, 431] width 44 height 22
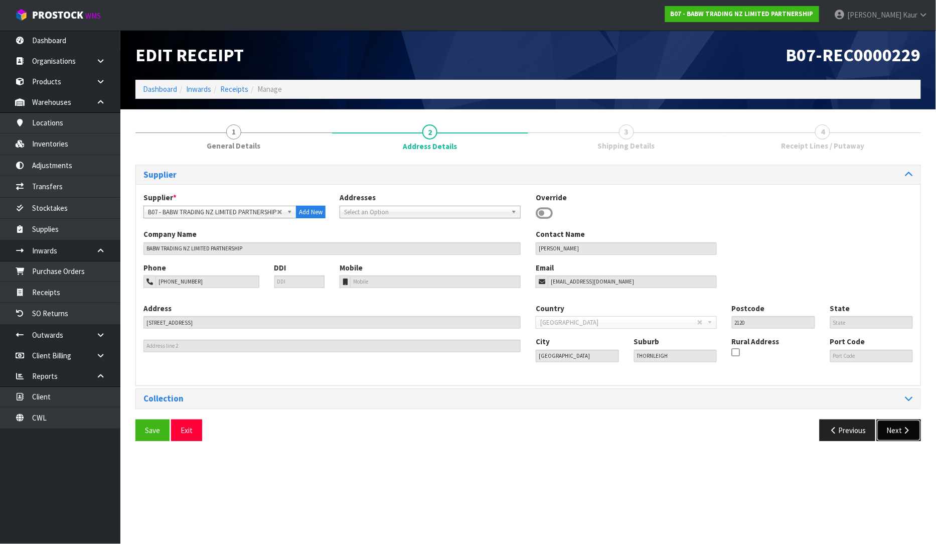
click at [899, 436] on button "Next" at bounding box center [899, 430] width 44 height 22
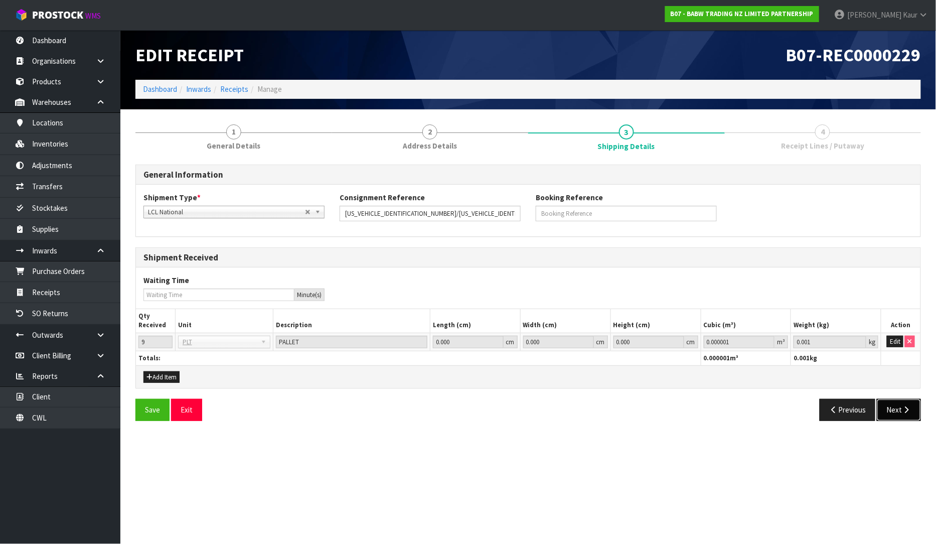
click at [903, 415] on button "Next" at bounding box center [899, 410] width 44 height 22
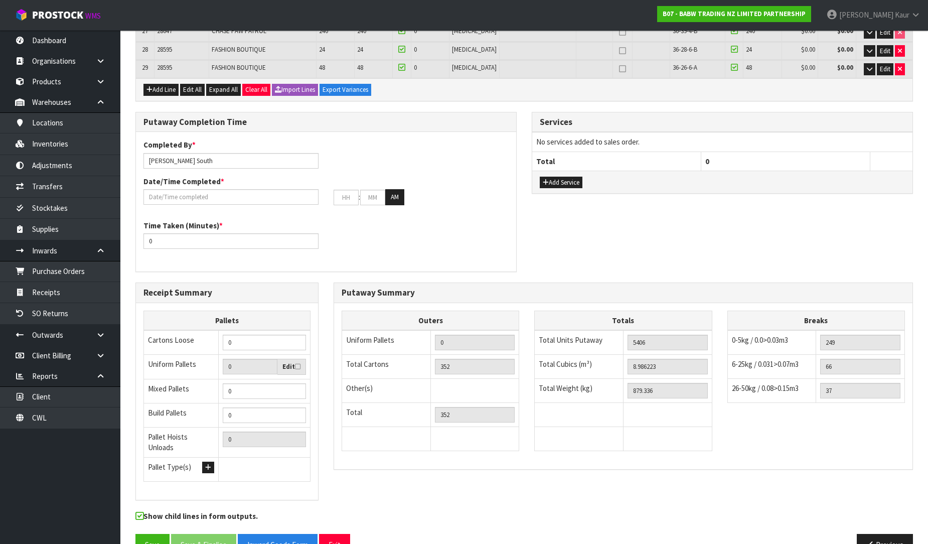
scroll to position [673, 0]
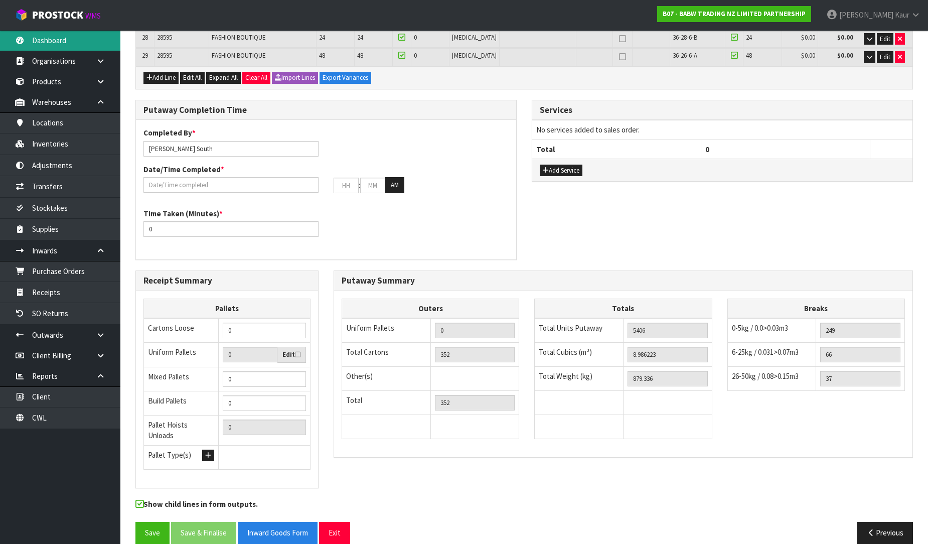
click at [62, 34] on link "Dashboard" at bounding box center [60, 40] width 120 height 21
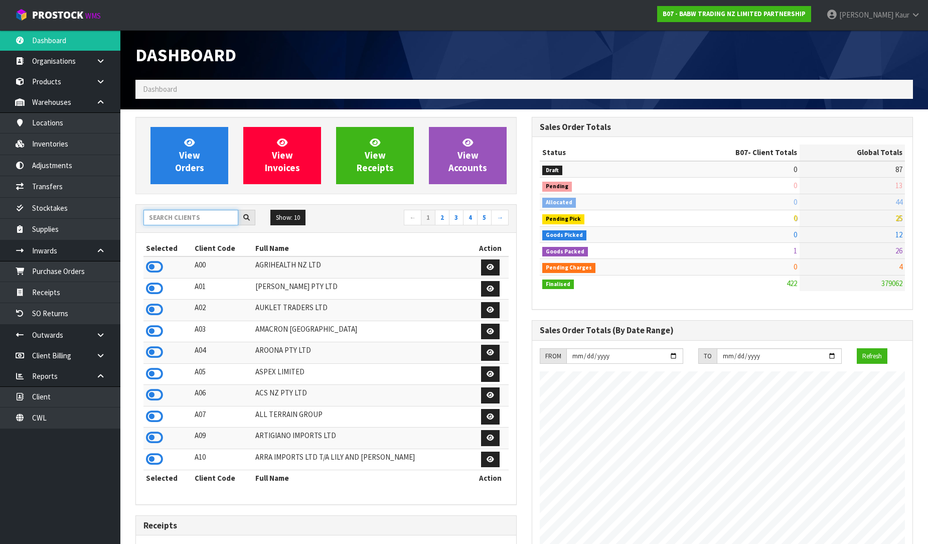
click at [209, 214] on input "text" at bounding box center [190, 218] width 95 height 16
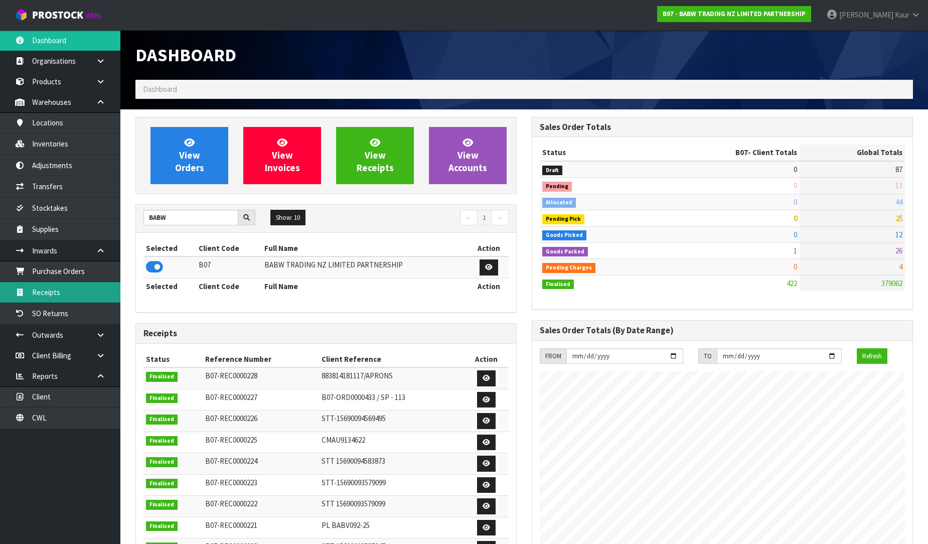
click at [30, 298] on link "Receipts" at bounding box center [60, 292] width 120 height 21
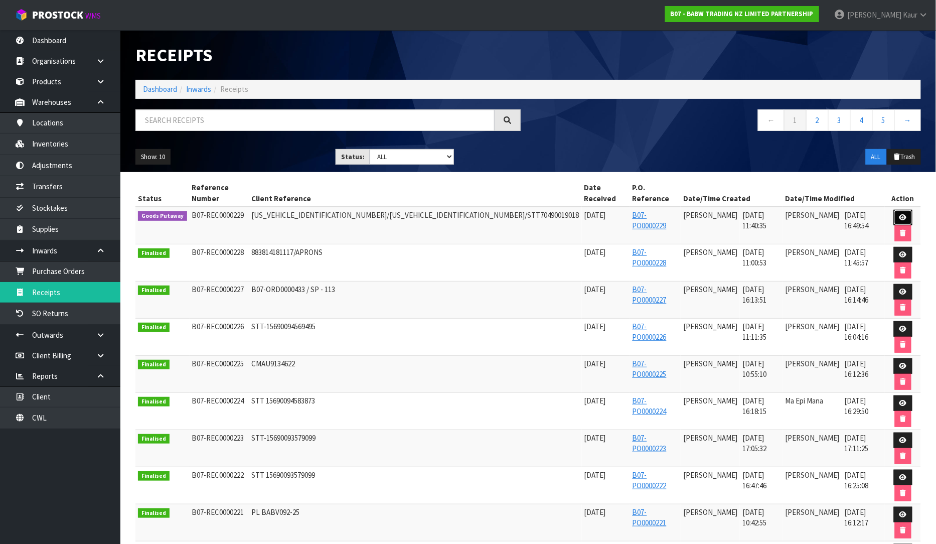
click at [894, 210] on link at bounding box center [903, 218] width 19 height 16
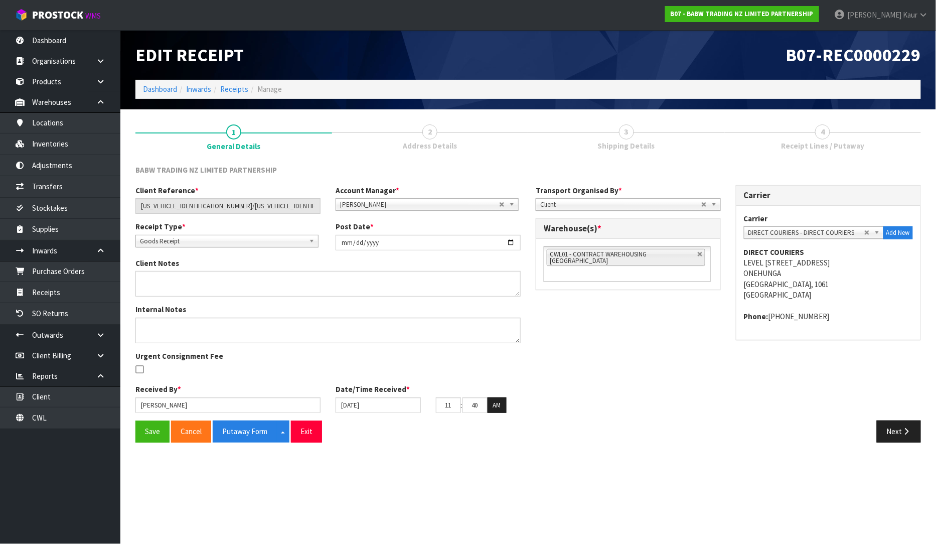
click at [836, 142] on span "Receipt Lines / Putaway" at bounding box center [822, 145] width 83 height 11
click at [890, 434] on button "Next" at bounding box center [899, 431] width 44 height 22
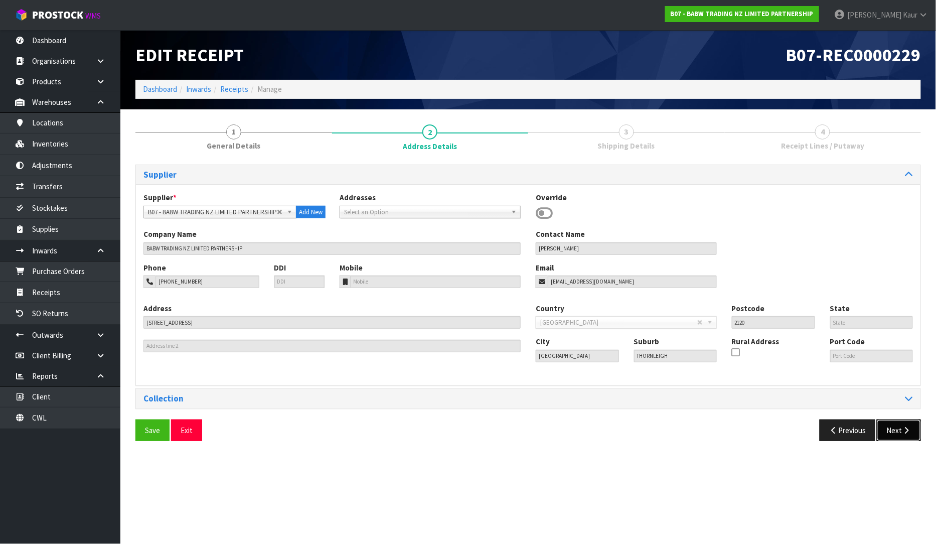
click at [894, 435] on button "Next" at bounding box center [899, 430] width 44 height 22
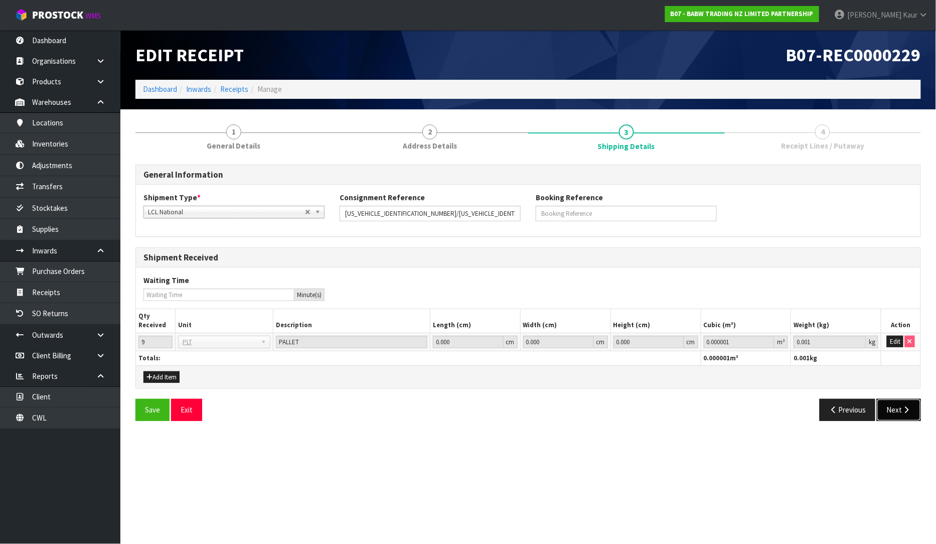
click at [904, 412] on icon "button" at bounding box center [907, 410] width 10 height 8
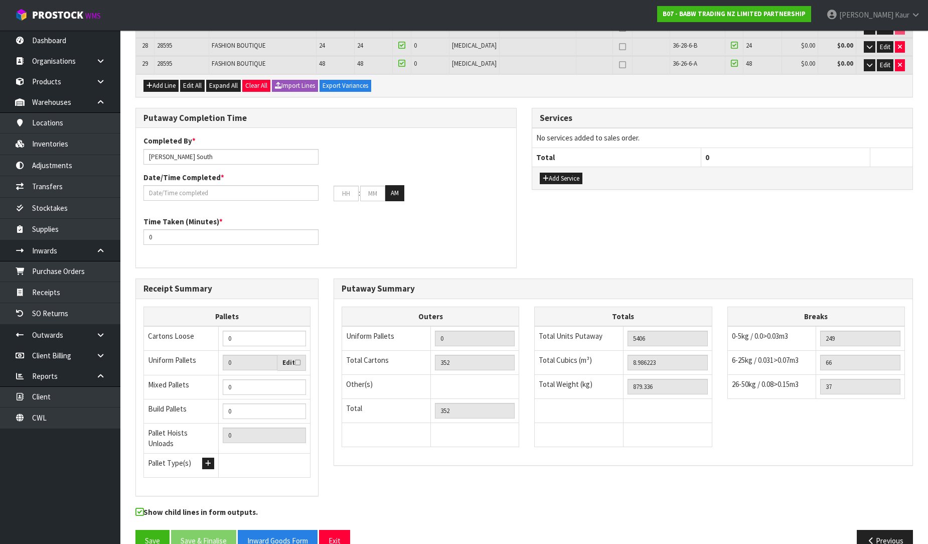
scroll to position [668, 0]
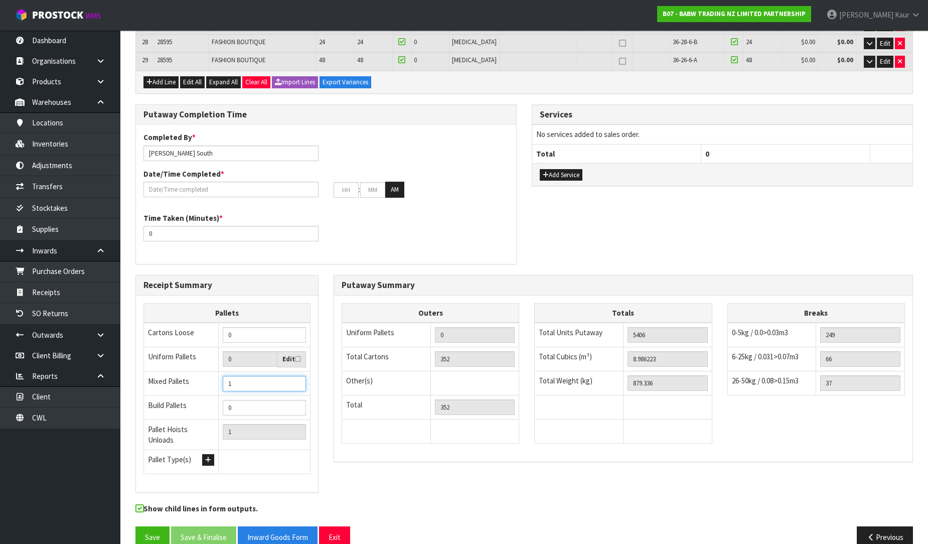
click at [294, 376] on input "1" at bounding box center [264, 384] width 83 height 16
click at [294, 376] on input "2" at bounding box center [264, 384] width 83 height 16
click at [294, 376] on input "3" at bounding box center [264, 384] width 83 height 16
click at [294, 376] on input "4" at bounding box center [264, 384] width 83 height 16
click at [294, 376] on input "5" at bounding box center [264, 384] width 83 height 16
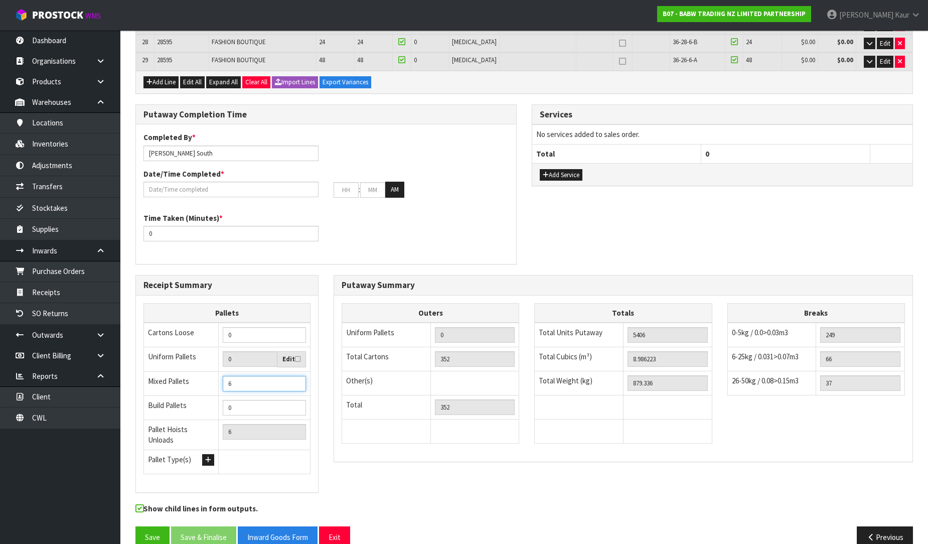
click at [294, 376] on input "6" at bounding box center [264, 384] width 83 height 16
click at [294, 376] on input "7" at bounding box center [264, 384] width 83 height 16
click at [294, 376] on input "8" at bounding box center [264, 384] width 83 height 16
click at [294, 376] on input "9" at bounding box center [264, 384] width 83 height 16
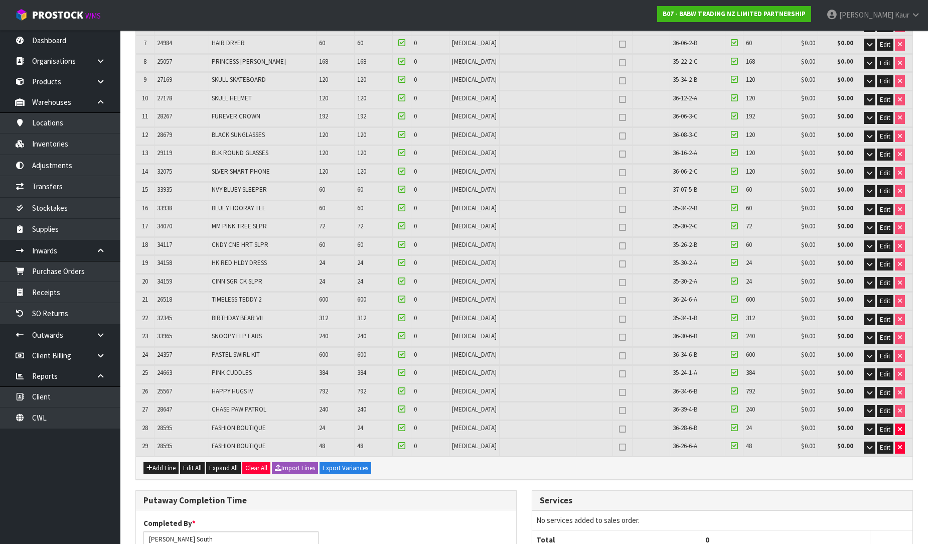
scroll to position [223, 0]
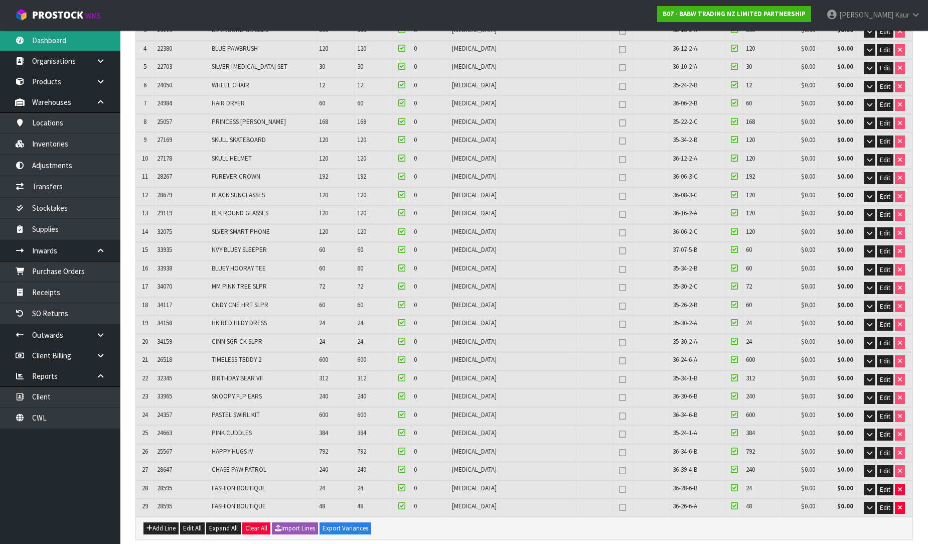
click at [72, 47] on link "Dashboard" at bounding box center [60, 40] width 120 height 21
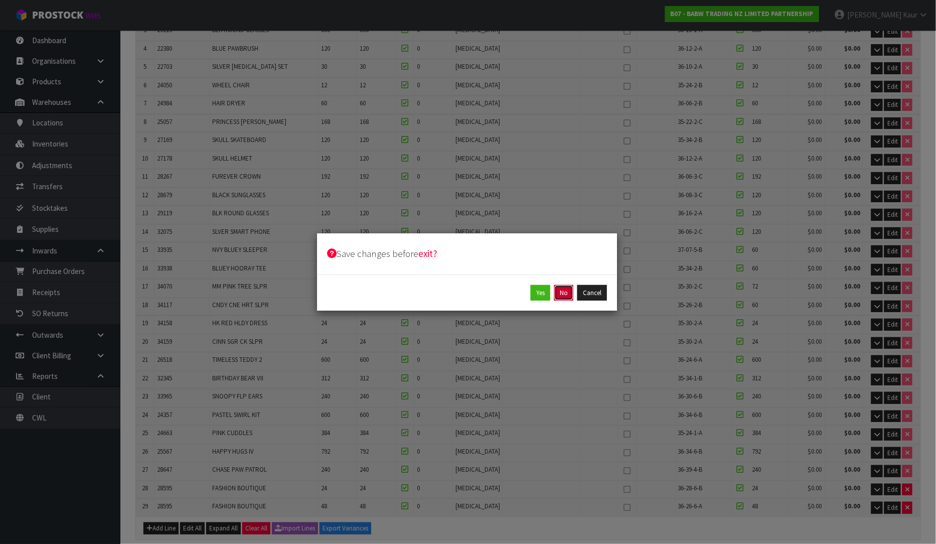
click at [569, 288] on button "No" at bounding box center [563, 293] width 19 height 16
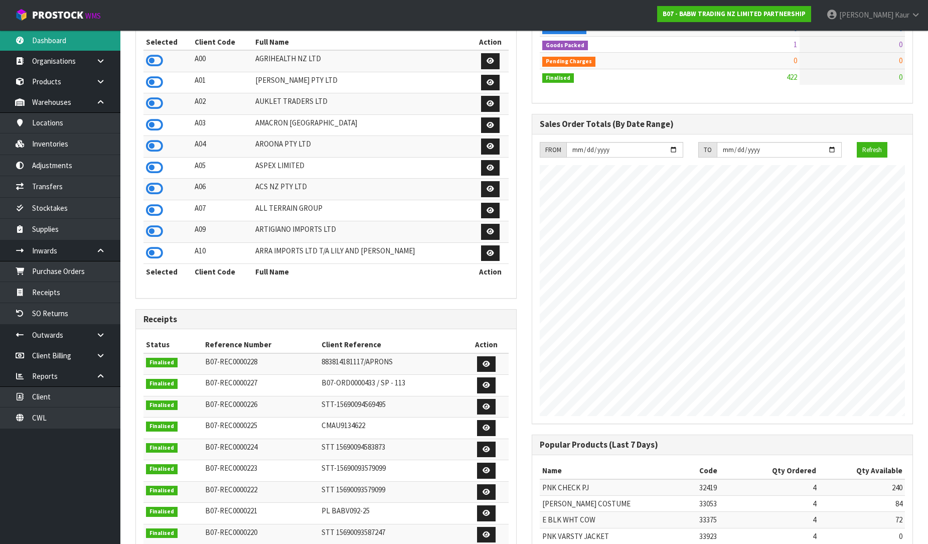
scroll to position [760, 396]
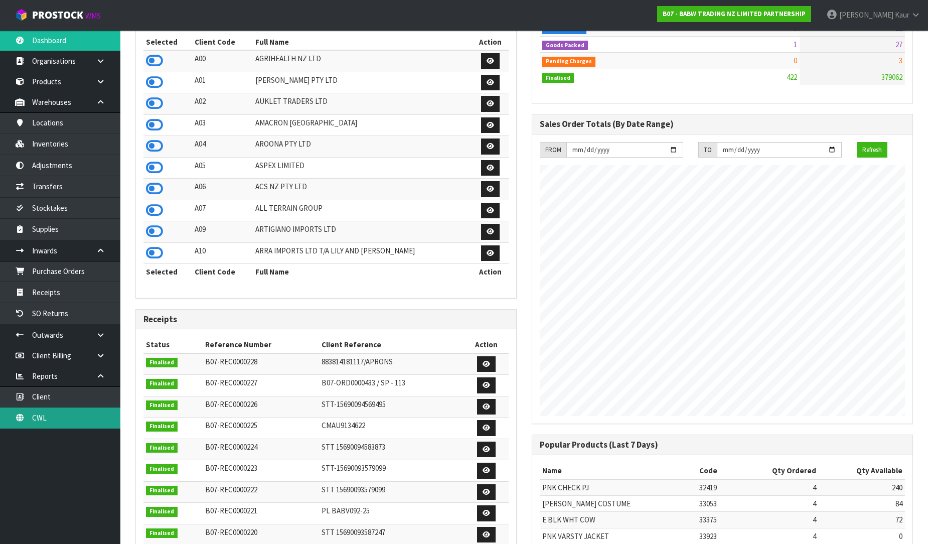
click at [31, 418] on link "CWL" at bounding box center [60, 417] width 120 height 21
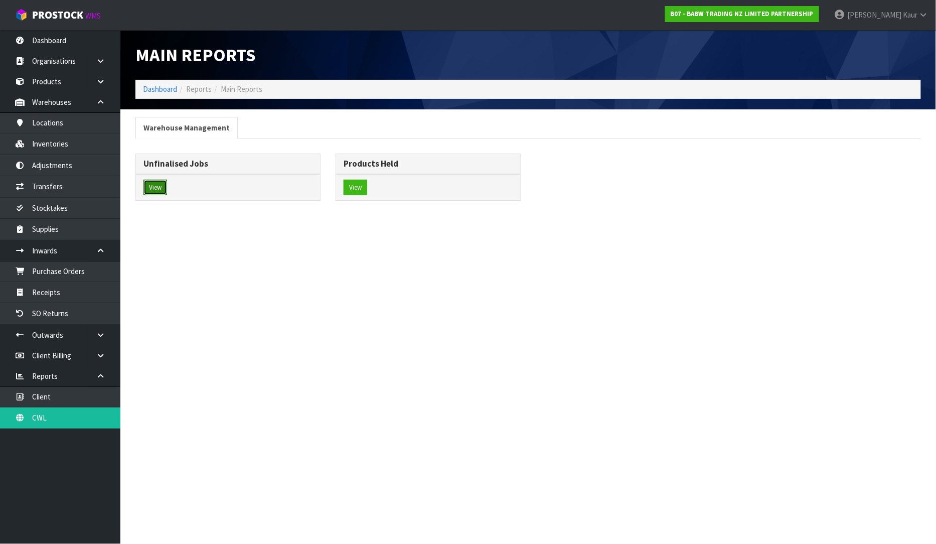
click at [156, 192] on button "View" at bounding box center [155, 188] width 24 height 16
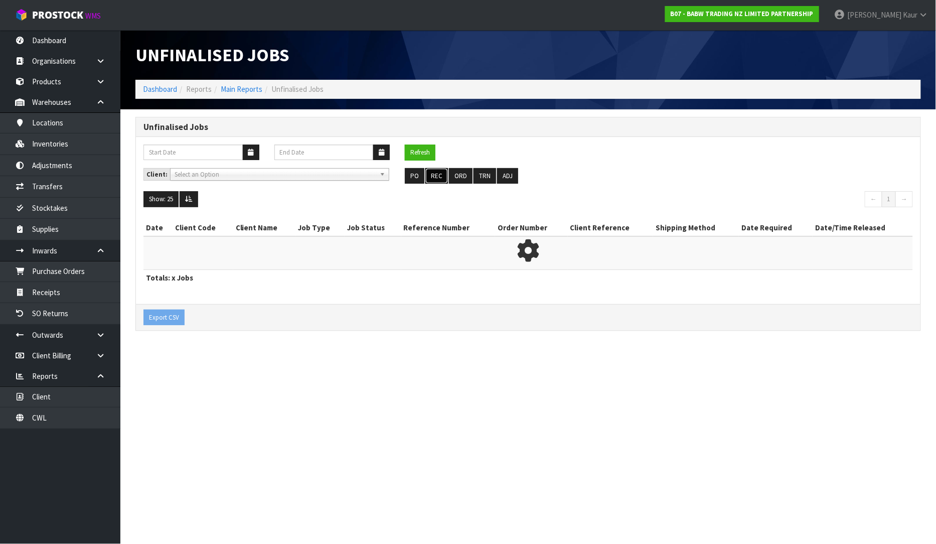
click at [428, 174] on button "REC" at bounding box center [436, 176] width 23 height 16
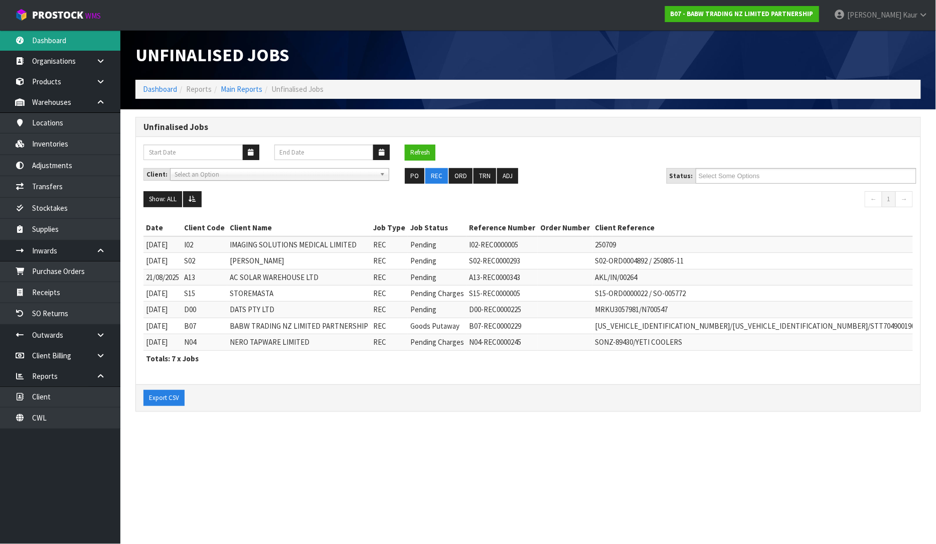
click at [57, 40] on link "Dashboard" at bounding box center [60, 40] width 120 height 21
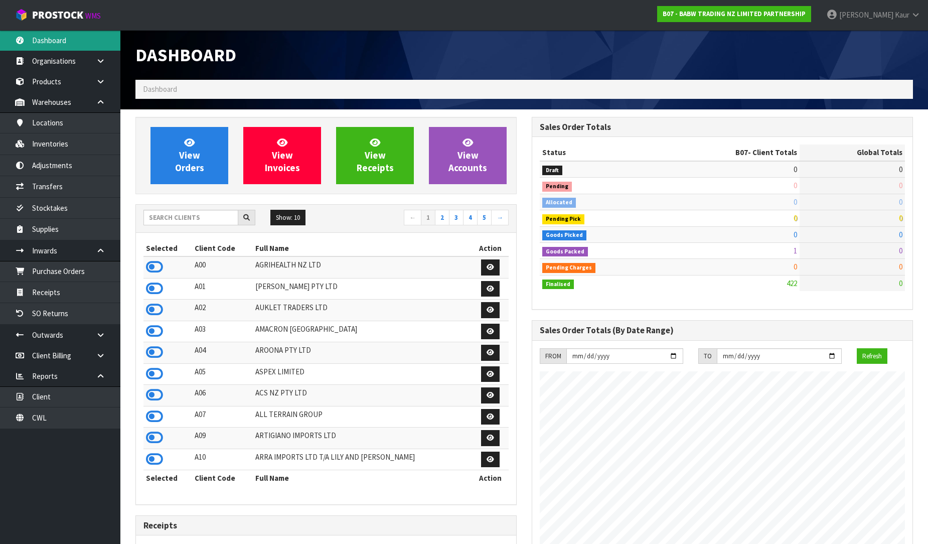
scroll to position [760, 396]
click at [916, 12] on icon at bounding box center [916, 15] width 10 height 8
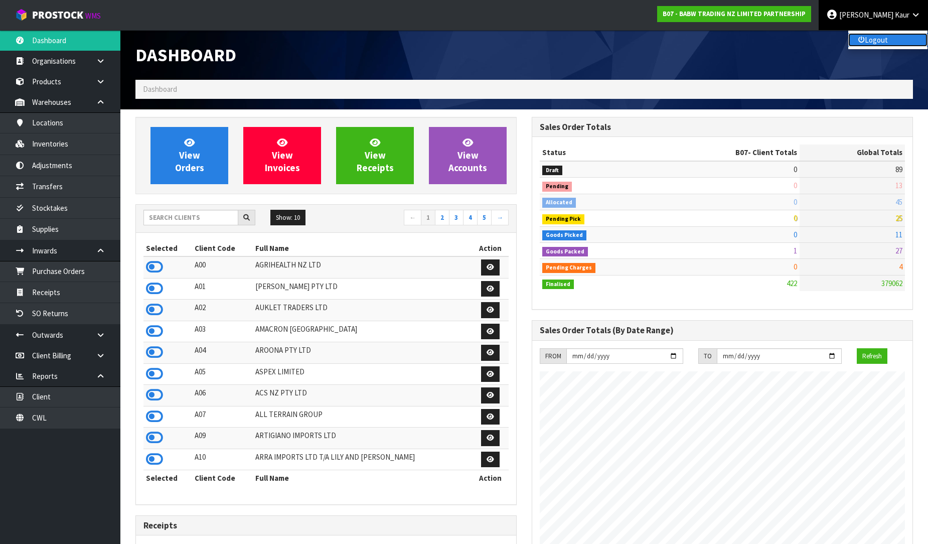
click at [871, 38] on link "Logout" at bounding box center [887, 40] width 79 height 14
